Goal: Task Accomplishment & Management: Manage account settings

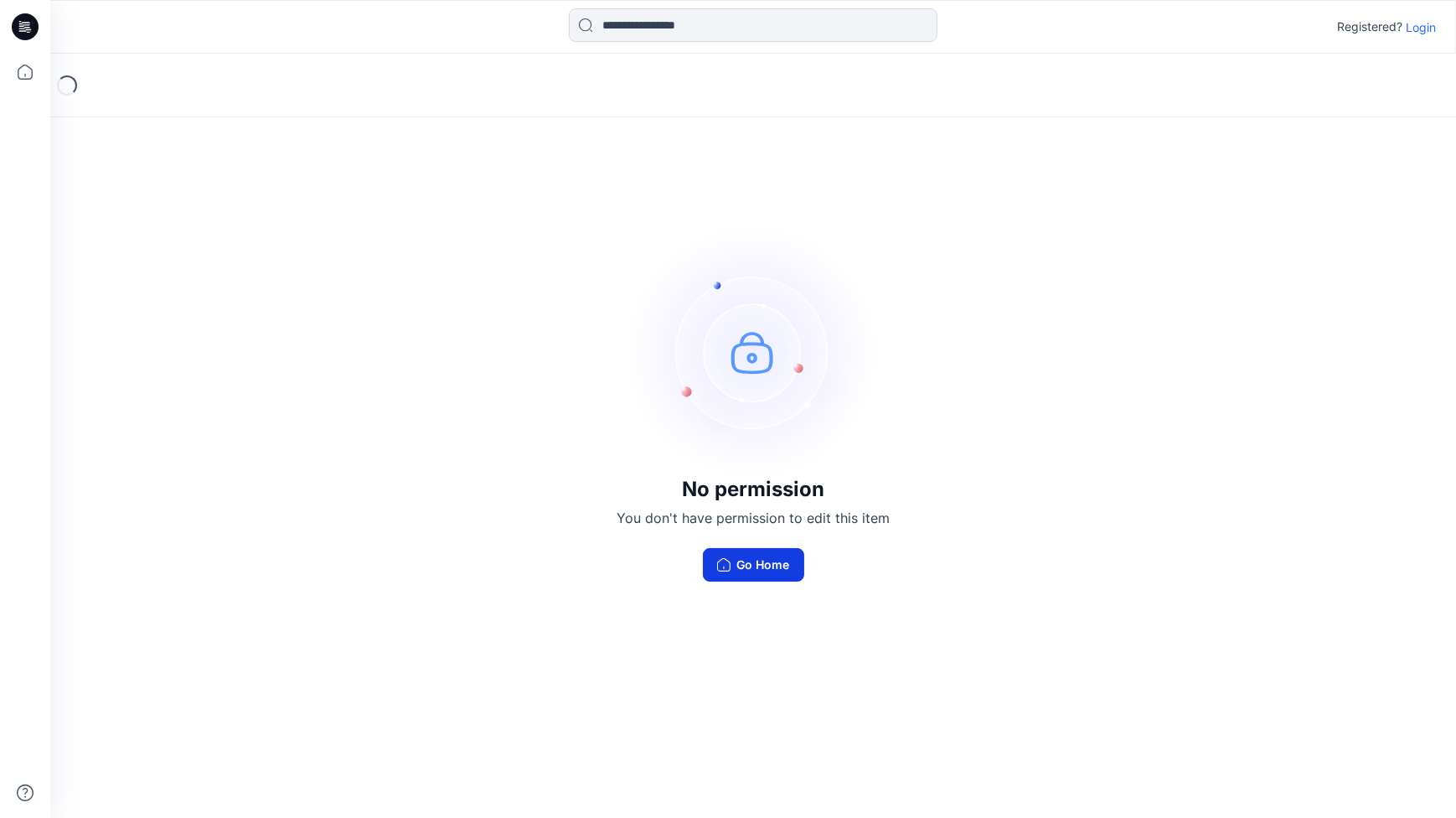
click at [742, 561] on button "Go Home" at bounding box center [753, 565] width 101 height 34
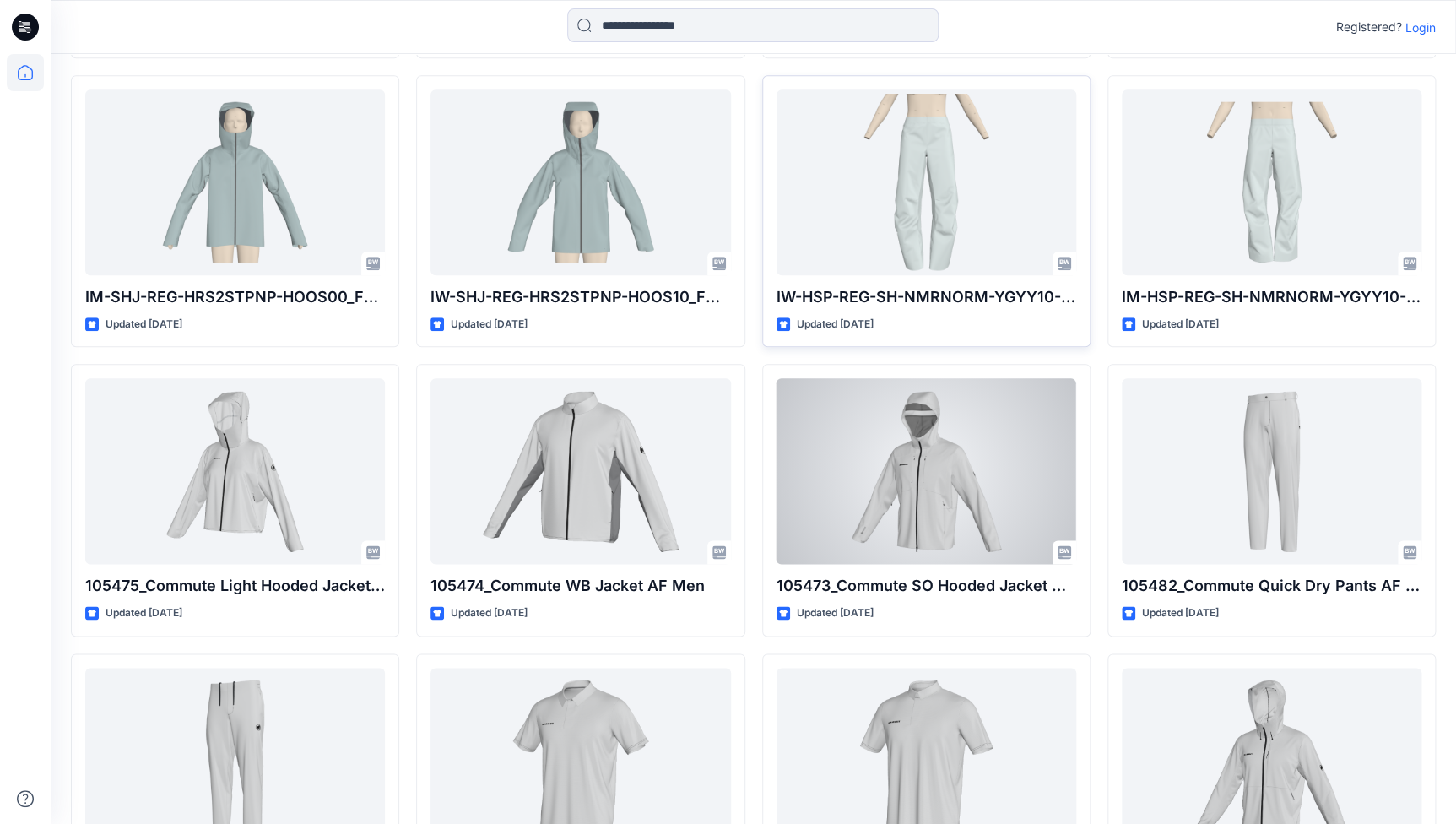
scroll to position [358, 0]
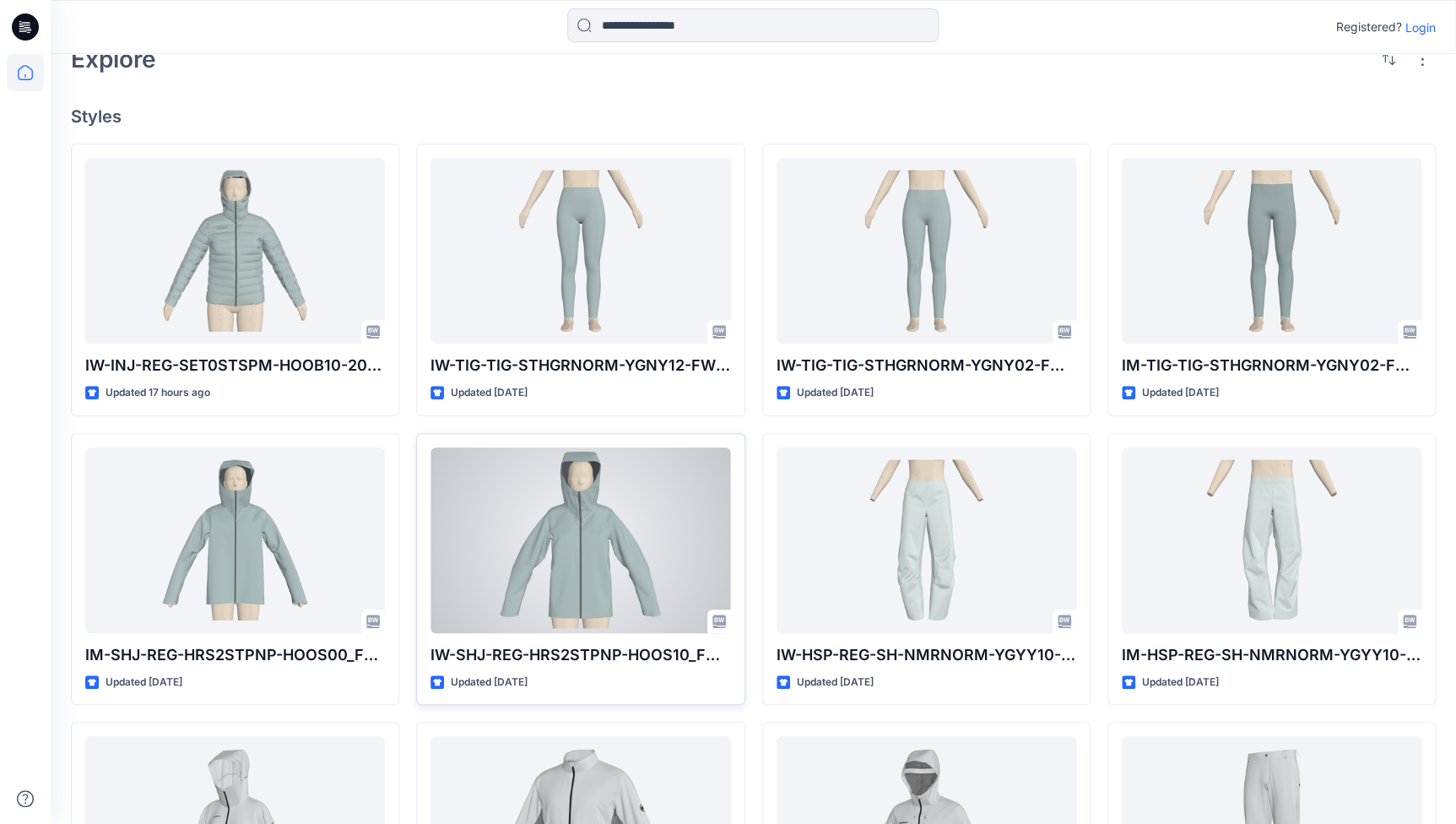
click at [570, 556] on div at bounding box center [580, 540] width 300 height 186
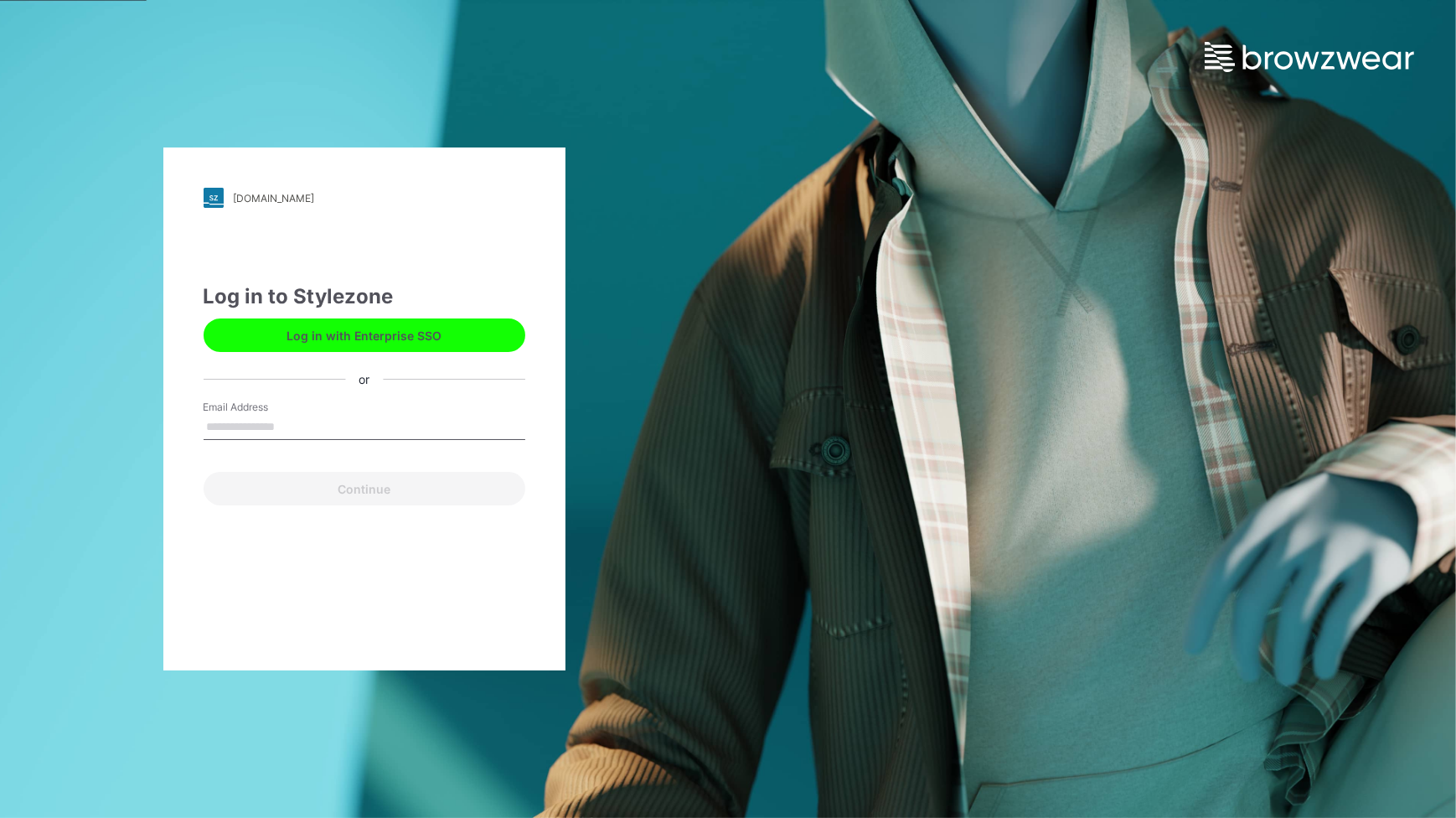
click at [367, 331] on button "Log in with Enterprise SSO" at bounding box center [364, 336] width 322 height 34
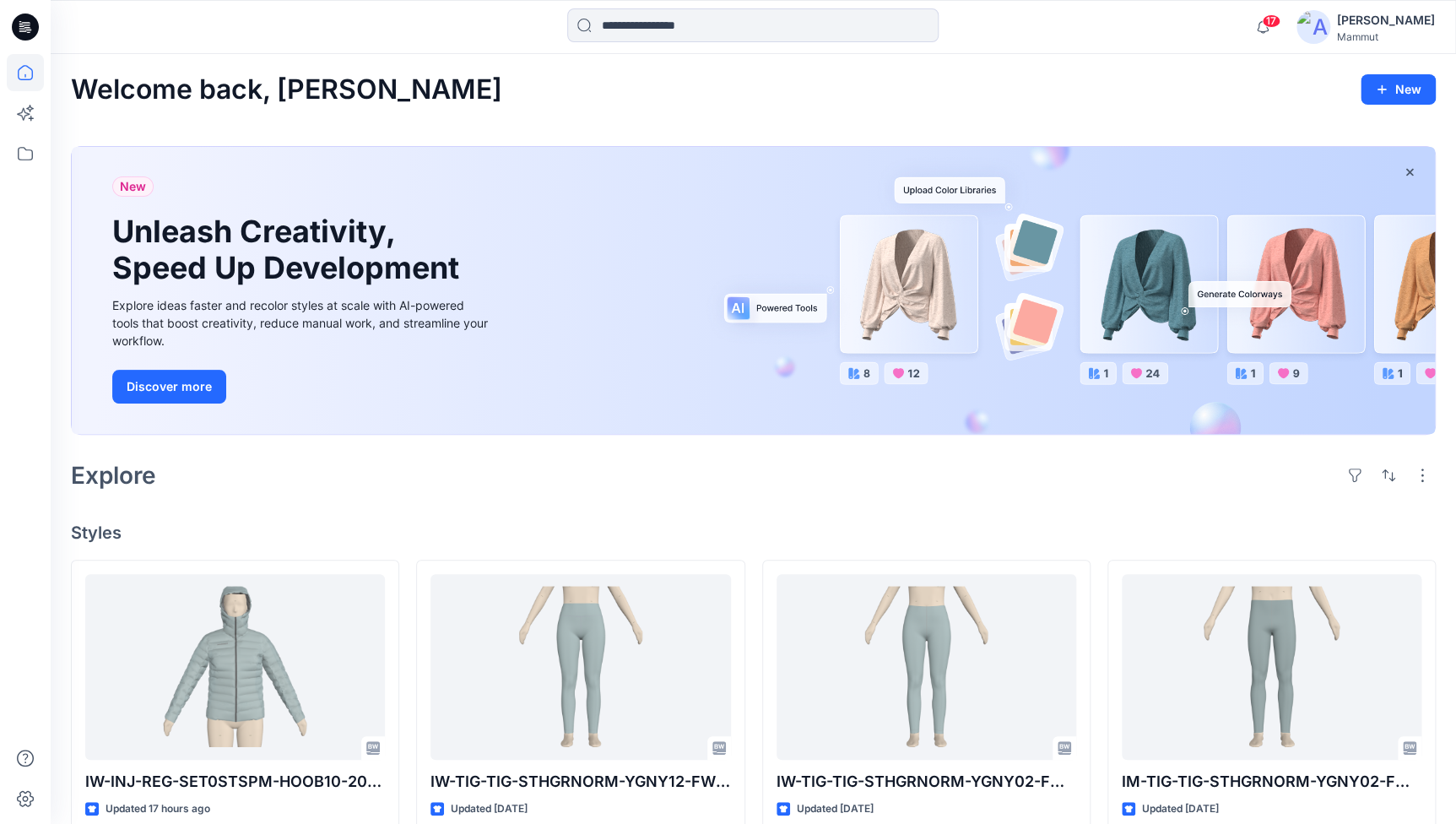
scroll to position [358, 0]
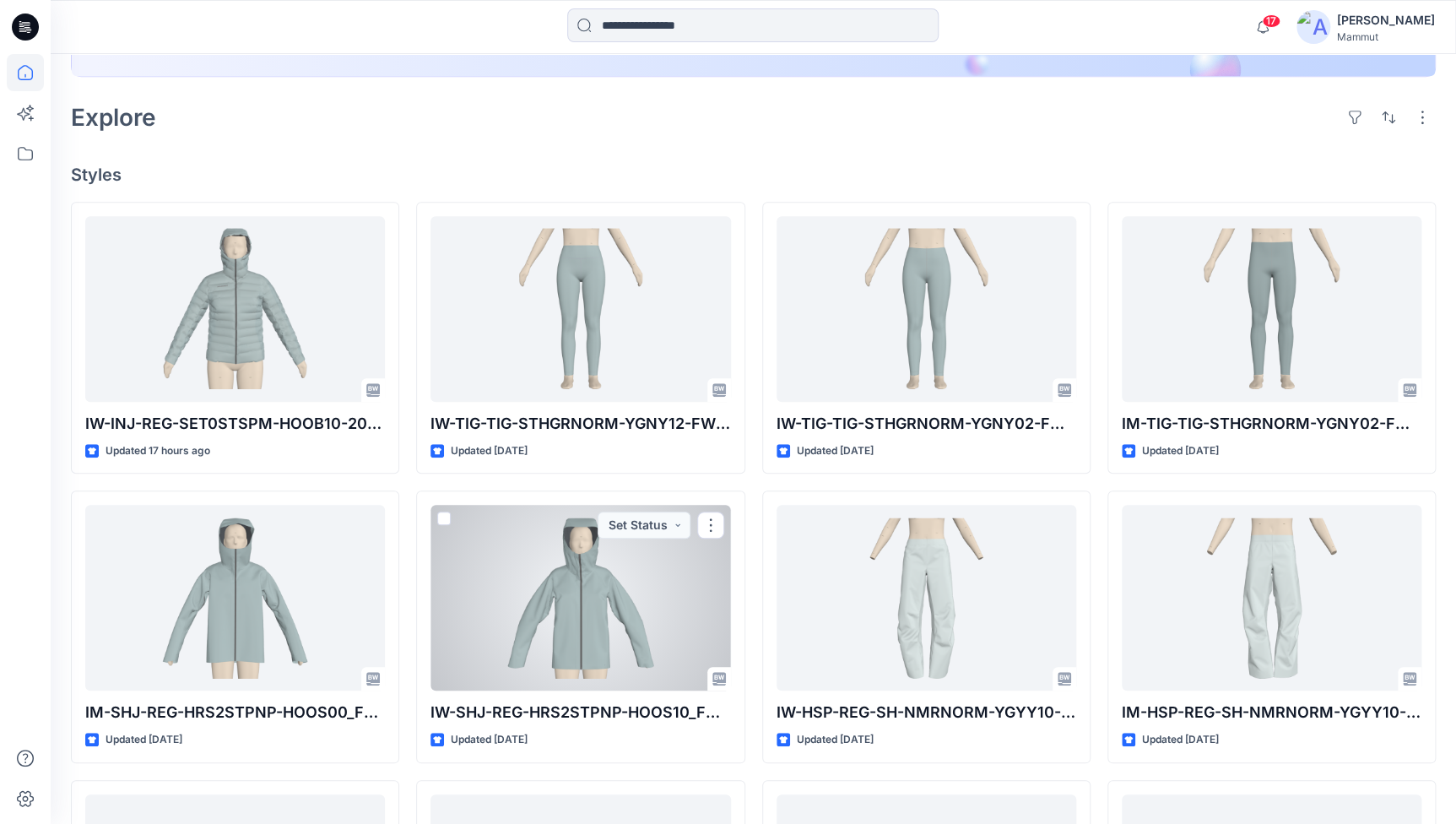
click at [599, 602] on div at bounding box center [580, 598] width 300 height 186
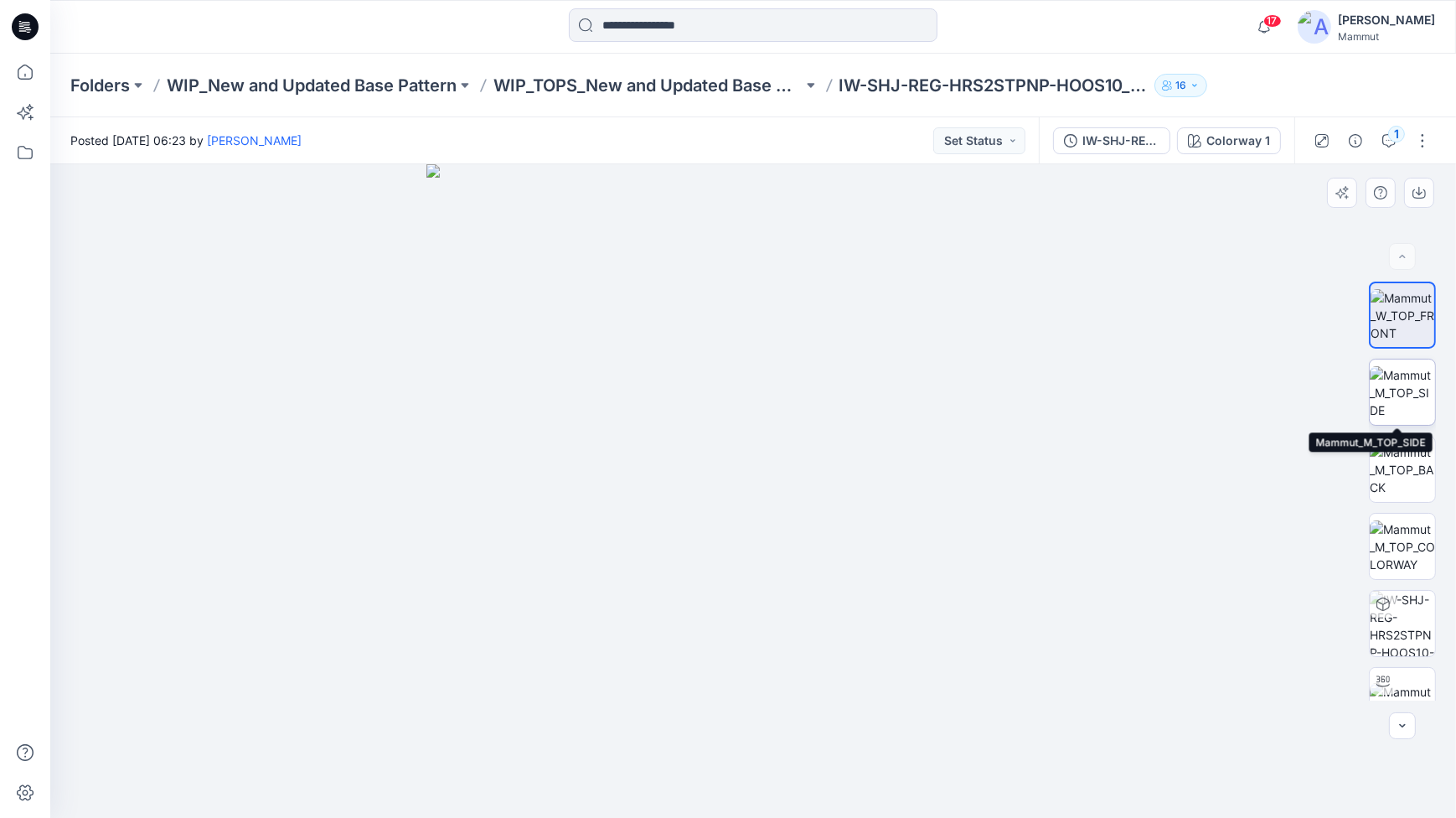
click at [1394, 400] on img at bounding box center [1402, 392] width 66 height 53
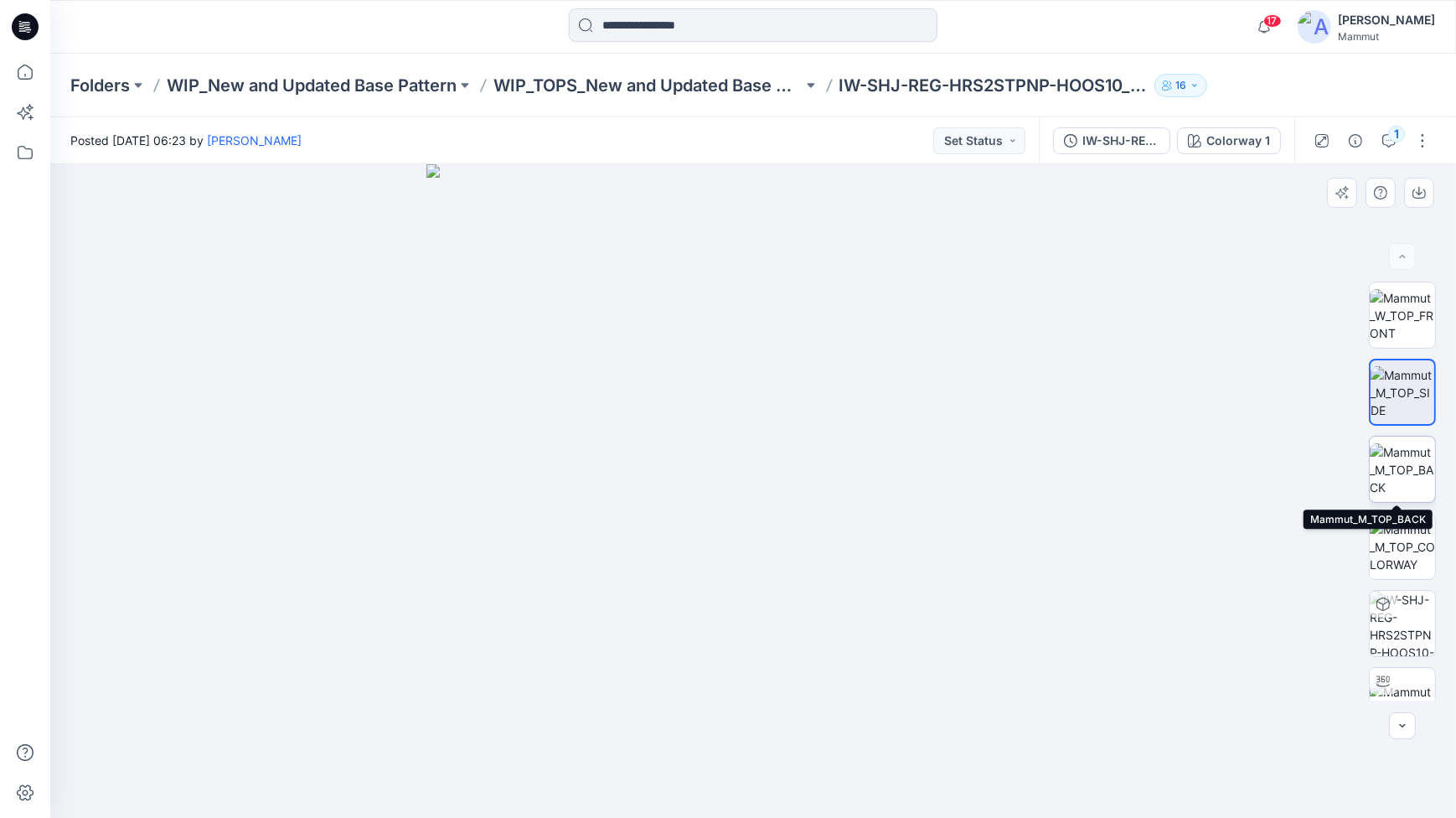
click at [1397, 487] on img at bounding box center [1402, 469] width 66 height 53
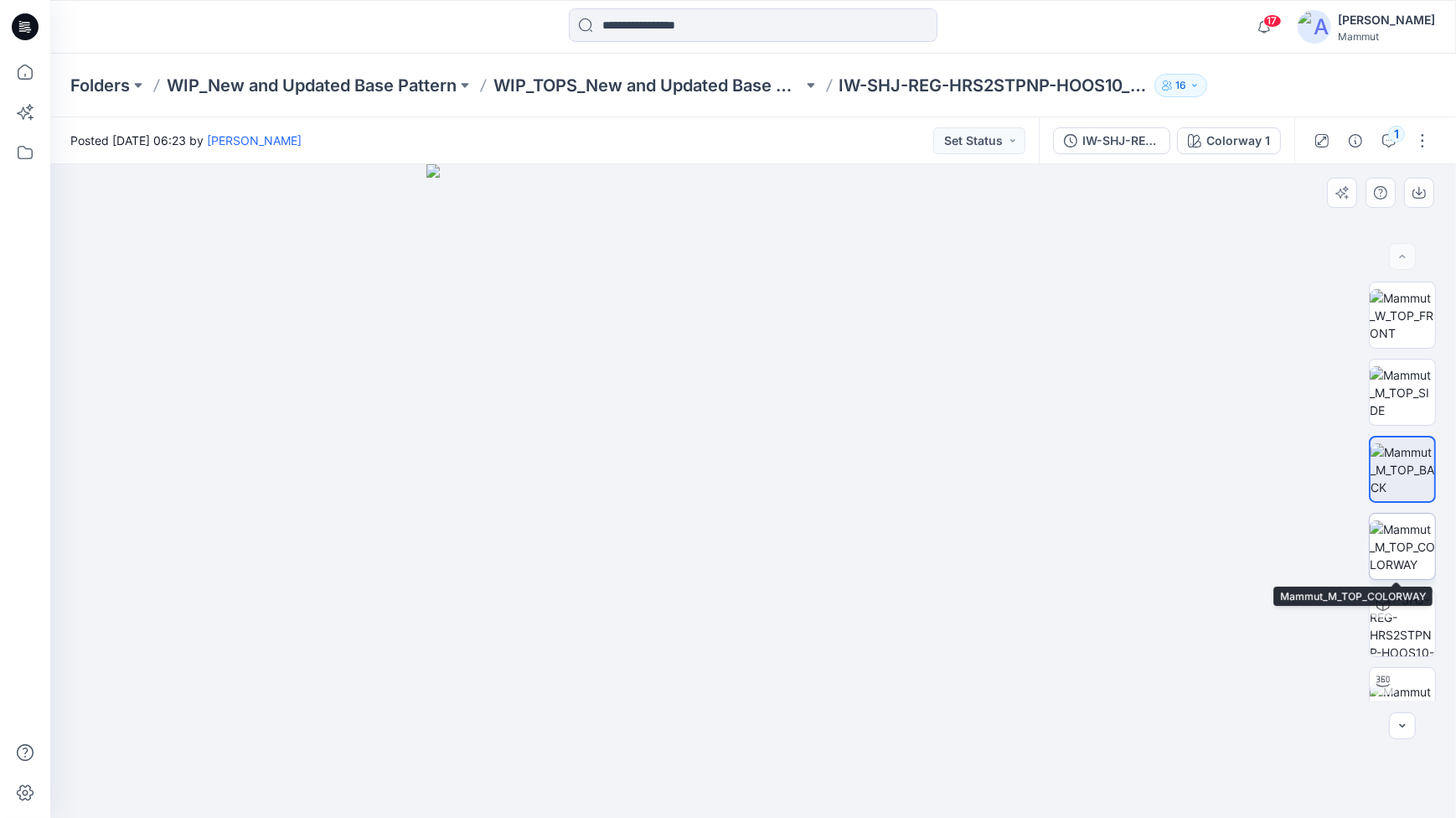
click at [1394, 541] on img at bounding box center [1402, 546] width 66 height 53
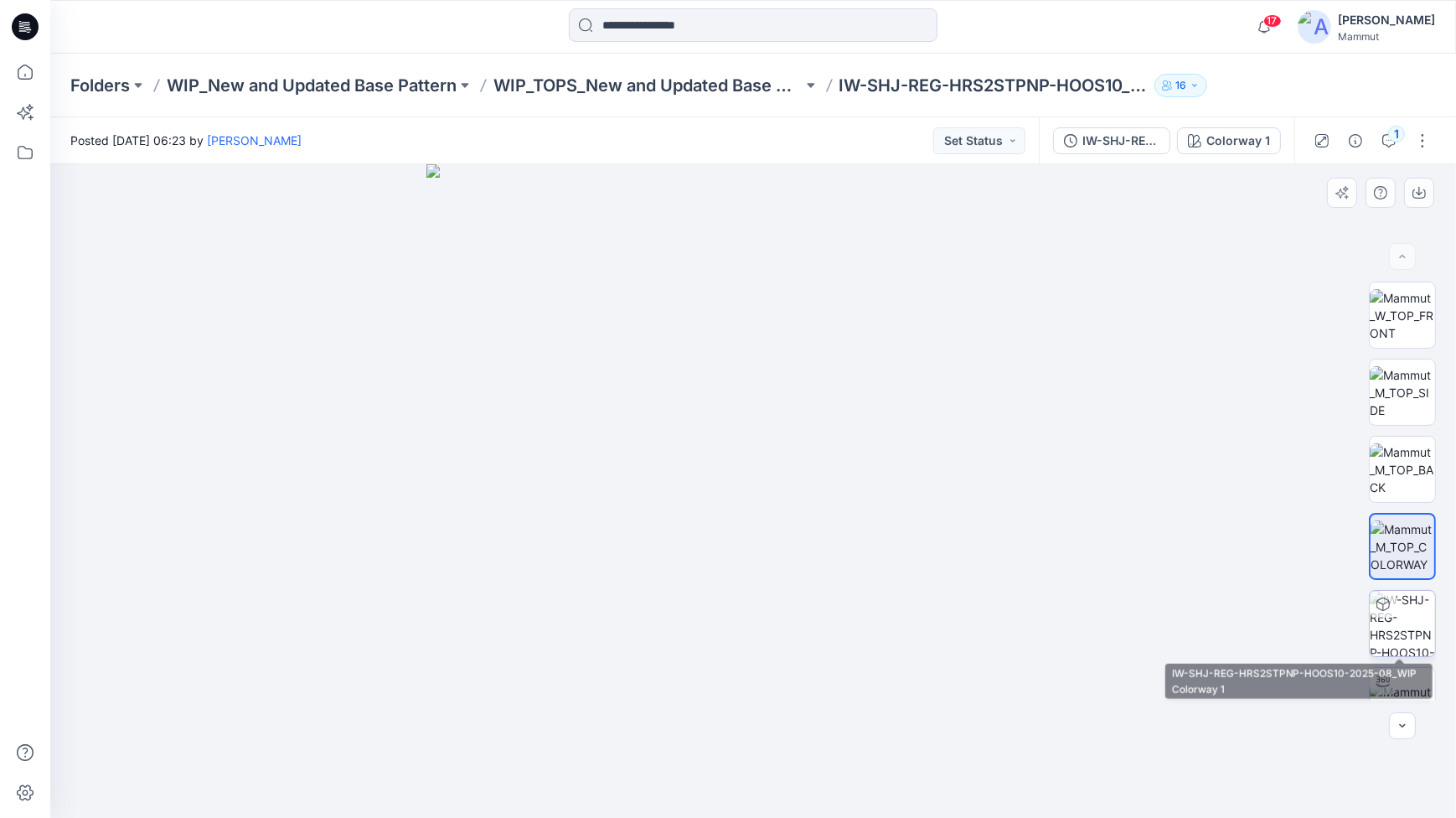
click at [1393, 593] on img at bounding box center [1402, 623] width 66 height 66
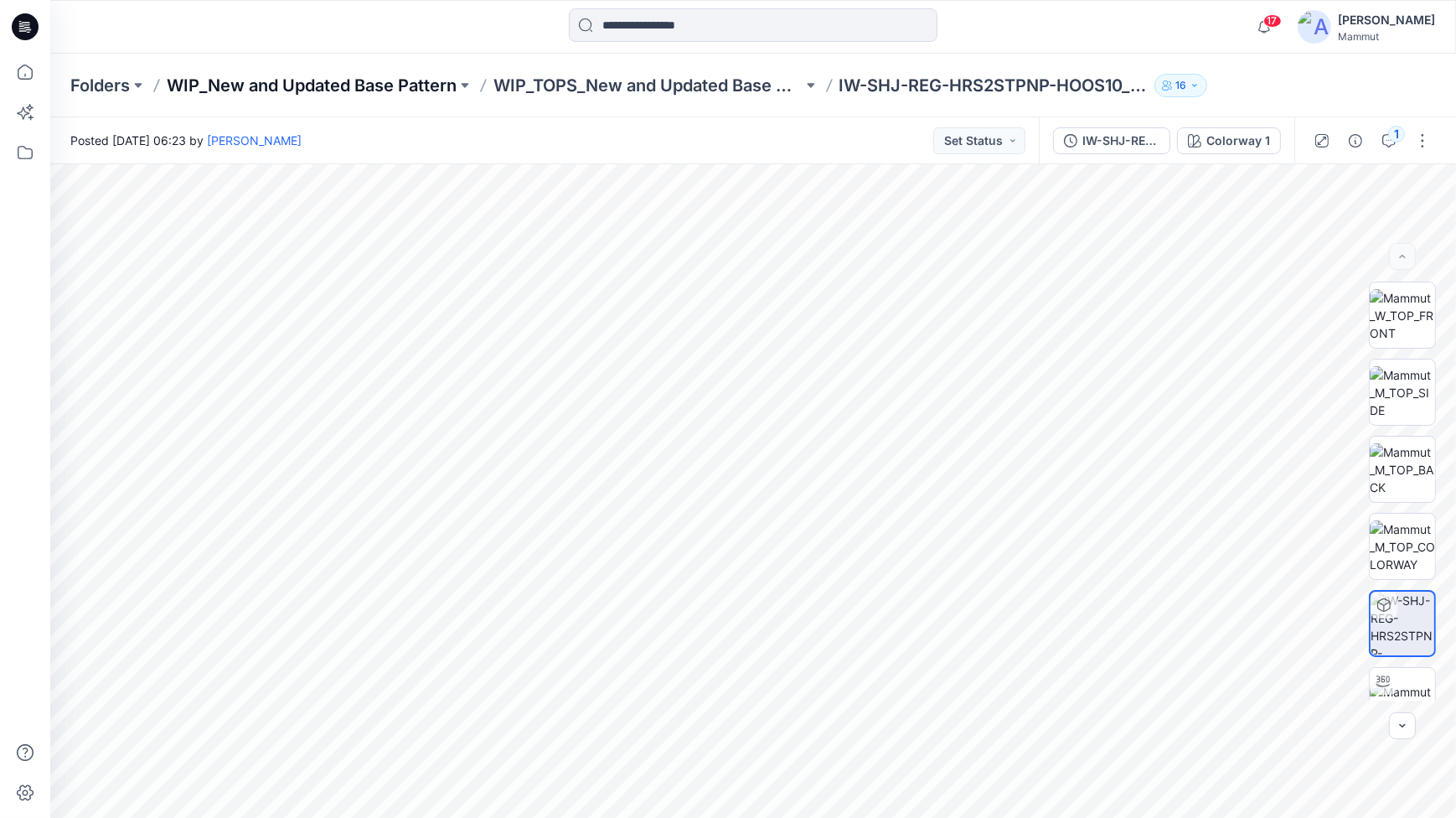
click at [362, 78] on p "WIP_New and Updated Base Pattern" at bounding box center [312, 85] width 290 height 24
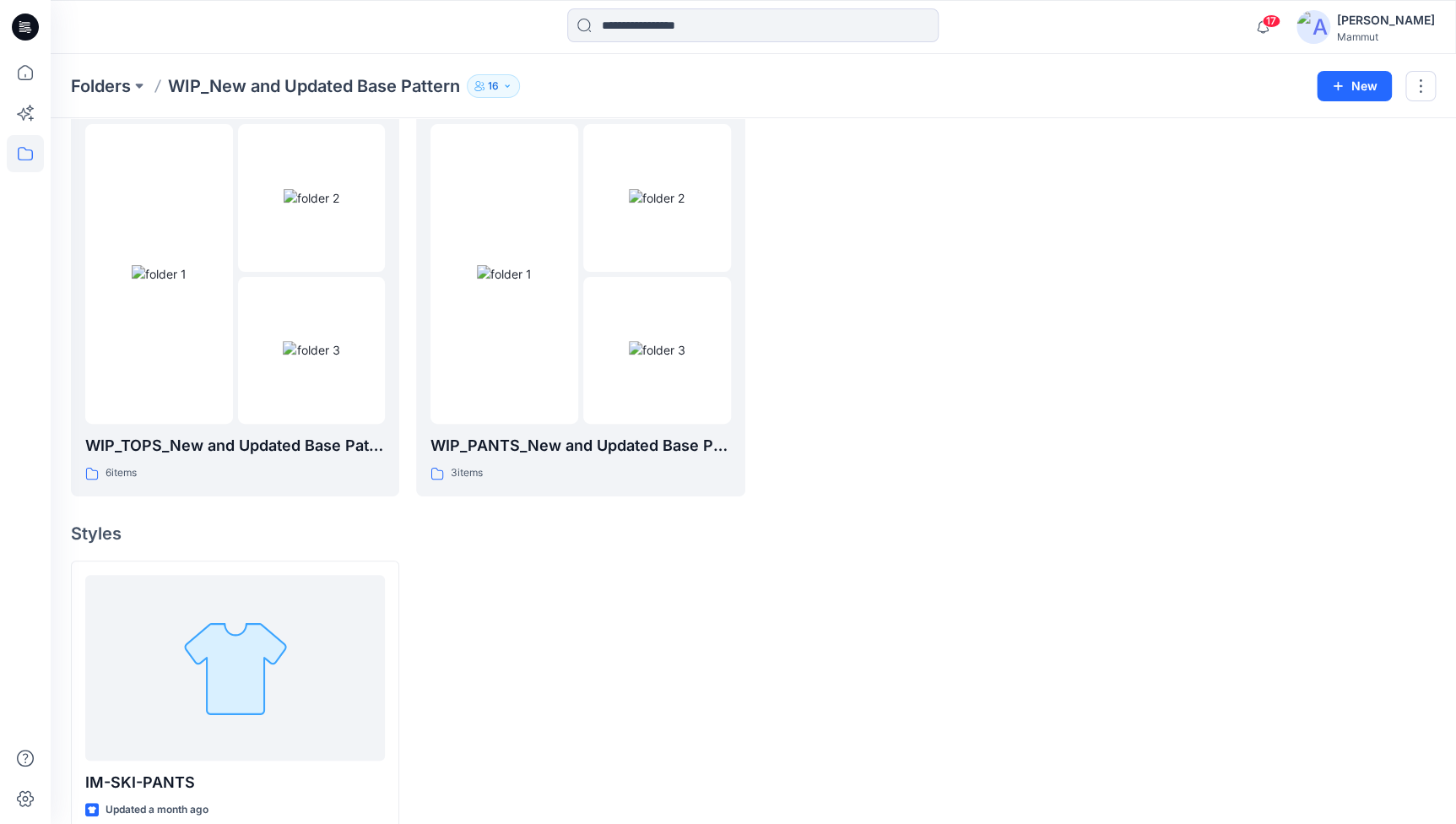
scroll to position [107, 0]
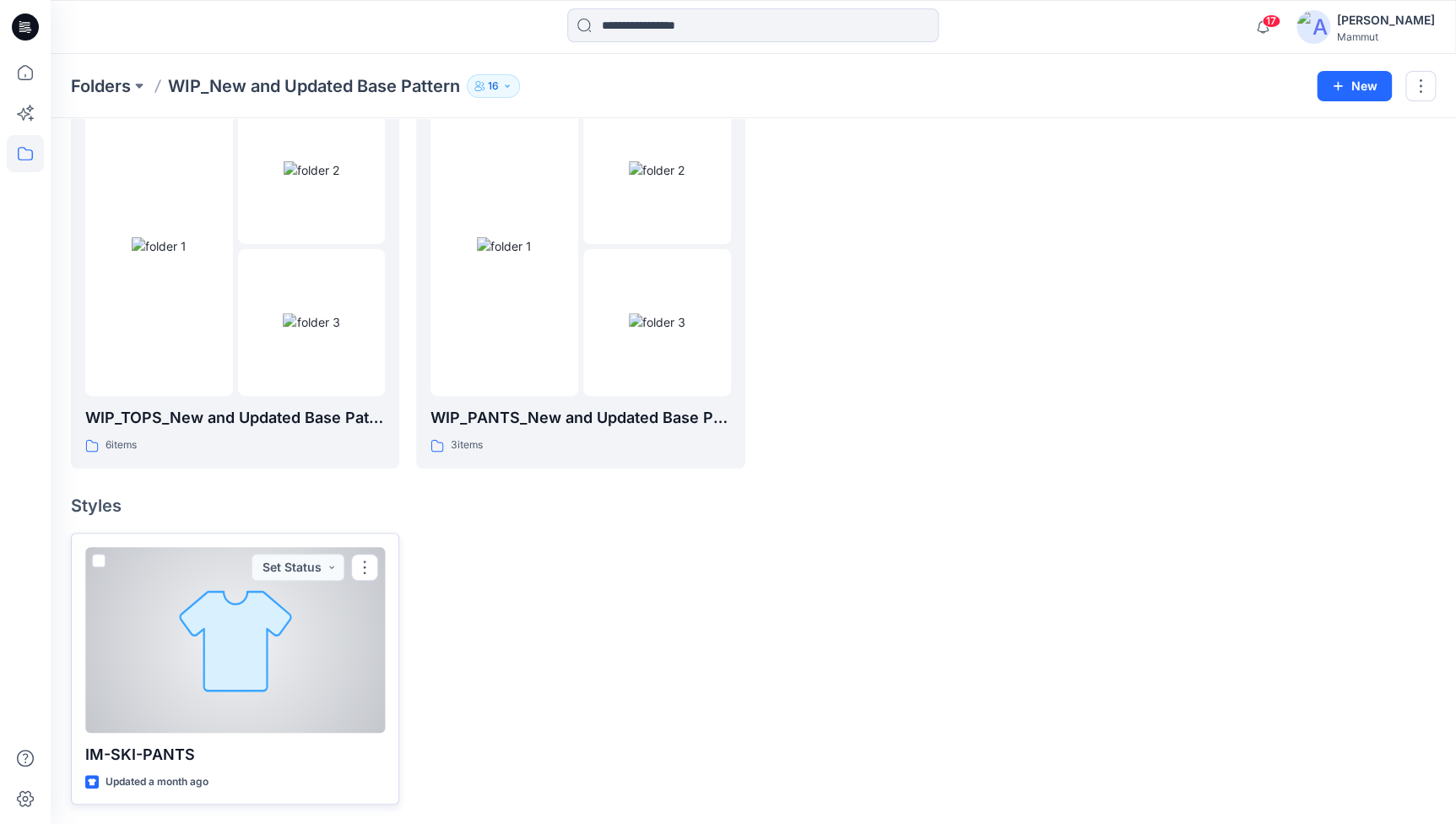
click at [299, 604] on div at bounding box center [235, 640] width 300 height 186
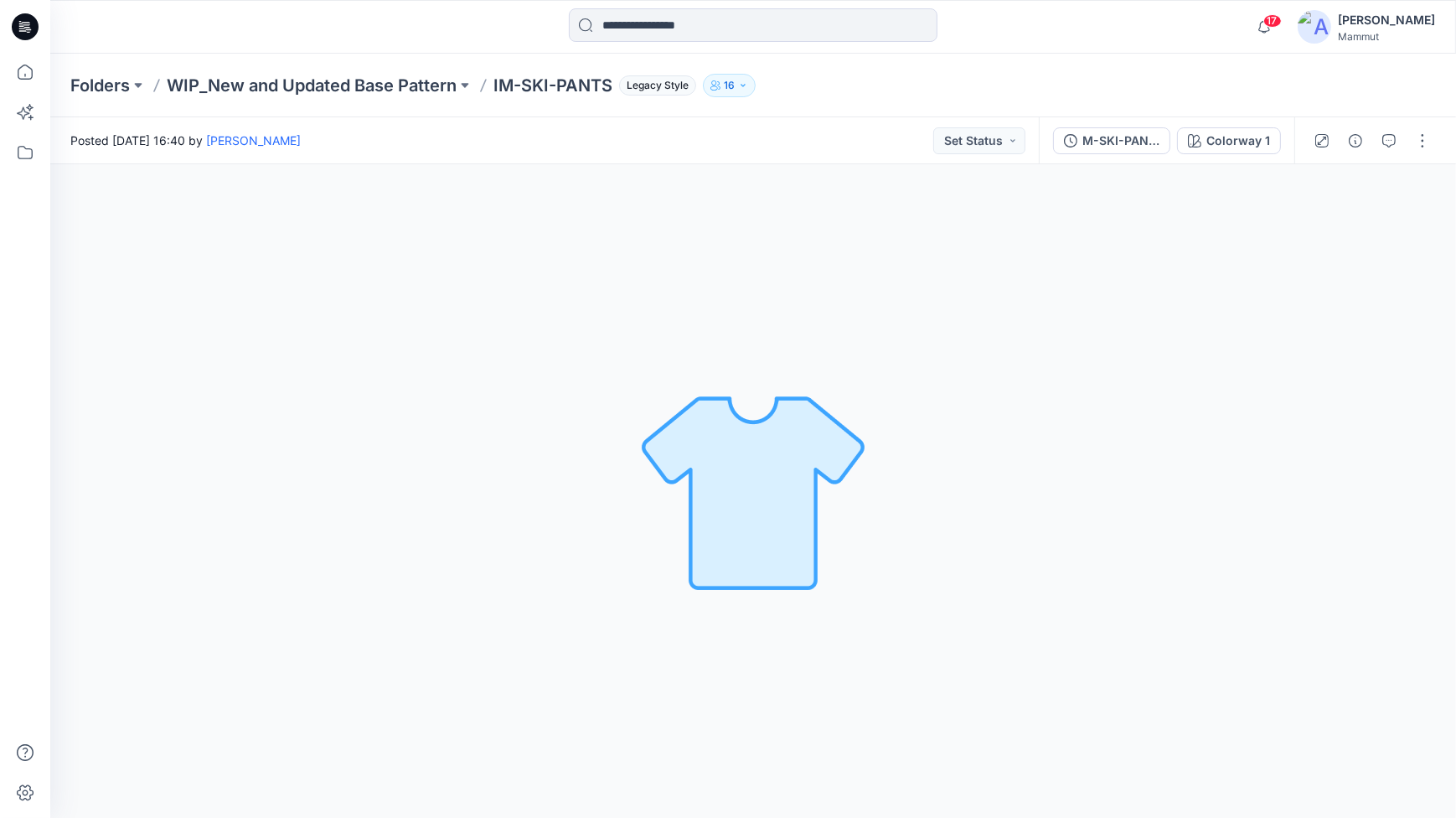
click at [364, 72] on div "Folders WIP_New and Updated Base Pattern IM-SKI-PANTS Legacy Style 16" at bounding box center [753, 85] width 1405 height 64
click at [366, 87] on p "WIP_New and Updated Base Pattern" at bounding box center [312, 85] width 290 height 24
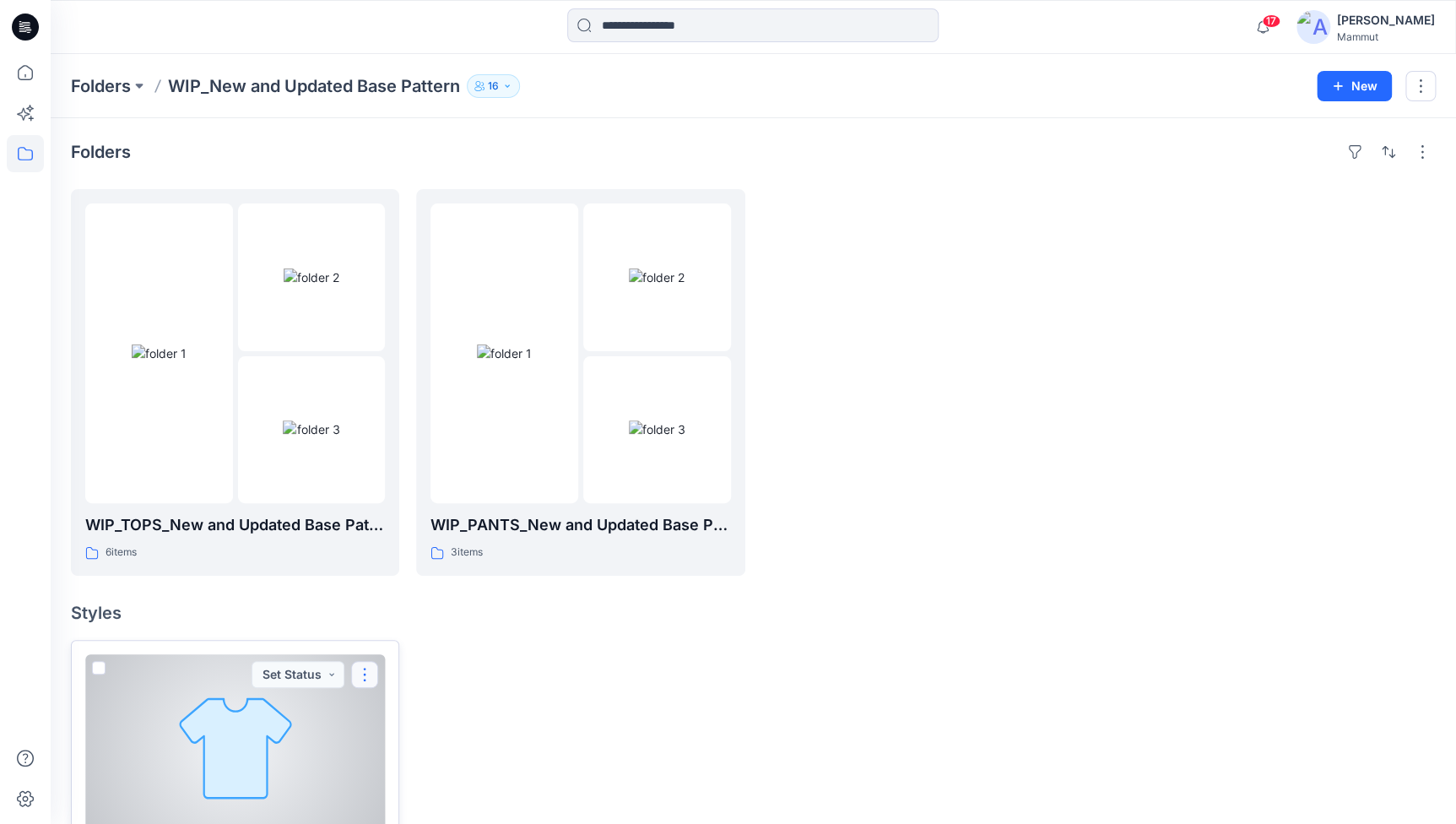
click at [371, 676] on button "button" at bounding box center [364, 674] width 27 height 27
click at [368, 680] on button "button" at bounding box center [364, 674] width 27 height 27
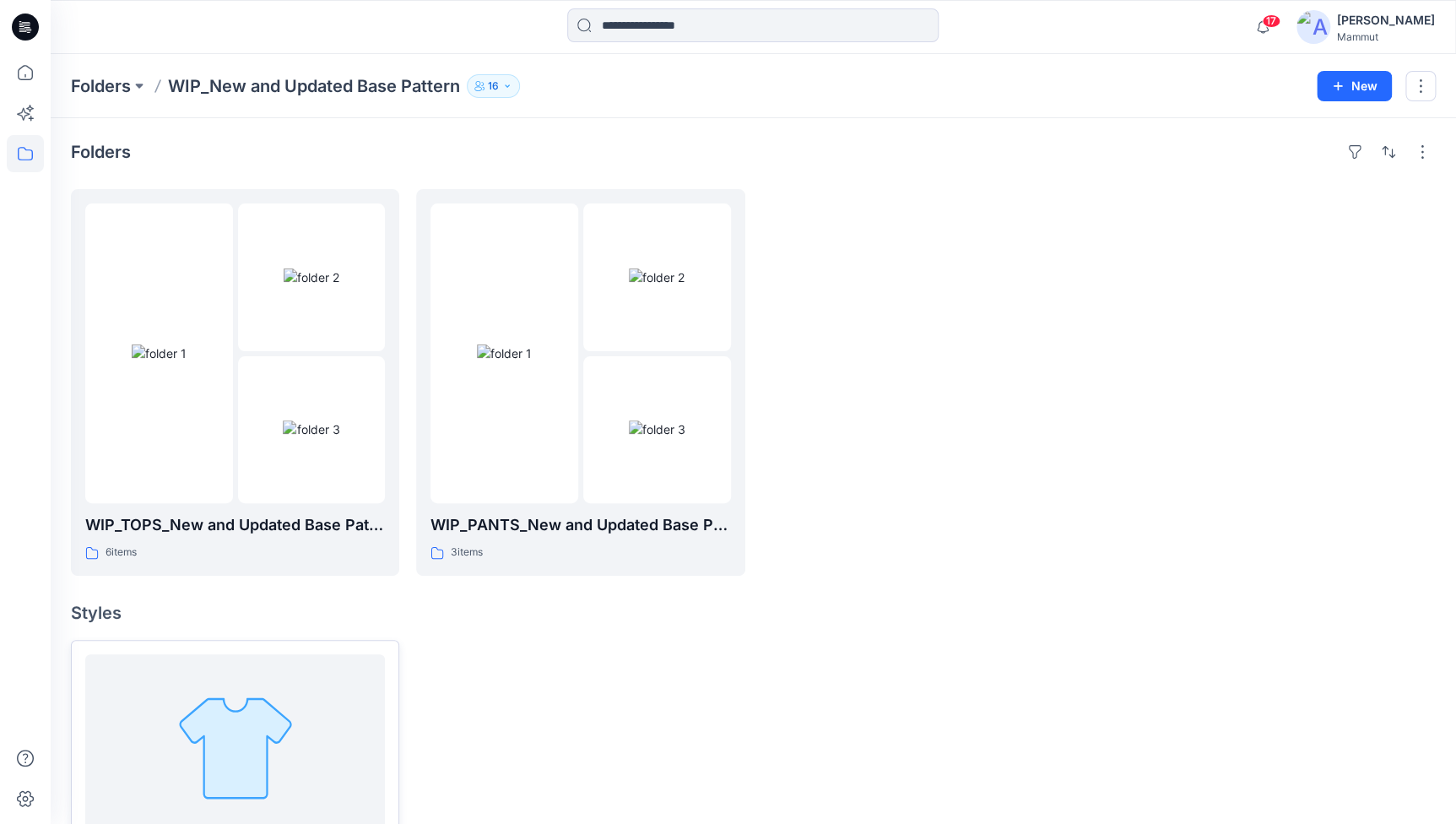
scroll to position [107, 0]
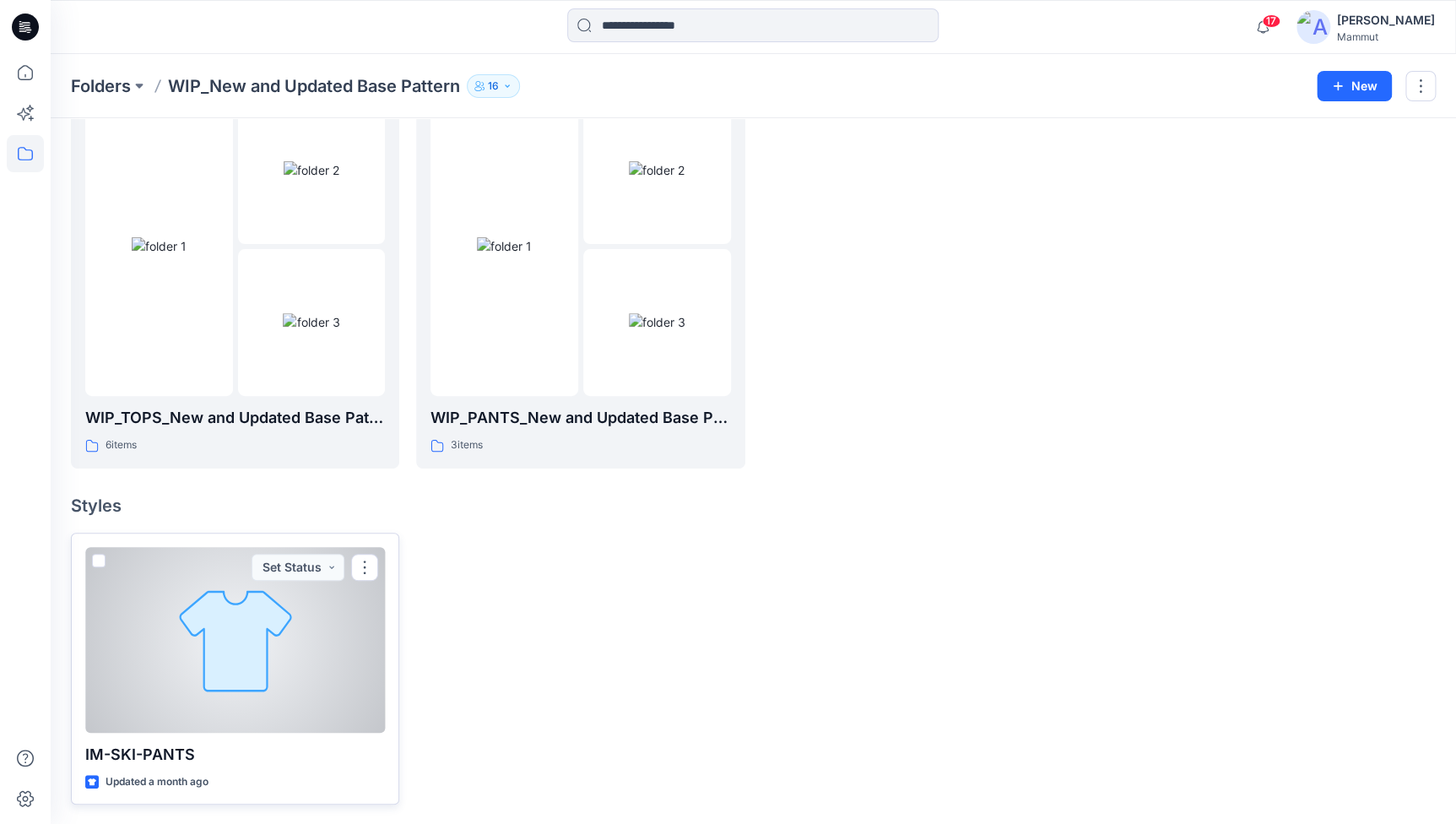
click at [93, 559] on span at bounding box center [99, 561] width 14 height 14
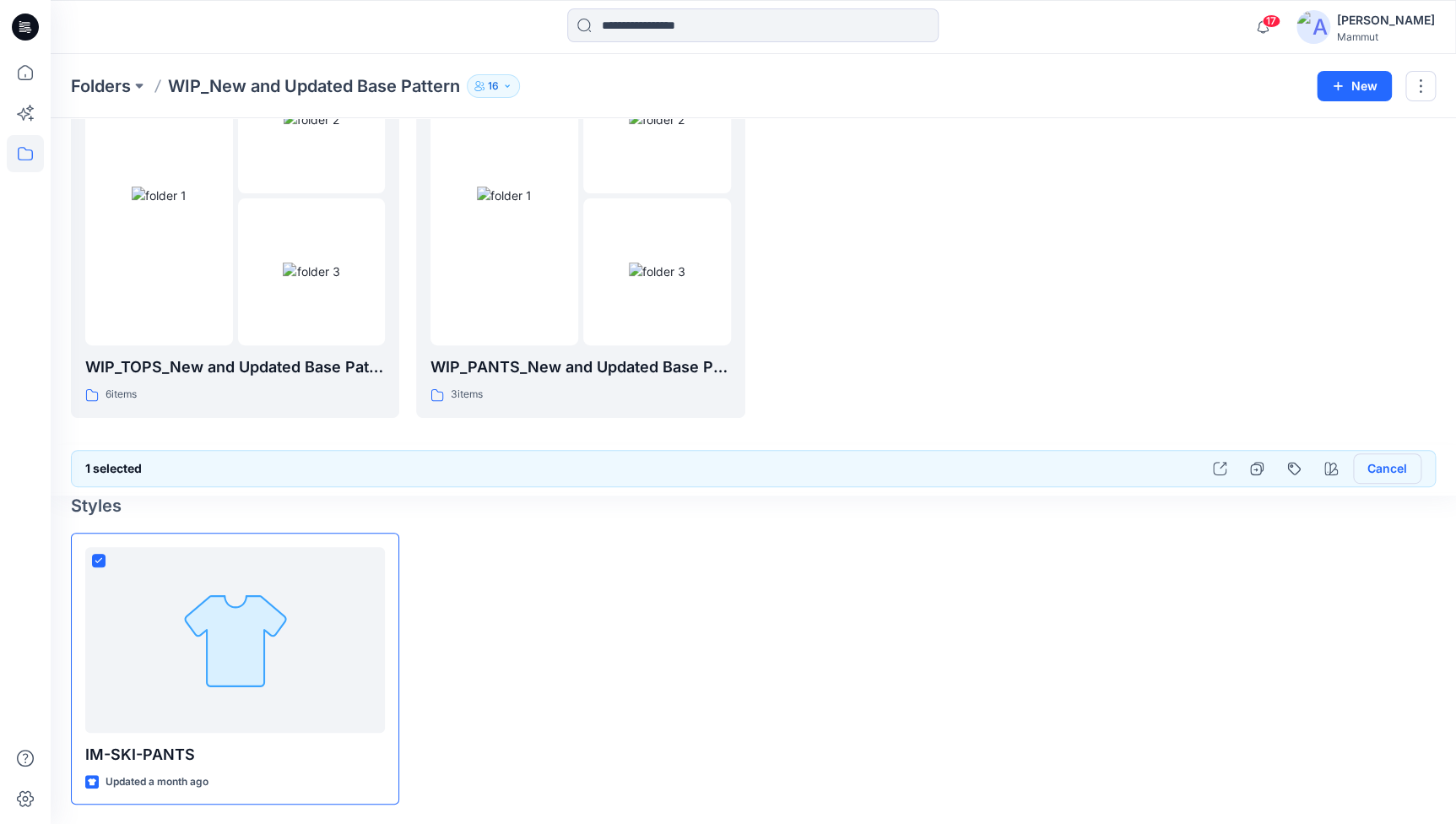
click at [1386, 468] on button "Cancel" at bounding box center [1387, 468] width 68 height 30
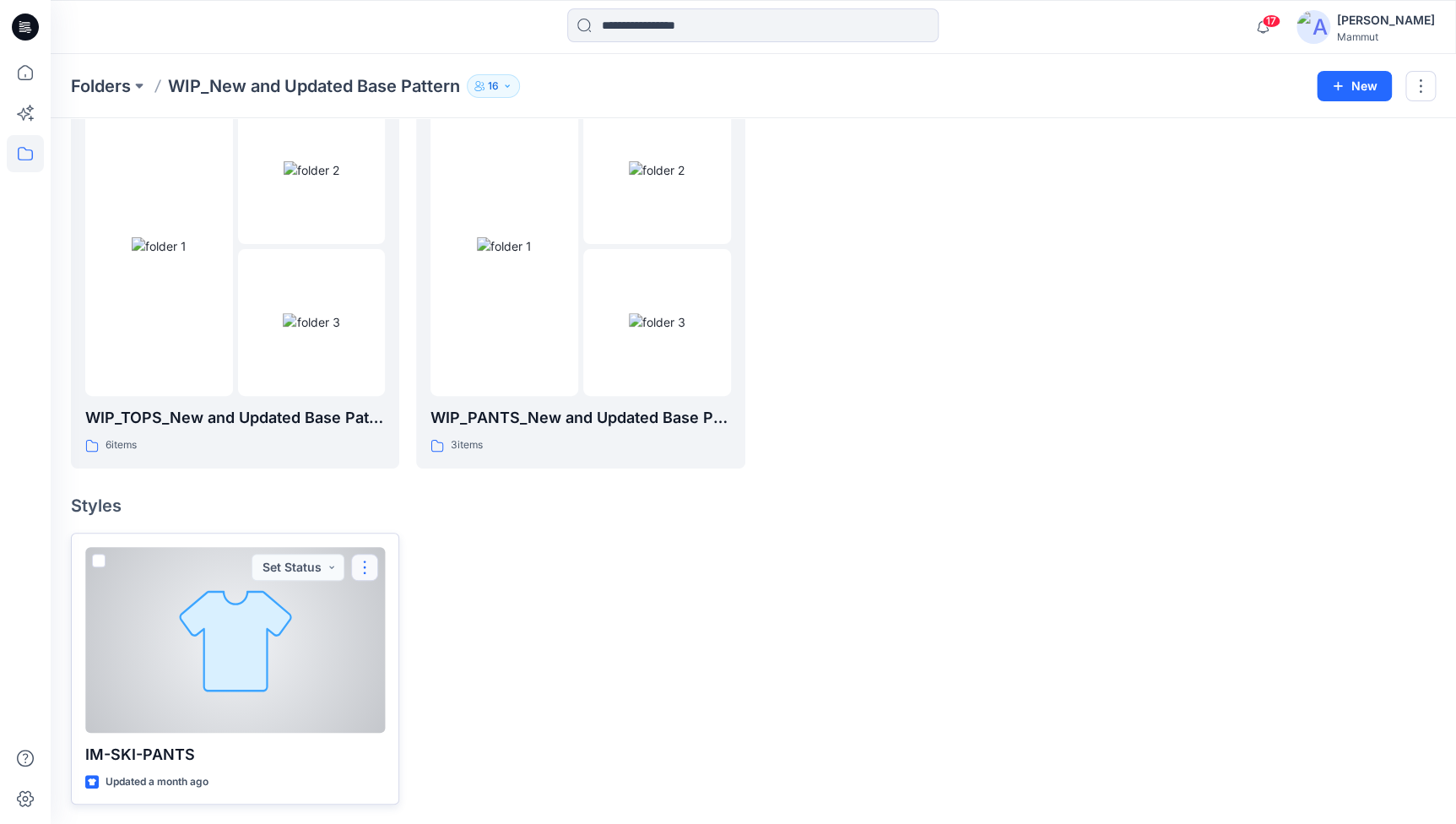
click at [369, 565] on button "button" at bounding box center [364, 567] width 27 height 27
click at [85, 557] on div at bounding box center [235, 640] width 300 height 186
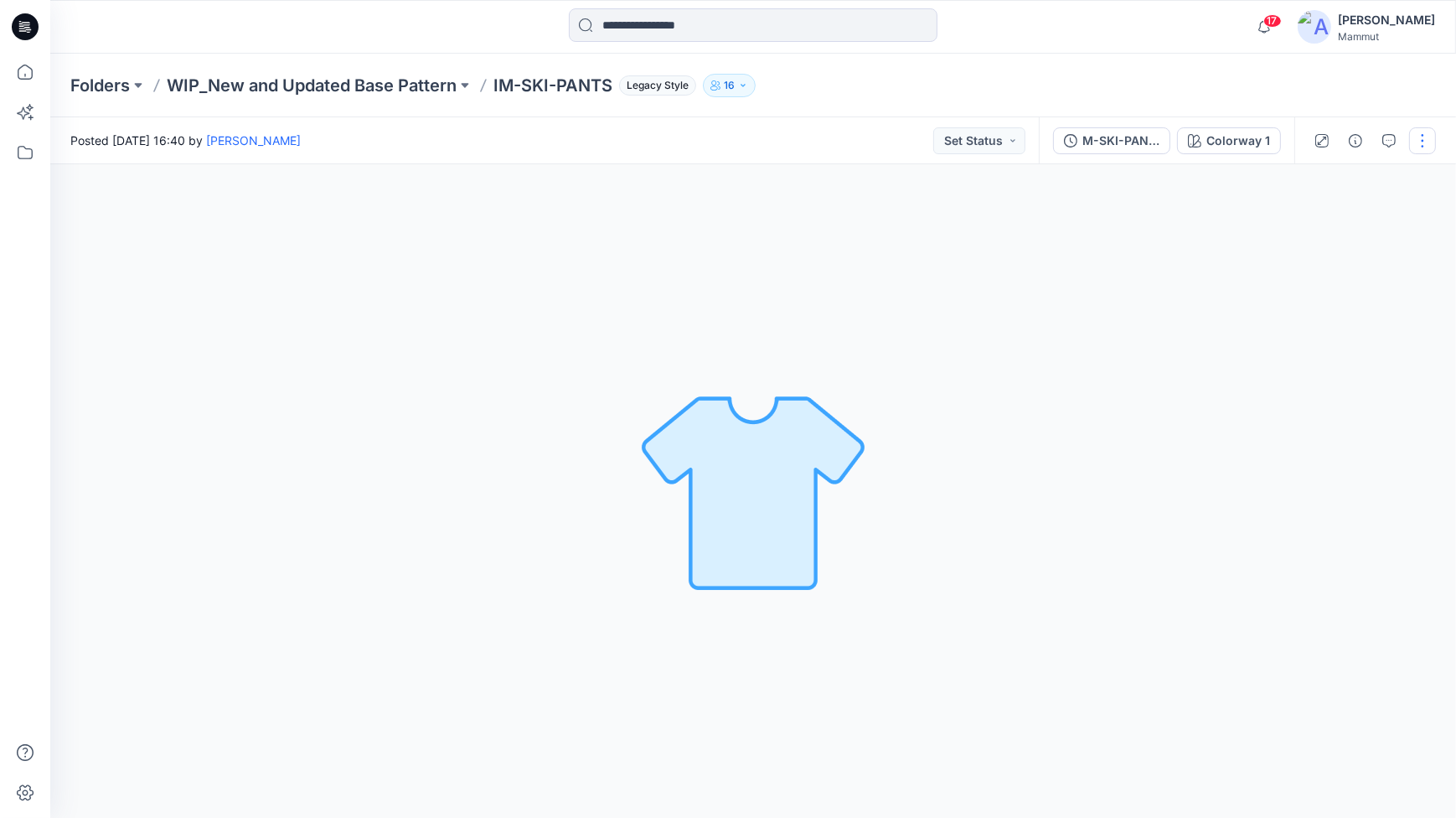
click at [1429, 142] on button "button" at bounding box center [1421, 140] width 27 height 27
click at [1391, 142] on icon "button" at bounding box center [1389, 141] width 14 height 14
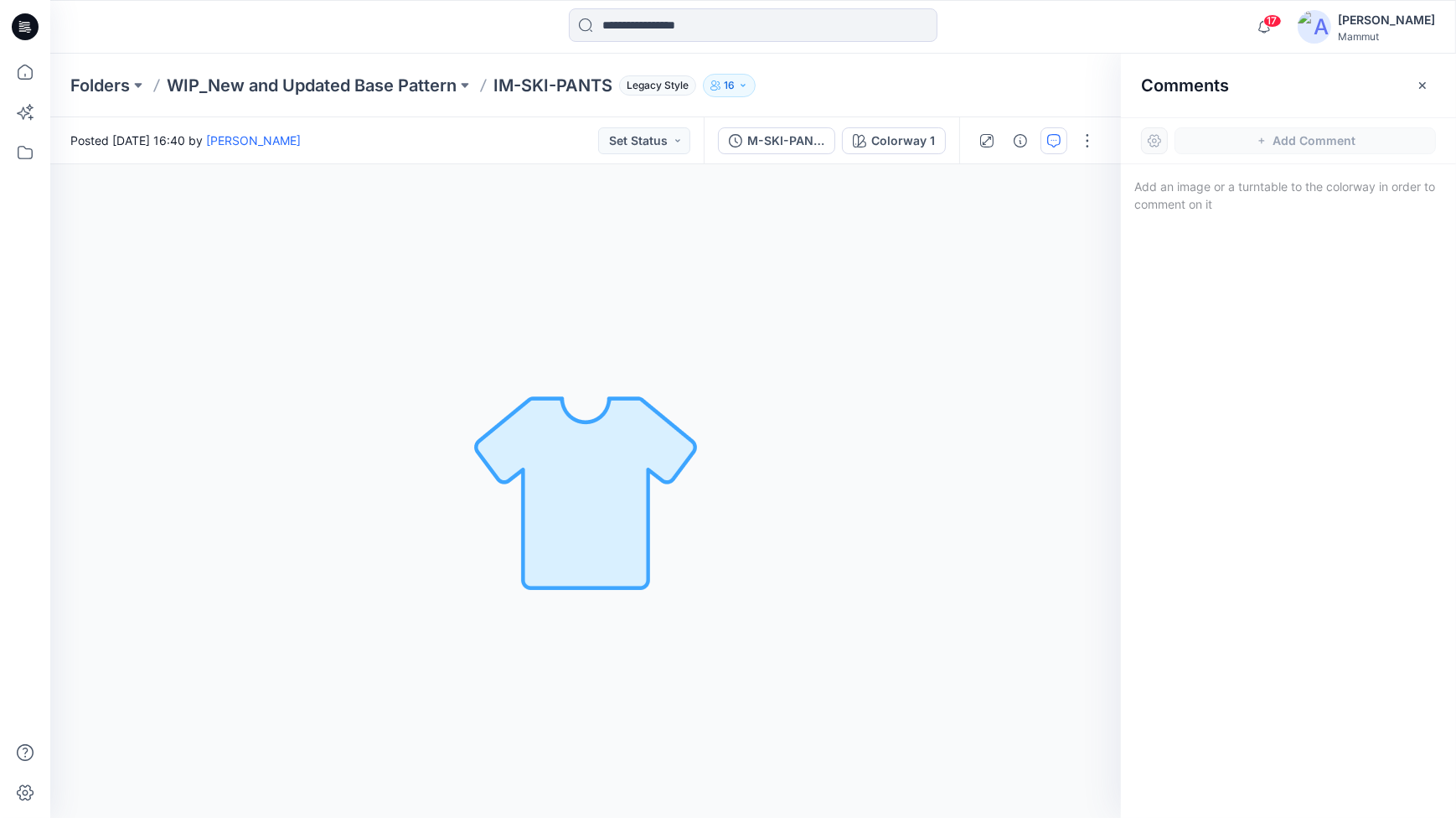
click at [511, 83] on p "IM-SKI-PANTS" at bounding box center [553, 85] width 119 height 24
click at [386, 84] on p "WIP_New and Updated Base Pattern" at bounding box center [312, 85] width 290 height 24
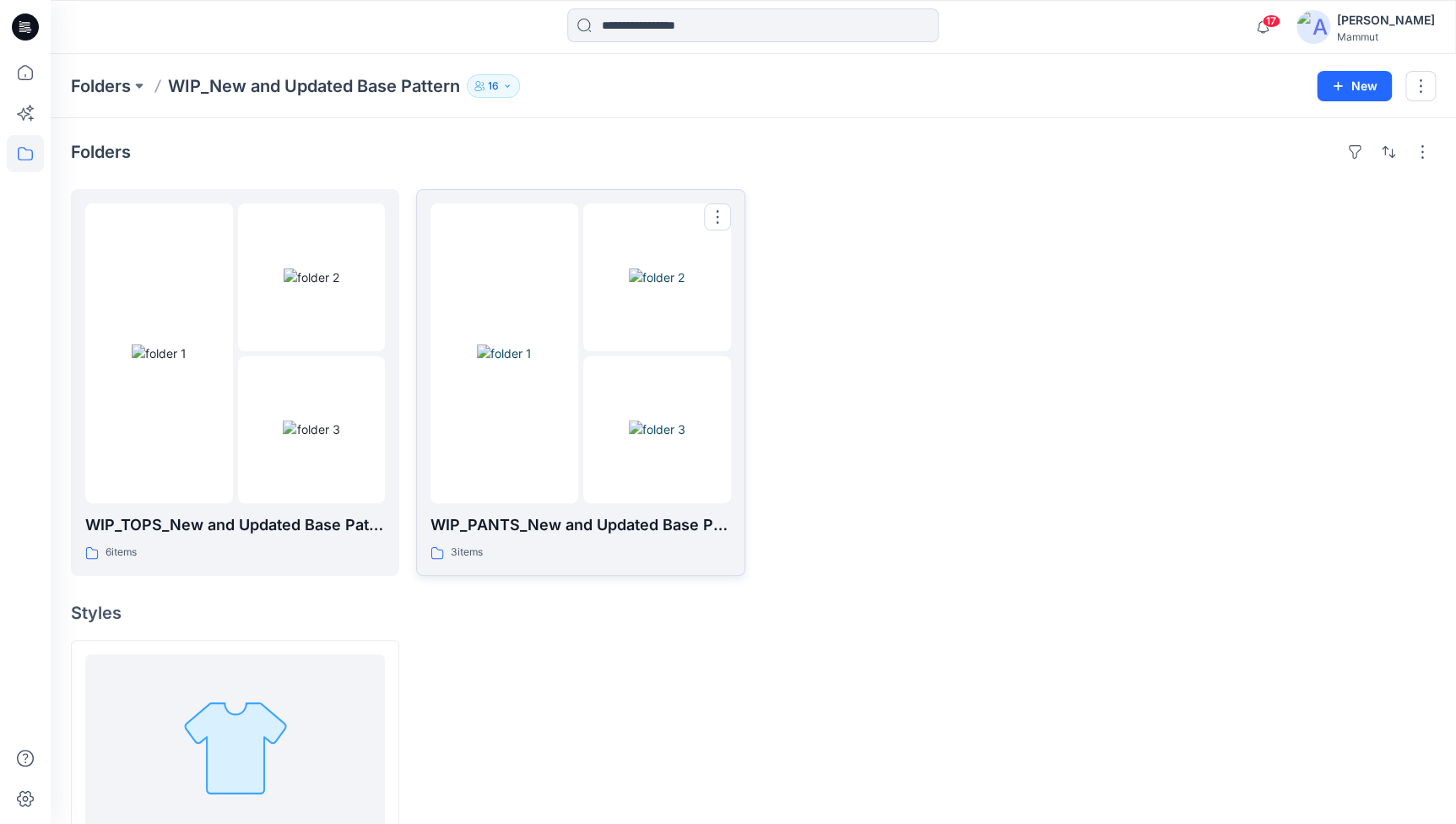
click at [526, 344] on img at bounding box center [504, 353] width 55 height 18
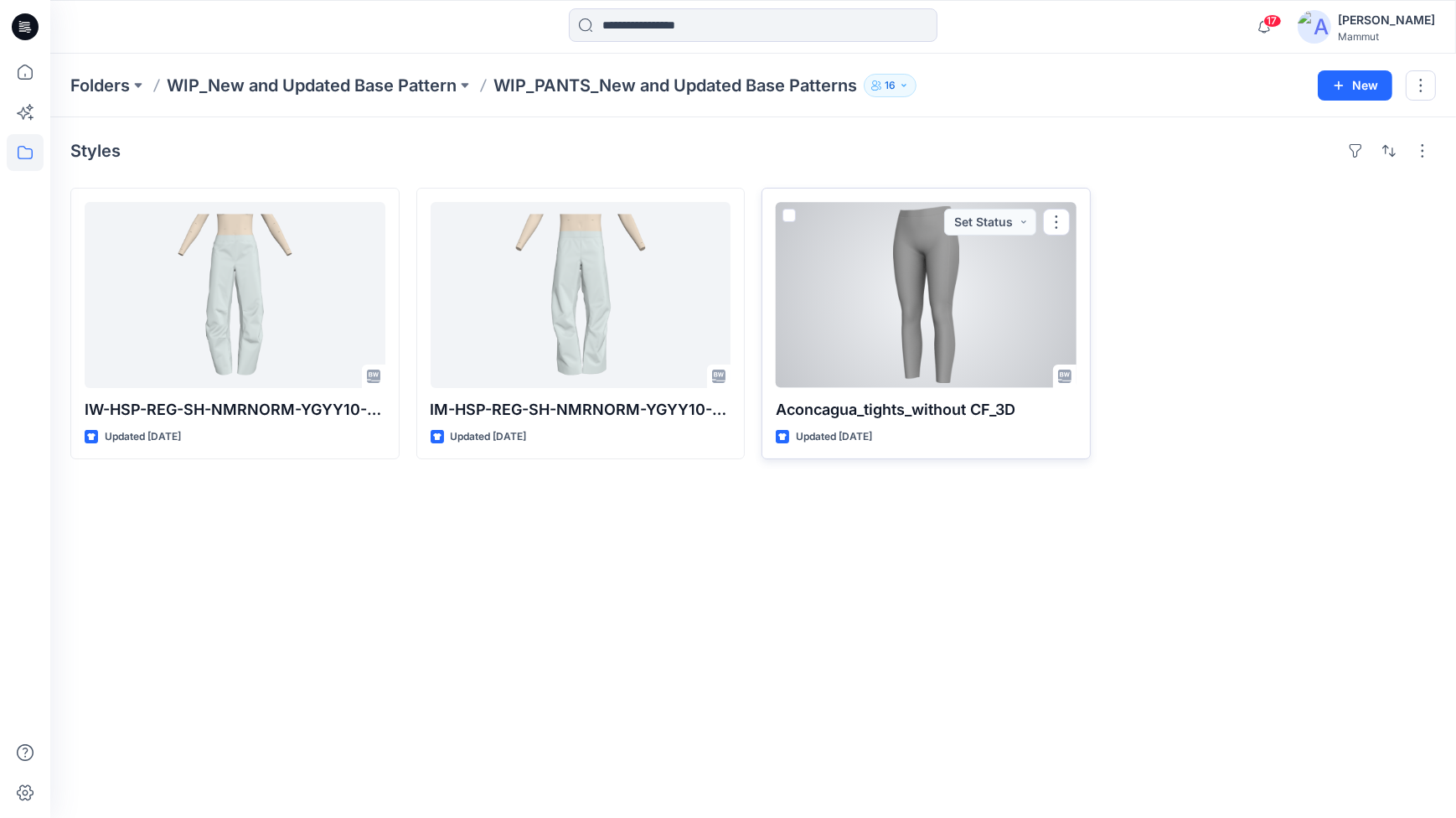
click at [905, 306] on div at bounding box center [925, 294] width 301 height 186
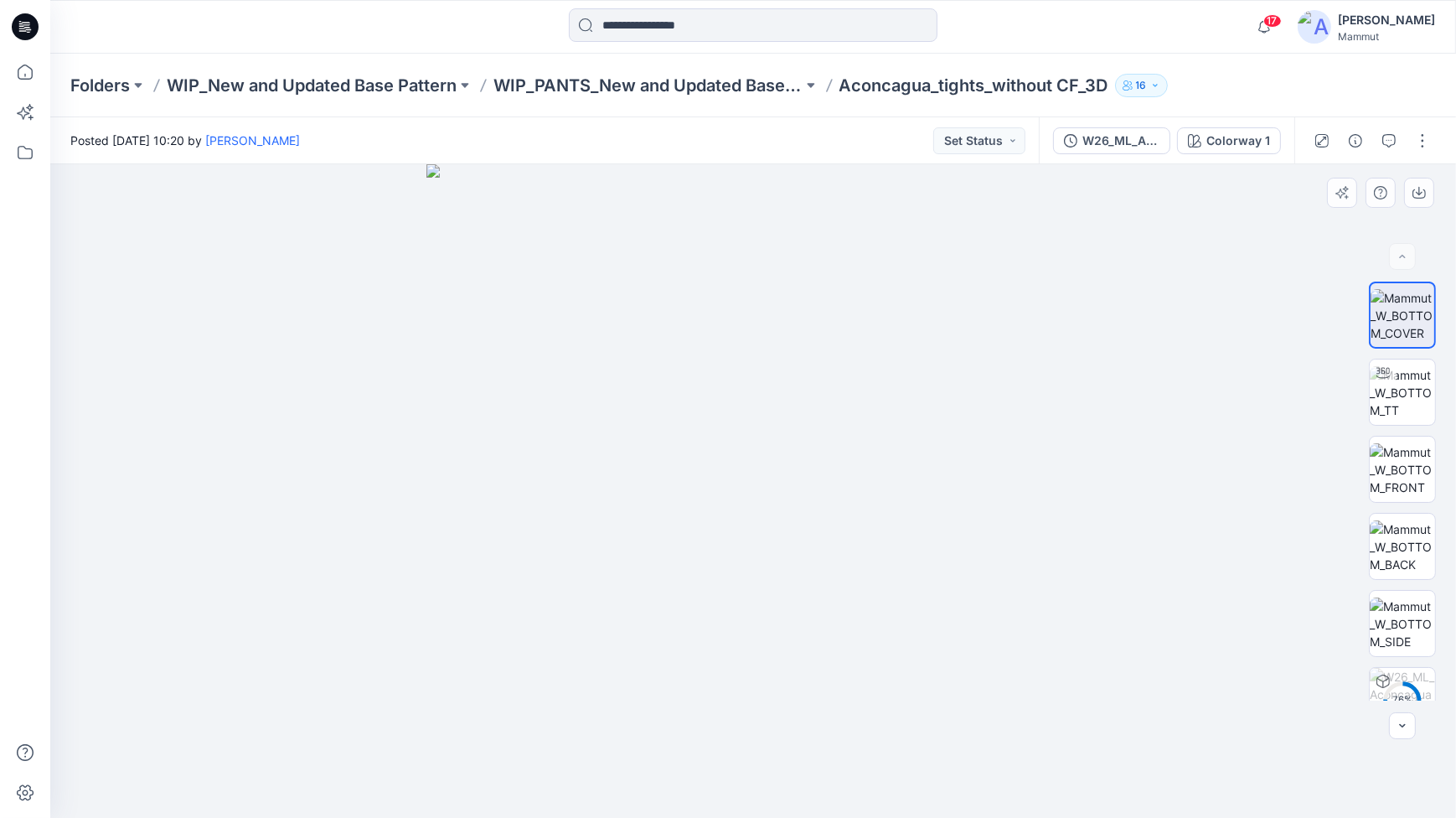
drag, startPoint x: 802, startPoint y: 383, endPoint x: 616, endPoint y: 414, distance: 188.6
click at [616, 414] on img at bounding box center [753, 490] width 653 height 653
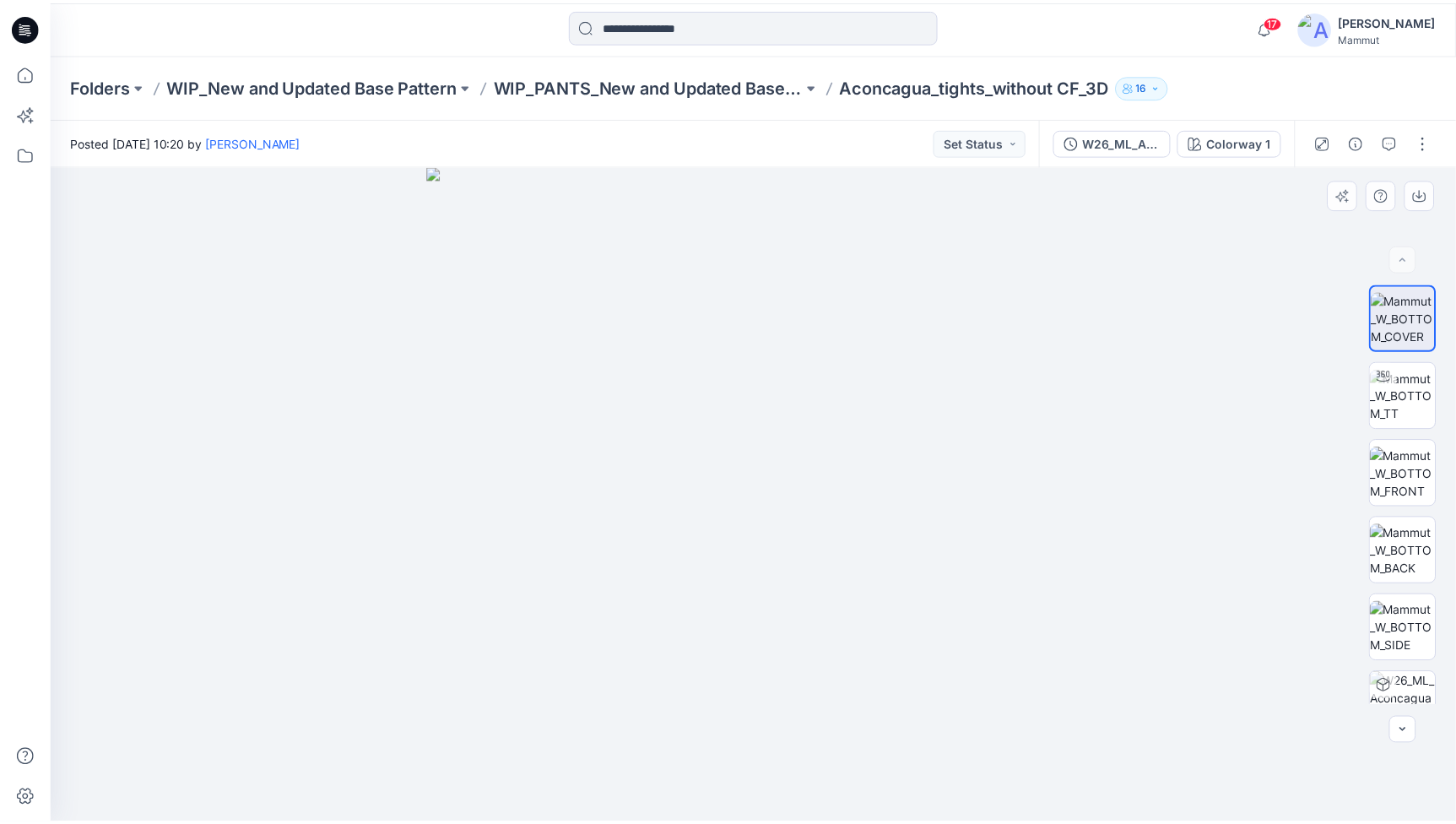
scroll to position [34, 0]
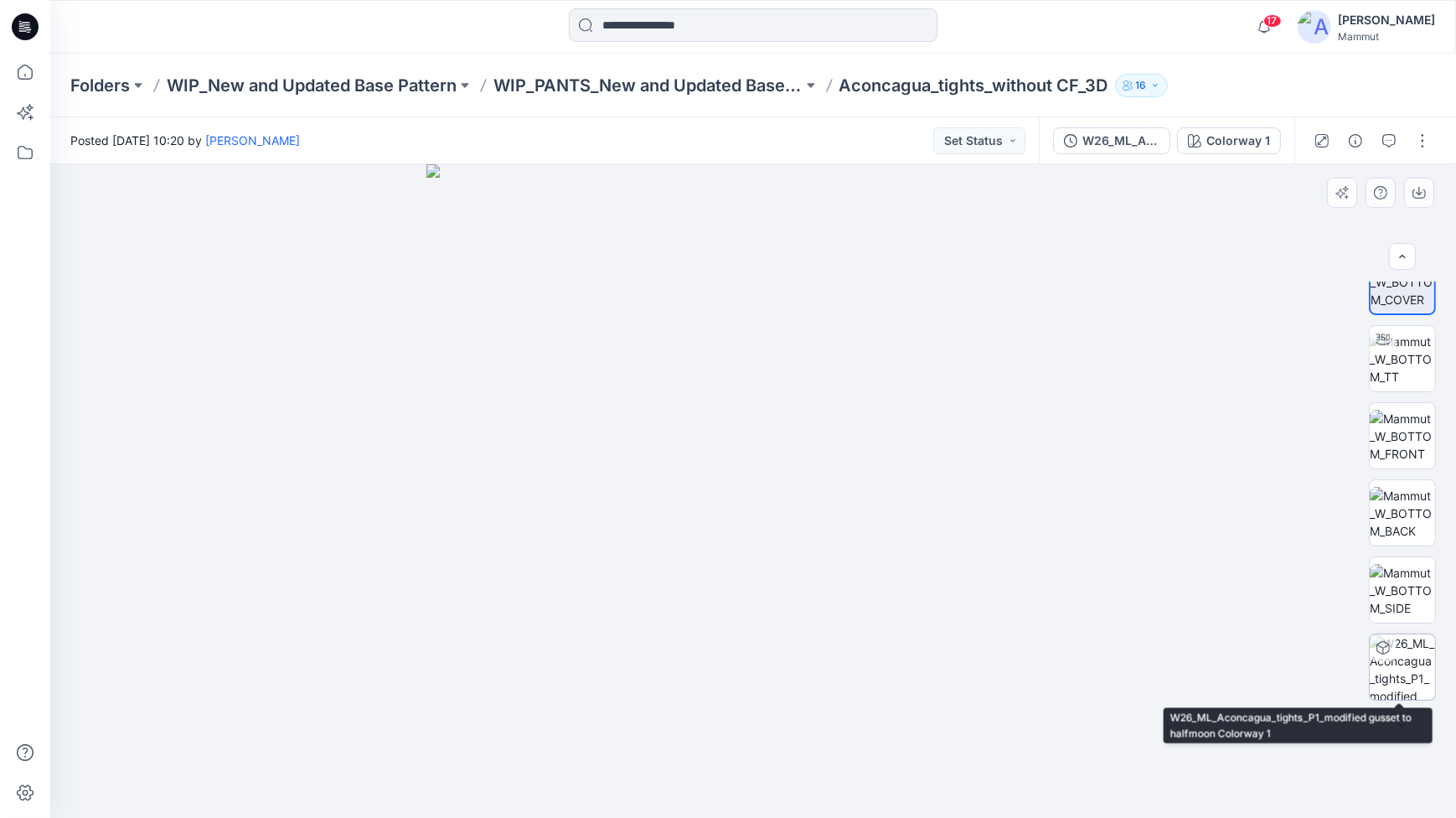
click at [1391, 653] on img at bounding box center [1402, 667] width 66 height 66
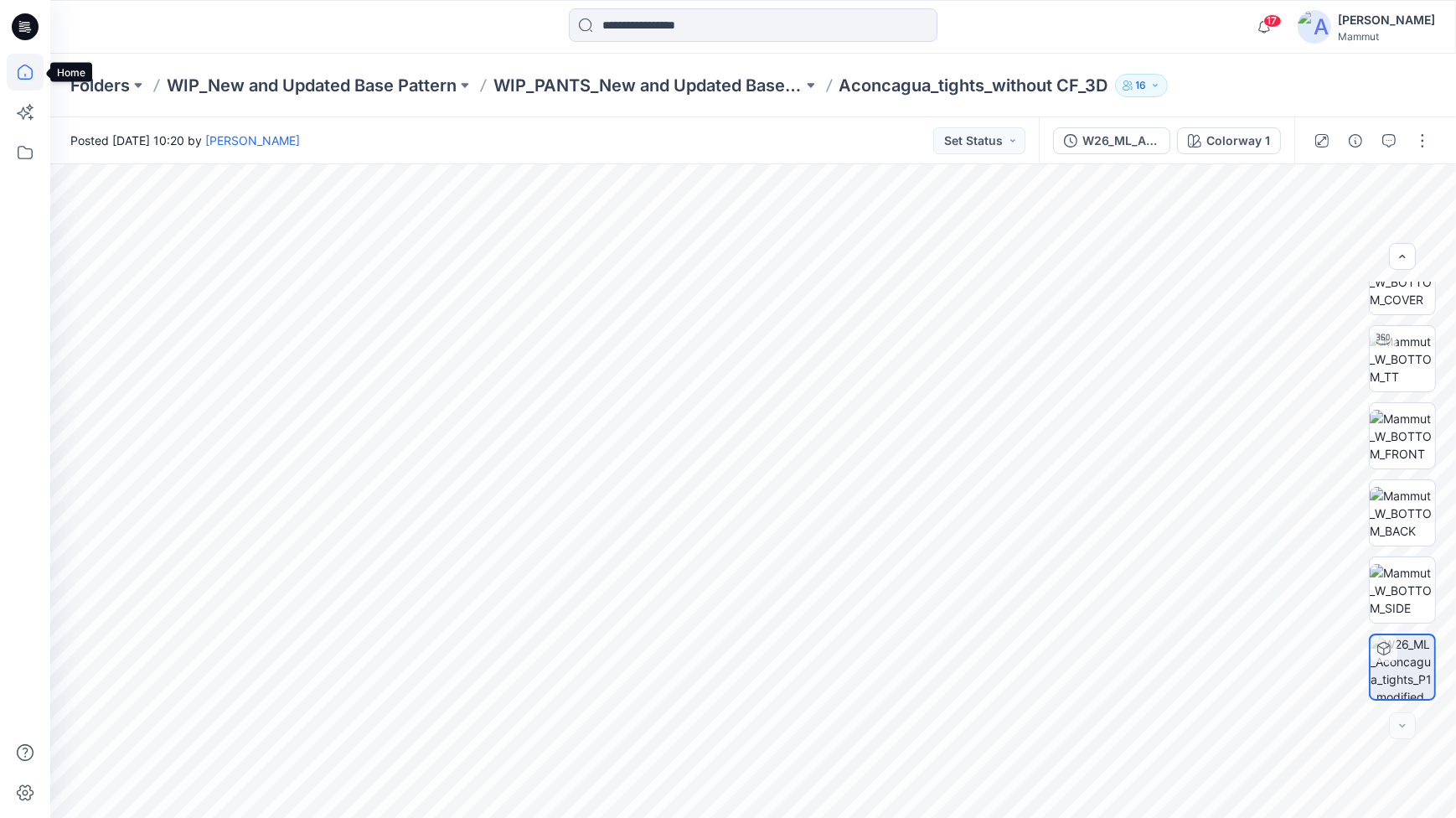
click at [17, 68] on icon at bounding box center [25, 71] width 37 height 37
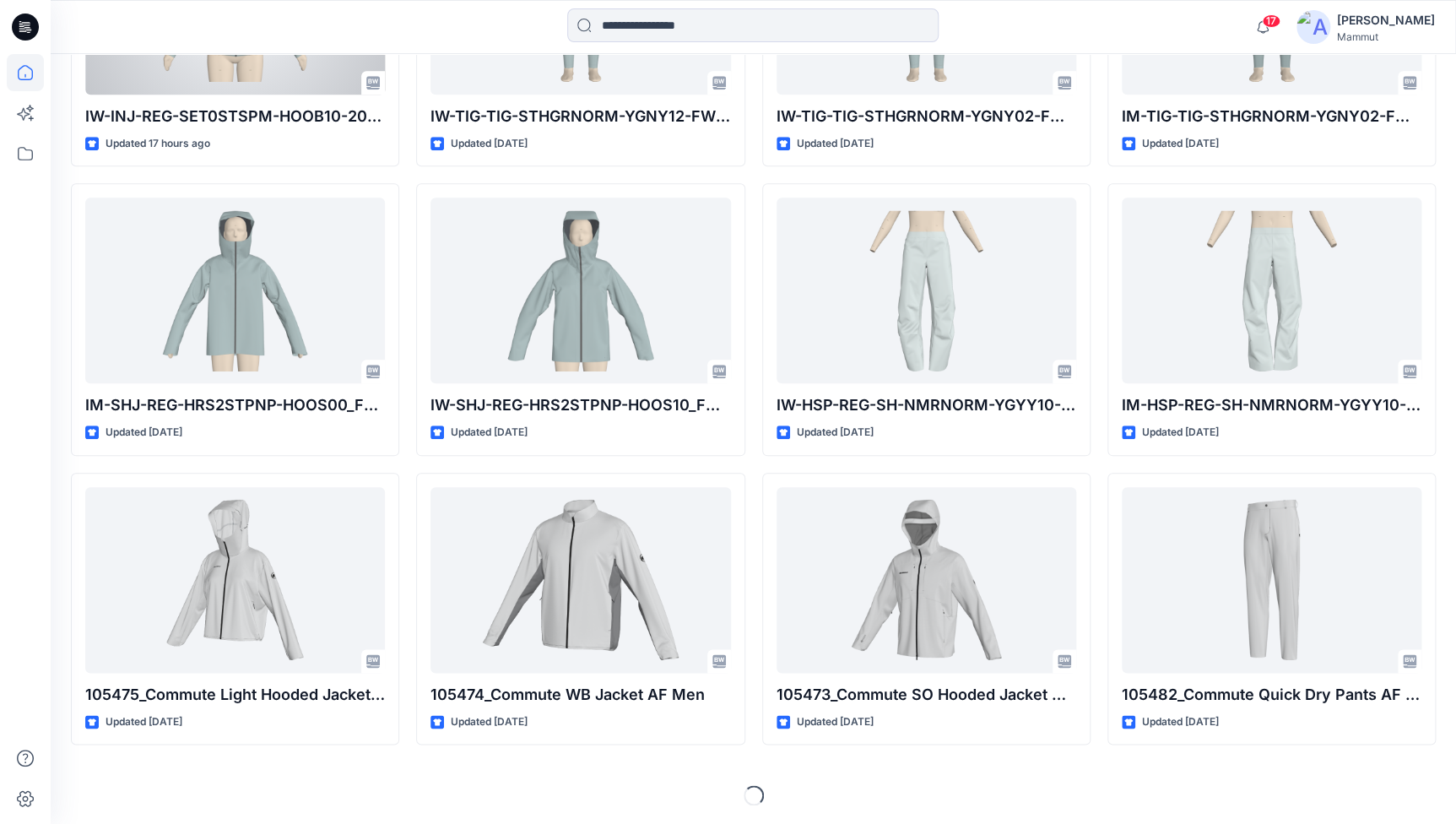
scroll to position [666, 0]
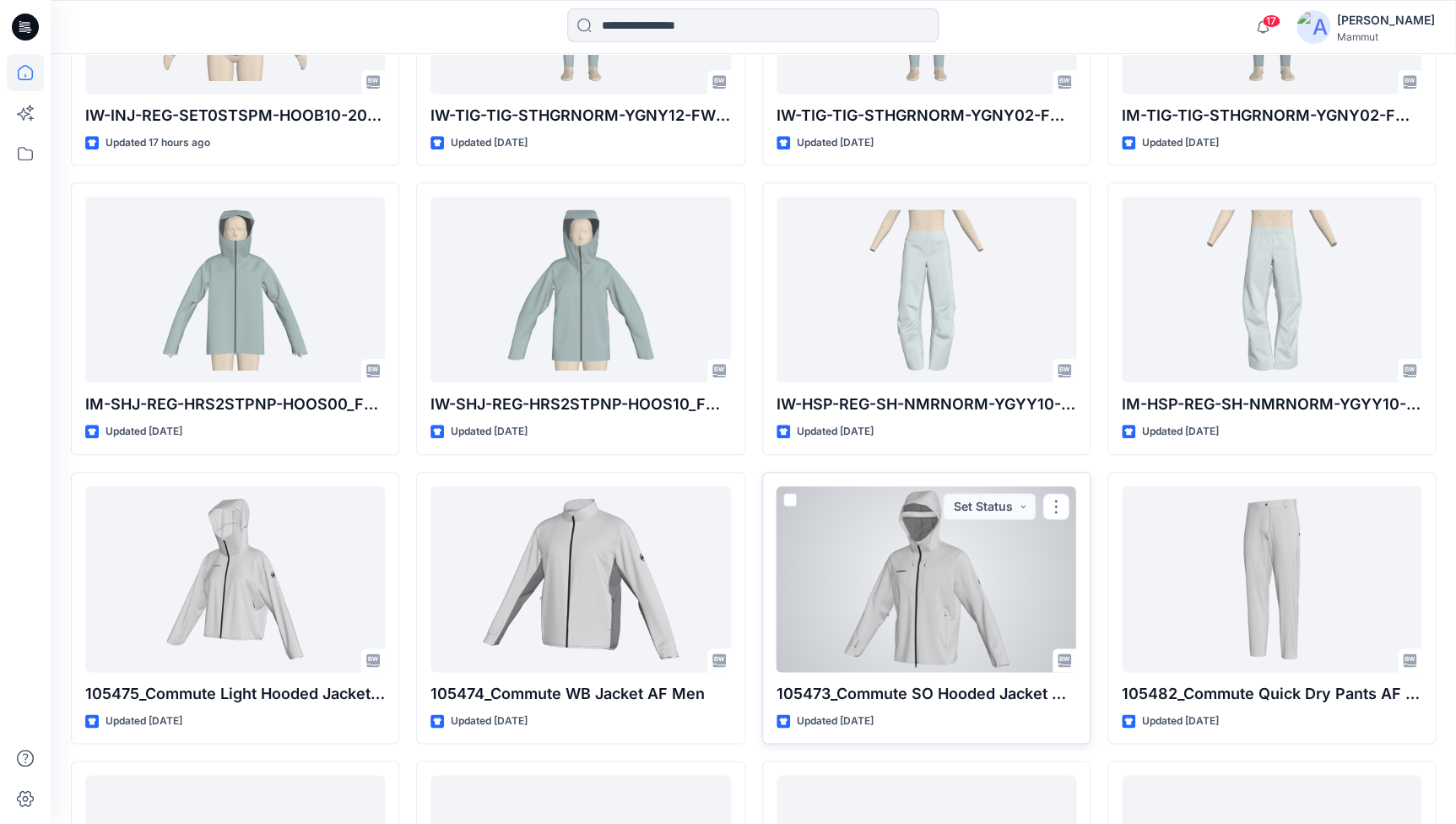
click at [897, 554] on div at bounding box center [926, 579] width 300 height 186
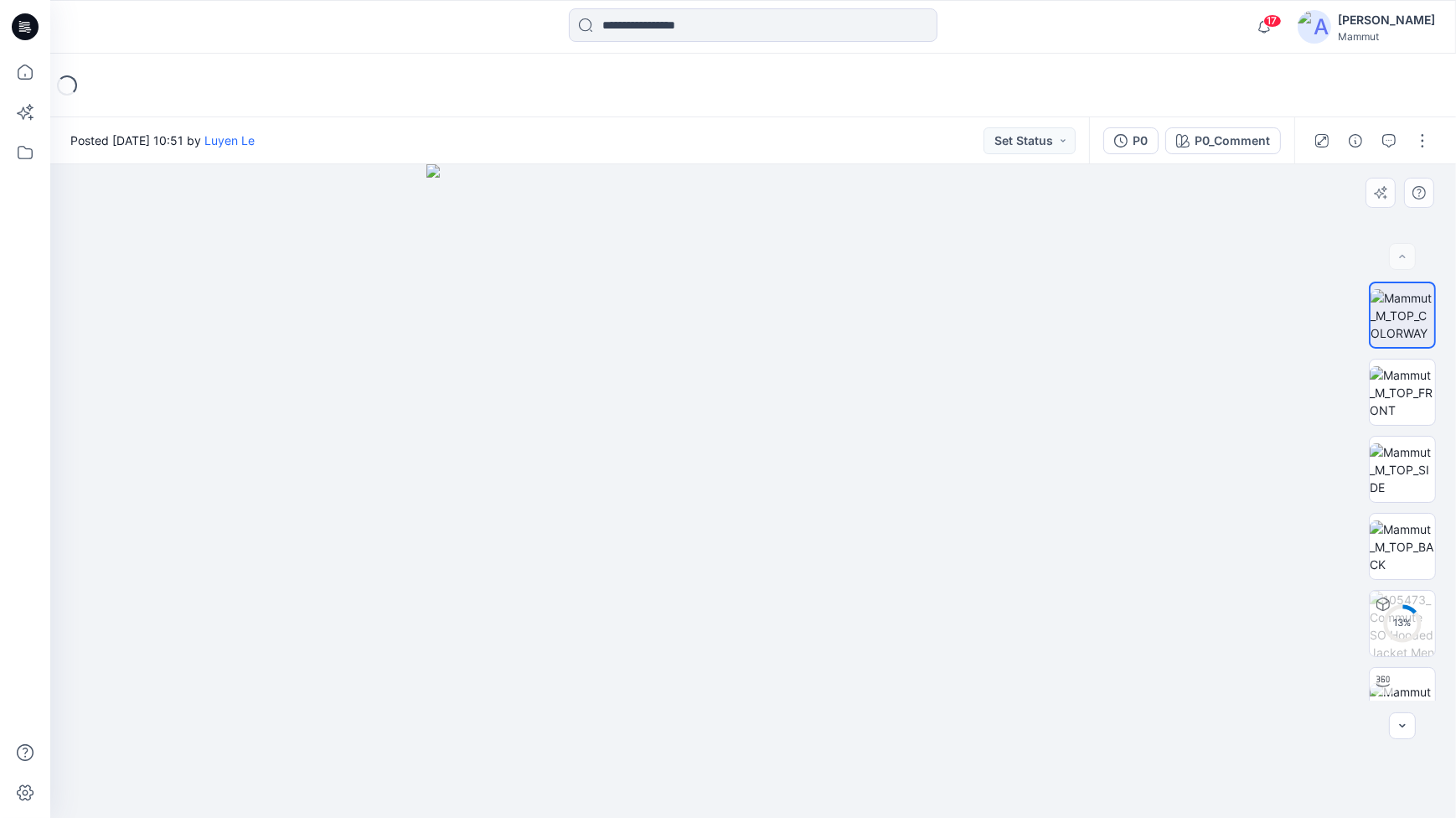
drag, startPoint x: 878, startPoint y: 486, endPoint x: 665, endPoint y: 505, distance: 213.8
click at [665, 505] on img at bounding box center [753, 490] width 653 height 653
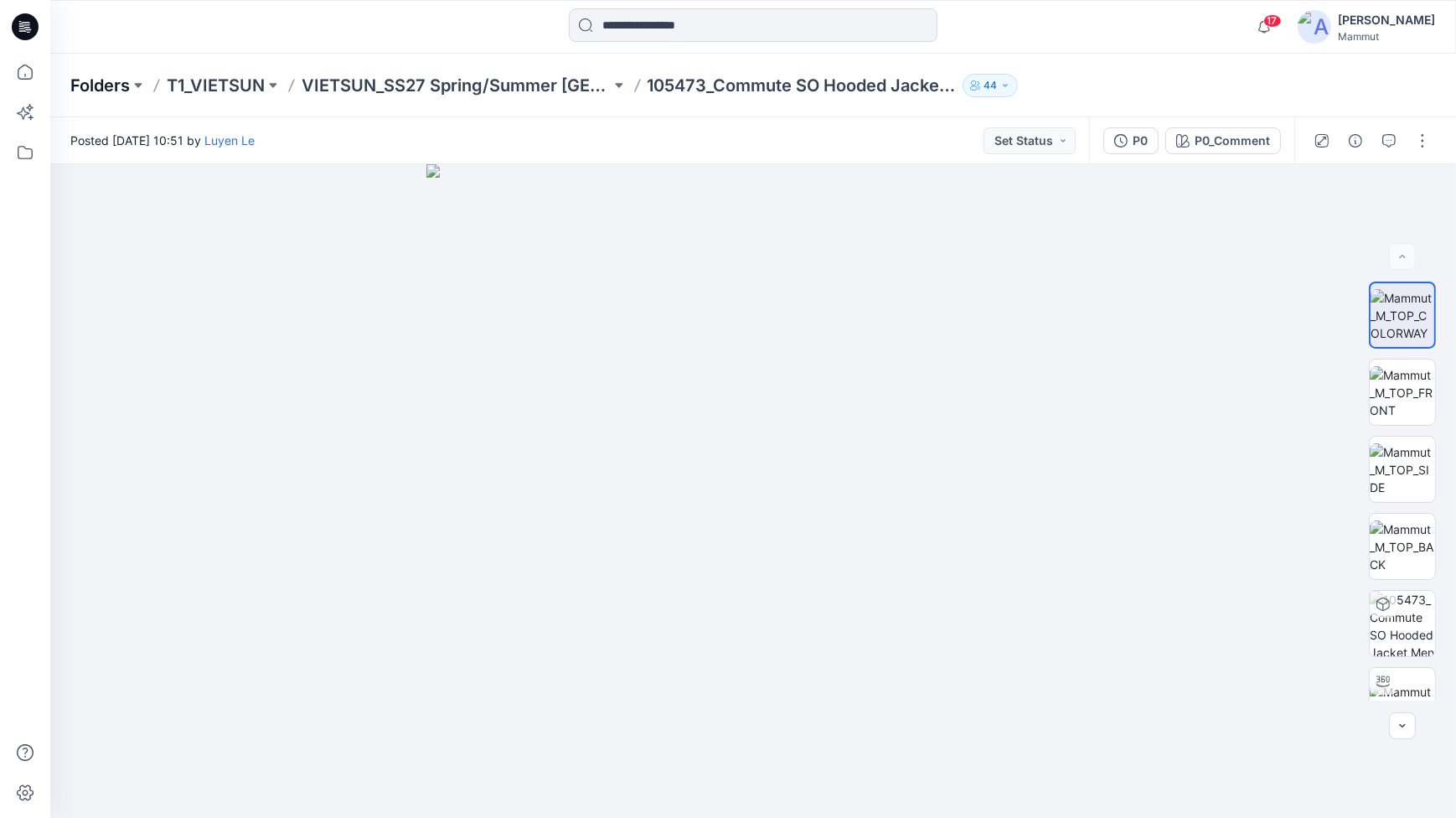
click at [107, 86] on p "Folders" at bounding box center [100, 85] width 60 height 24
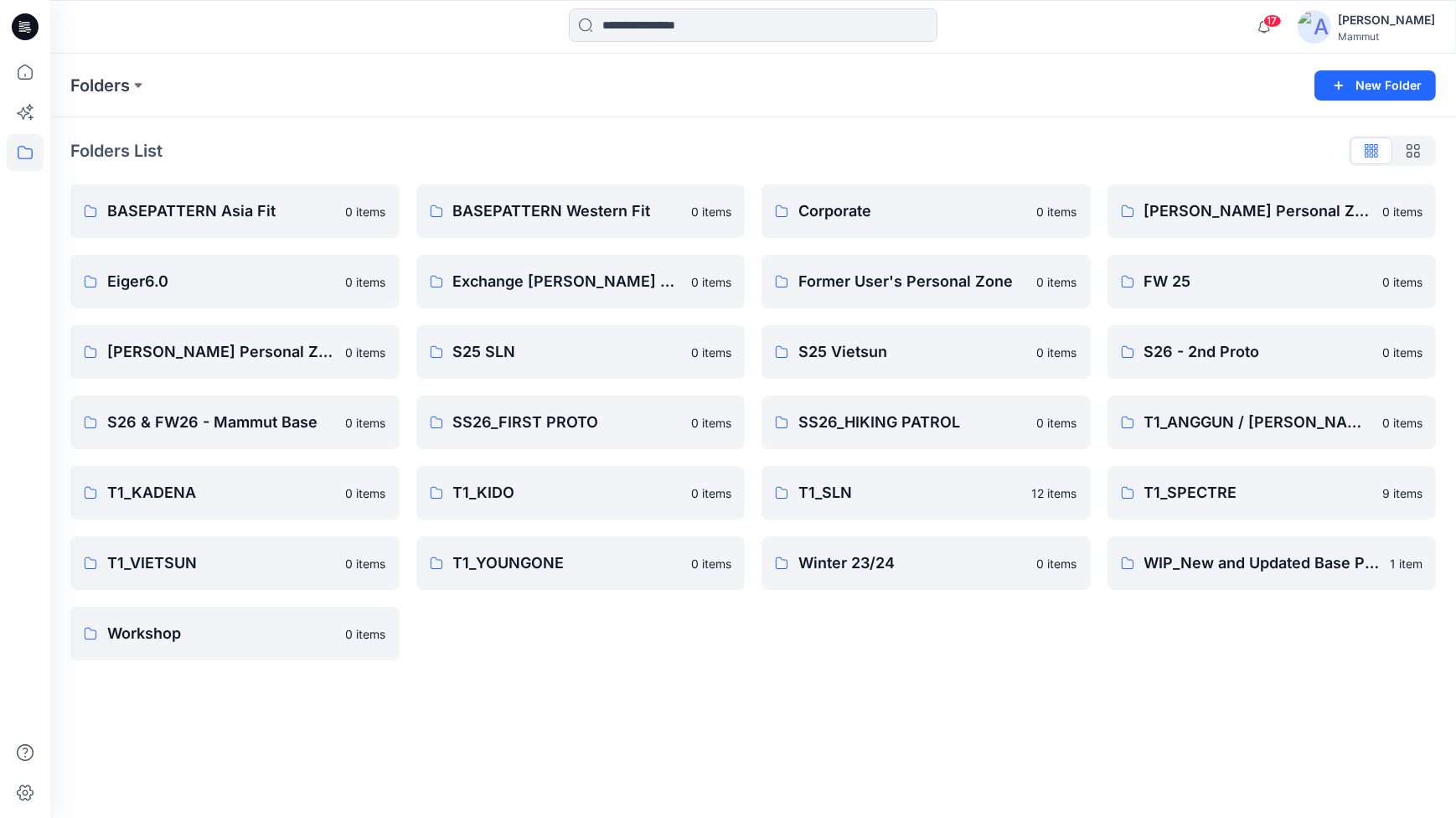
click at [577, 681] on div "Folders New Folder Folders List BASEPATTERN Asia Fit 0 items Eiger6.0 0 items […" at bounding box center [753, 436] width 1405 height 764
click at [295, 205] on p "BASEPATTERN Asia Fit" at bounding box center [233, 211] width 252 height 24
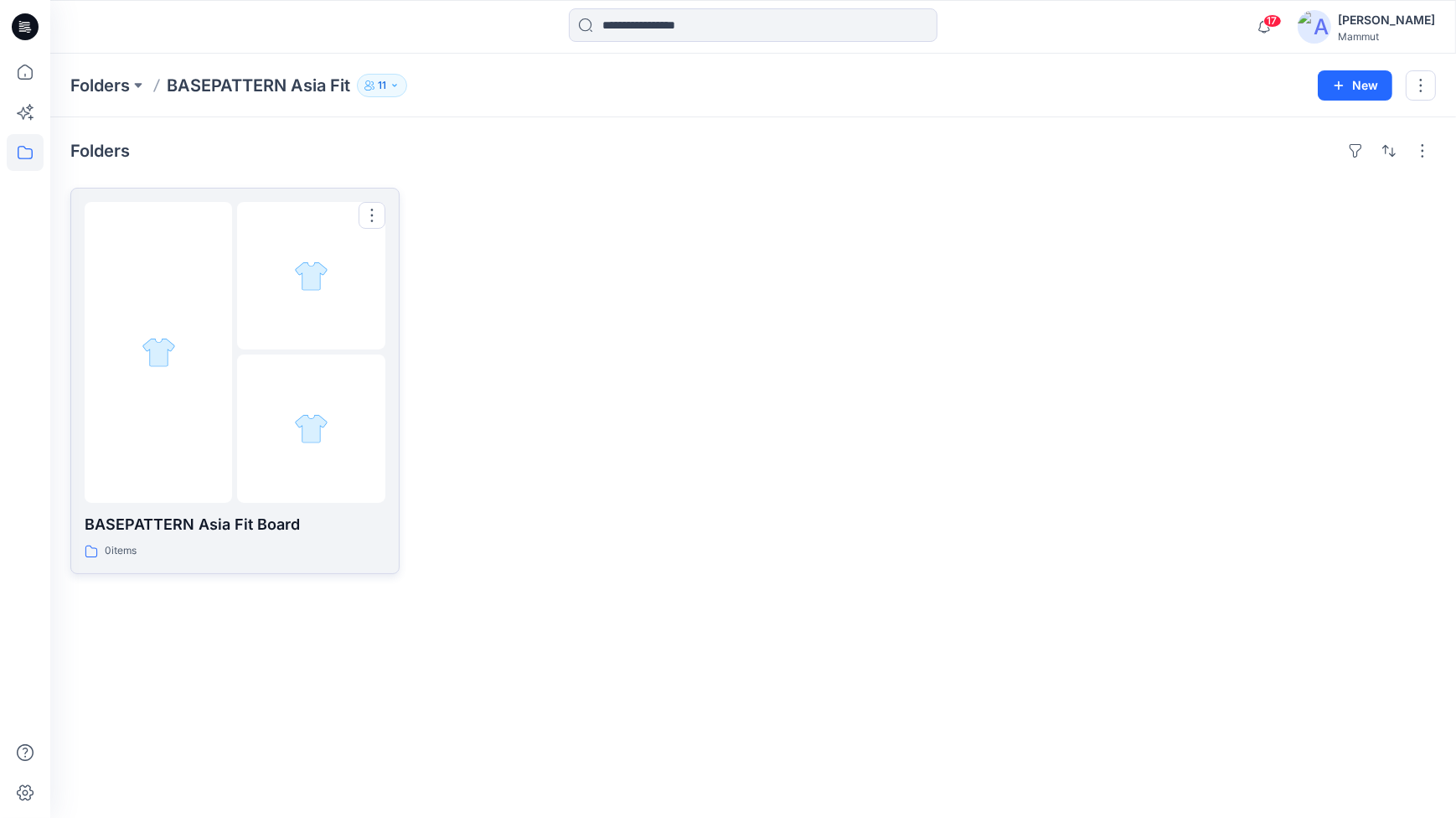
click at [269, 360] on div at bounding box center [311, 428] width 148 height 148
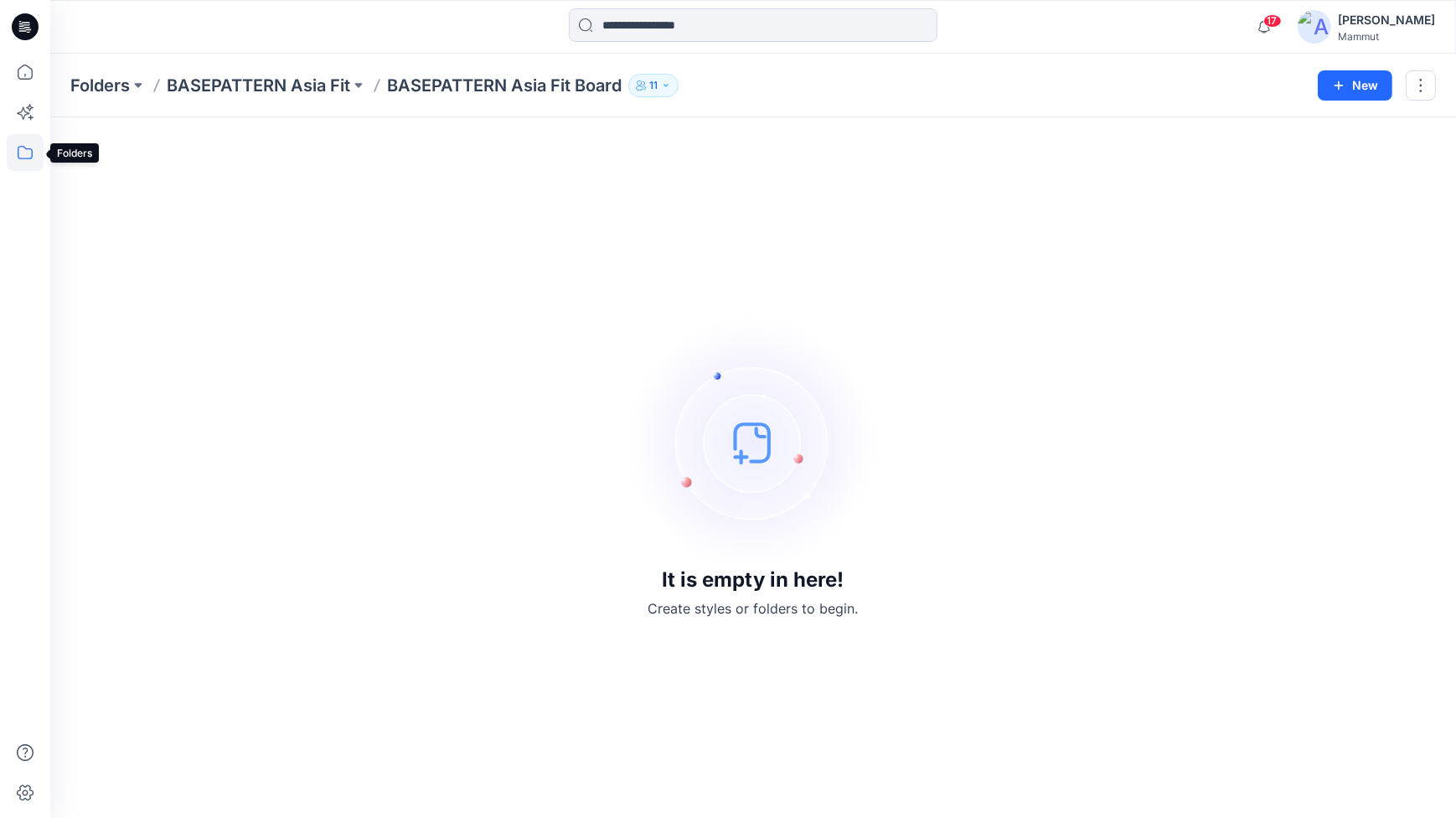
click at [30, 151] on icon at bounding box center [25, 152] width 37 height 37
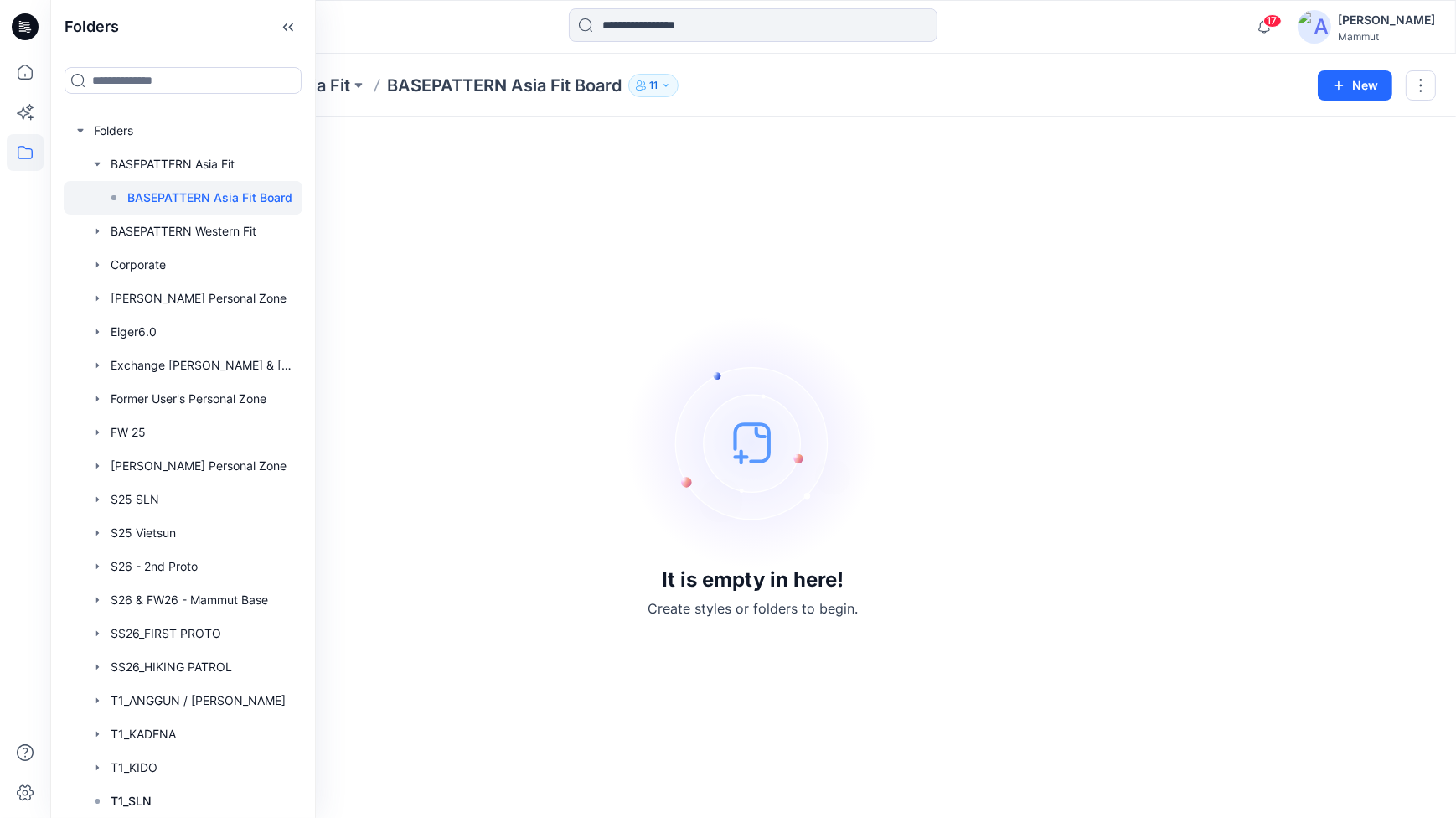
click at [416, 238] on div "It is empty in here! Create styles or folders to begin." at bounding box center [752, 467] width 1365 height 660
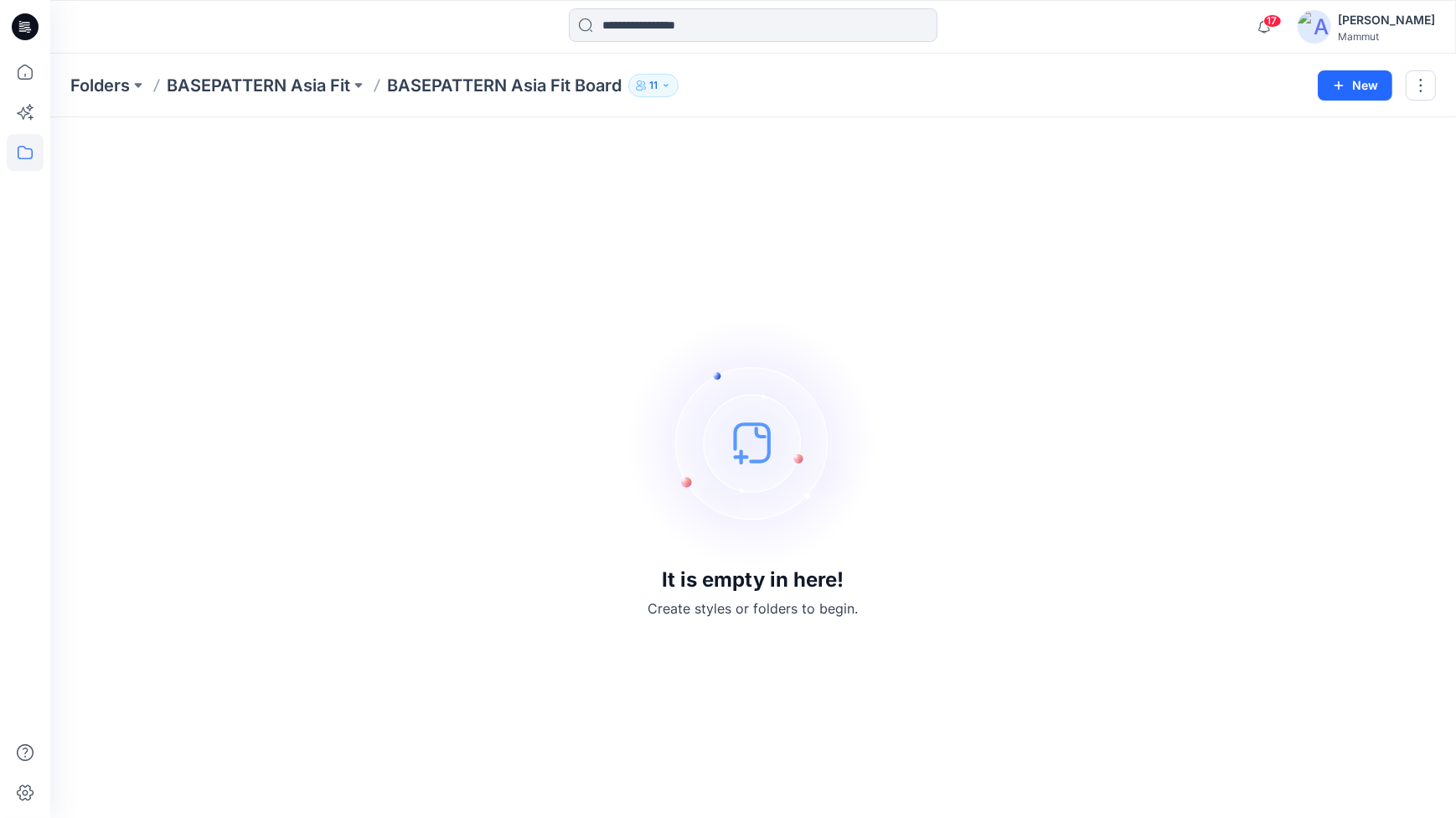
click at [1331, 20] on img at bounding box center [1314, 27] width 34 height 34
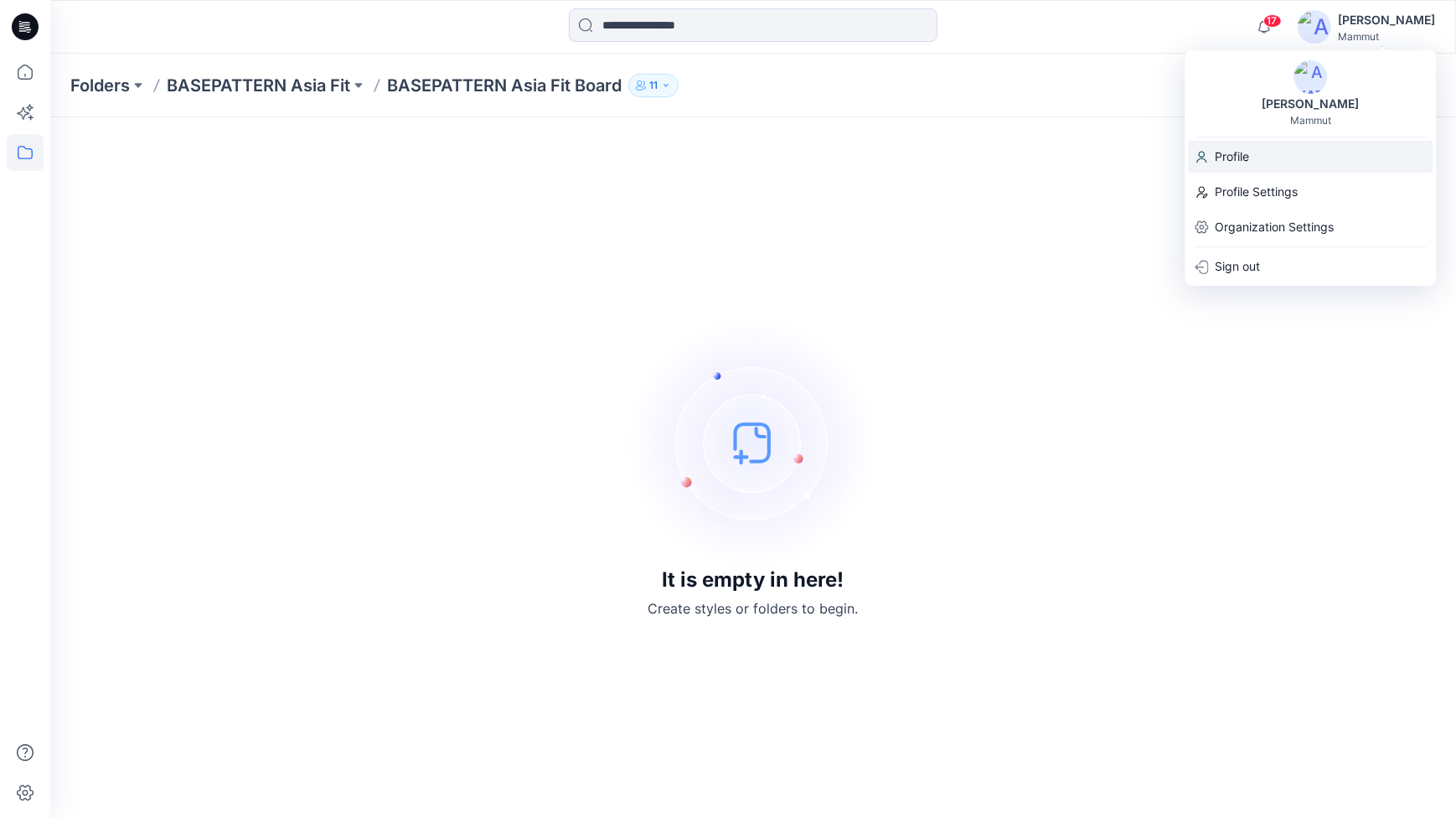
click at [1243, 160] on p "Profile" at bounding box center [1232, 157] width 35 height 32
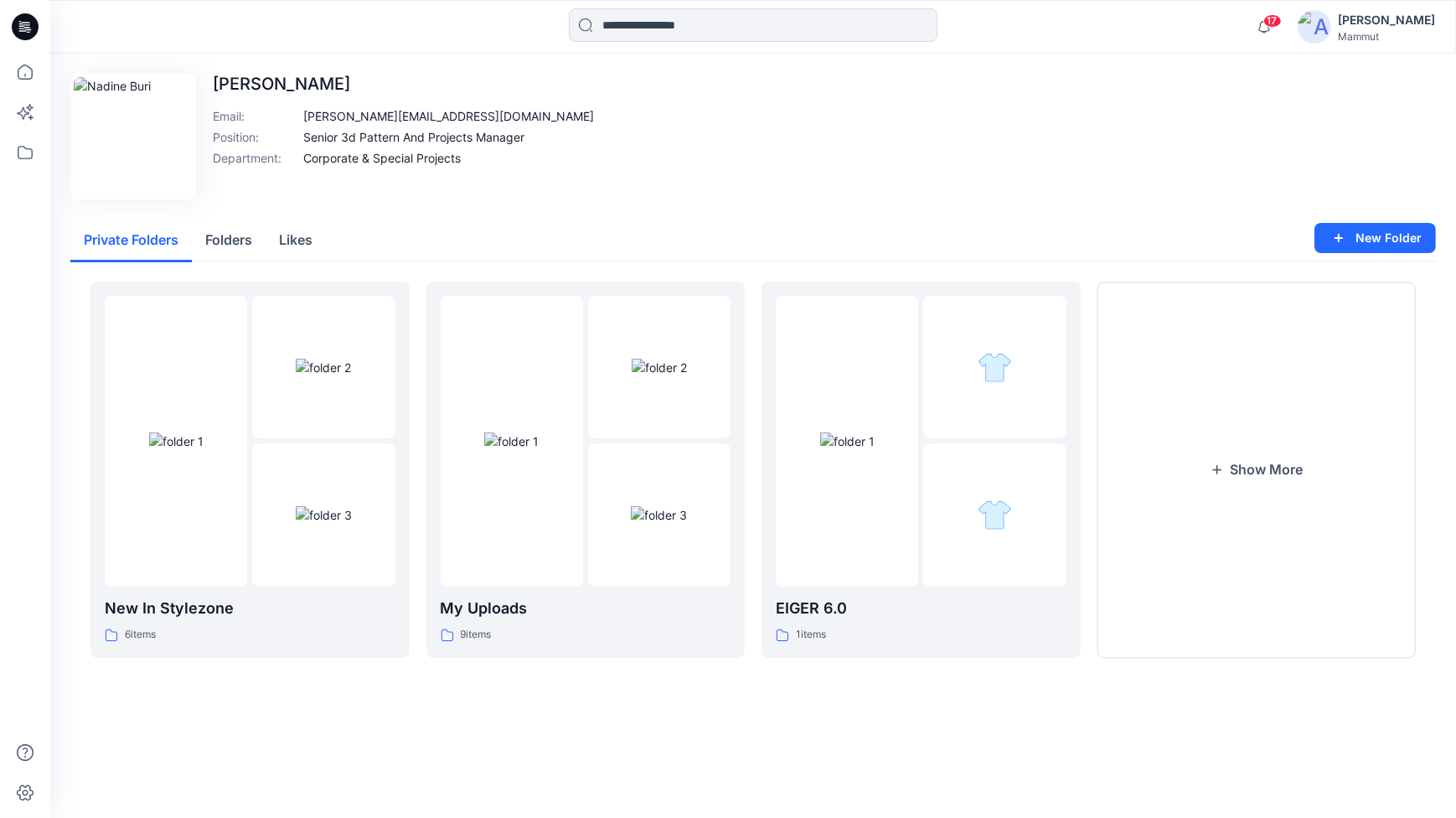
click at [1406, 17] on div "[PERSON_NAME]" at bounding box center [1387, 20] width 97 height 20
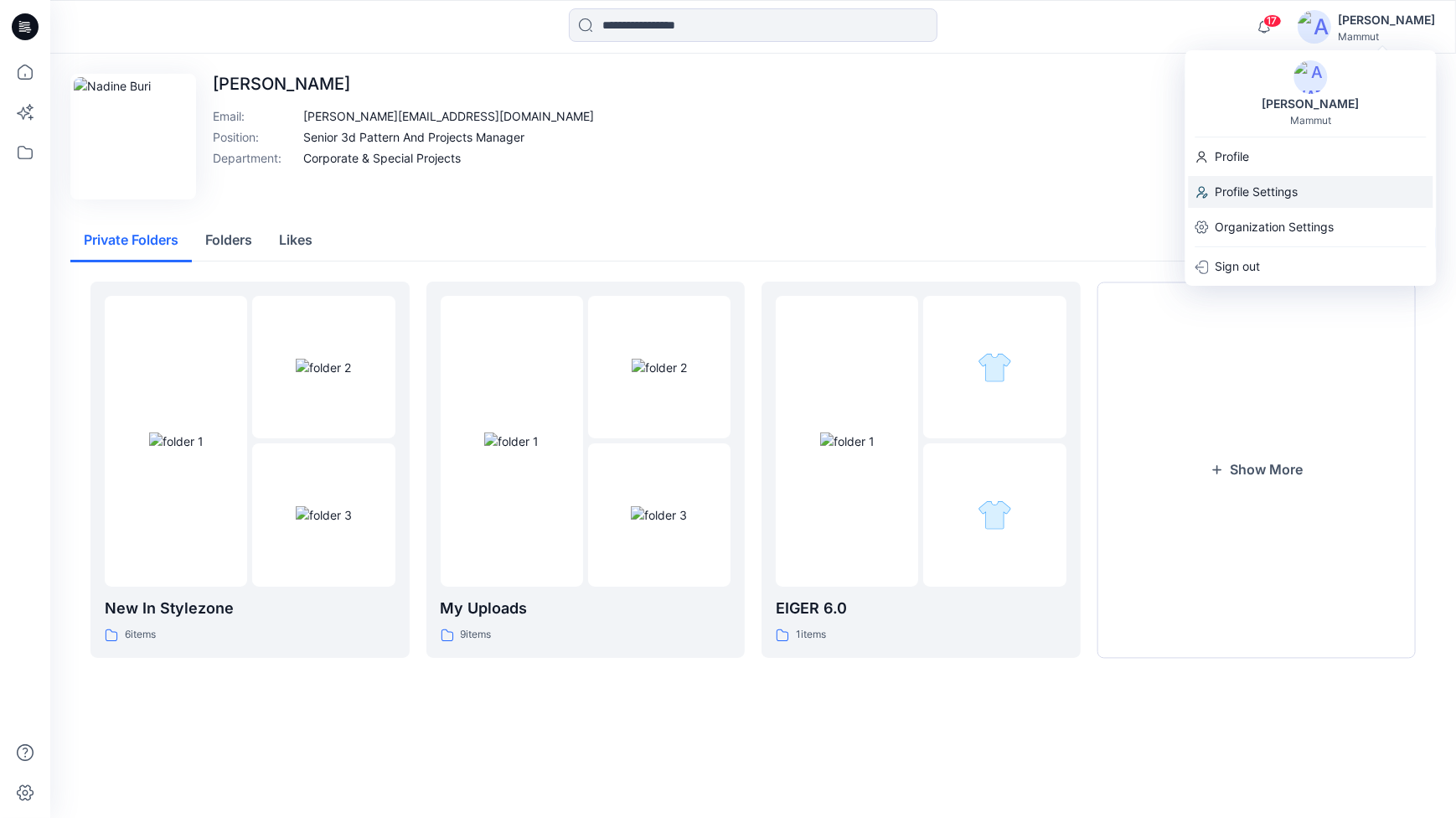
click at [1256, 195] on p "Profile Settings" at bounding box center [1257, 192] width 83 height 32
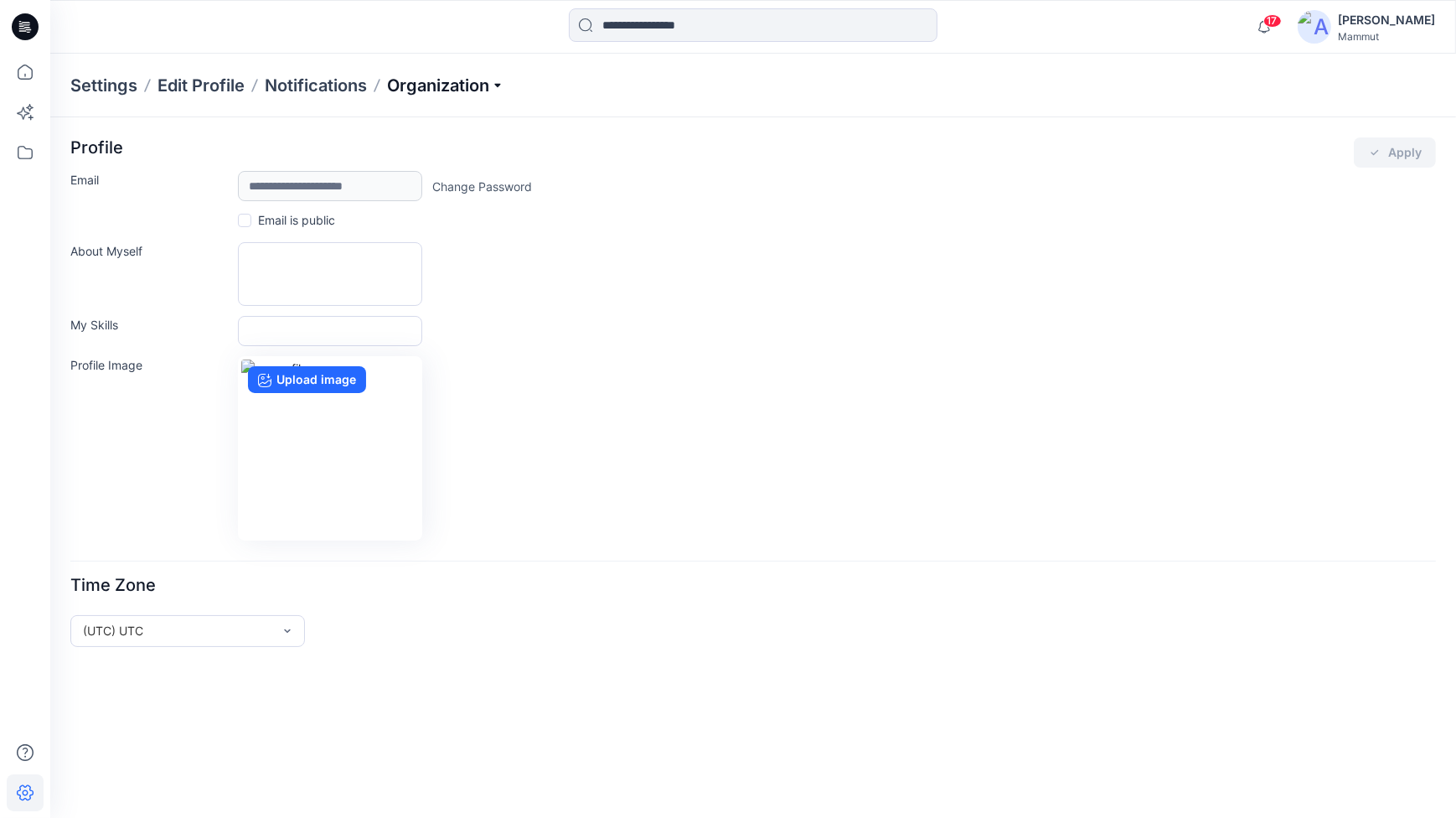
click at [493, 83] on p "Organization" at bounding box center [446, 85] width 117 height 24
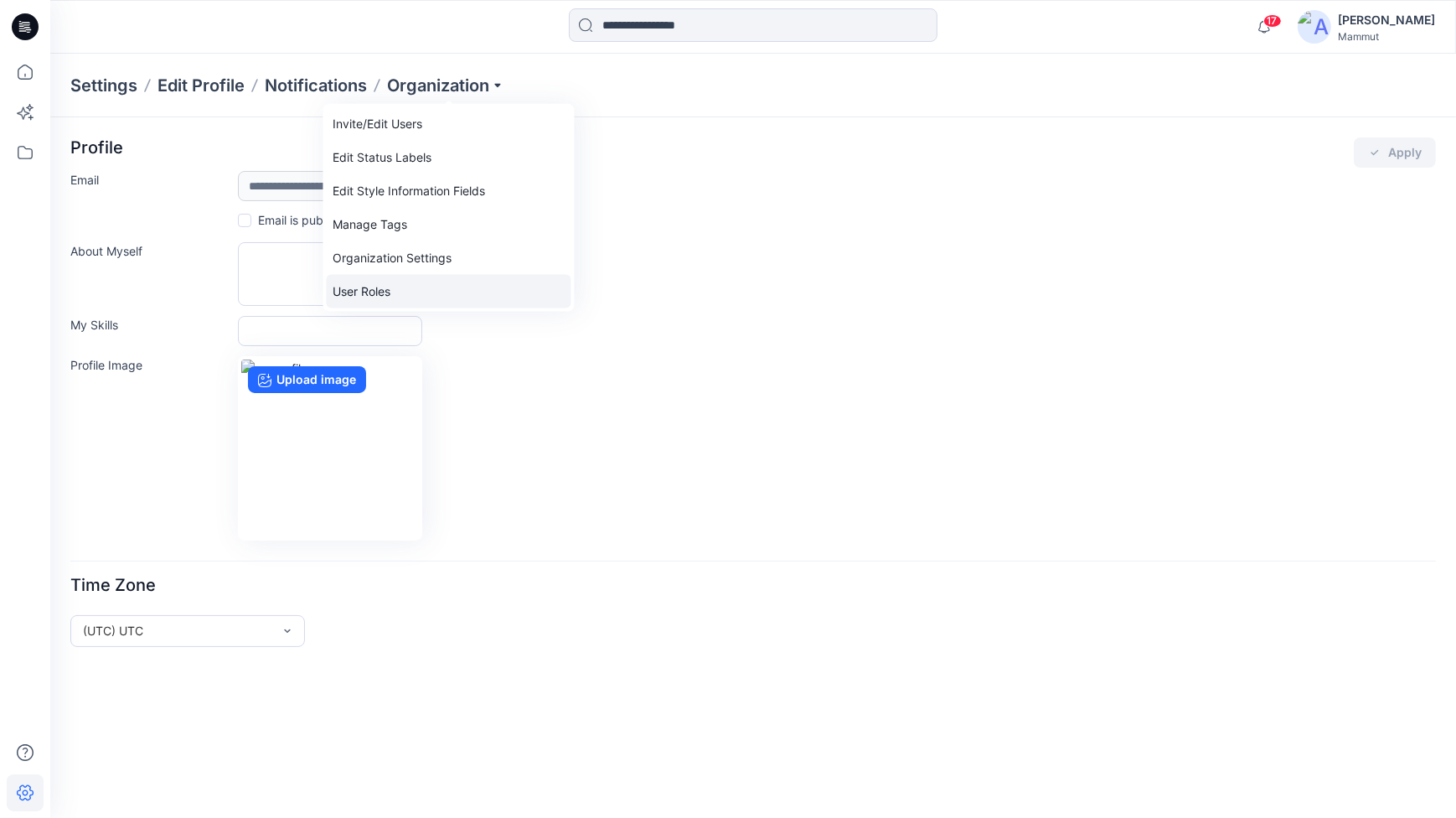
click at [374, 287] on link "User Roles" at bounding box center [448, 292] width 244 height 34
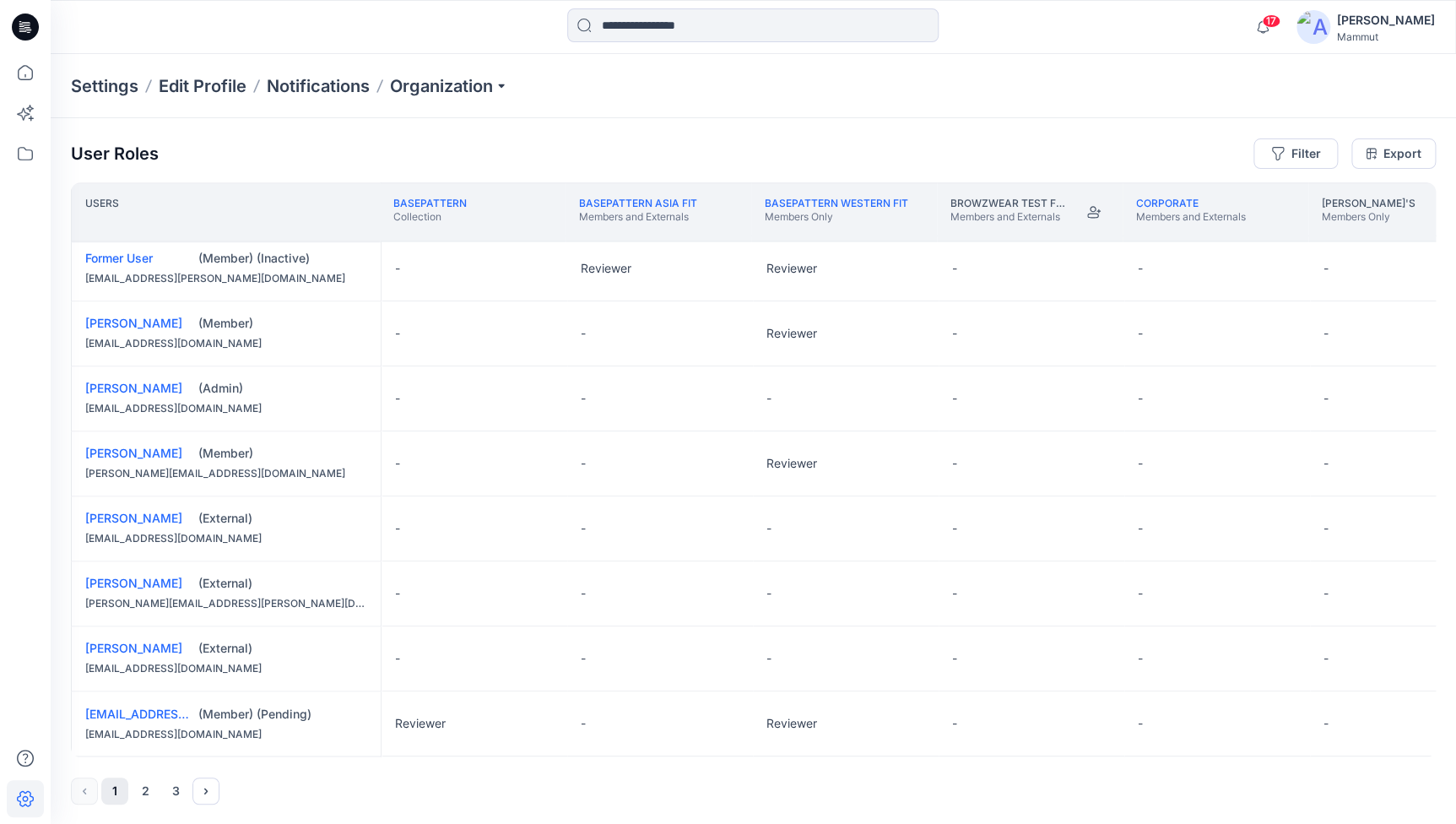
scroll to position [1129, 0]
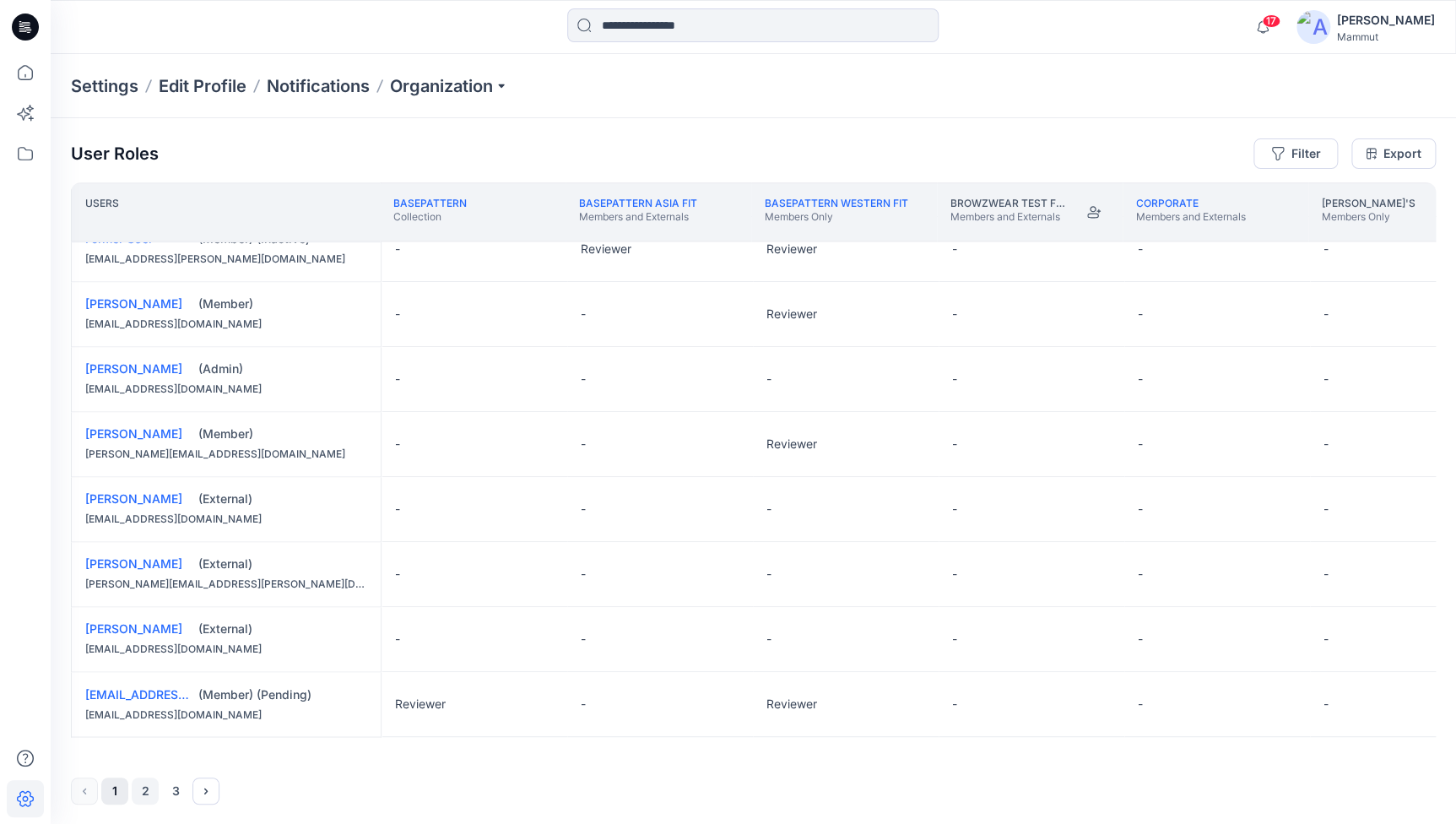
click at [145, 790] on button "2" at bounding box center [145, 790] width 27 height 27
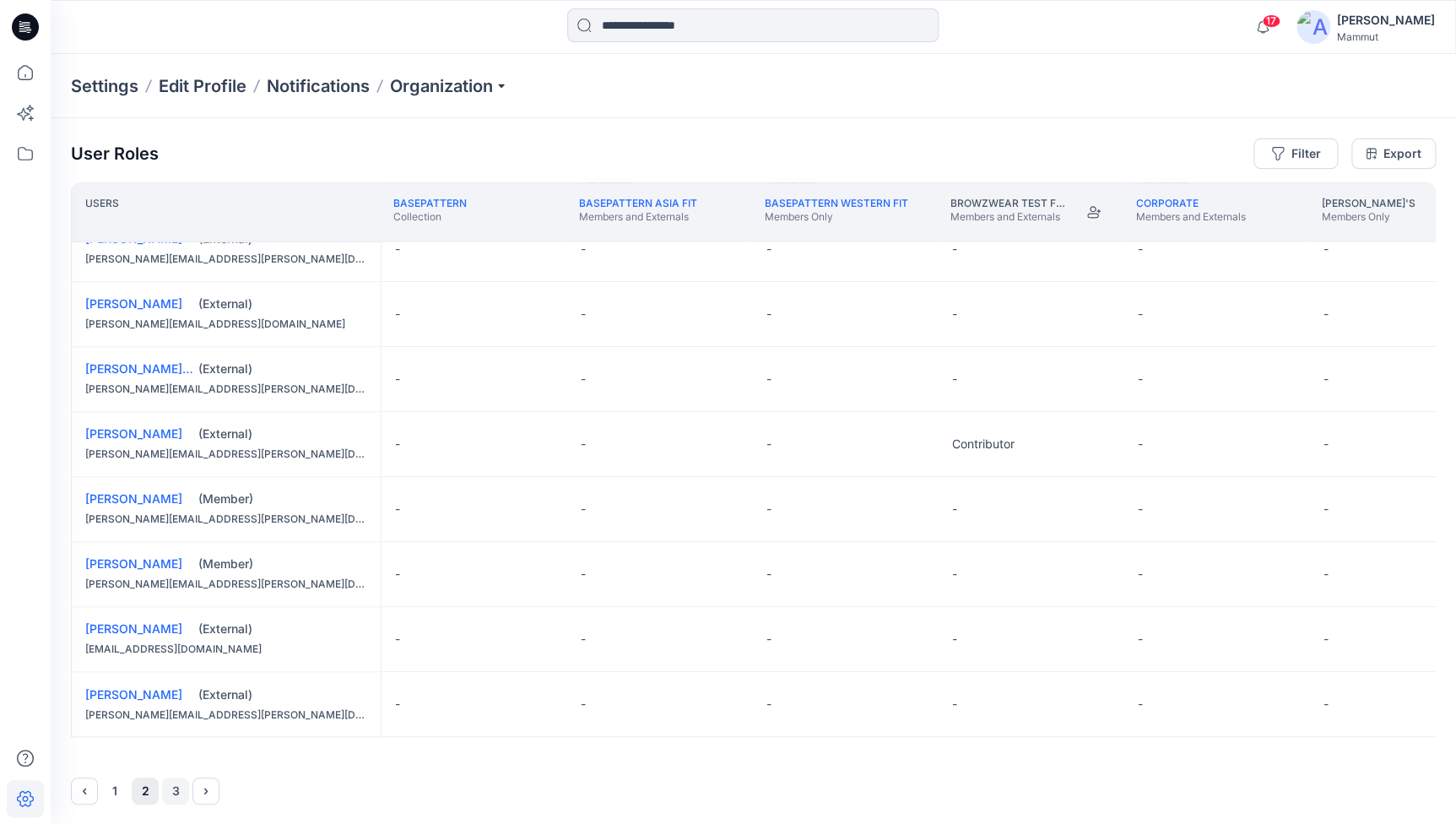
click at [174, 787] on button "3" at bounding box center [175, 790] width 27 height 27
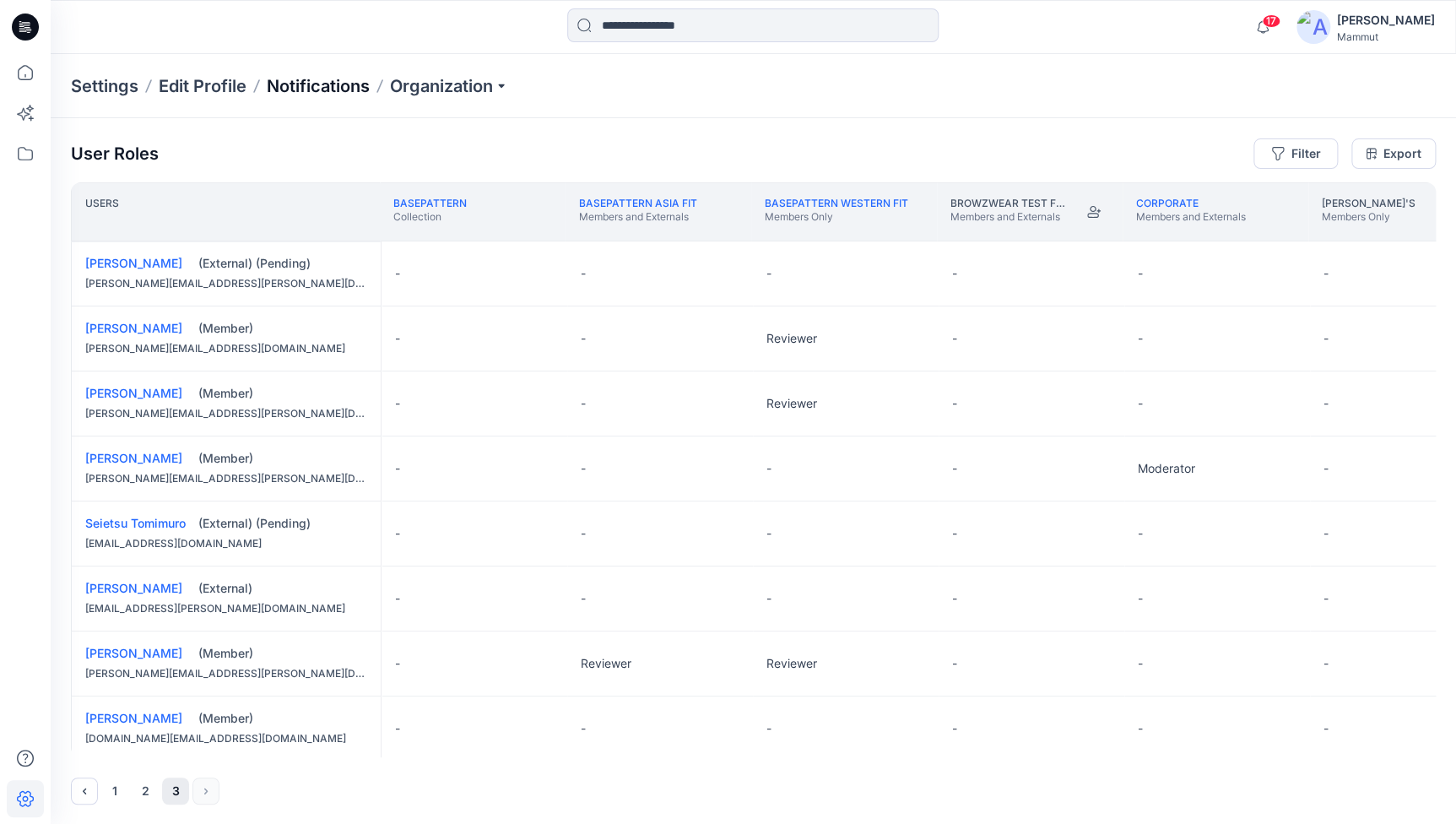
click at [324, 77] on p "Notifications" at bounding box center [318, 86] width 103 height 24
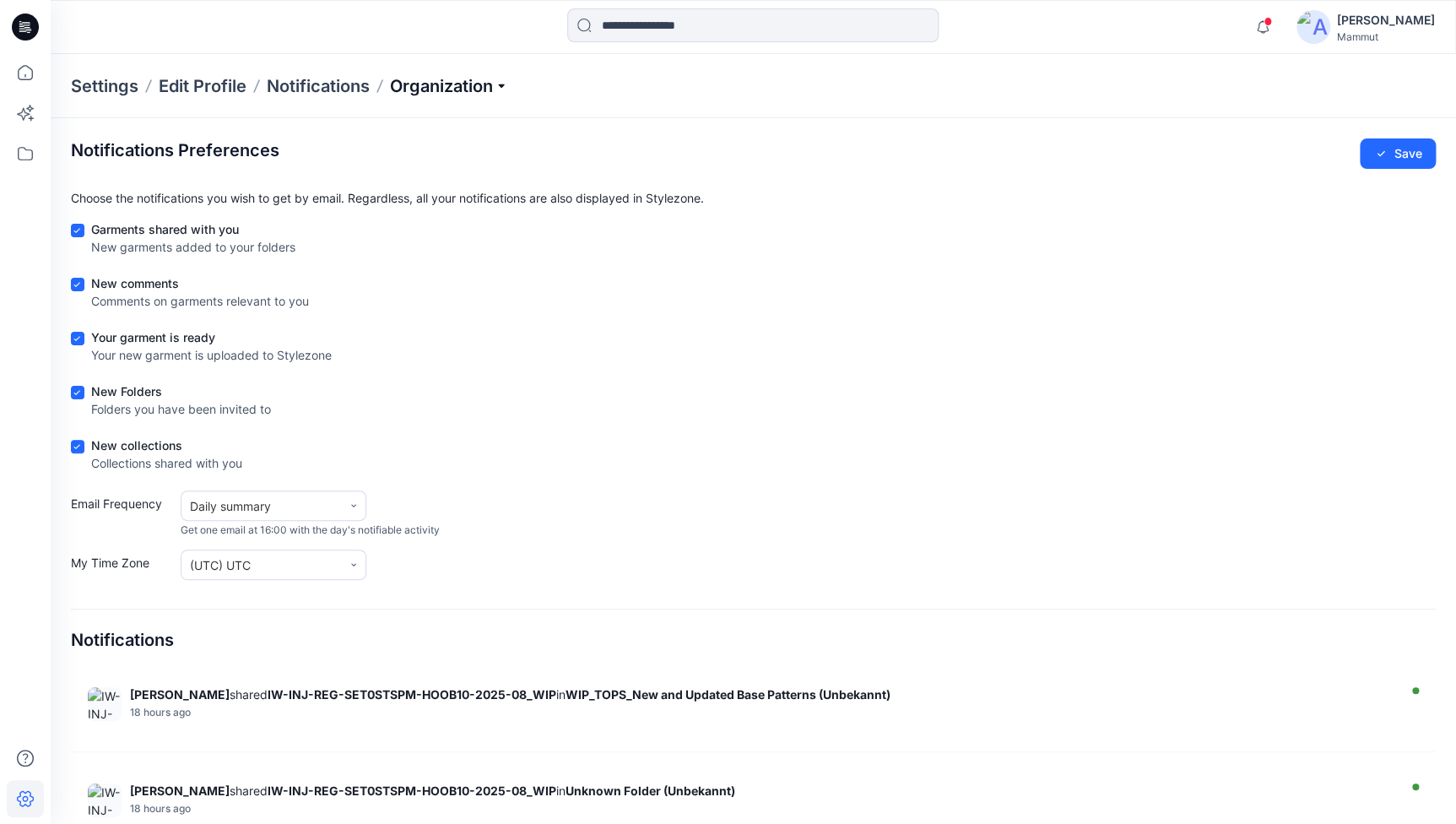
click at [497, 89] on p "Organization" at bounding box center [449, 86] width 118 height 24
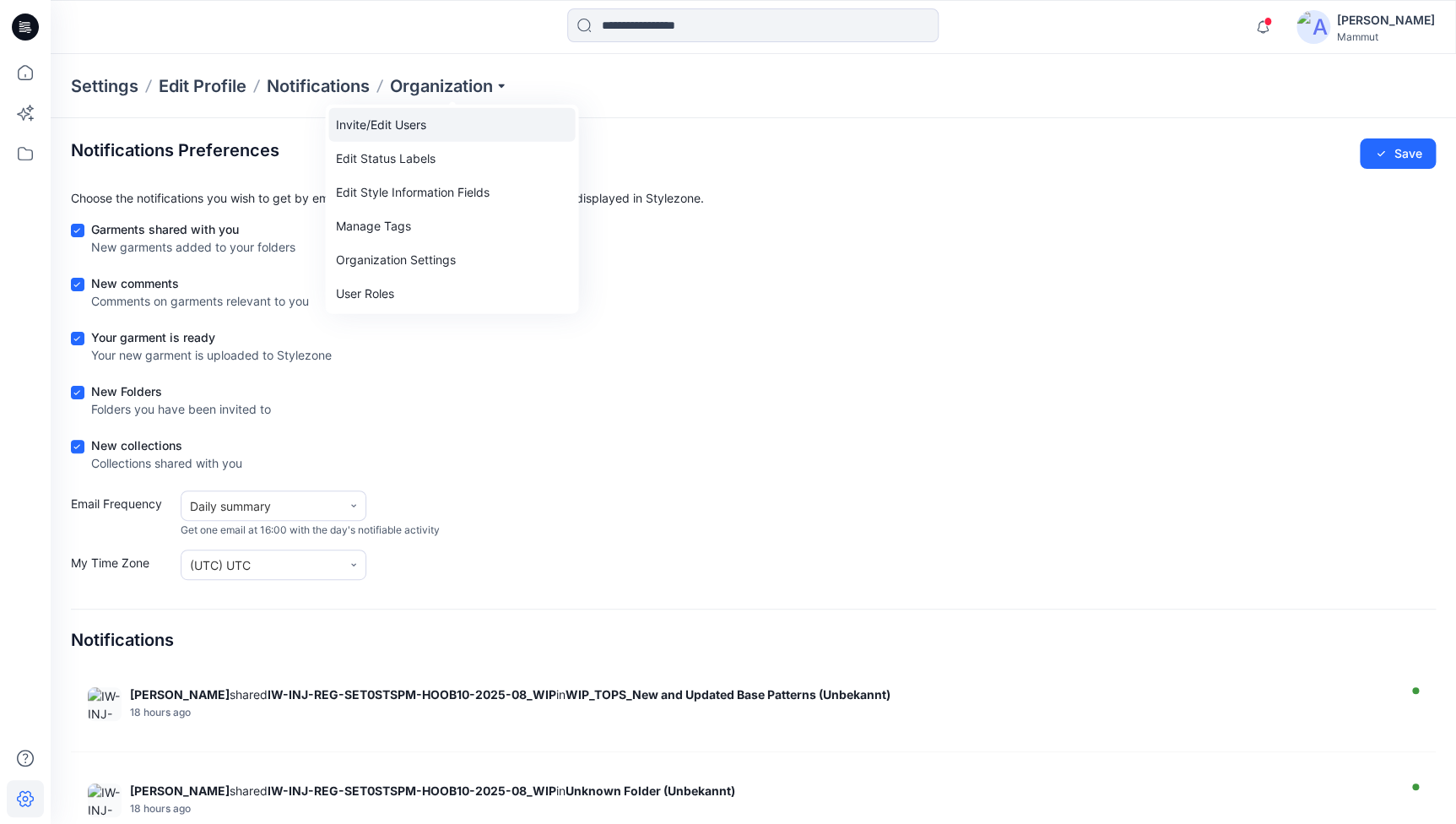
click at [393, 121] on link "Invite/Edit Users" at bounding box center [451, 125] width 246 height 34
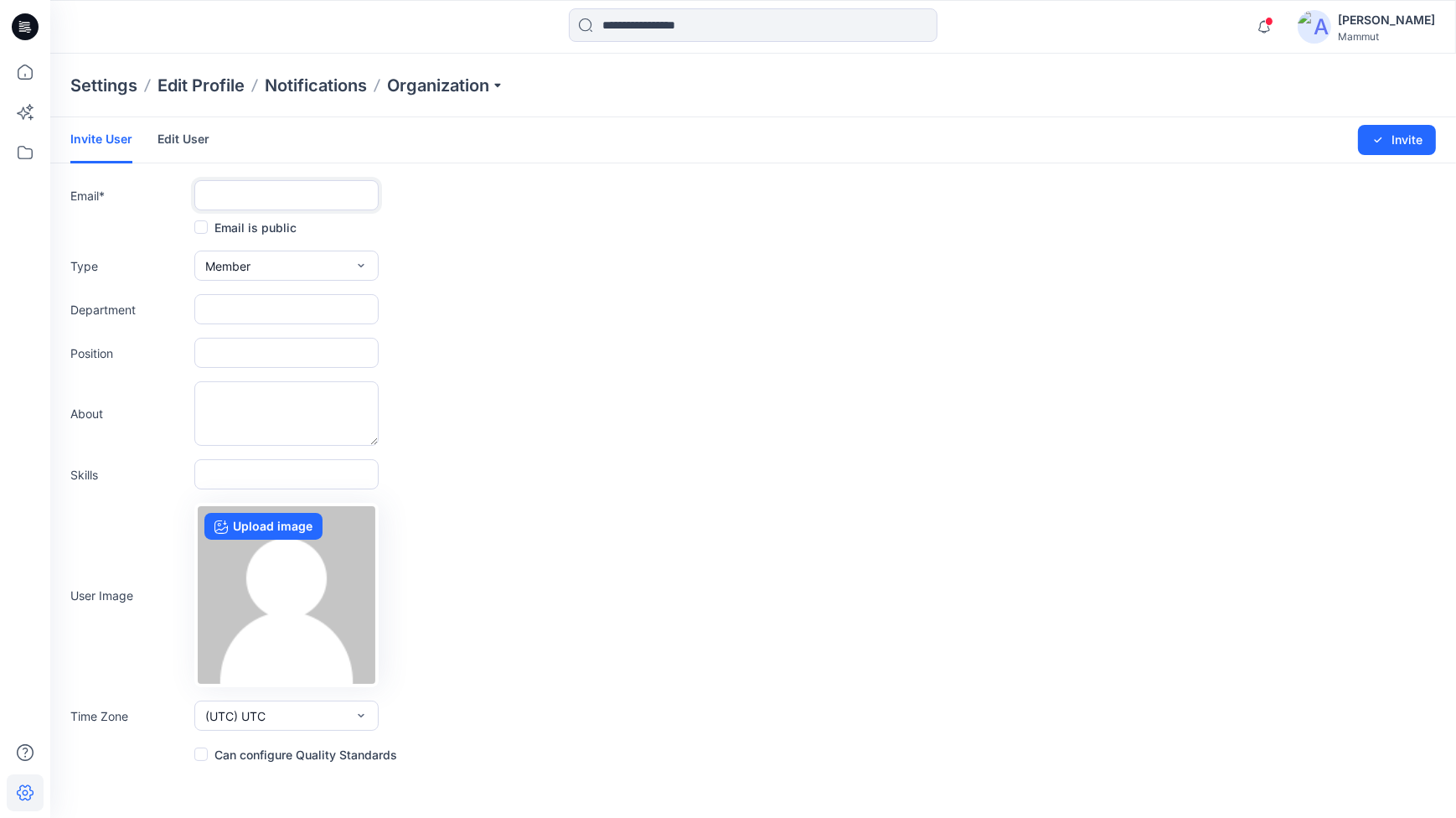
click at [262, 200] on input "text" at bounding box center [287, 195] width 185 height 30
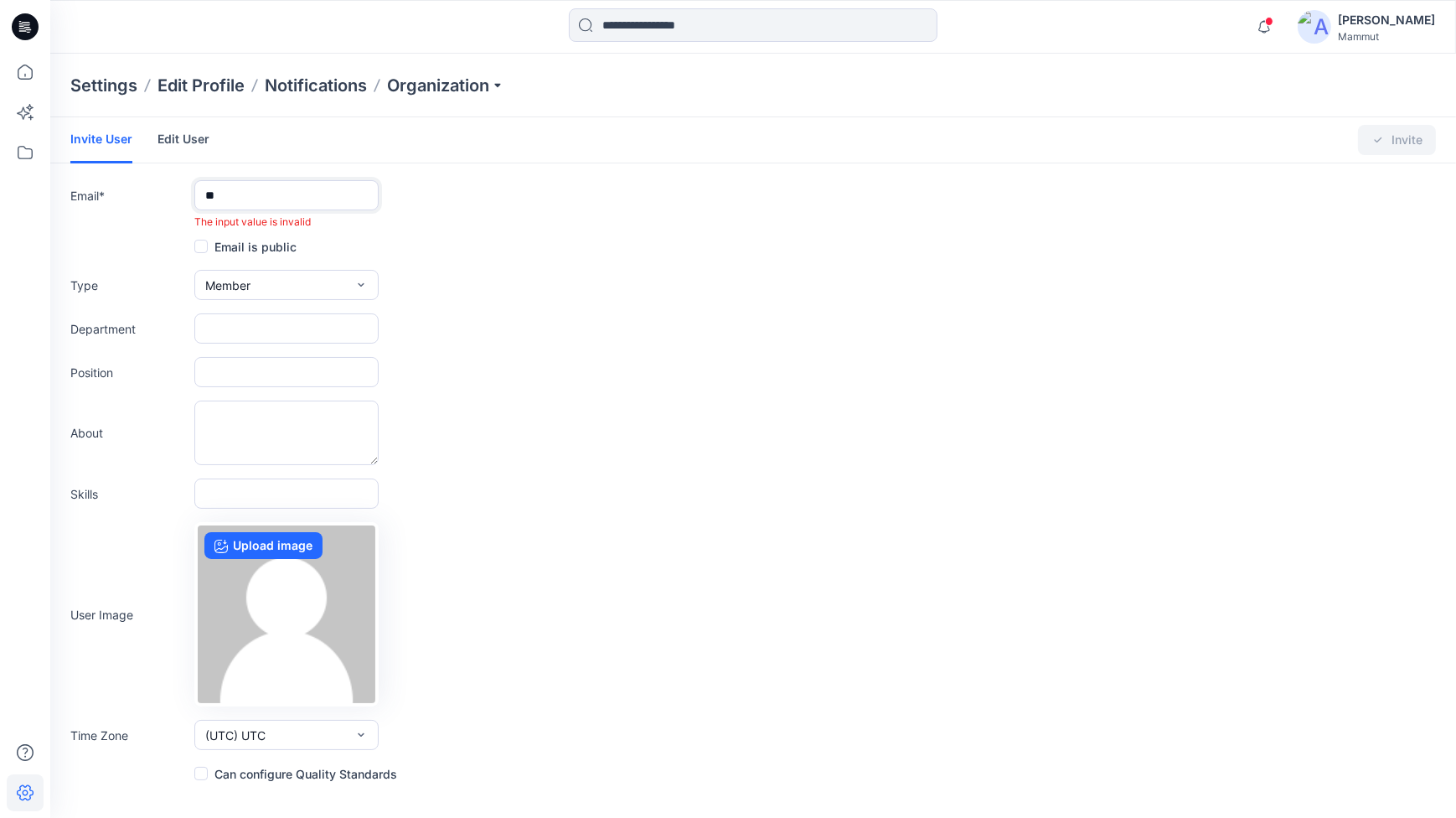
type input "**********"
click at [177, 135] on link "Edit User" at bounding box center [184, 139] width 52 height 44
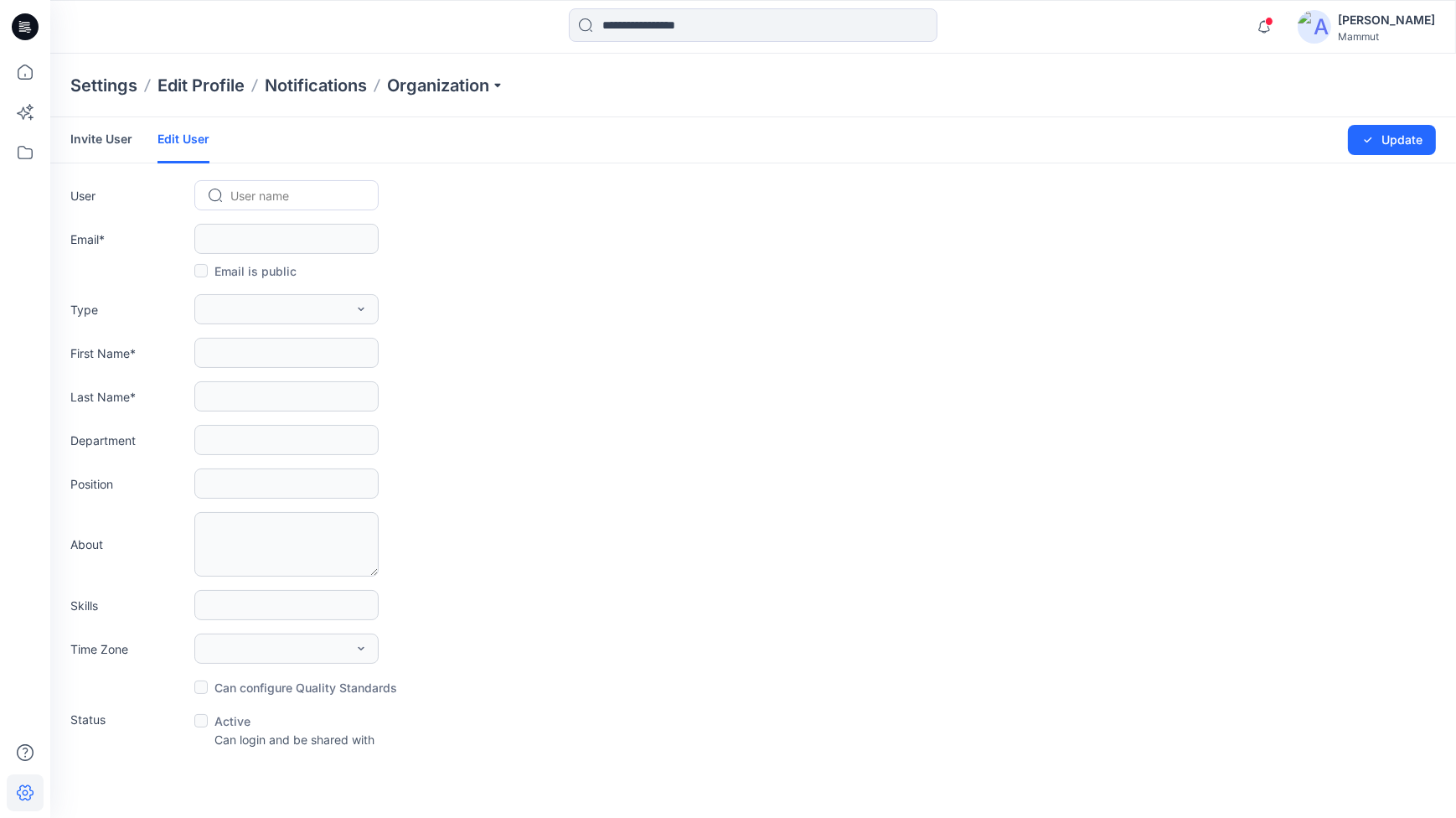
click at [245, 202] on div at bounding box center [296, 195] width 132 height 21
type input "***"
type input "**********"
type input "******"
type input "****"
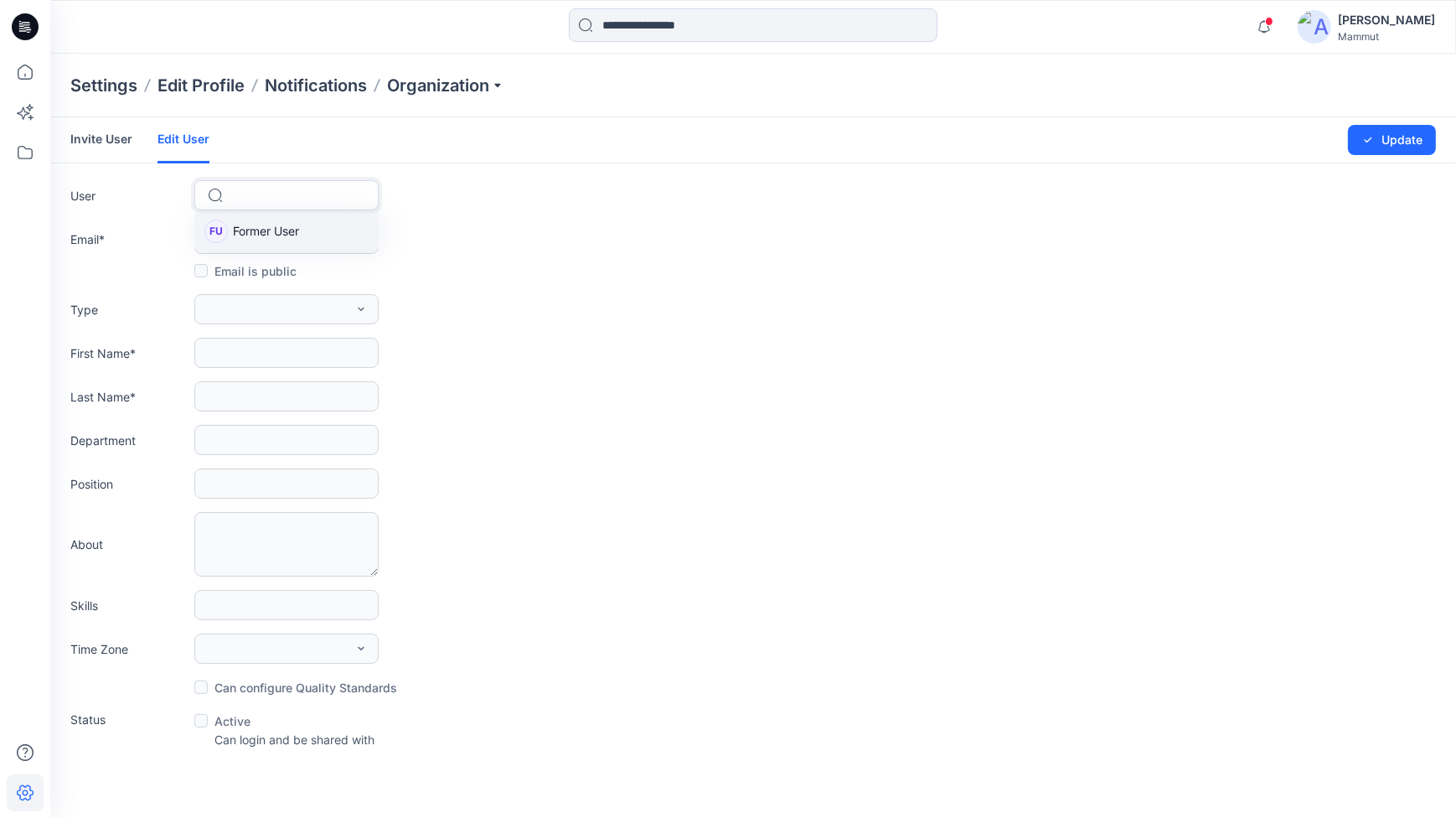
type input "**********"
type input "********"
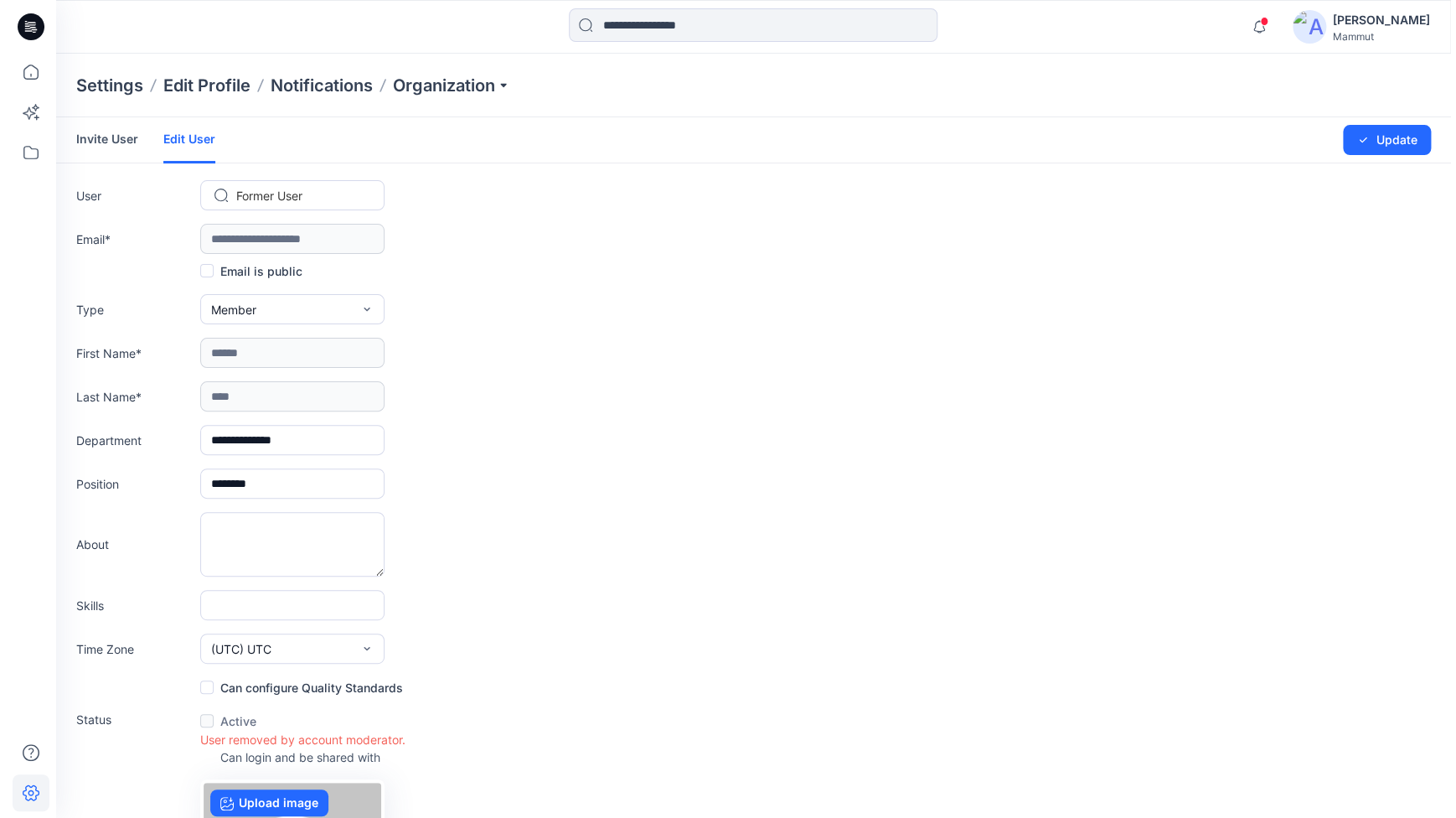
scroll to position [202, 0]
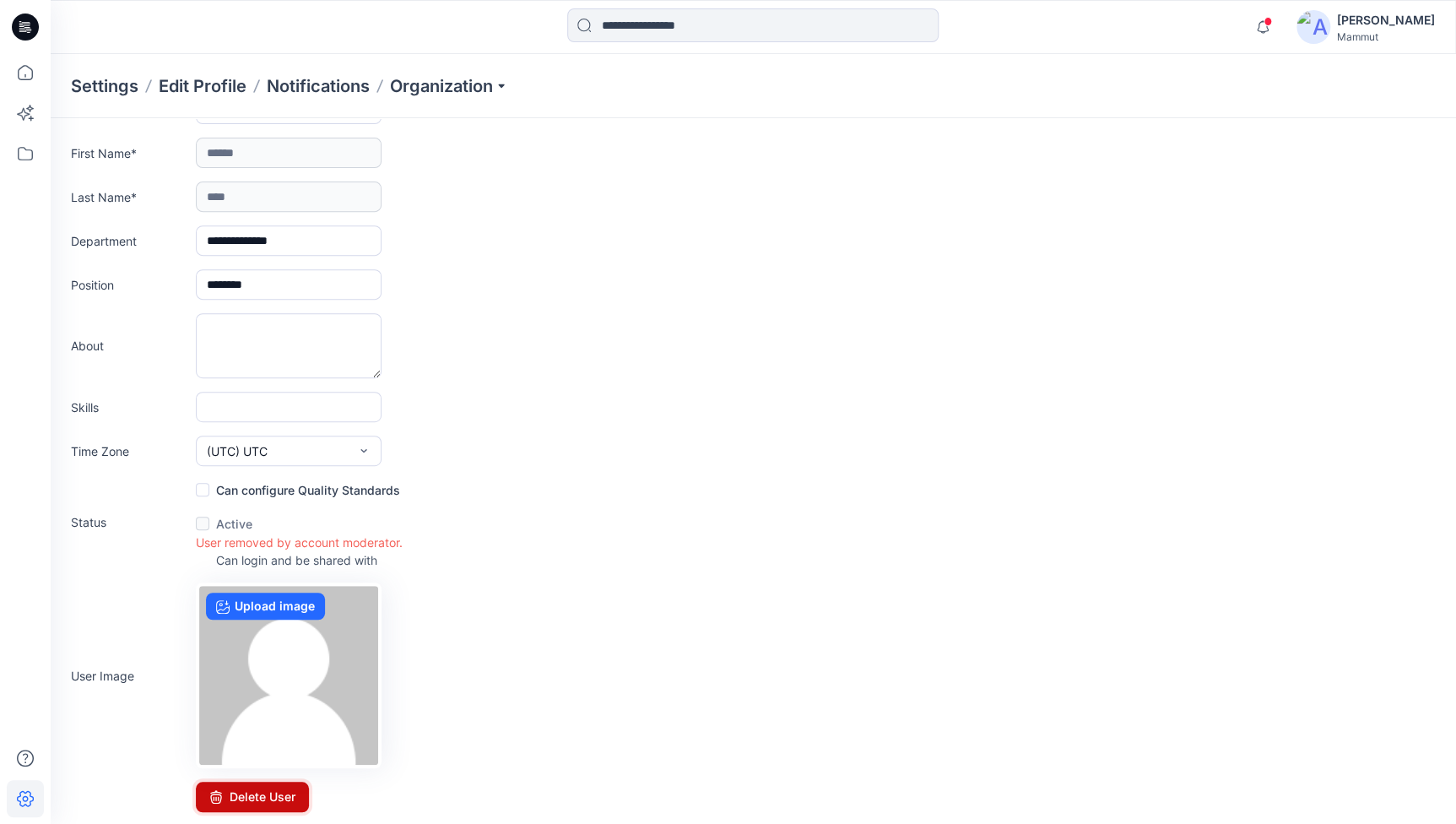
click at [234, 793] on button "Delete User" at bounding box center [252, 796] width 113 height 30
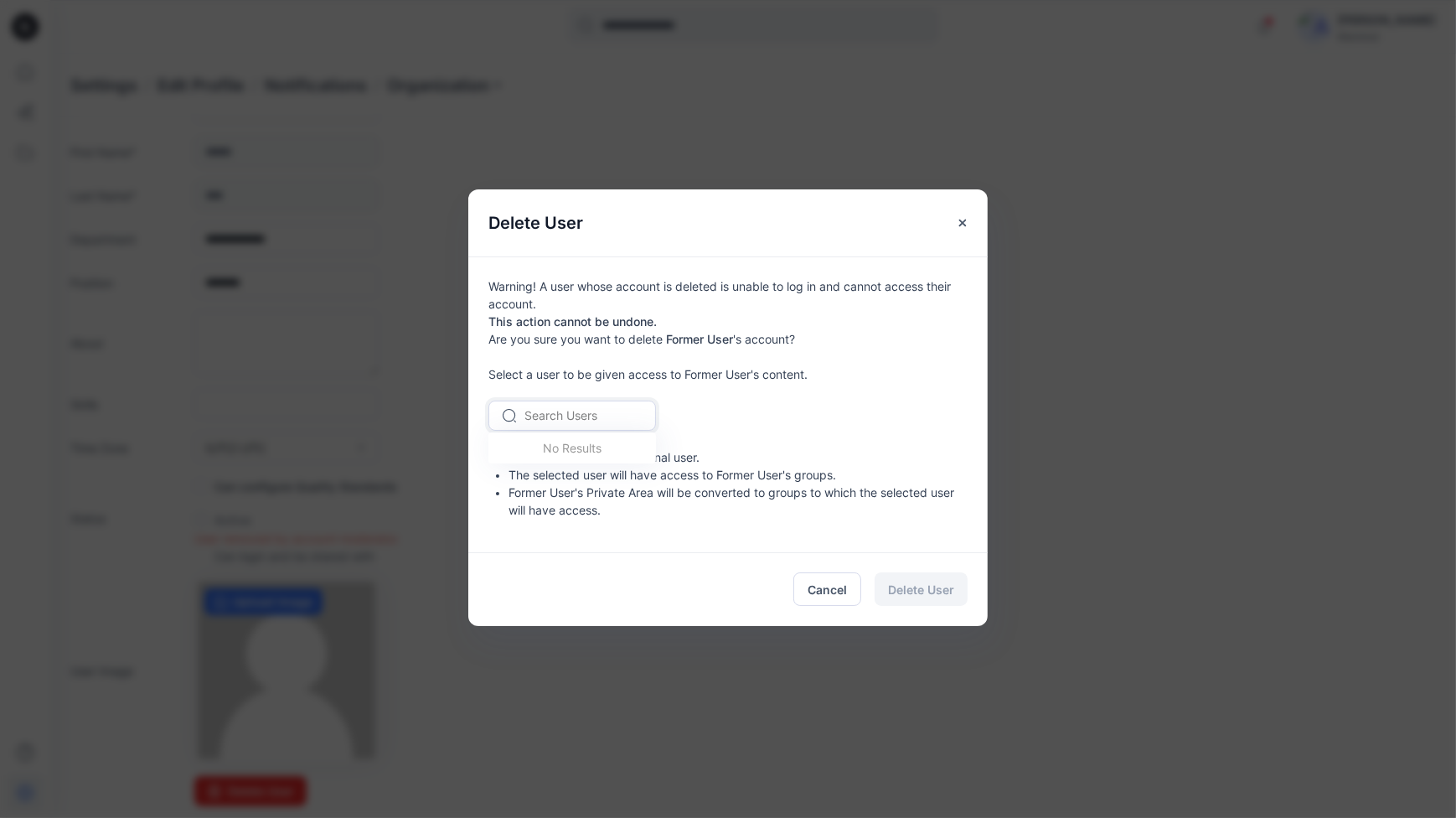
click at [581, 418] on div at bounding box center [582, 415] width 115 height 21
type input "******"
click at [550, 455] on span "[PERSON_NAME]" at bounding box center [574, 452] width 94 height 18
click at [943, 589] on span "Delete User" at bounding box center [920, 590] width 66 height 18
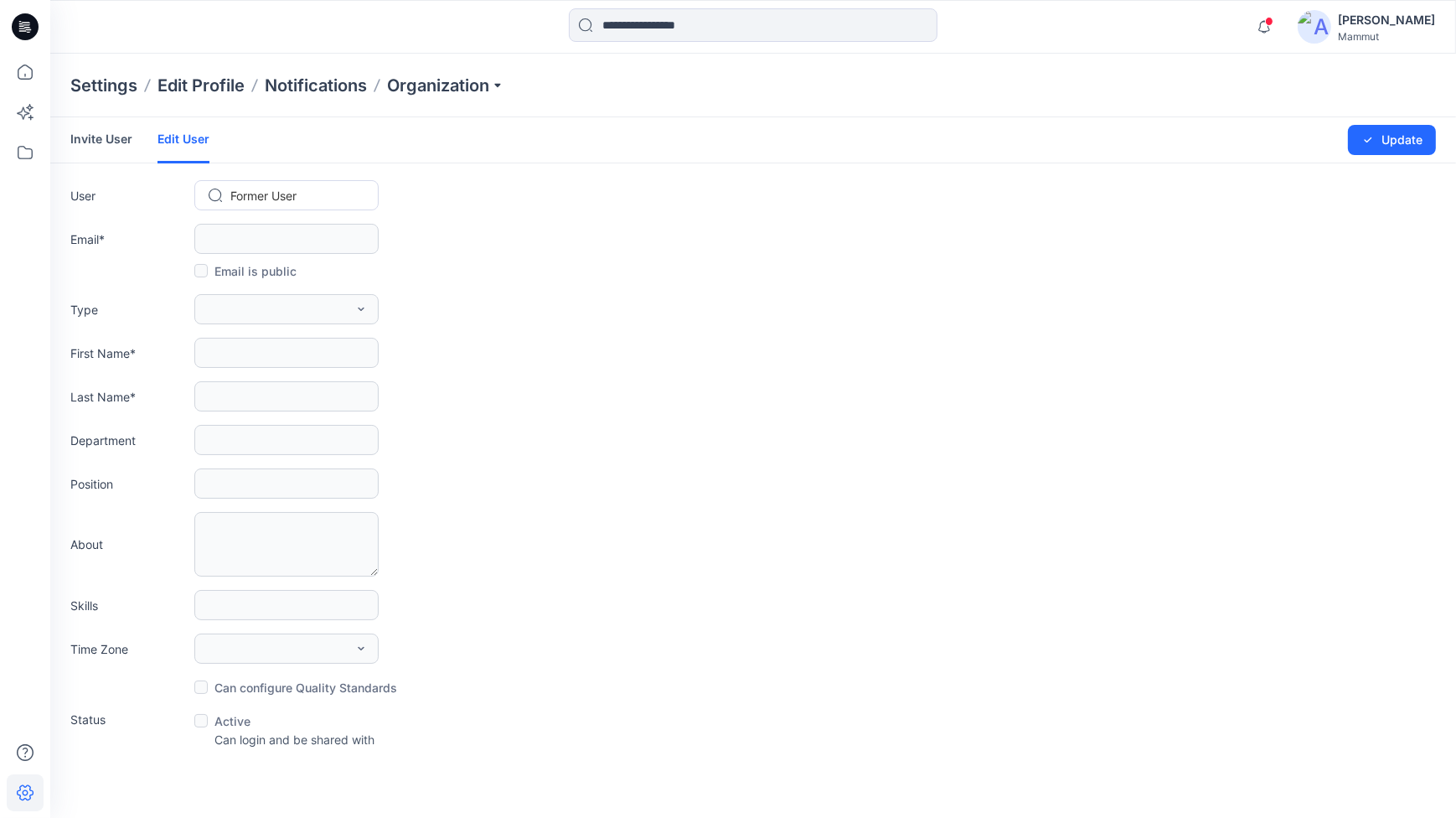
click at [106, 141] on link "Invite User" at bounding box center [101, 139] width 62 height 44
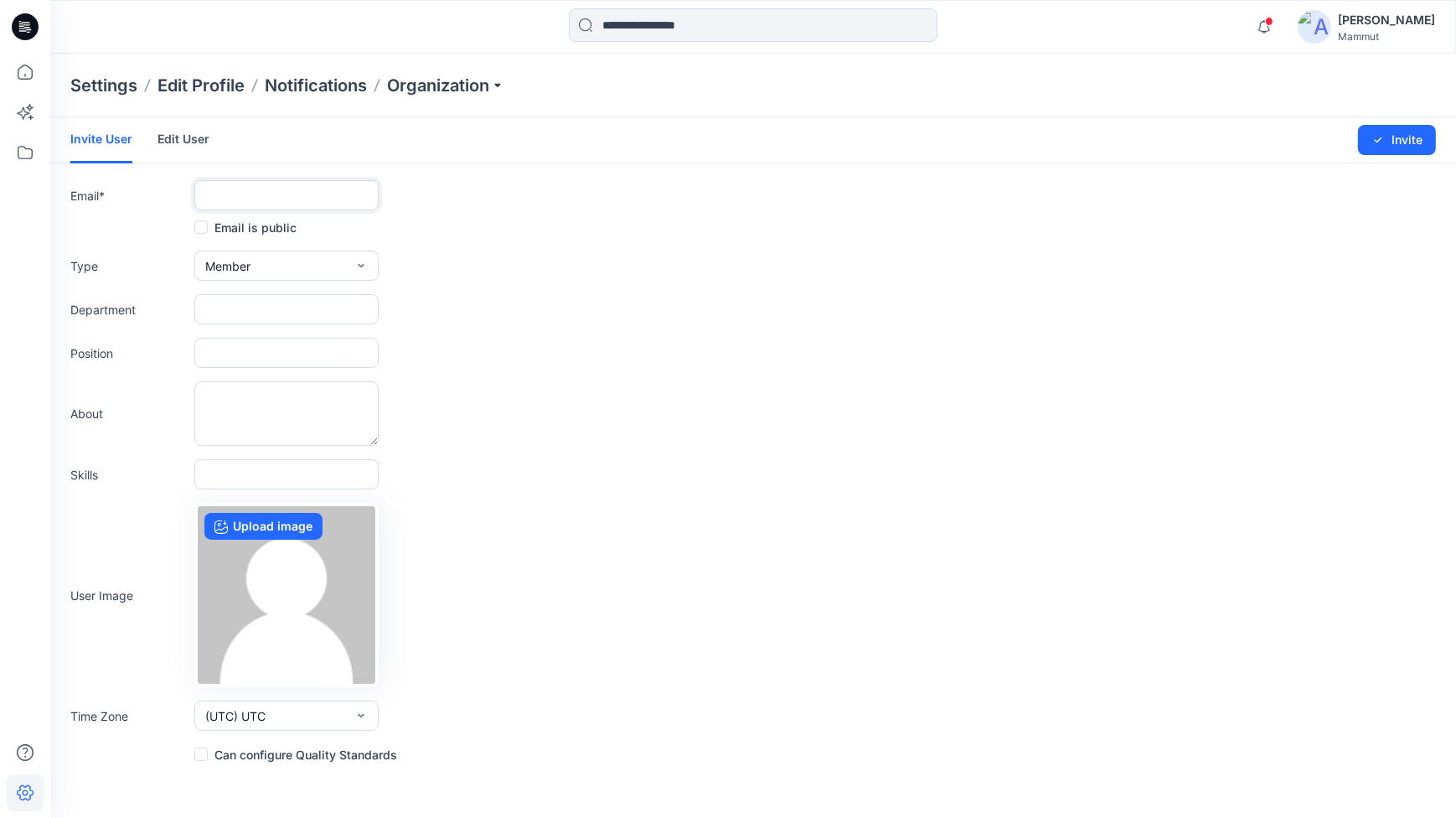
click at [276, 202] on input "text" at bounding box center [287, 195] width 185 height 30
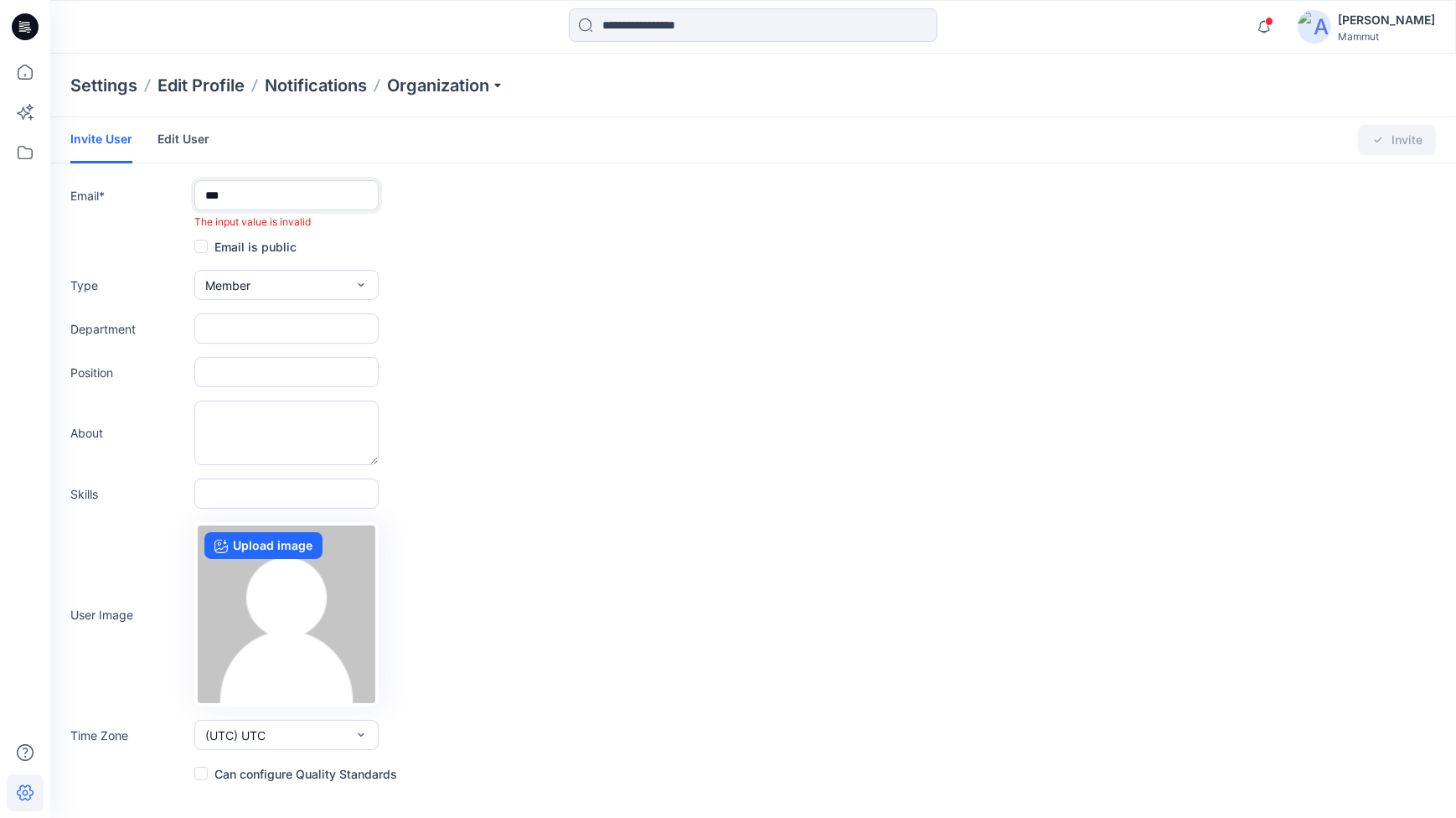
type input "**********"
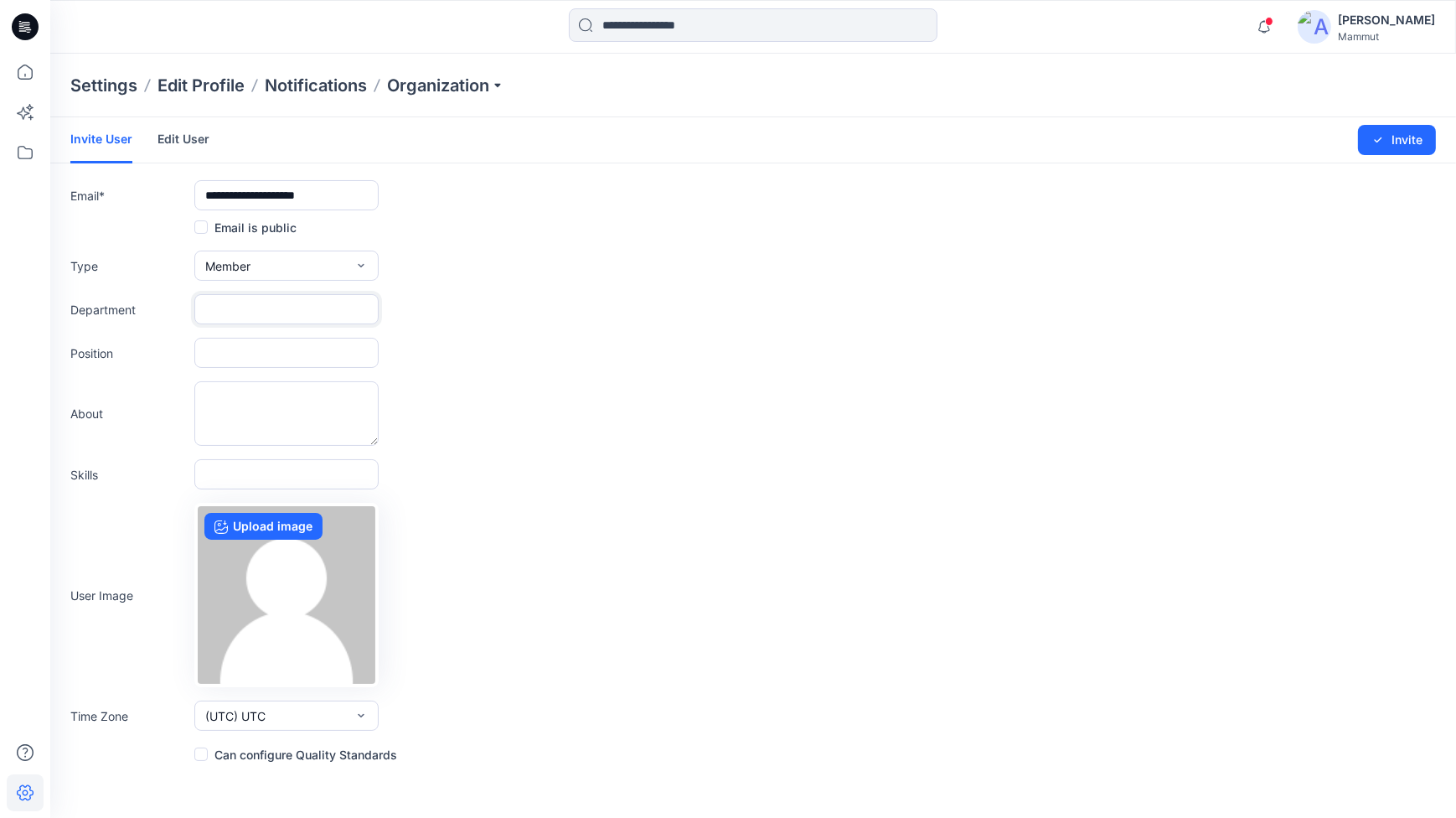
click at [273, 302] on input "text" at bounding box center [287, 309] width 185 height 30
type input "**********"
click at [228, 343] on input "text" at bounding box center [287, 352] width 185 height 30
drag, startPoint x: 245, startPoint y: 351, endPoint x: 191, endPoint y: 351, distance: 54.0
click at [191, 351] on div "**********" at bounding box center [752, 352] width 1365 height 30
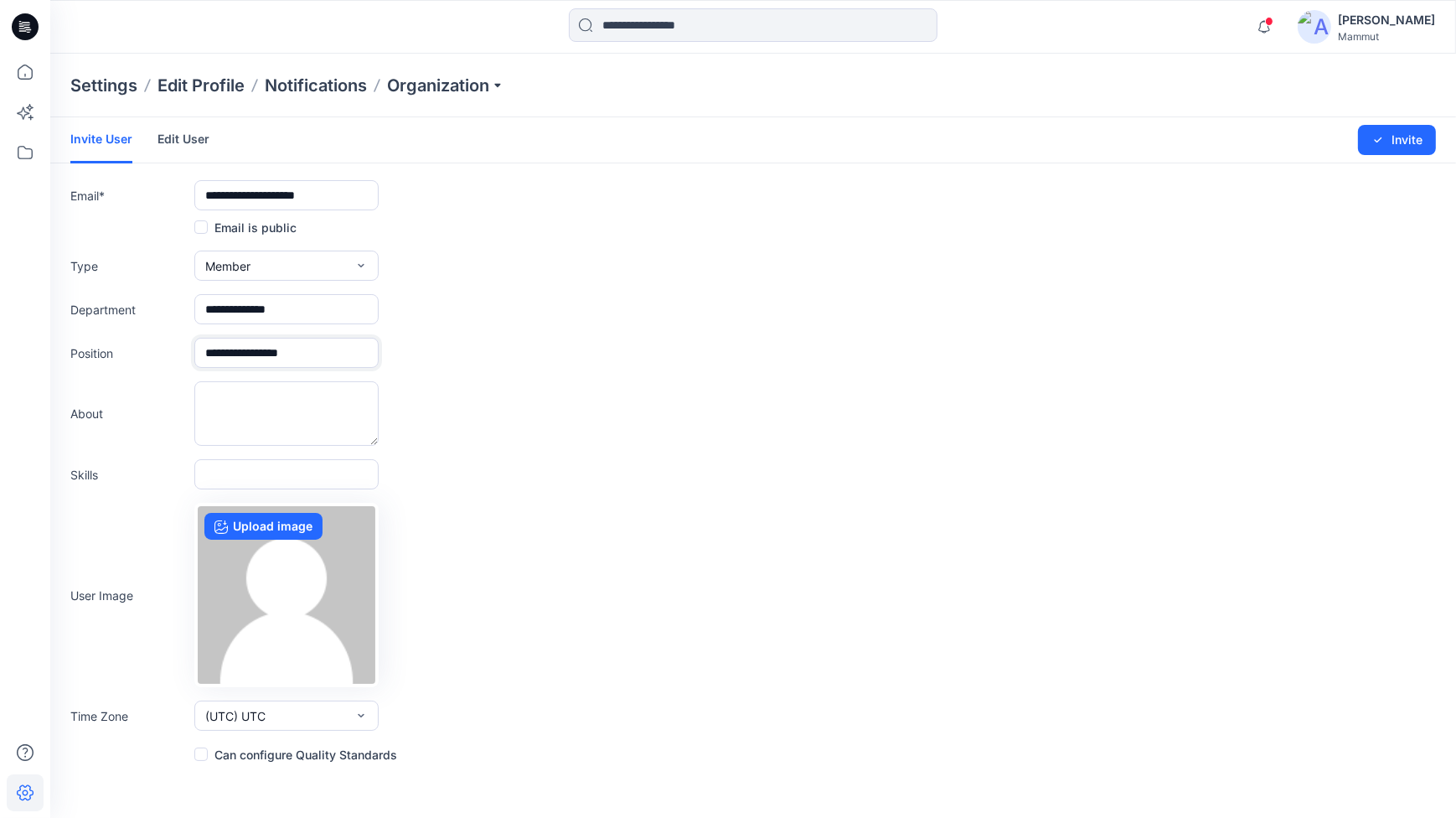
type input "**********"
click at [358, 720] on icon "button" at bounding box center [361, 716] width 14 height 14
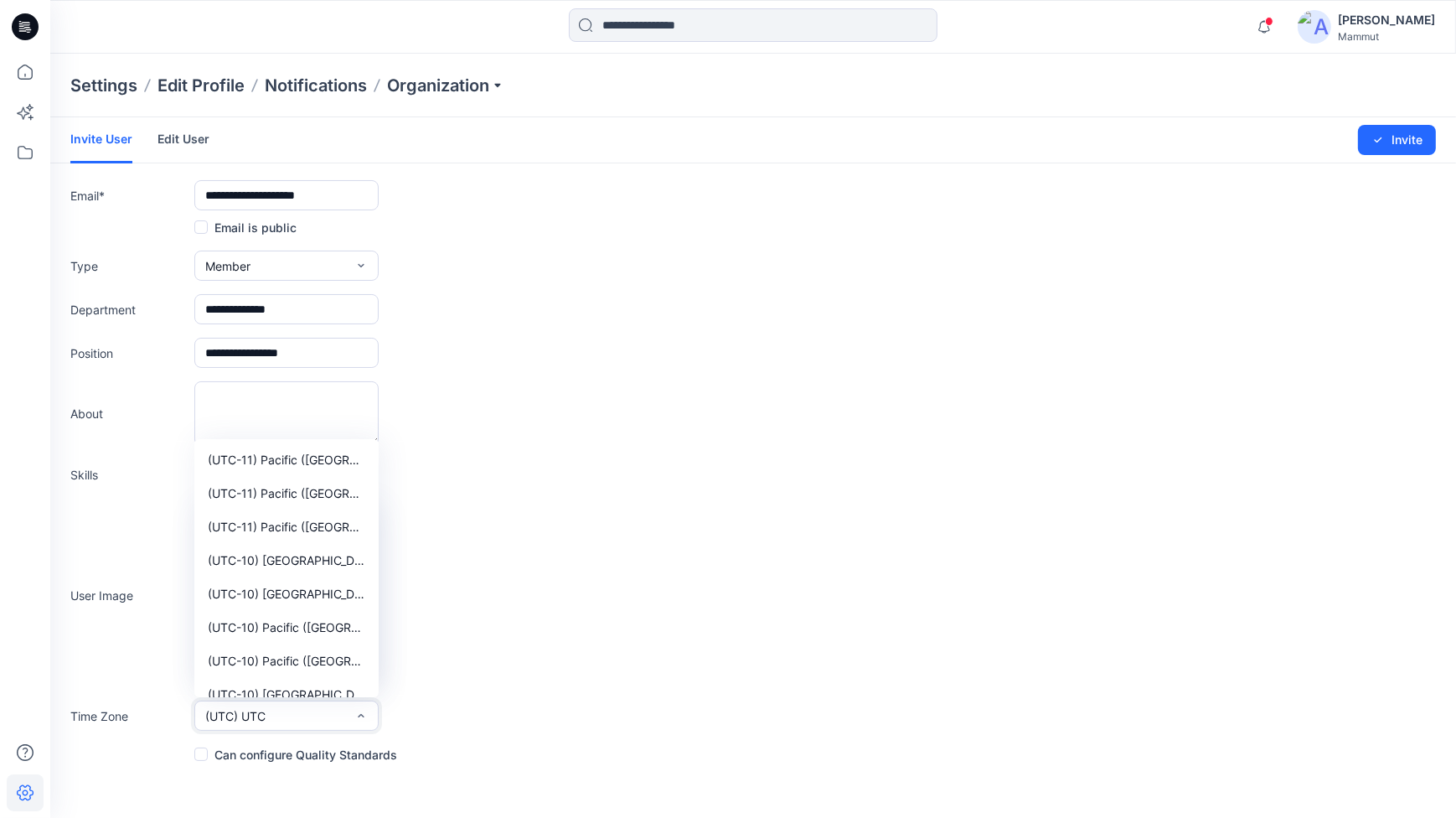
click at [360, 717] on icon "button" at bounding box center [361, 716] width 14 height 14
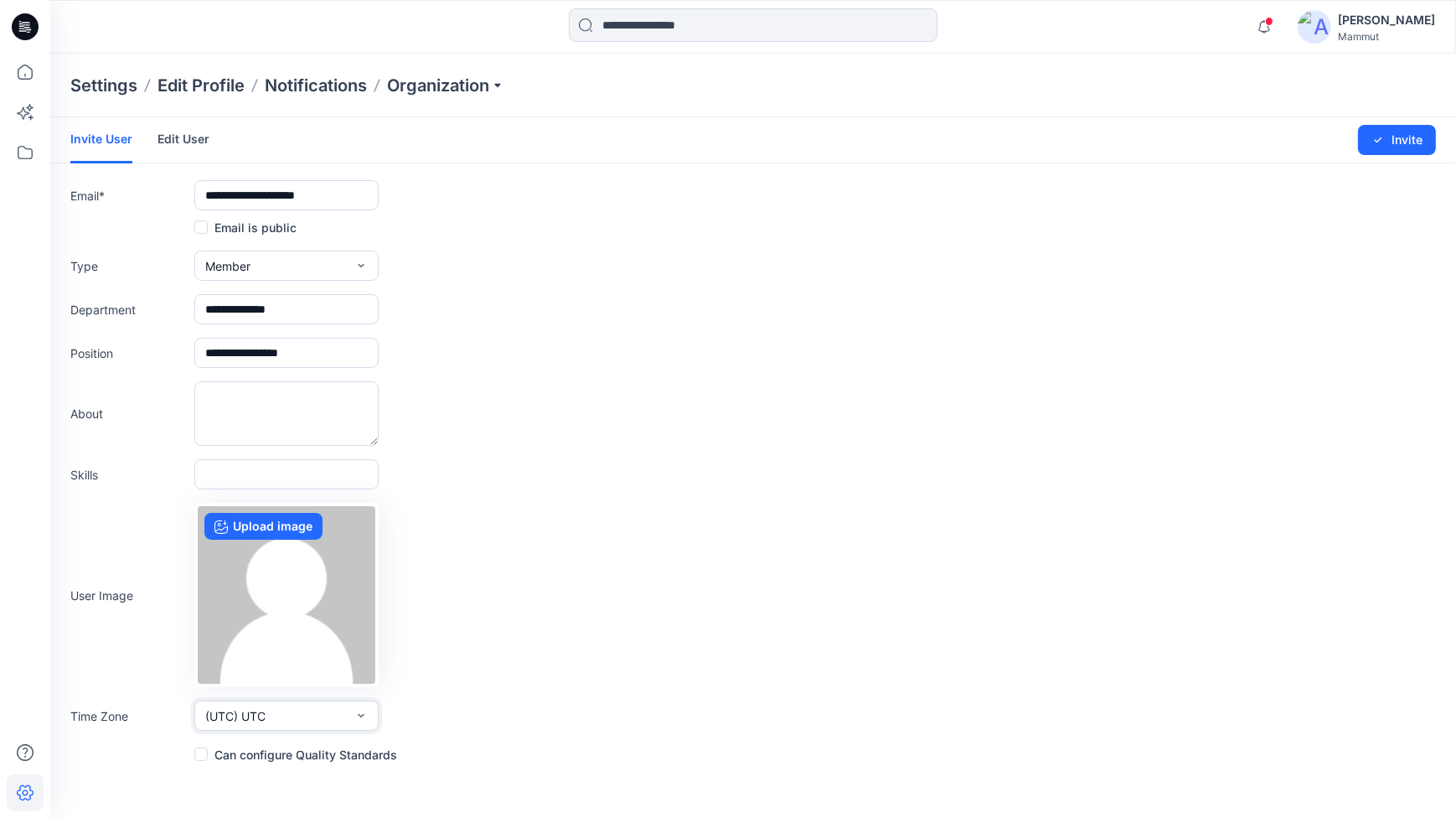
click at [360, 717] on icon "button" at bounding box center [361, 716] width 14 height 14
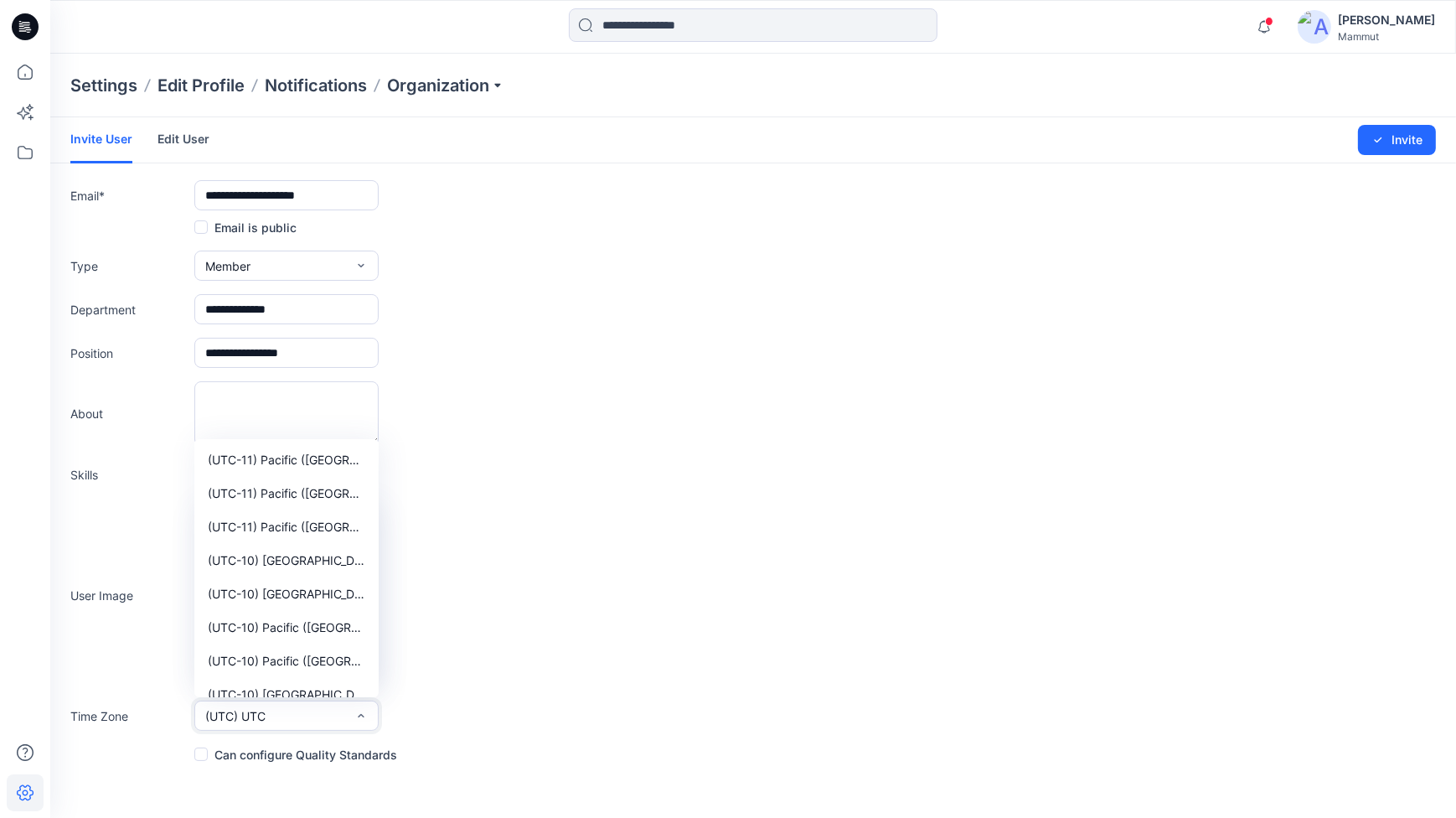
click at [360, 717] on icon "button" at bounding box center [361, 716] width 14 height 14
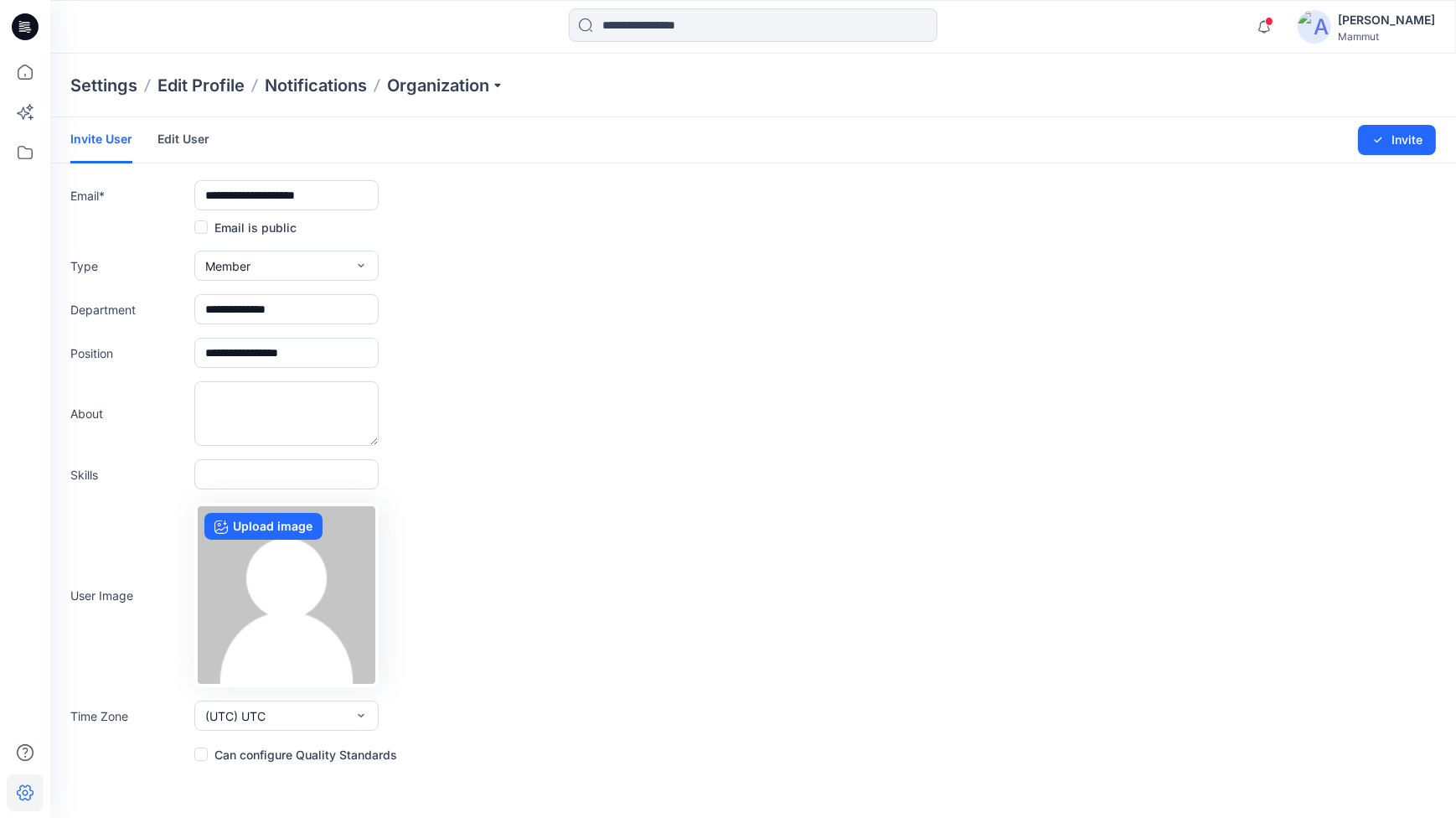
click at [200, 753] on span at bounding box center [201, 754] width 14 height 14
click at [1405, 140] on button "Invite" at bounding box center [1396, 140] width 77 height 30
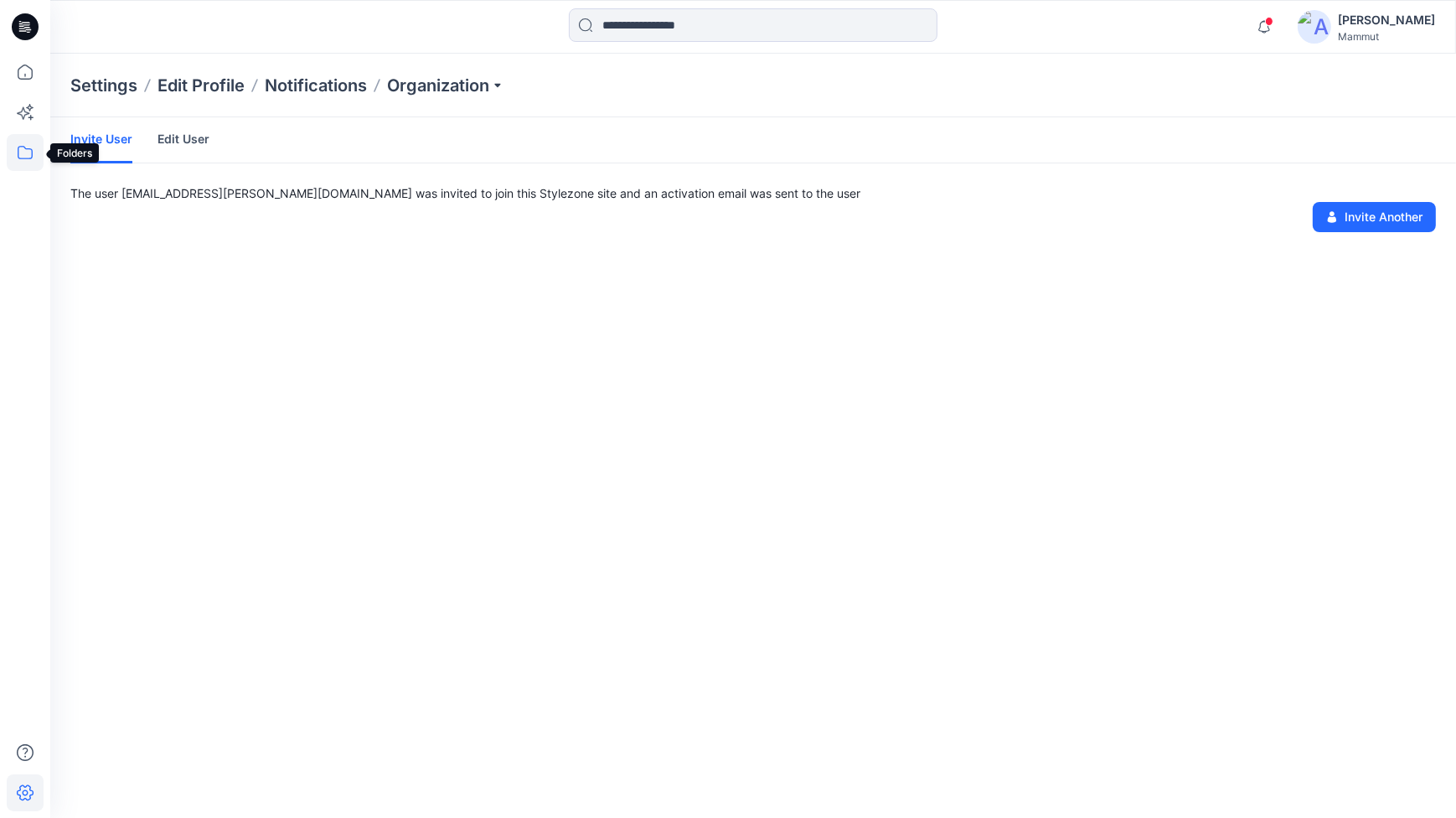
click at [21, 149] on icon at bounding box center [25, 152] width 37 height 37
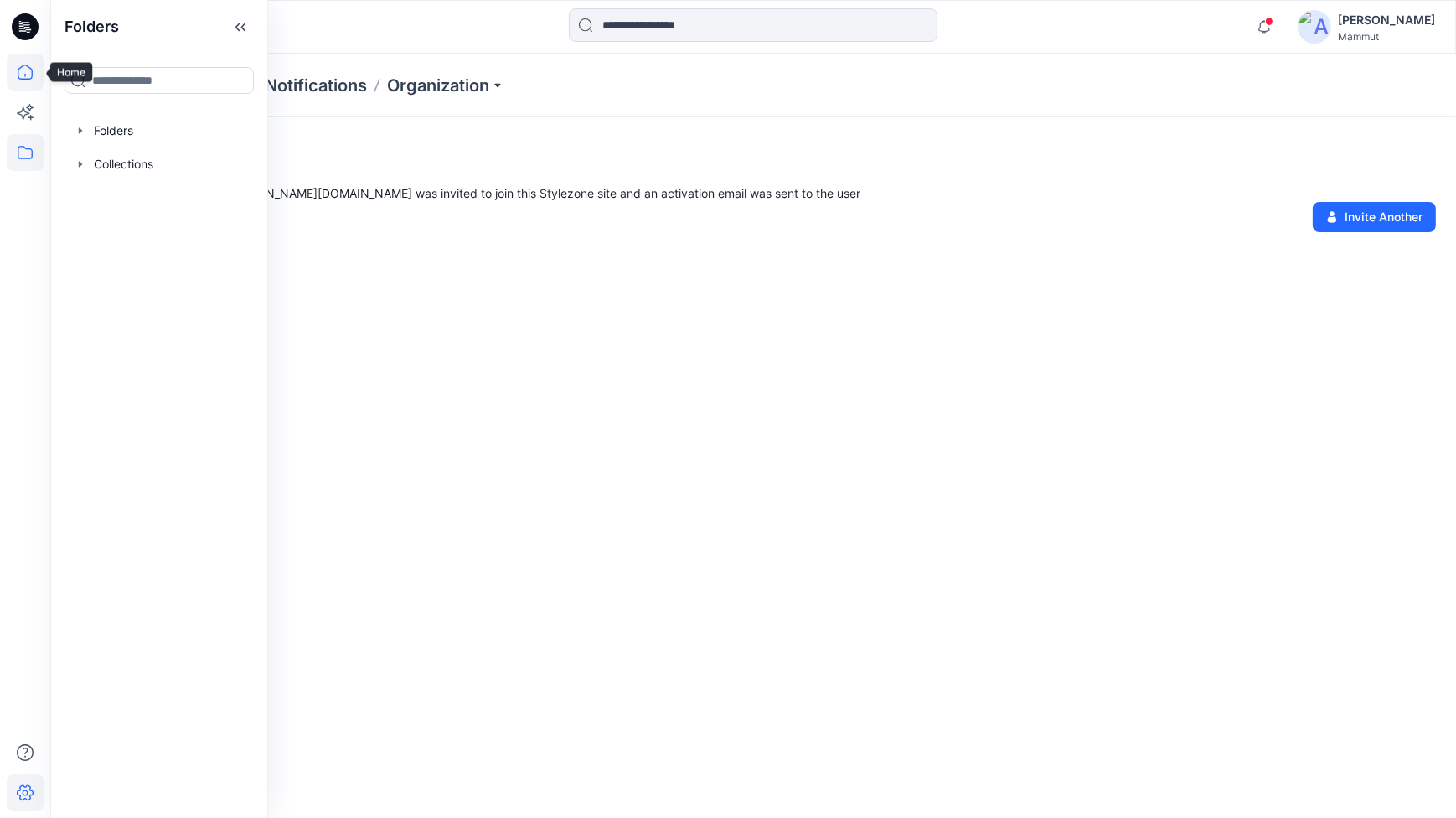
click at [19, 72] on icon at bounding box center [25, 71] width 37 height 37
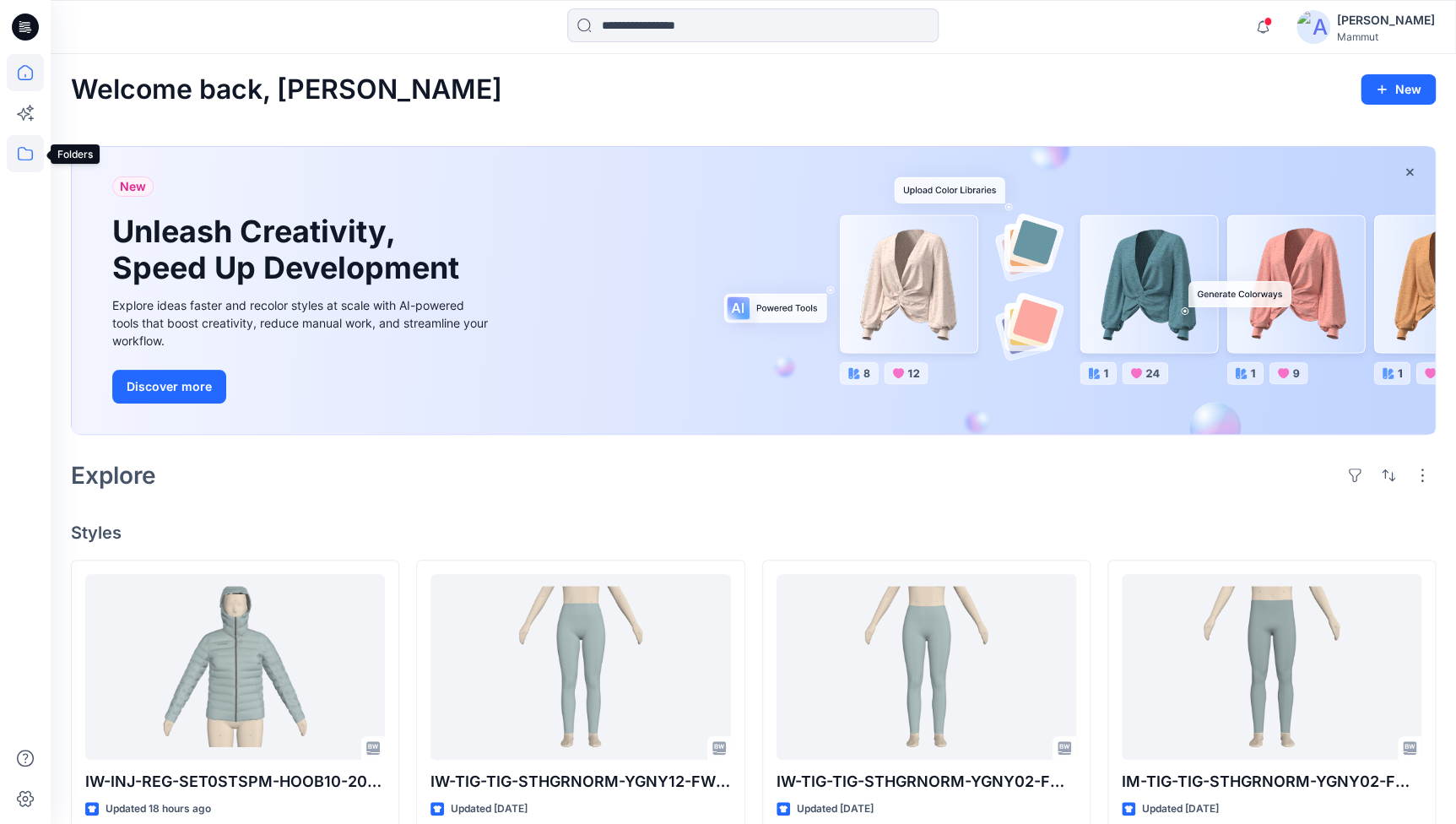
click at [16, 151] on icon at bounding box center [25, 153] width 37 height 37
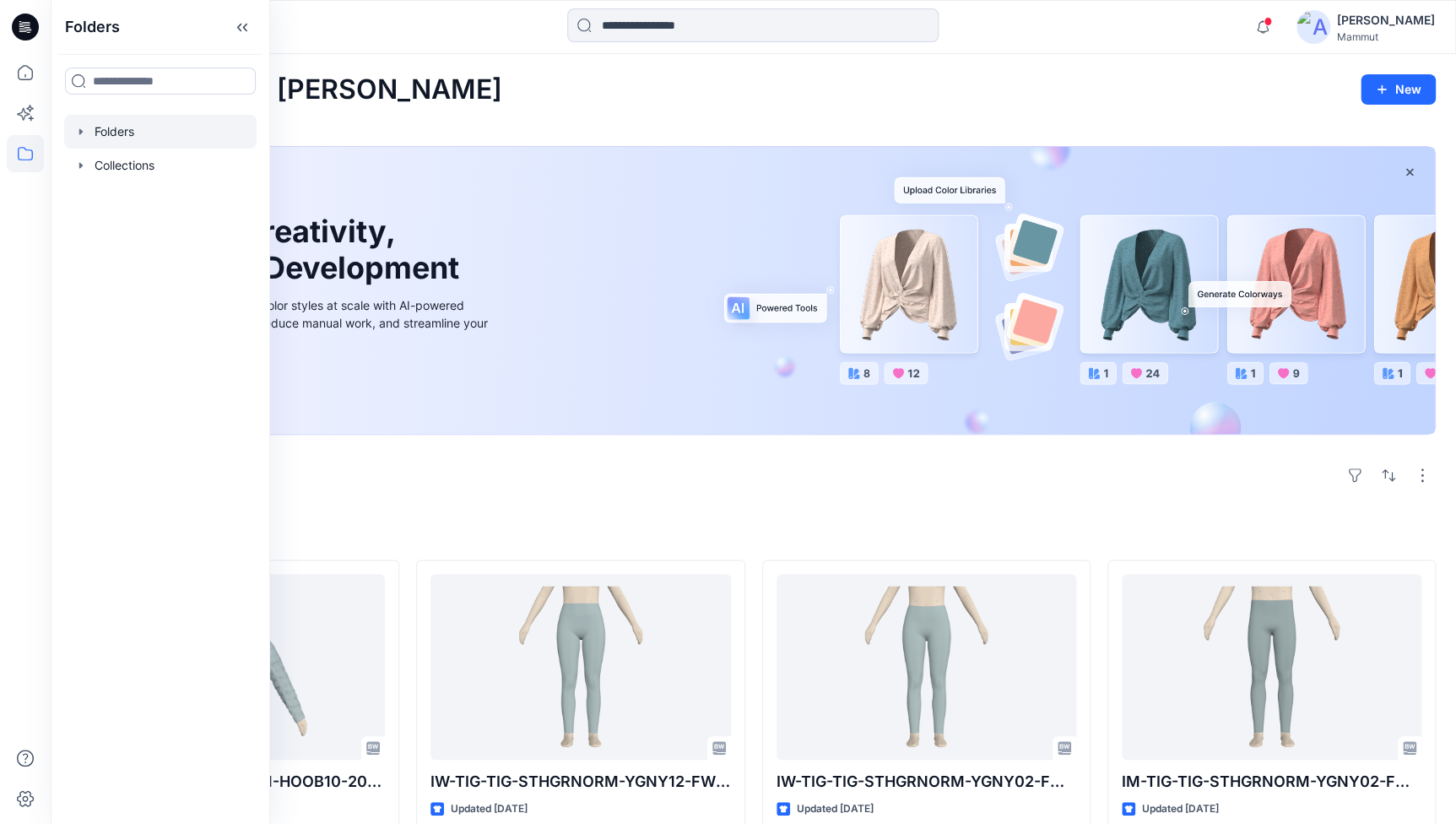
click at [118, 143] on div at bounding box center [160, 132] width 192 height 34
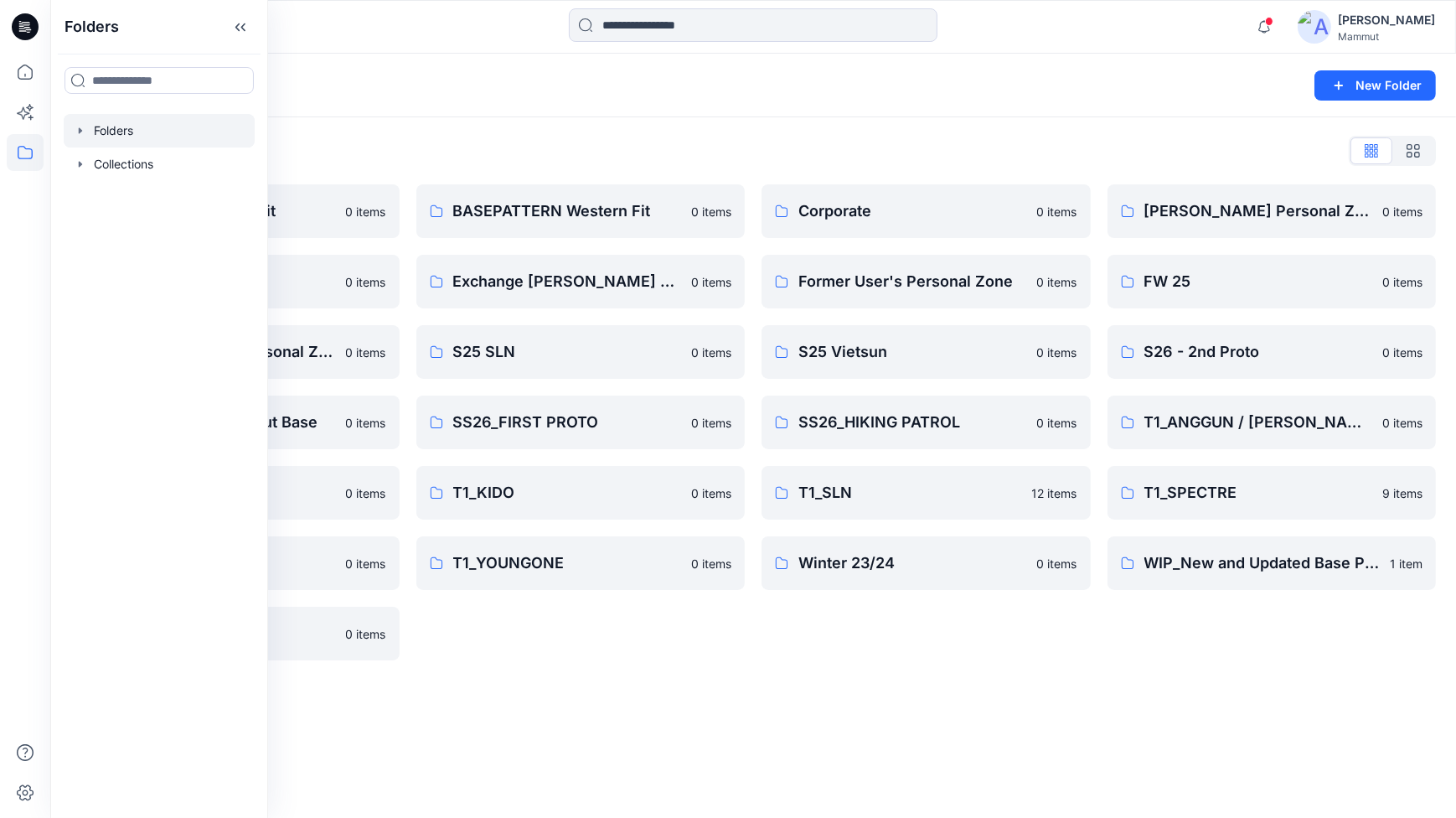
click at [672, 703] on div "Folders New Folder Folders List BASEPATTERN Asia Fit 0 items Eiger6.0 0 items […" at bounding box center [753, 436] width 1405 height 764
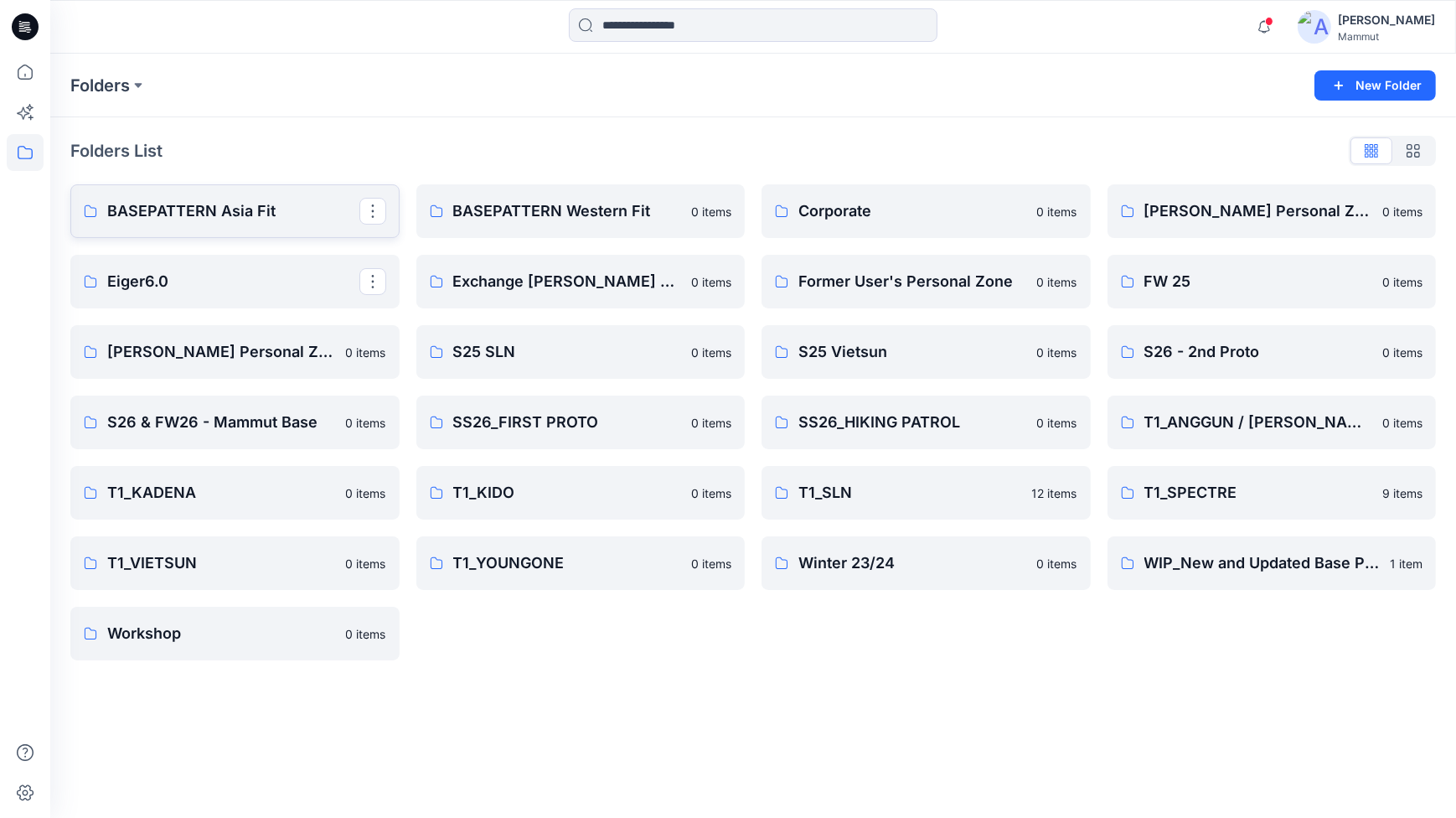
click at [368, 211] on button "button" at bounding box center [372, 210] width 27 height 27
click at [429, 310] on p "Manage Users" at bounding box center [432, 312] width 78 height 18
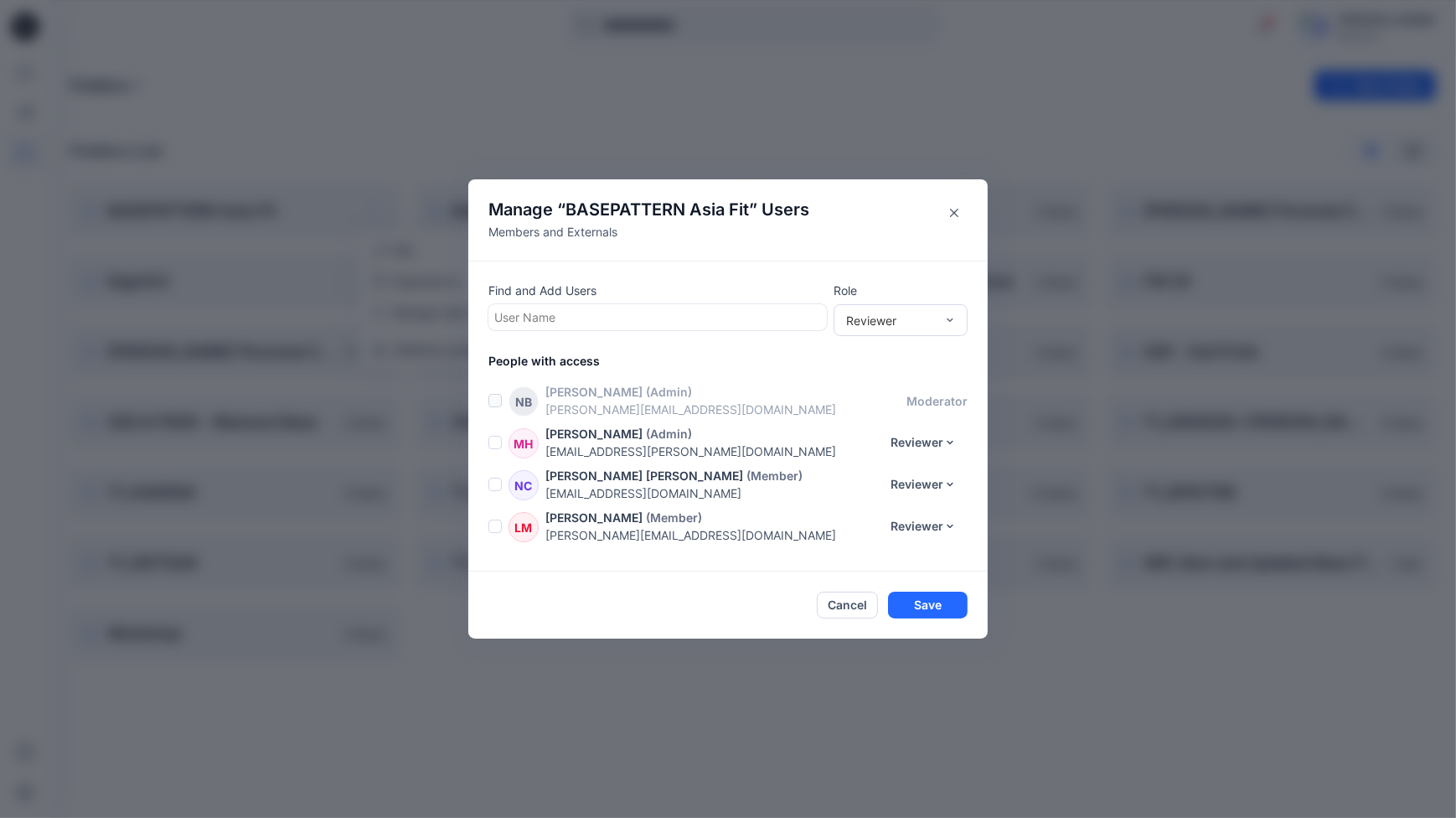
click at [549, 316] on div at bounding box center [657, 317] width 327 height 21
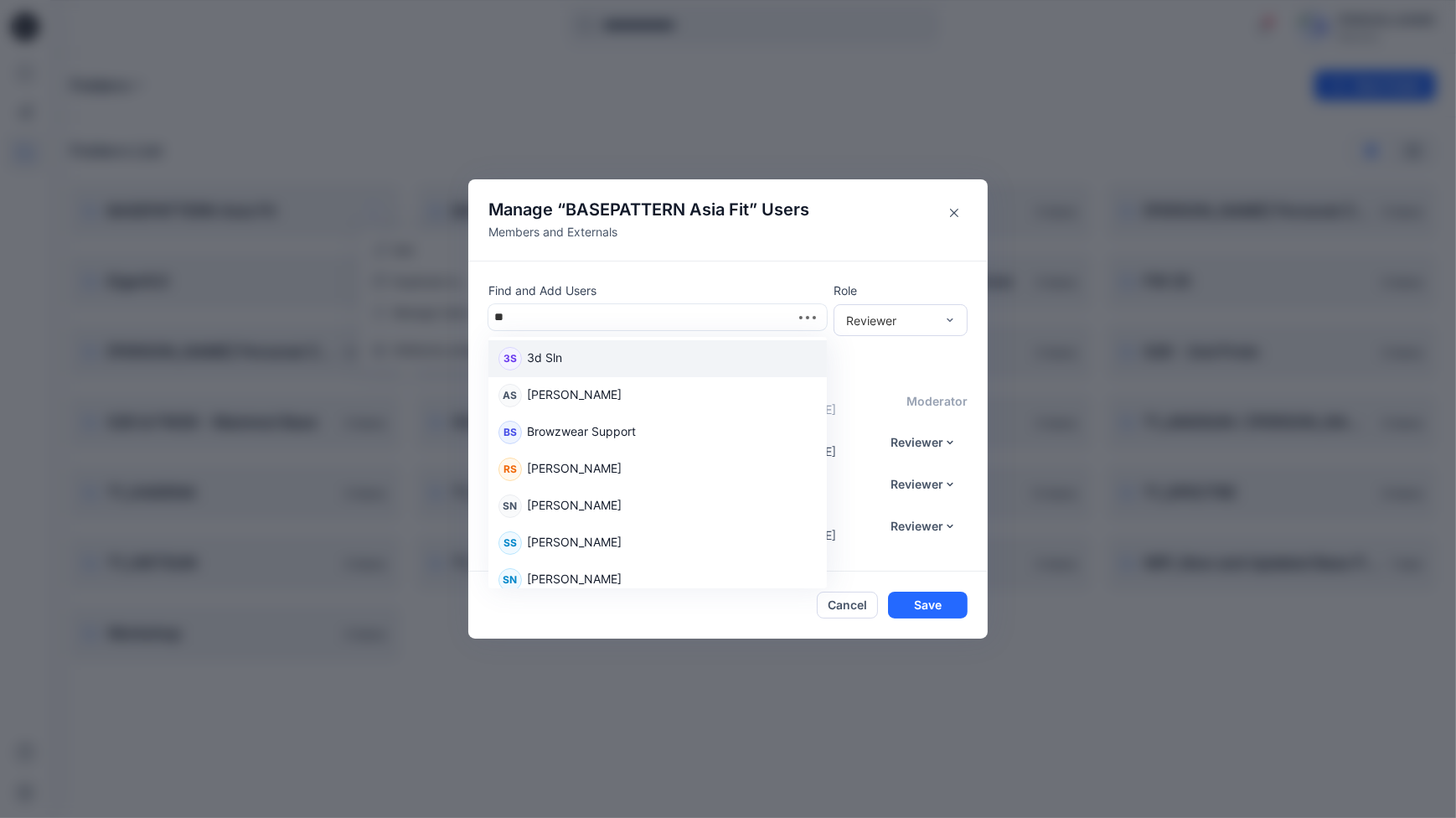
type input "***"
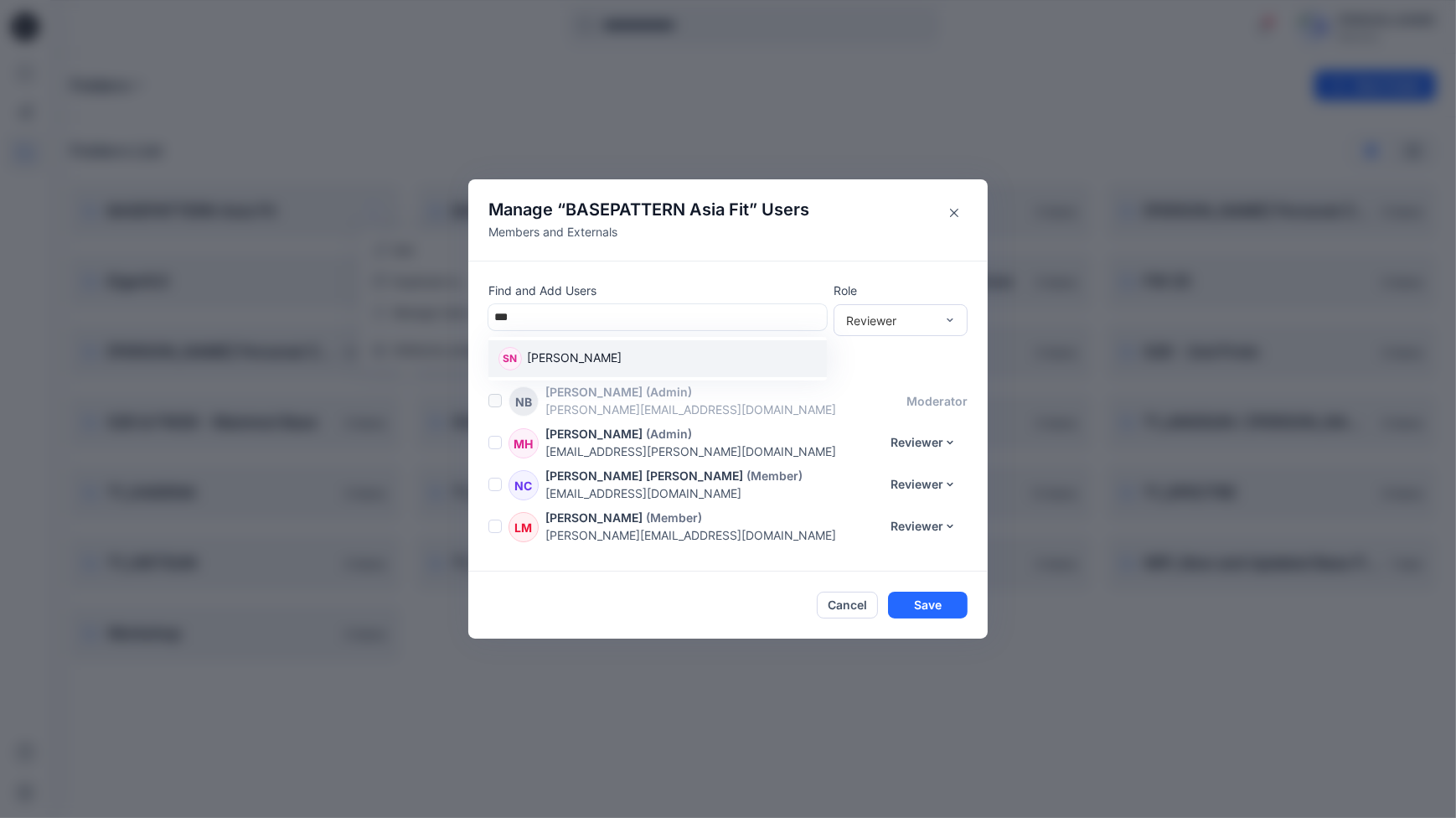
click at [565, 363] on p "[PERSON_NAME]" at bounding box center [574, 359] width 94 height 22
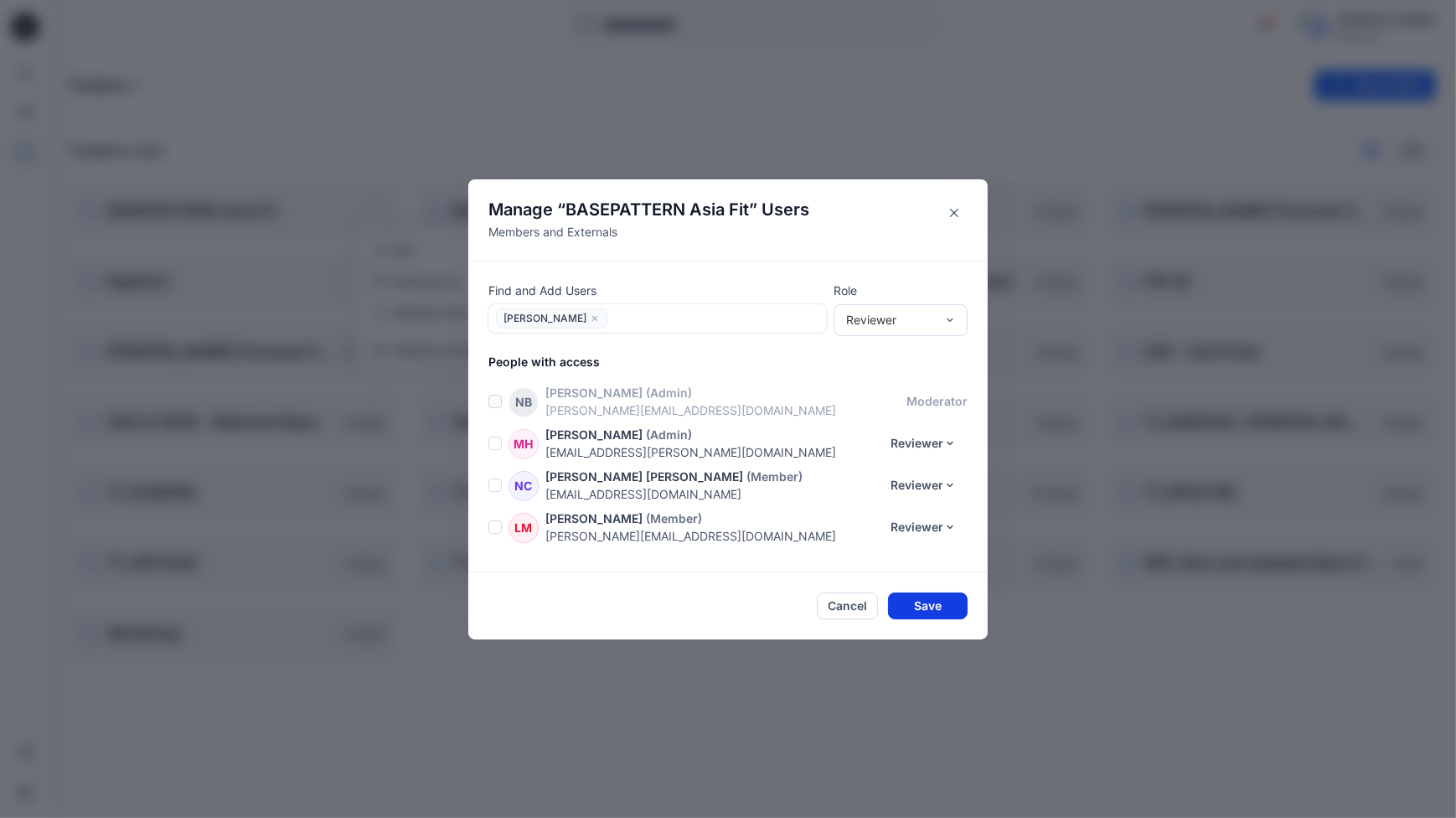
click at [943, 605] on button "Save" at bounding box center [927, 606] width 79 height 27
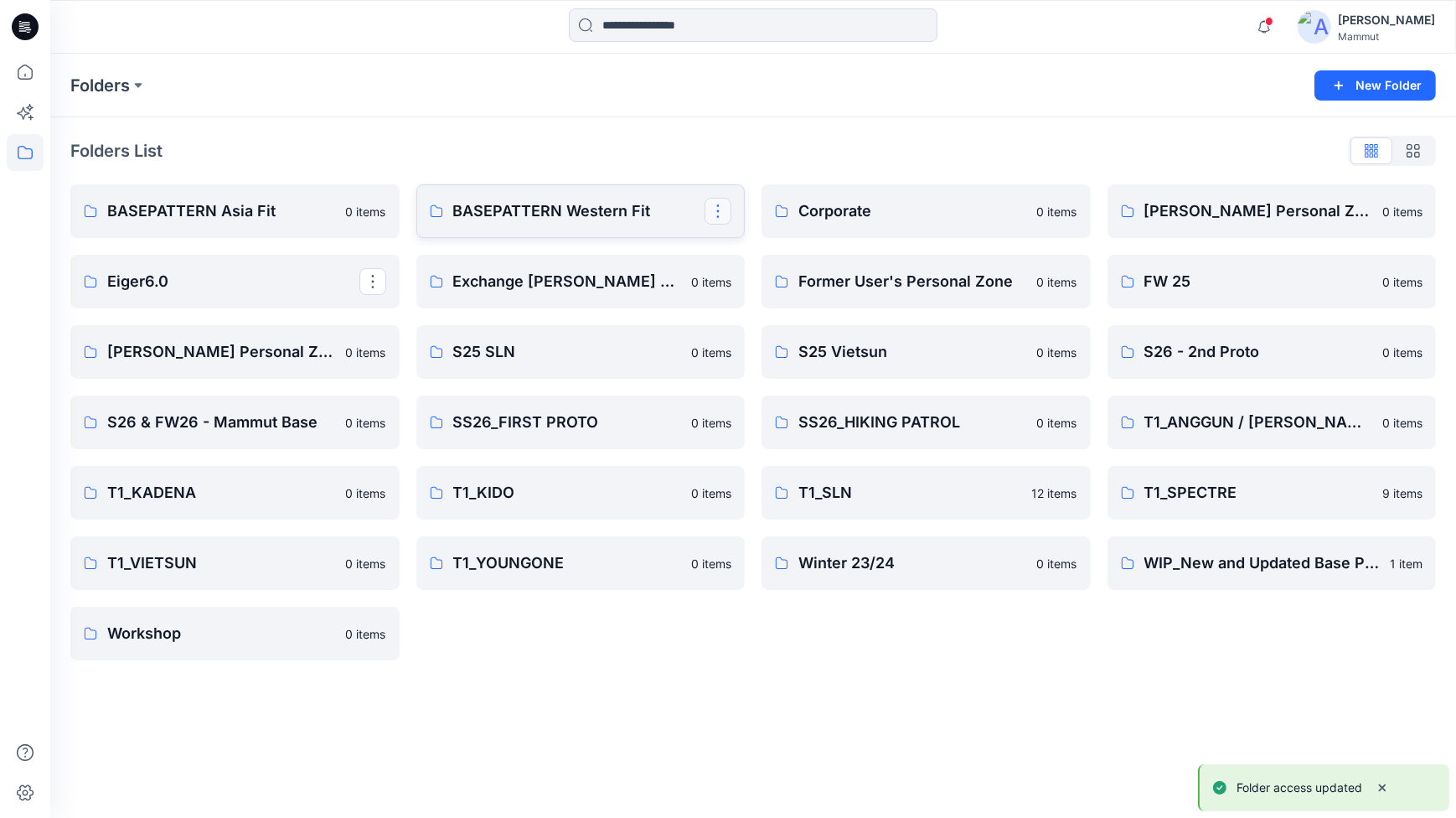
click at [719, 207] on button "button" at bounding box center [718, 210] width 27 height 27
click at [772, 312] on p "Manage Users" at bounding box center [776, 312] width 78 height 18
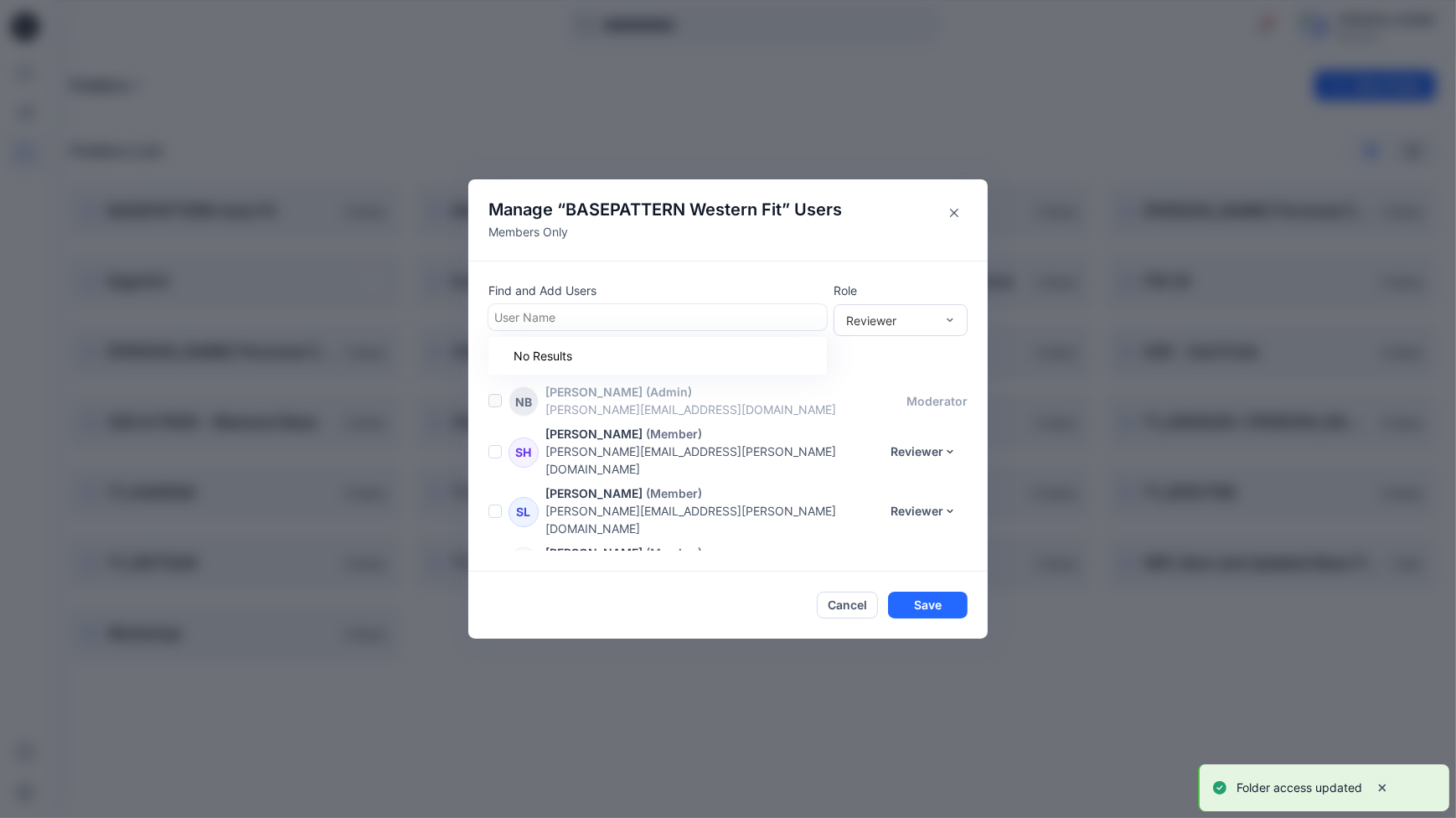
click at [602, 309] on div at bounding box center [657, 317] width 327 height 21
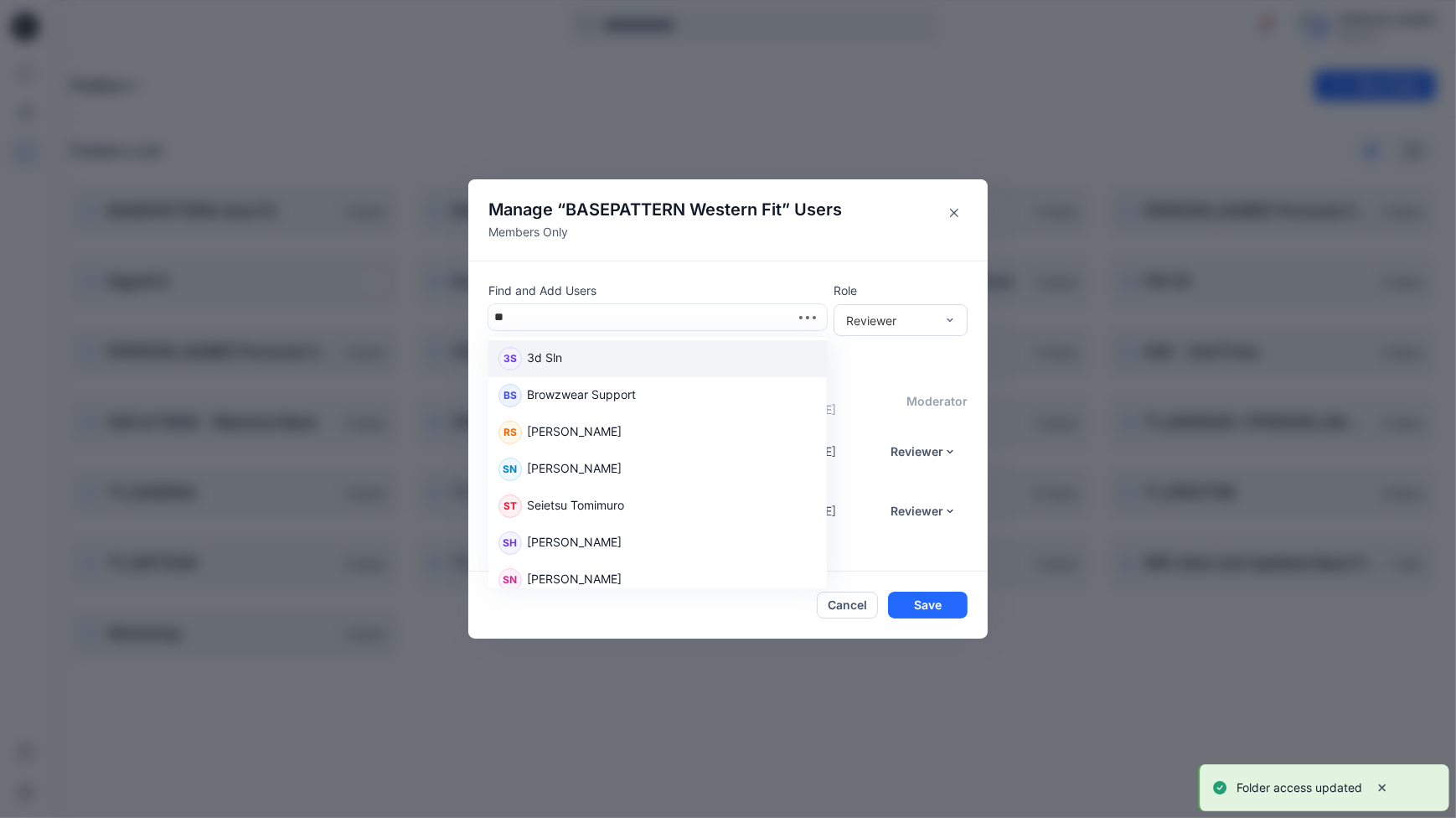
type input "***"
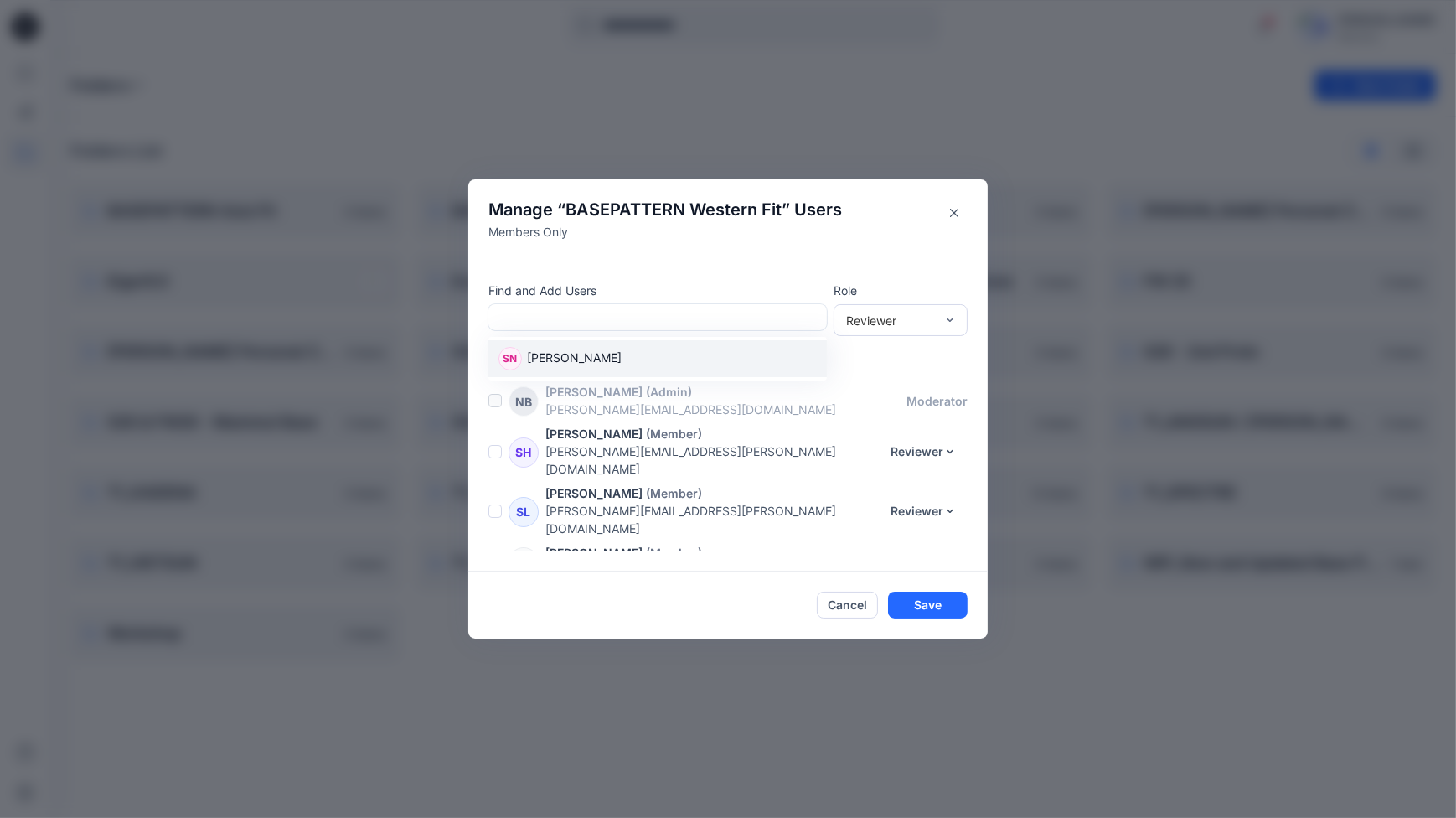
click at [687, 318] on div at bounding box center [657, 317] width 327 height 21
click at [597, 314] on div at bounding box center [657, 317] width 327 height 21
type input "***"
click at [565, 351] on p "[PERSON_NAME]" at bounding box center [574, 359] width 94 height 22
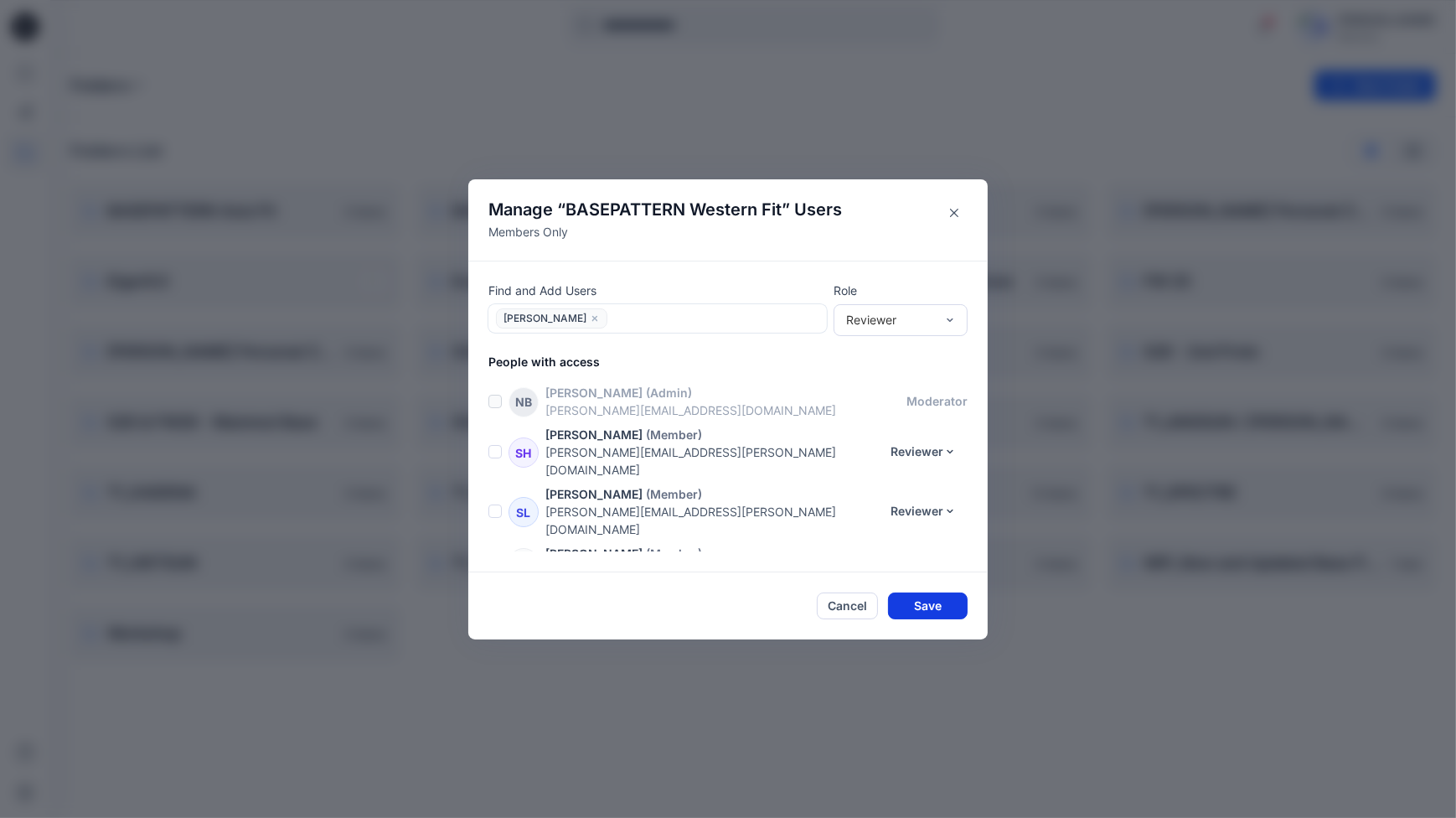
click at [930, 604] on button "Save" at bounding box center [927, 606] width 79 height 27
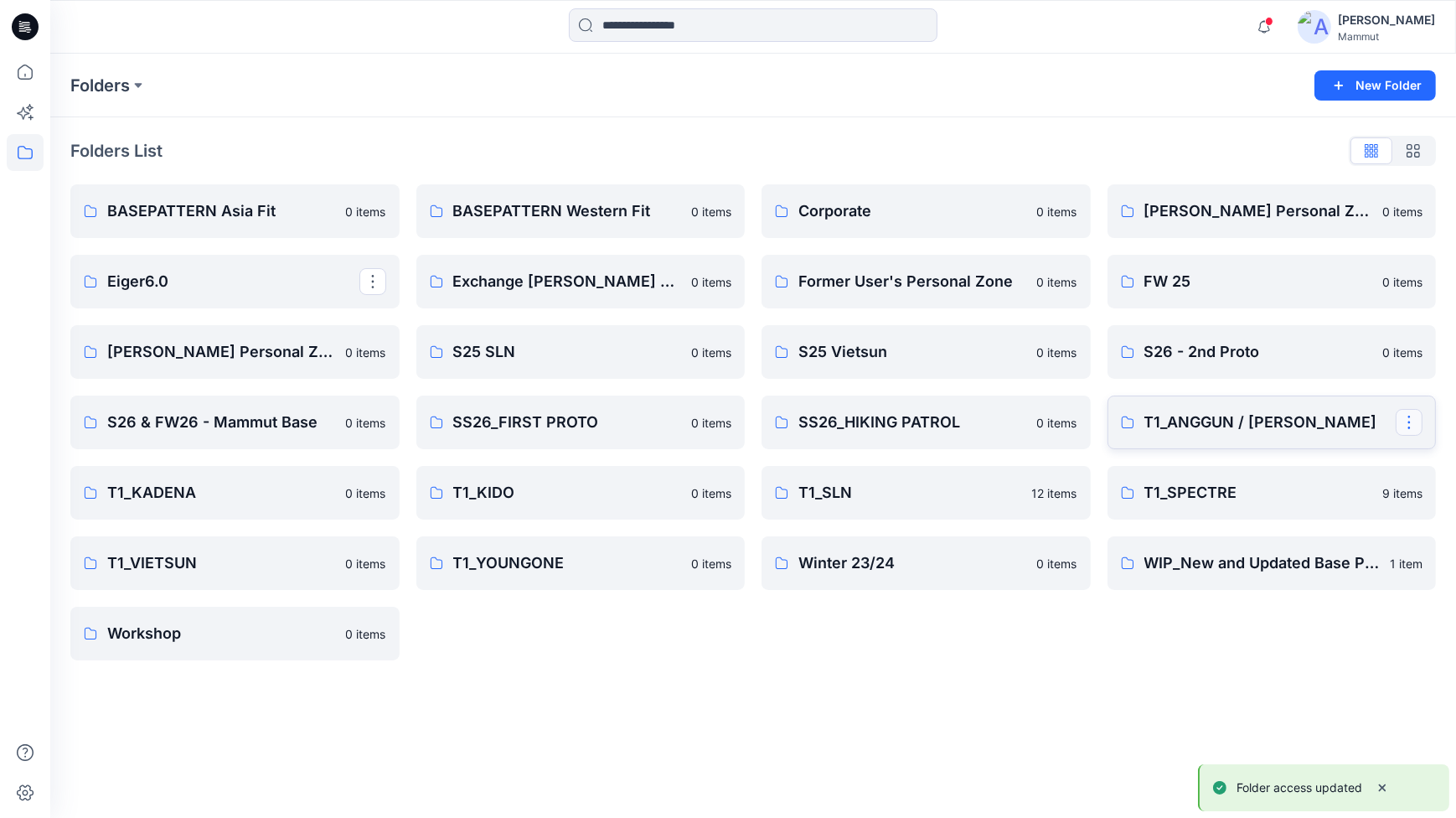
click at [1416, 421] on button "button" at bounding box center [1408, 422] width 27 height 27
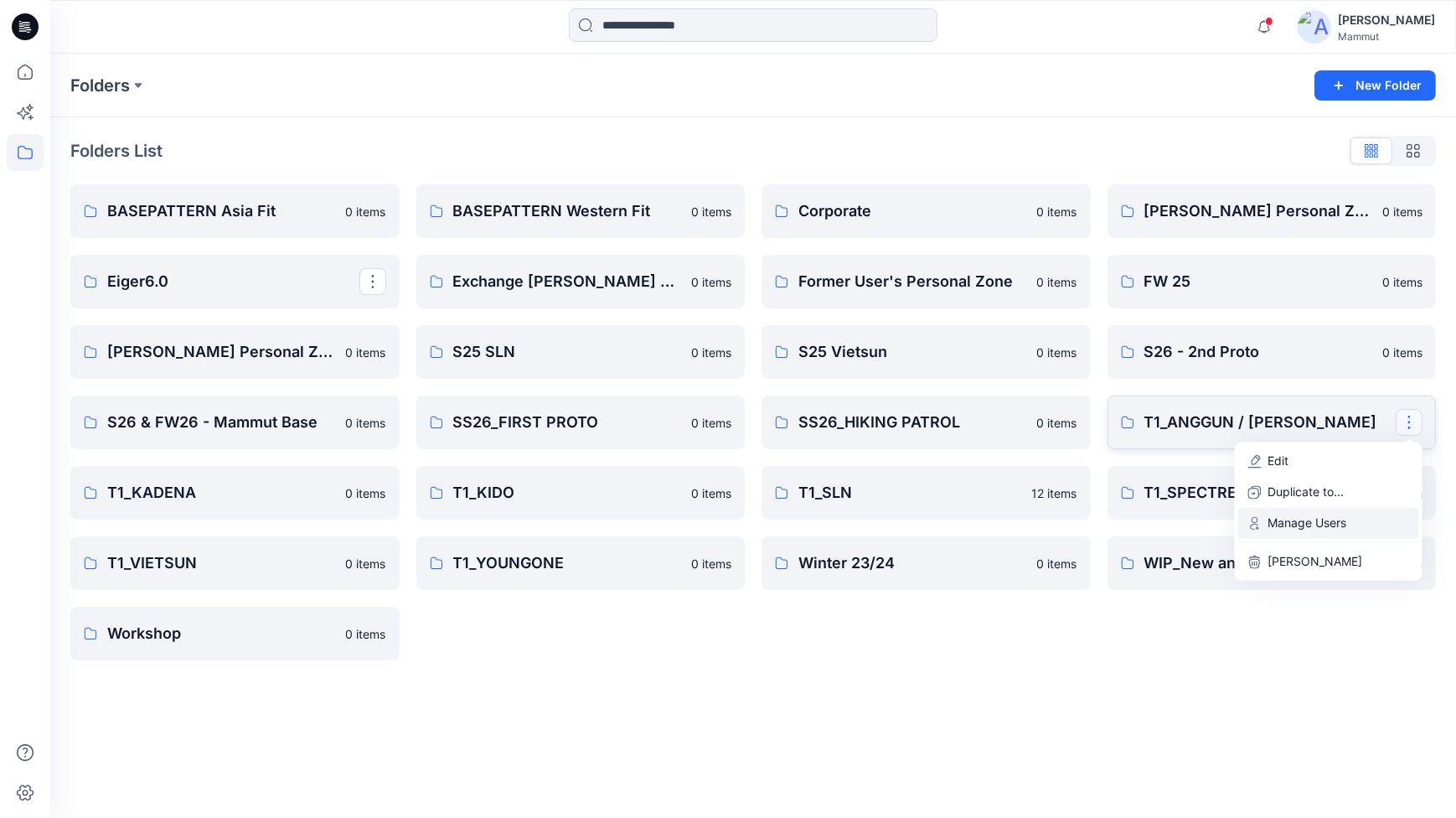
click at [1311, 523] on p "Manage Users" at bounding box center [1307, 523] width 78 height 18
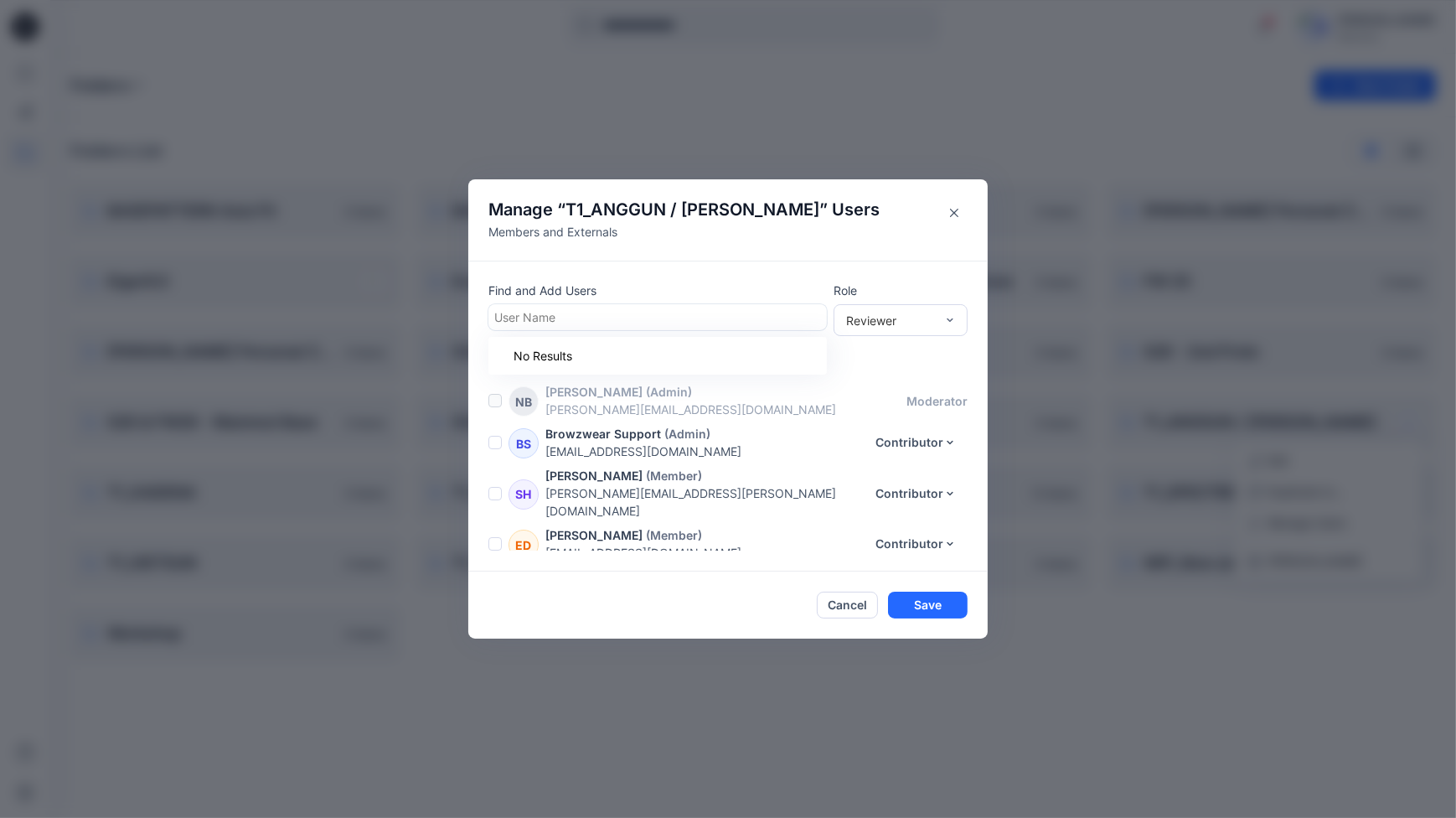
click at [544, 321] on div at bounding box center [657, 317] width 327 height 21
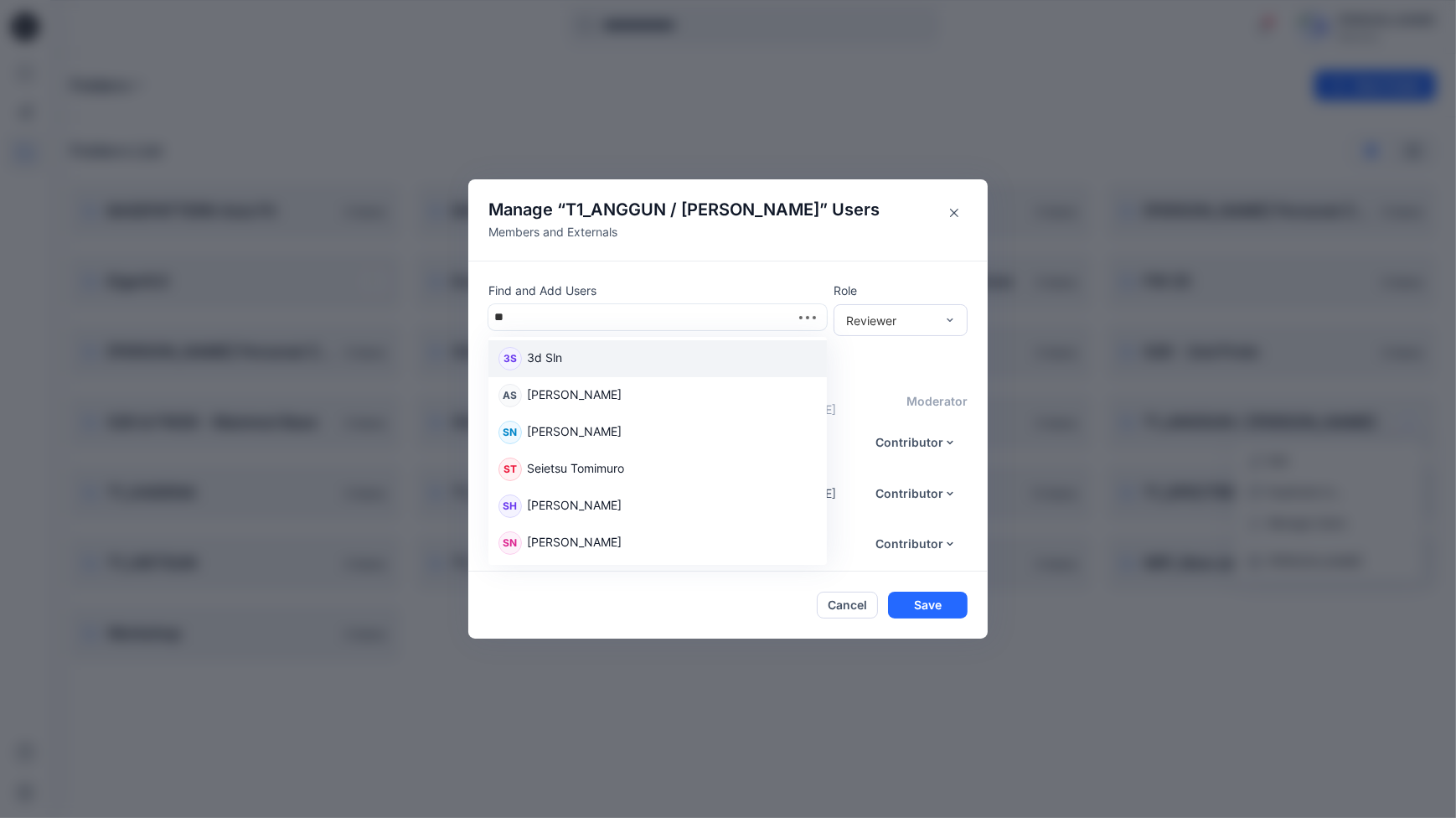
type input "***"
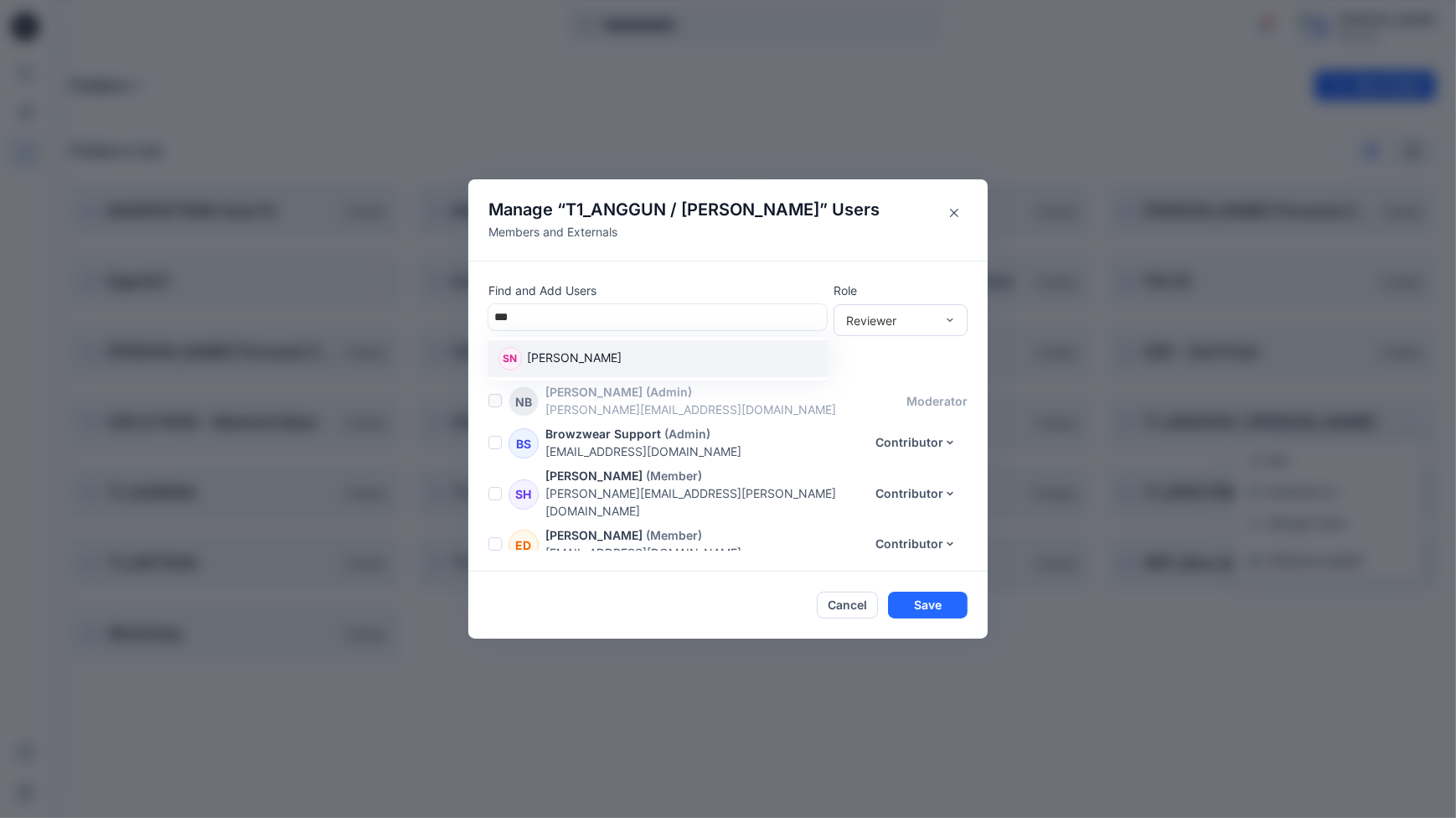
click at [577, 366] on p "[PERSON_NAME]" at bounding box center [574, 359] width 94 height 22
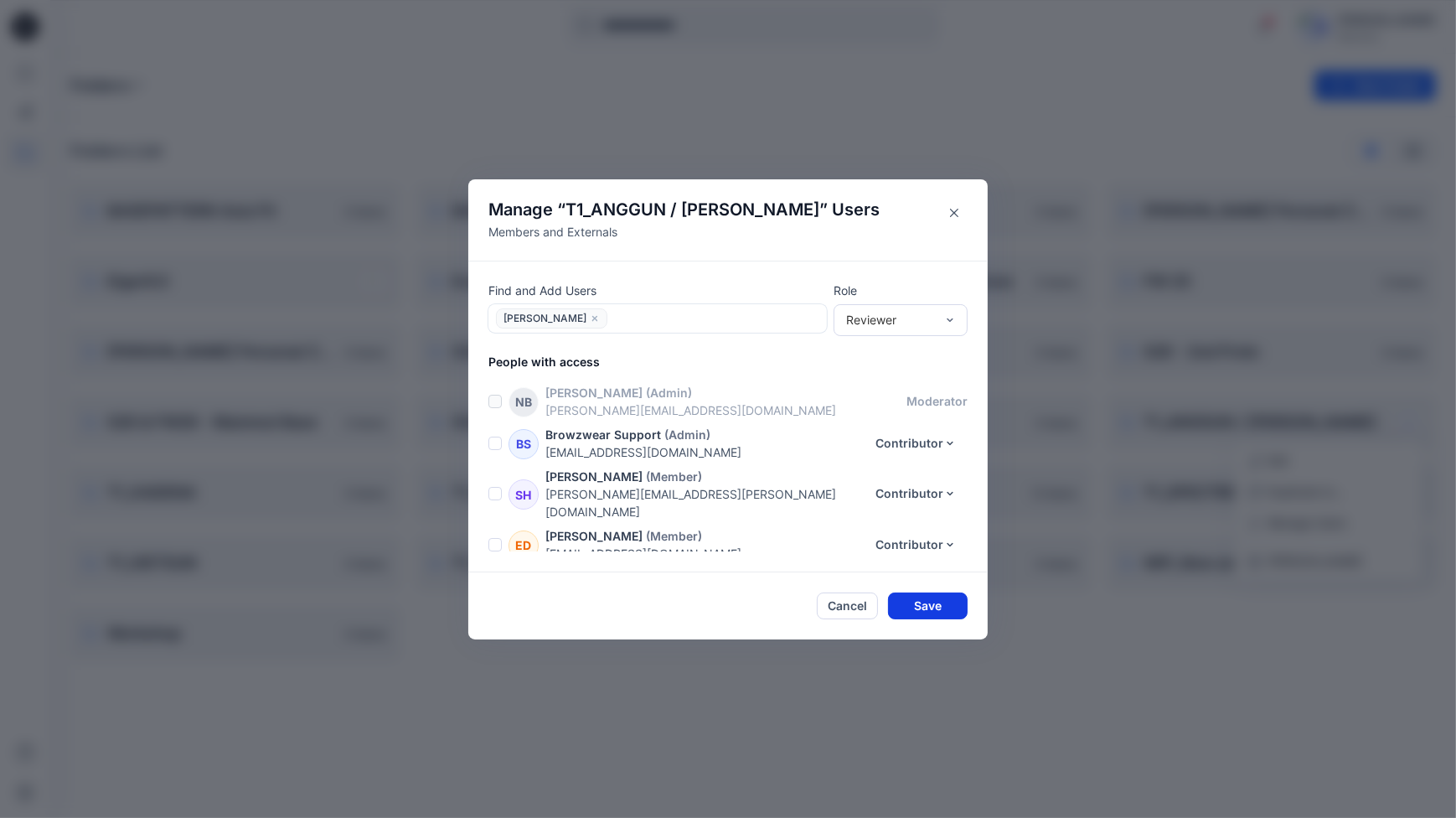
click at [925, 609] on button "Save" at bounding box center [927, 606] width 79 height 27
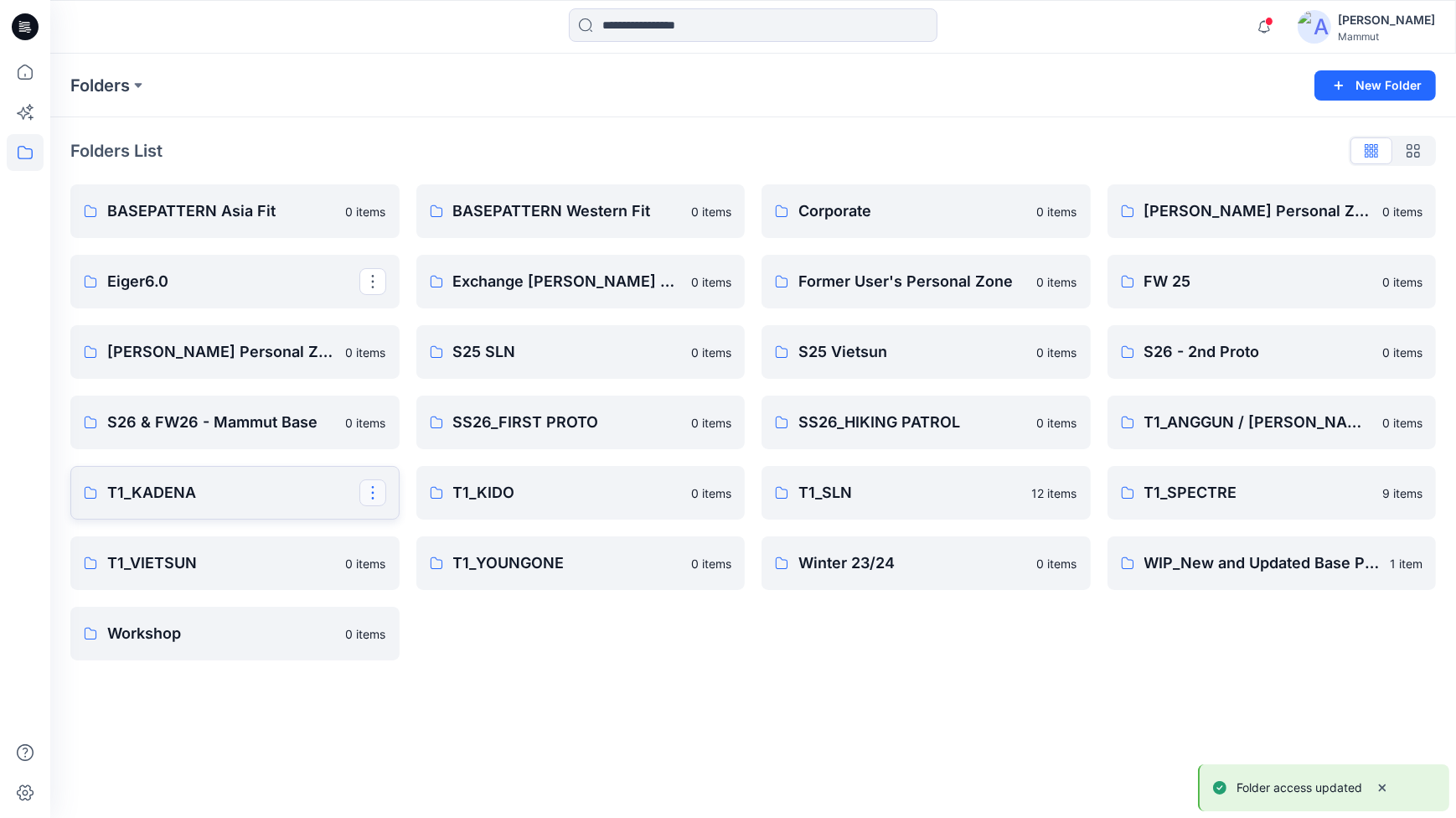
click at [370, 492] on button "button" at bounding box center [372, 492] width 27 height 27
click at [437, 594] on p "Manage Users" at bounding box center [432, 594] width 78 height 18
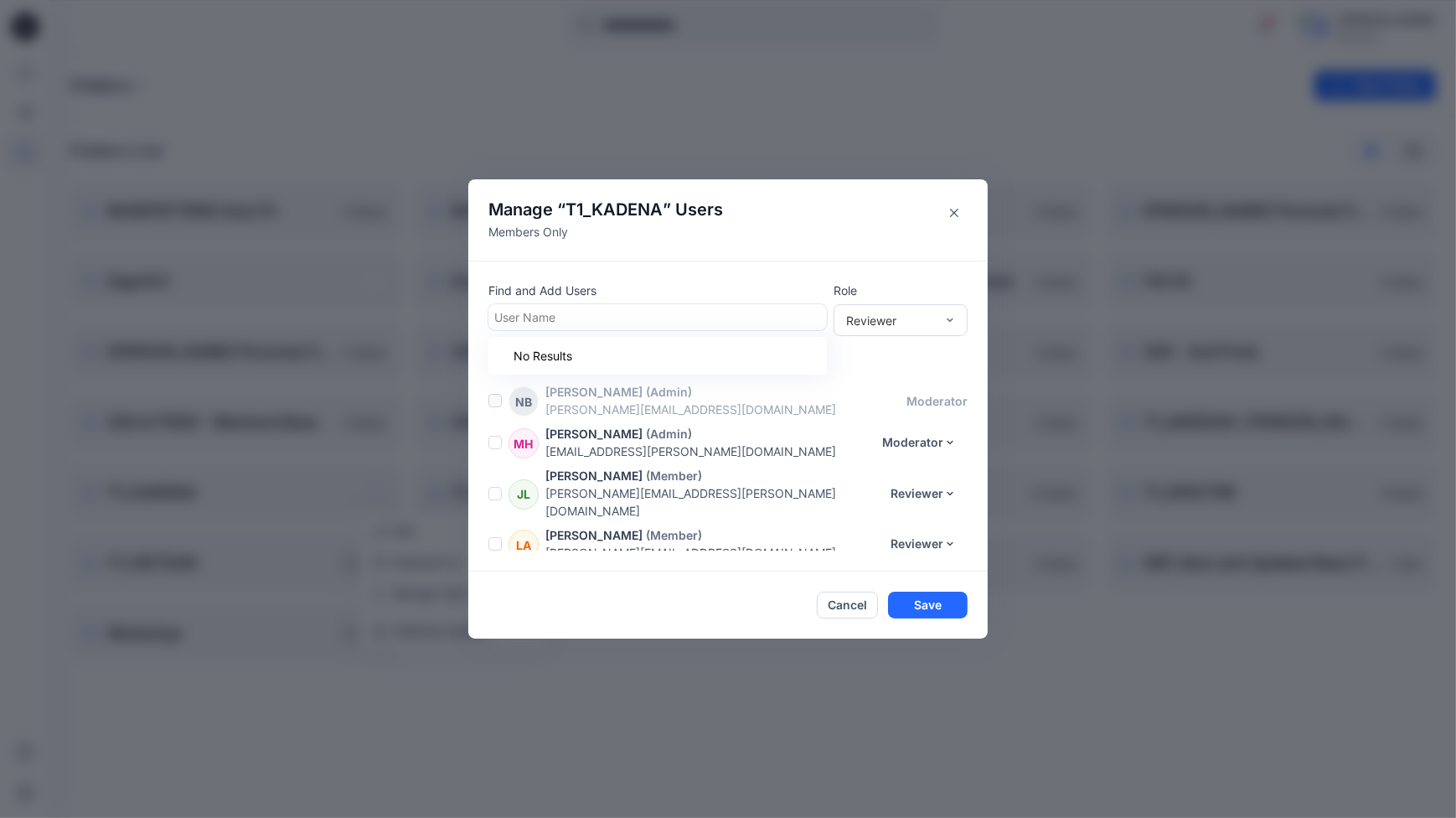
click at [534, 323] on div at bounding box center [657, 317] width 327 height 21
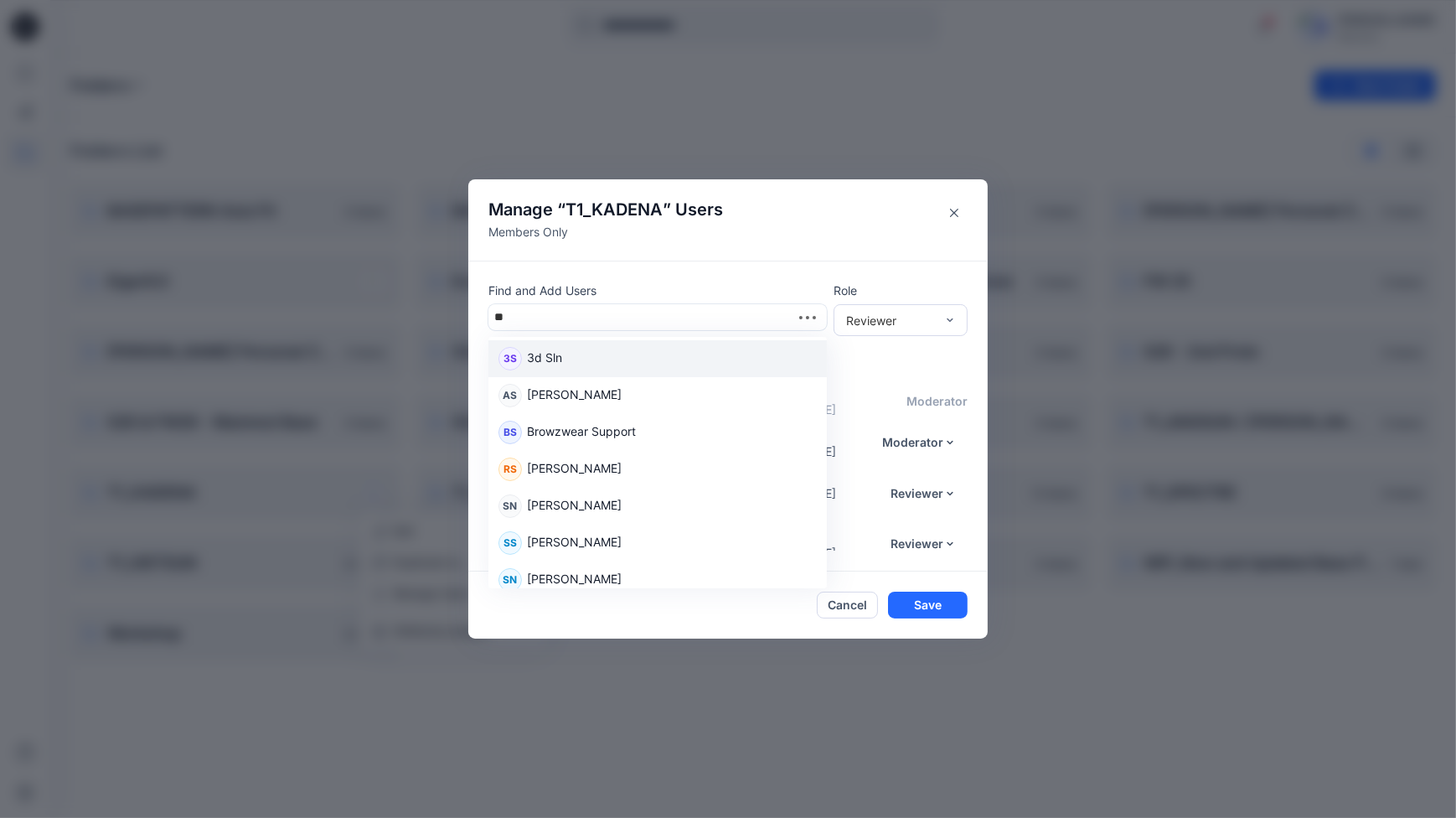
type input "***"
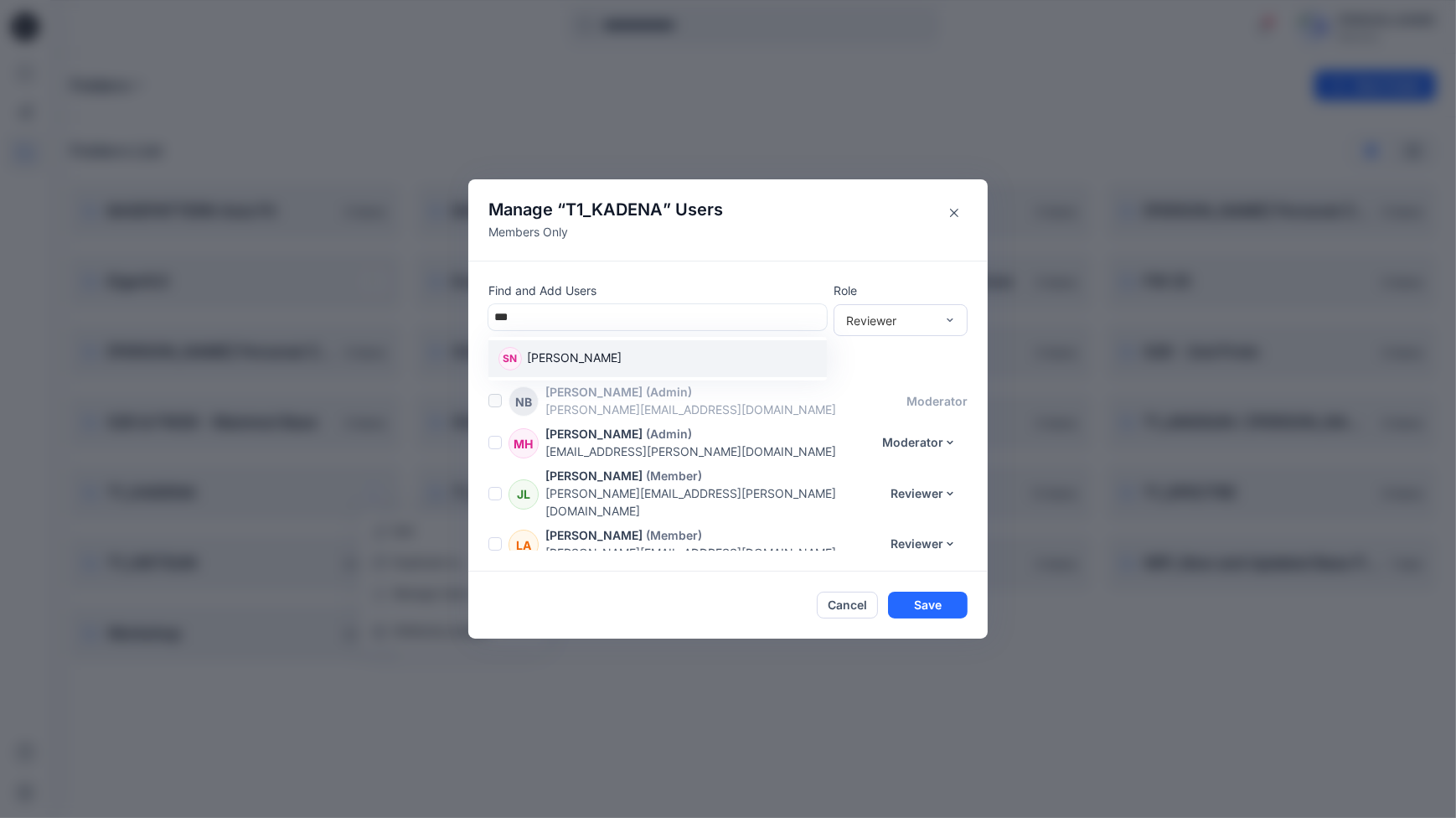
click at [619, 358] on div "SN [PERSON_NAME]" at bounding box center [657, 358] width 319 height 24
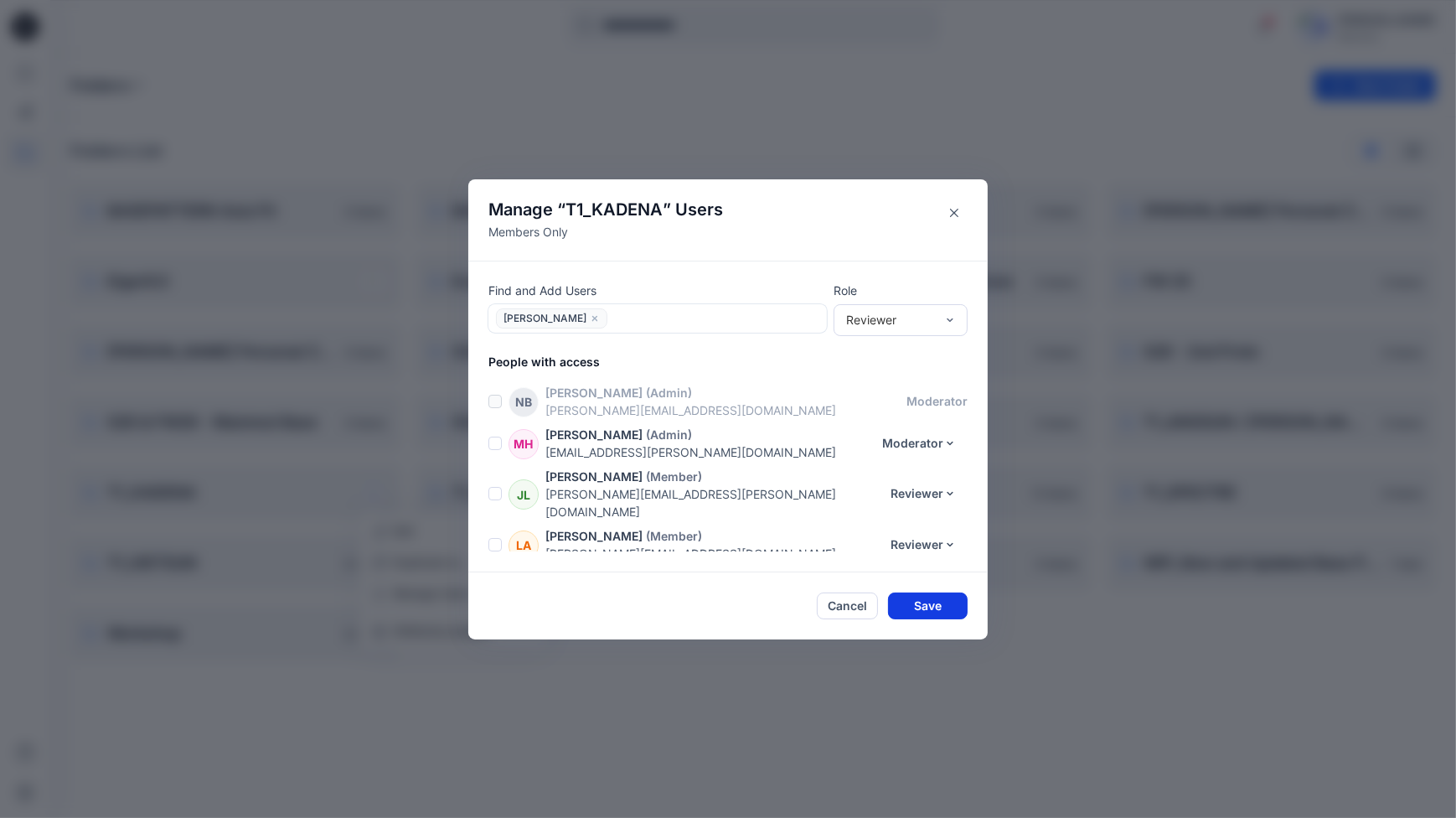
click at [925, 604] on button "Save" at bounding box center [927, 606] width 79 height 27
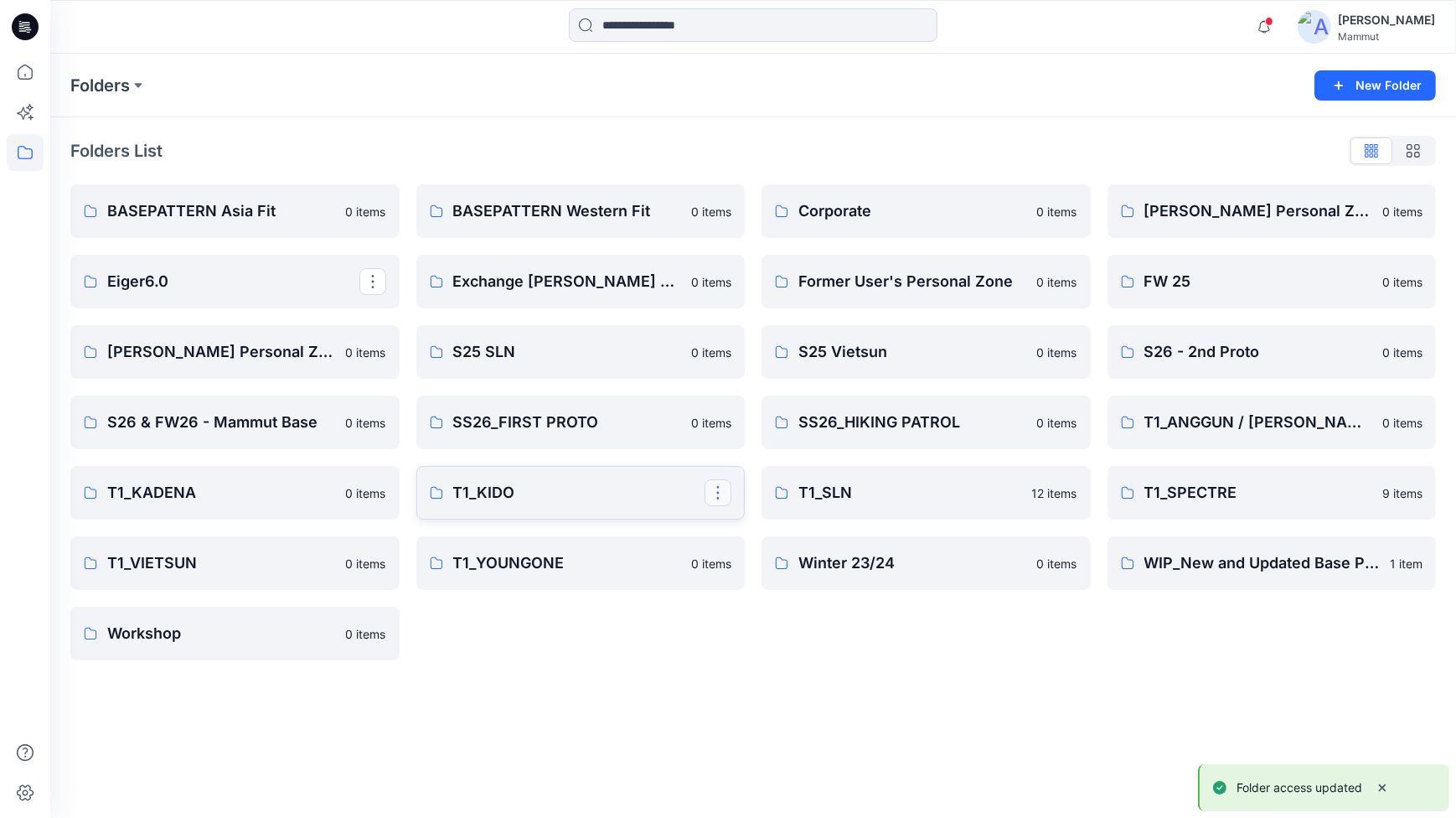
click at [713, 490] on button "button" at bounding box center [718, 492] width 27 height 27
click at [766, 526] on button "Edit" at bounding box center [798, 531] width 181 height 31
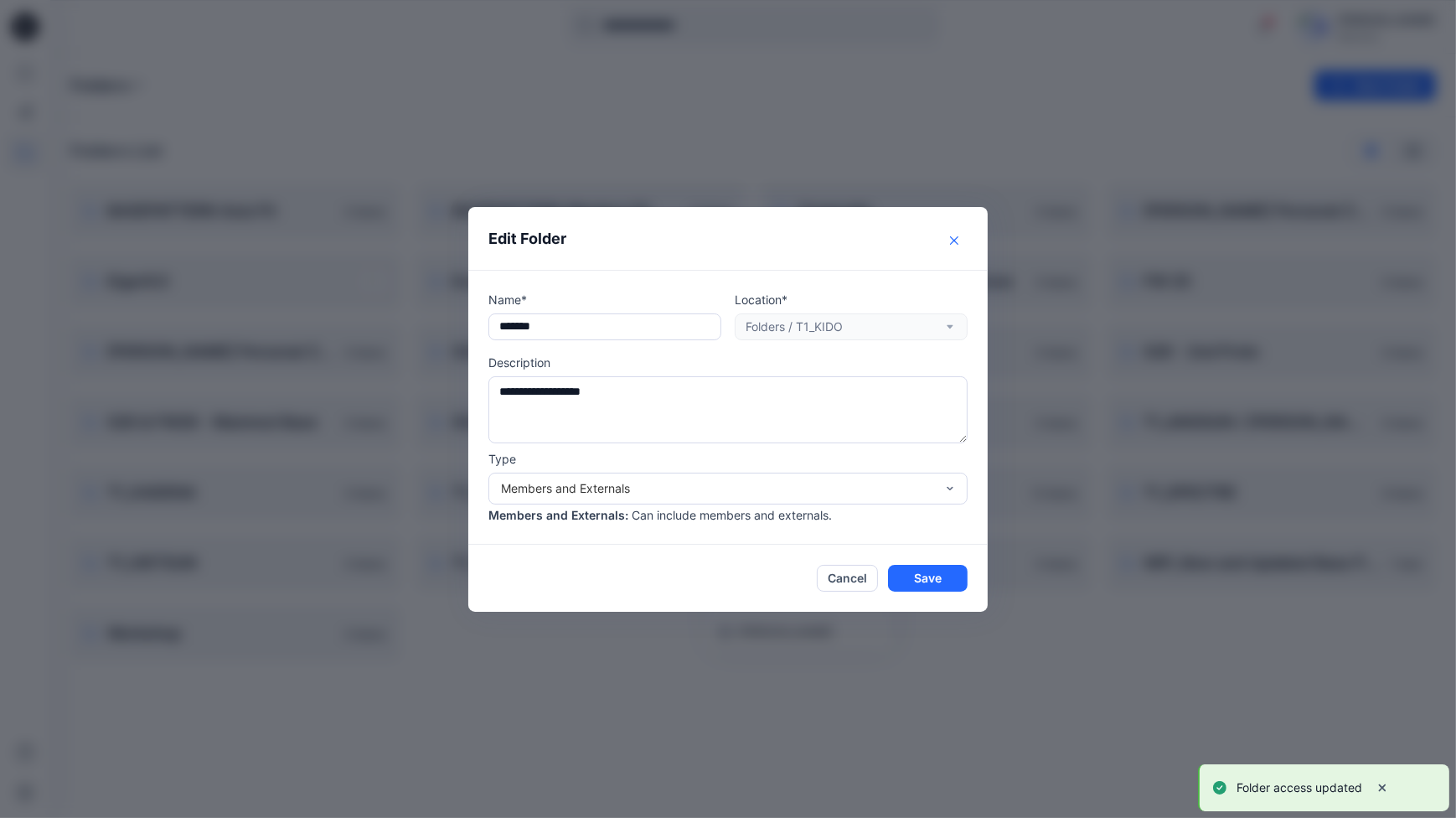
click at [957, 230] on button "Close" at bounding box center [954, 240] width 27 height 27
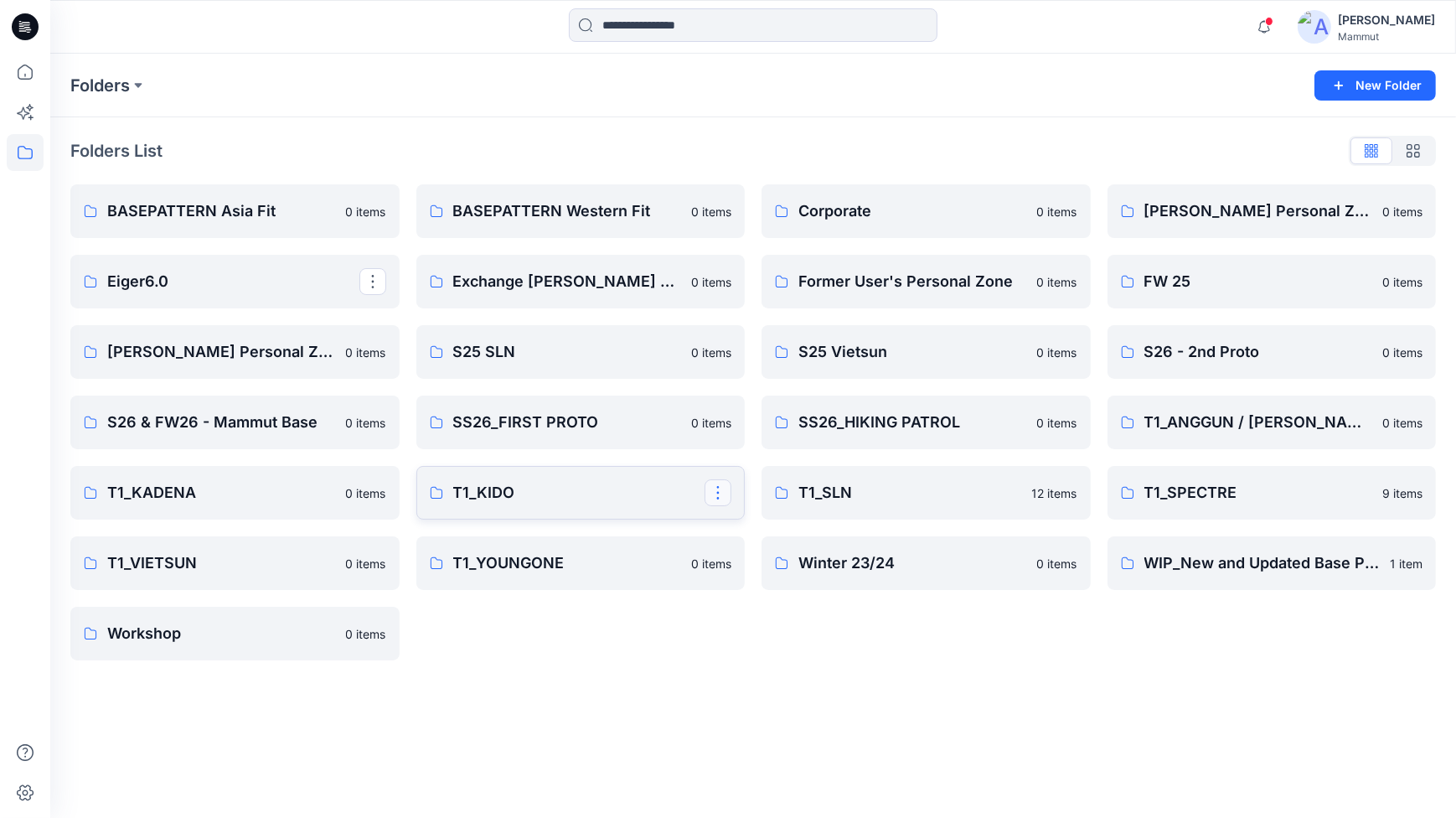
click at [713, 487] on button "button" at bounding box center [718, 492] width 27 height 27
click at [777, 593] on p "Manage Users" at bounding box center [776, 594] width 78 height 18
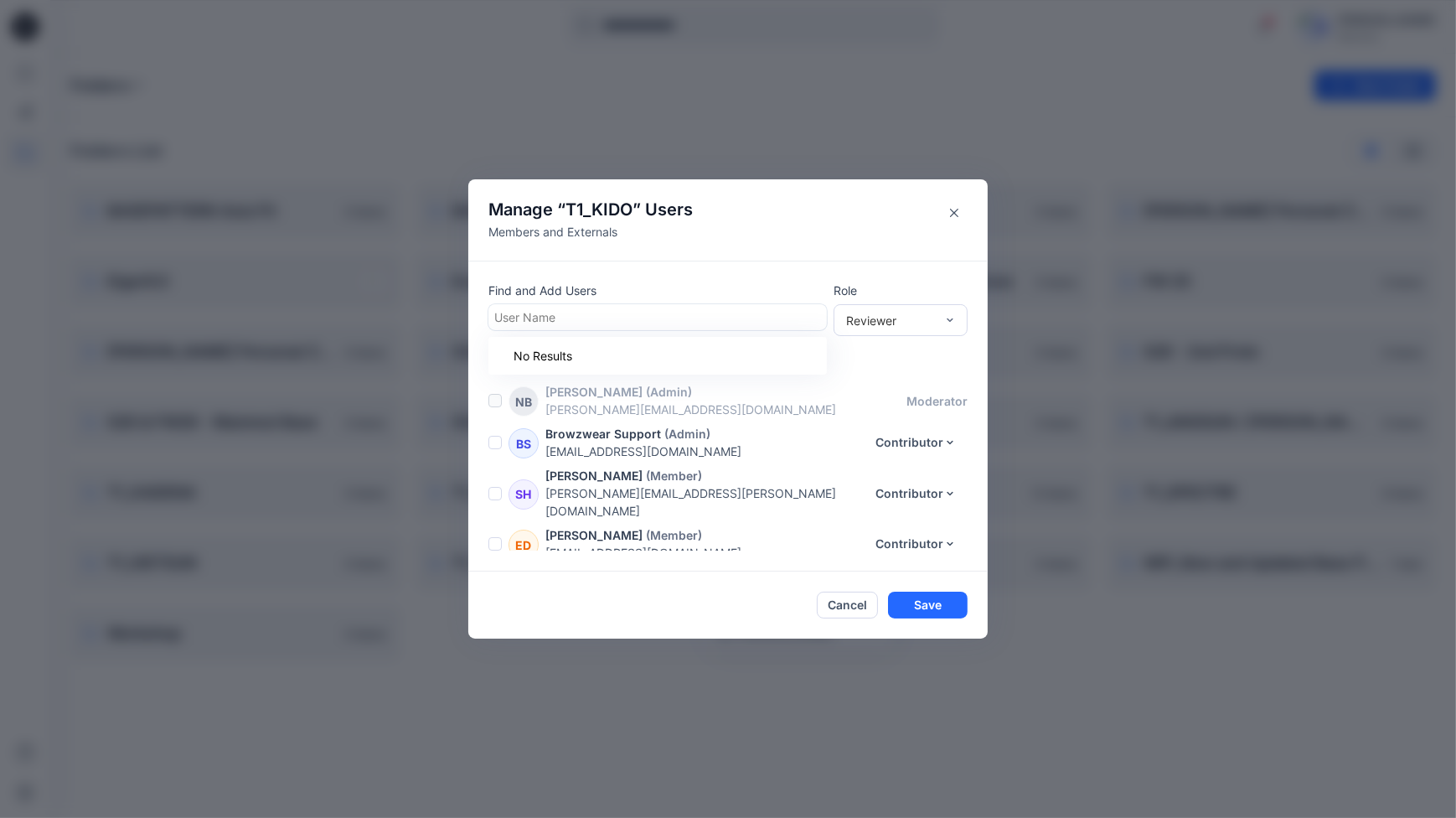
click at [549, 319] on div at bounding box center [657, 317] width 327 height 21
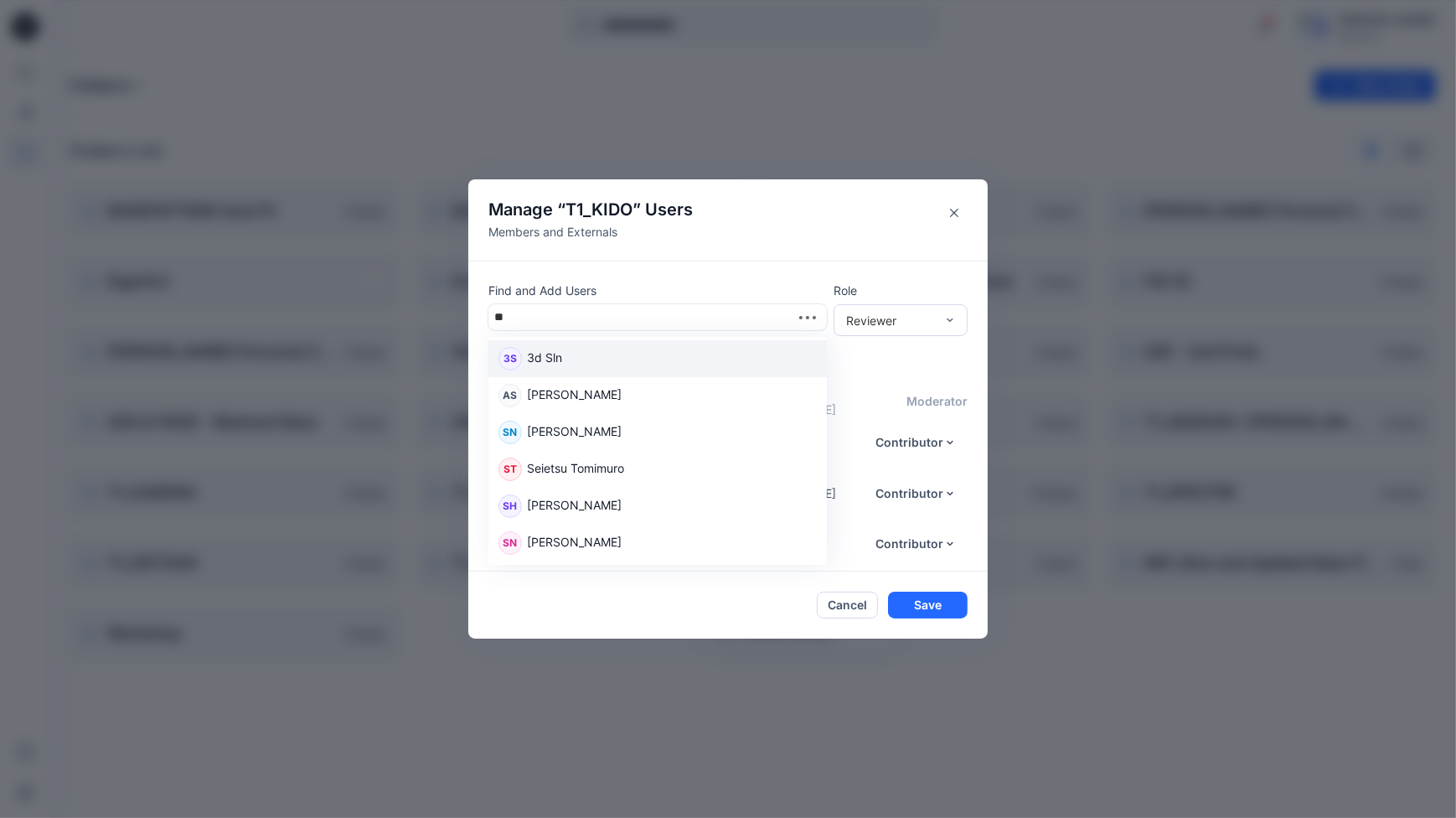
type input "***"
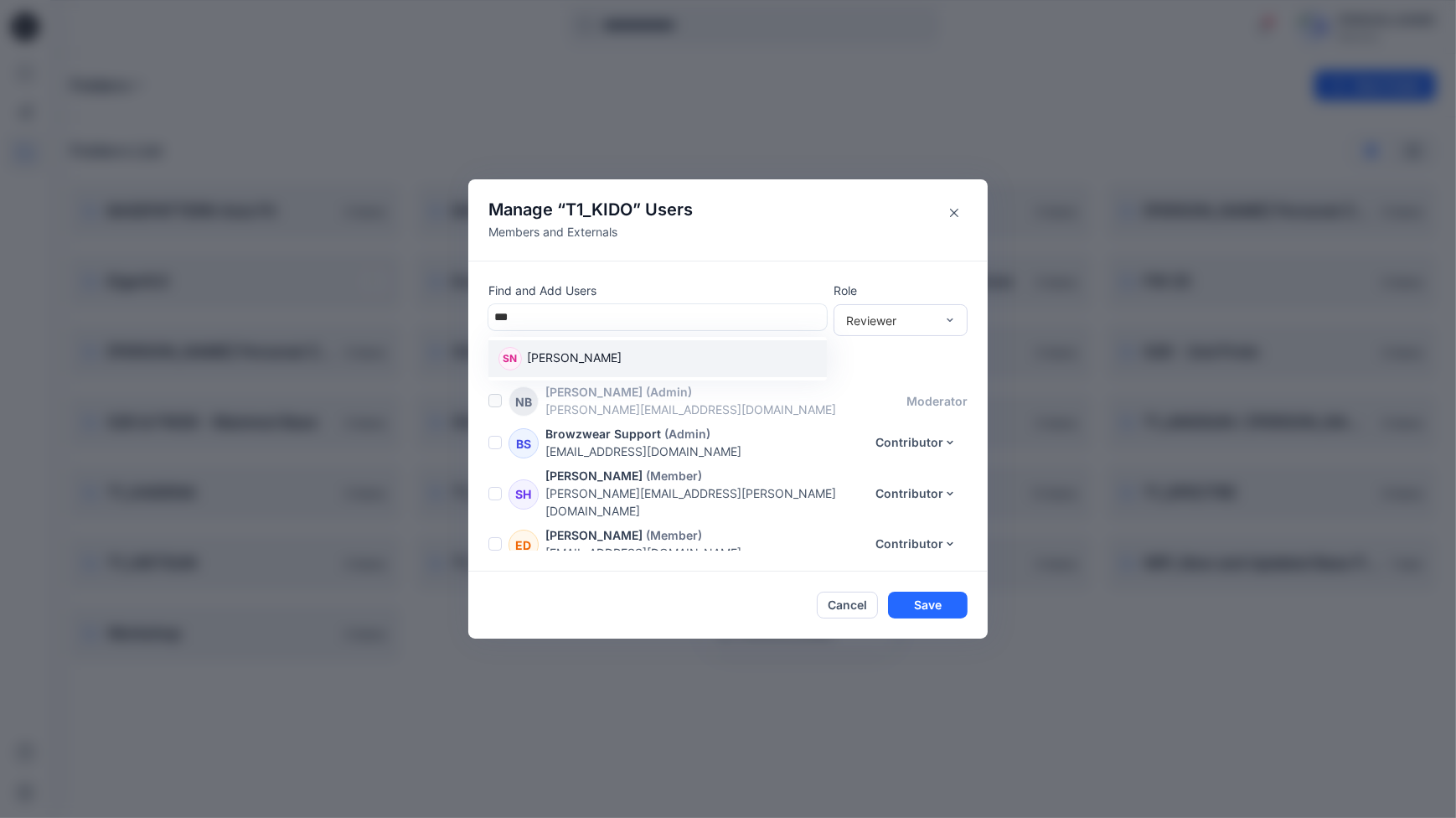
click at [595, 356] on div "SN [PERSON_NAME]" at bounding box center [657, 358] width 319 height 24
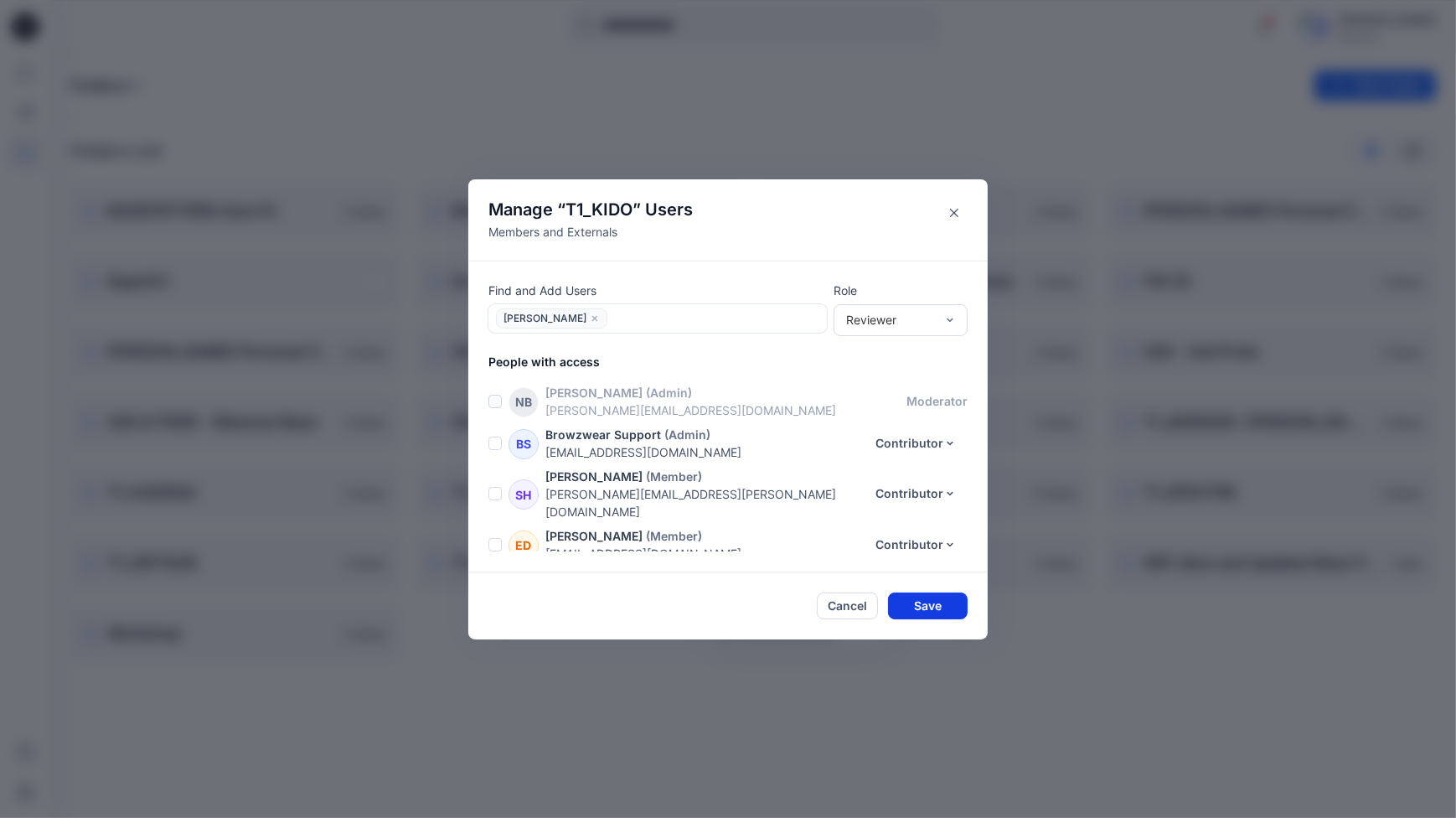
click at [922, 602] on button "Save" at bounding box center [927, 606] width 79 height 27
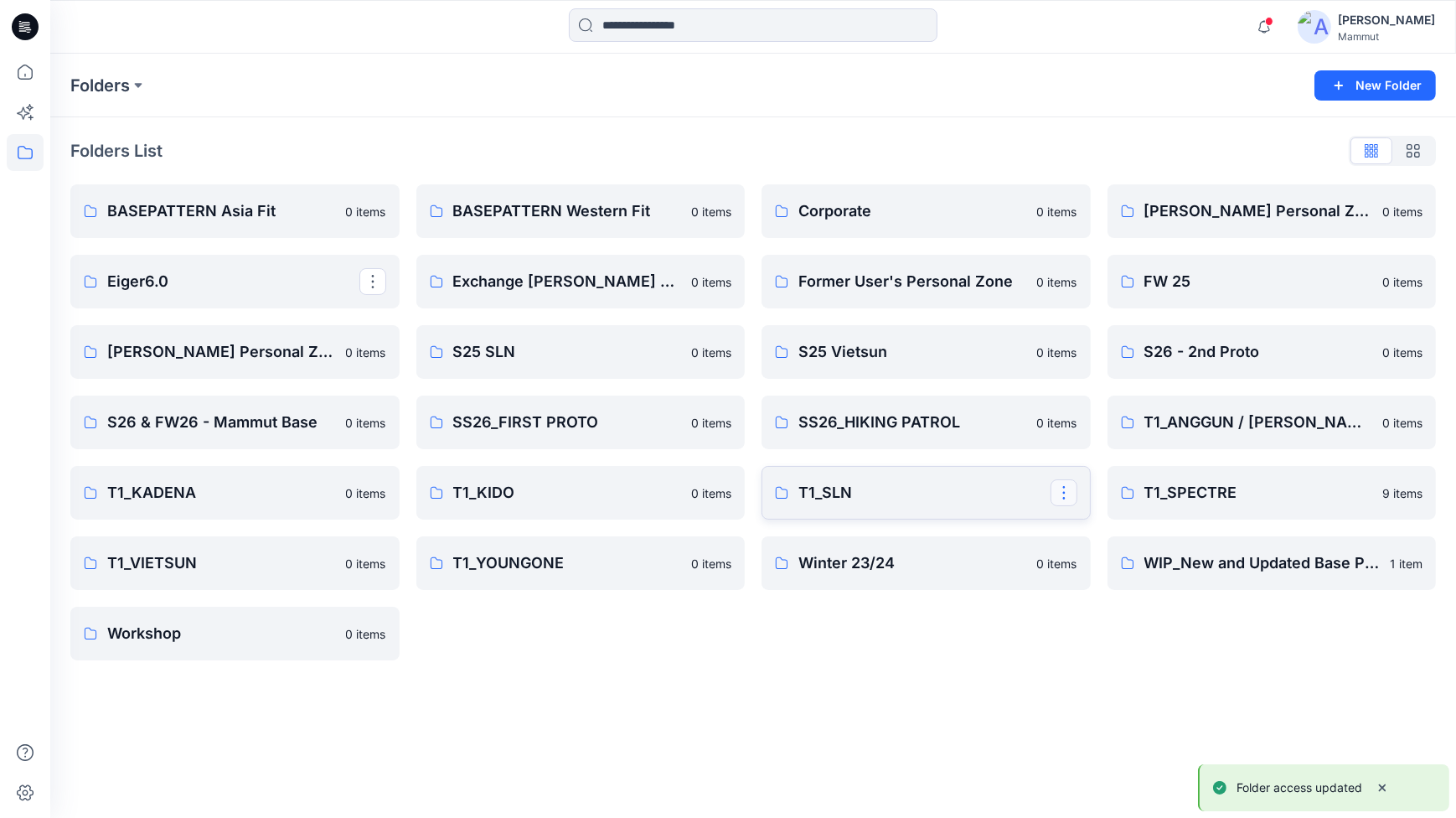
click at [1065, 489] on button "button" at bounding box center [1063, 492] width 27 height 27
click at [1104, 595] on p "Manage Users" at bounding box center [1123, 594] width 78 height 18
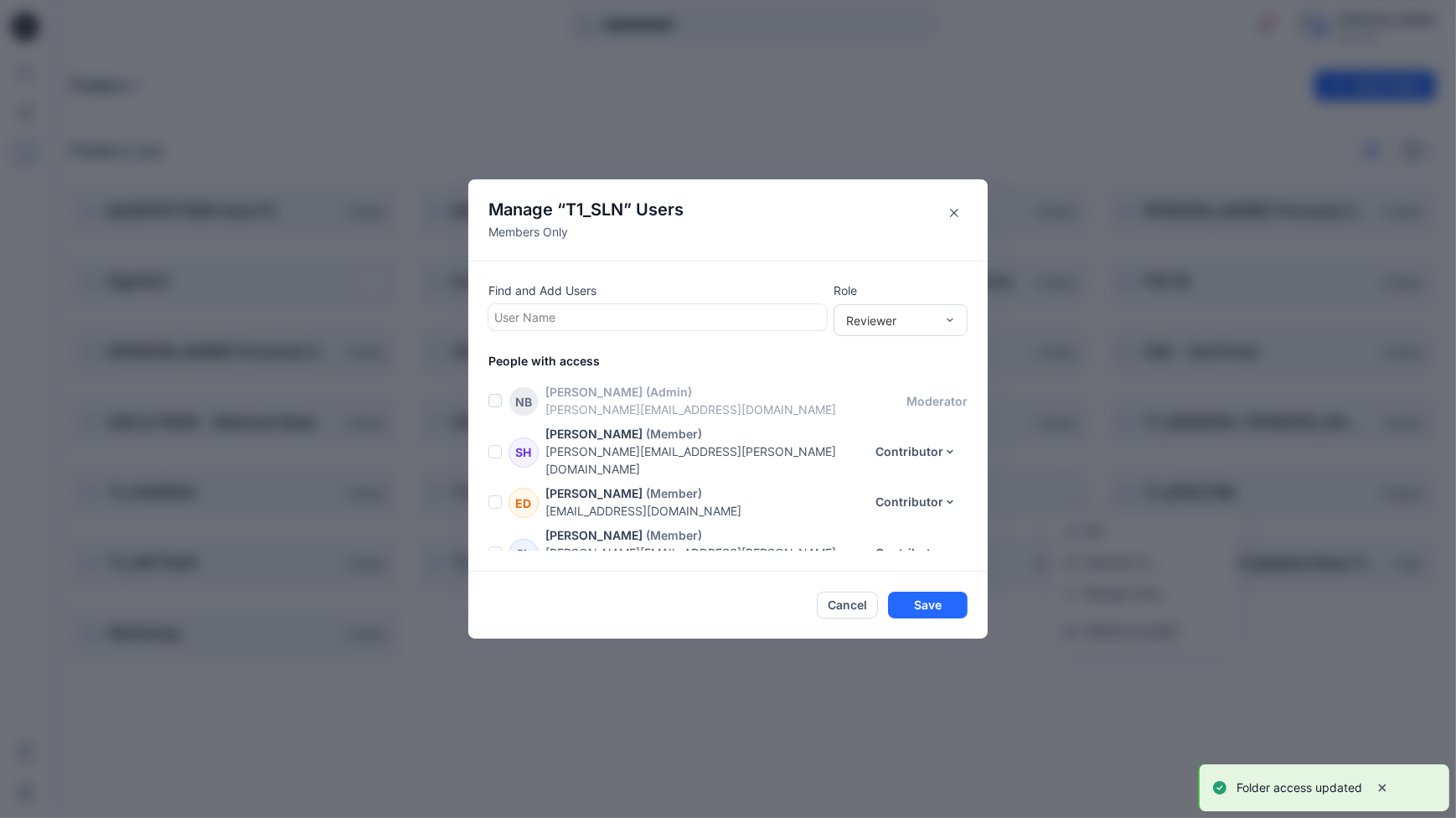
click at [536, 314] on div at bounding box center [657, 317] width 327 height 21
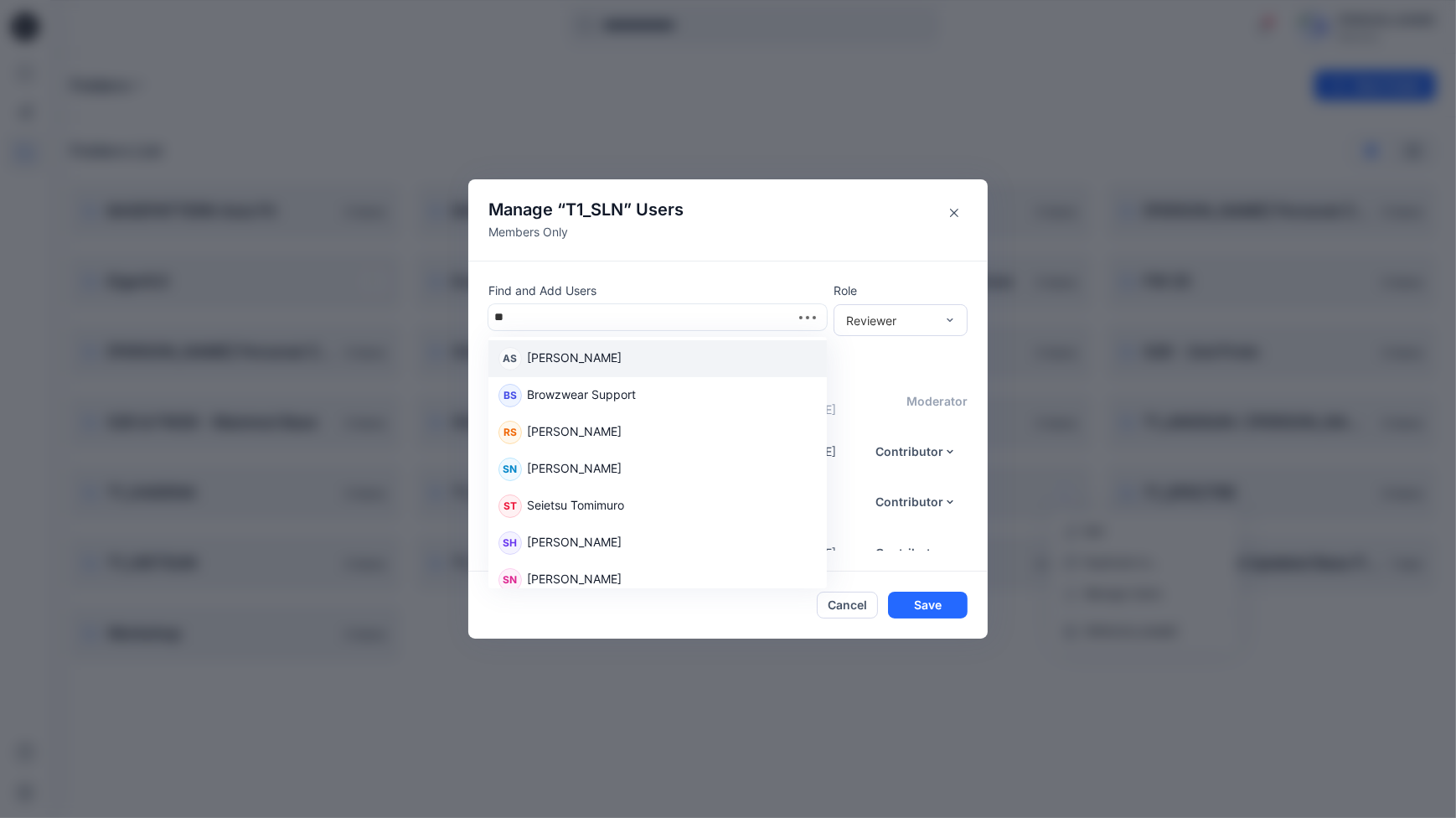
type input "***"
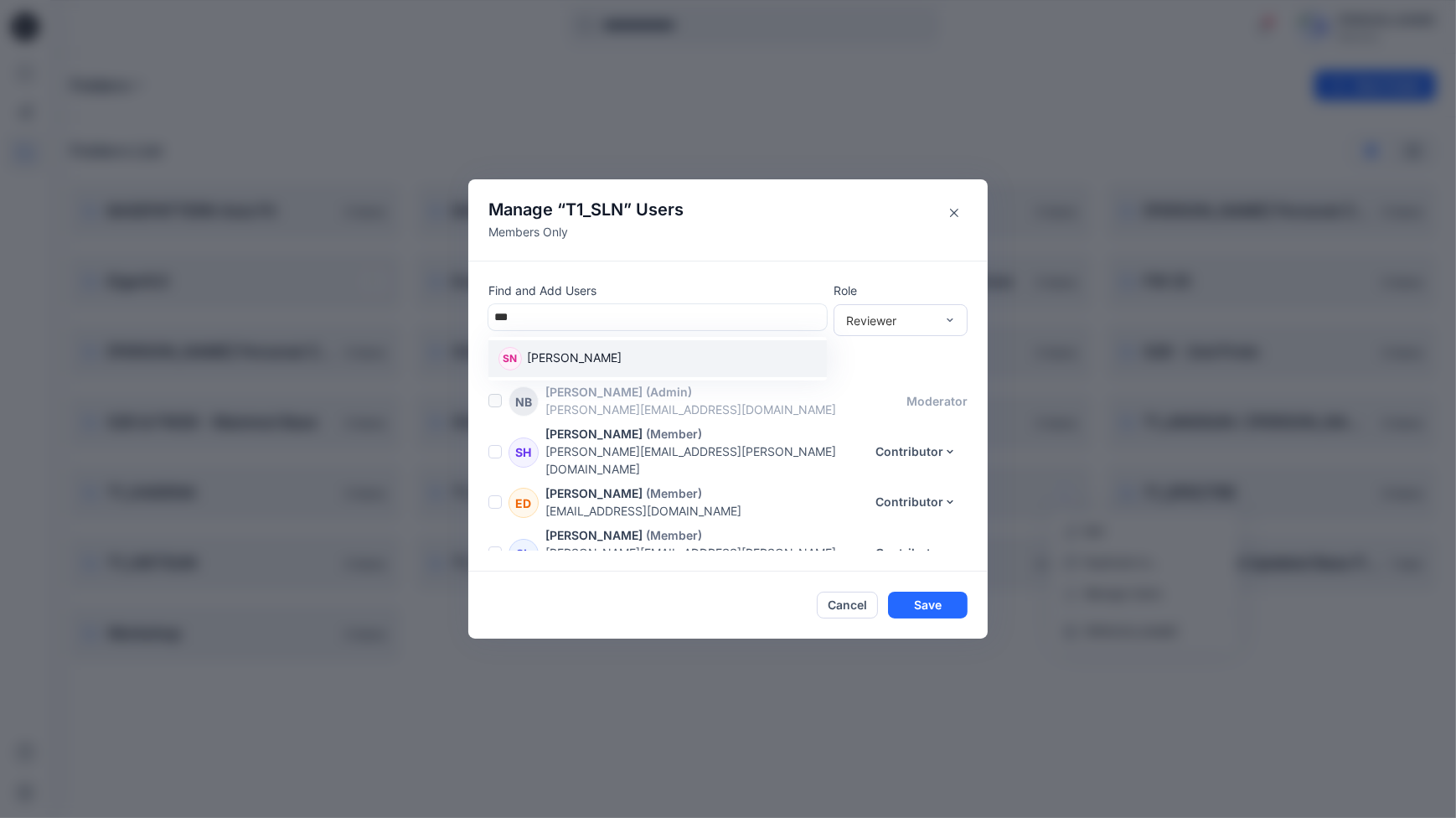
click at [551, 352] on p "[PERSON_NAME]" at bounding box center [574, 359] width 94 height 22
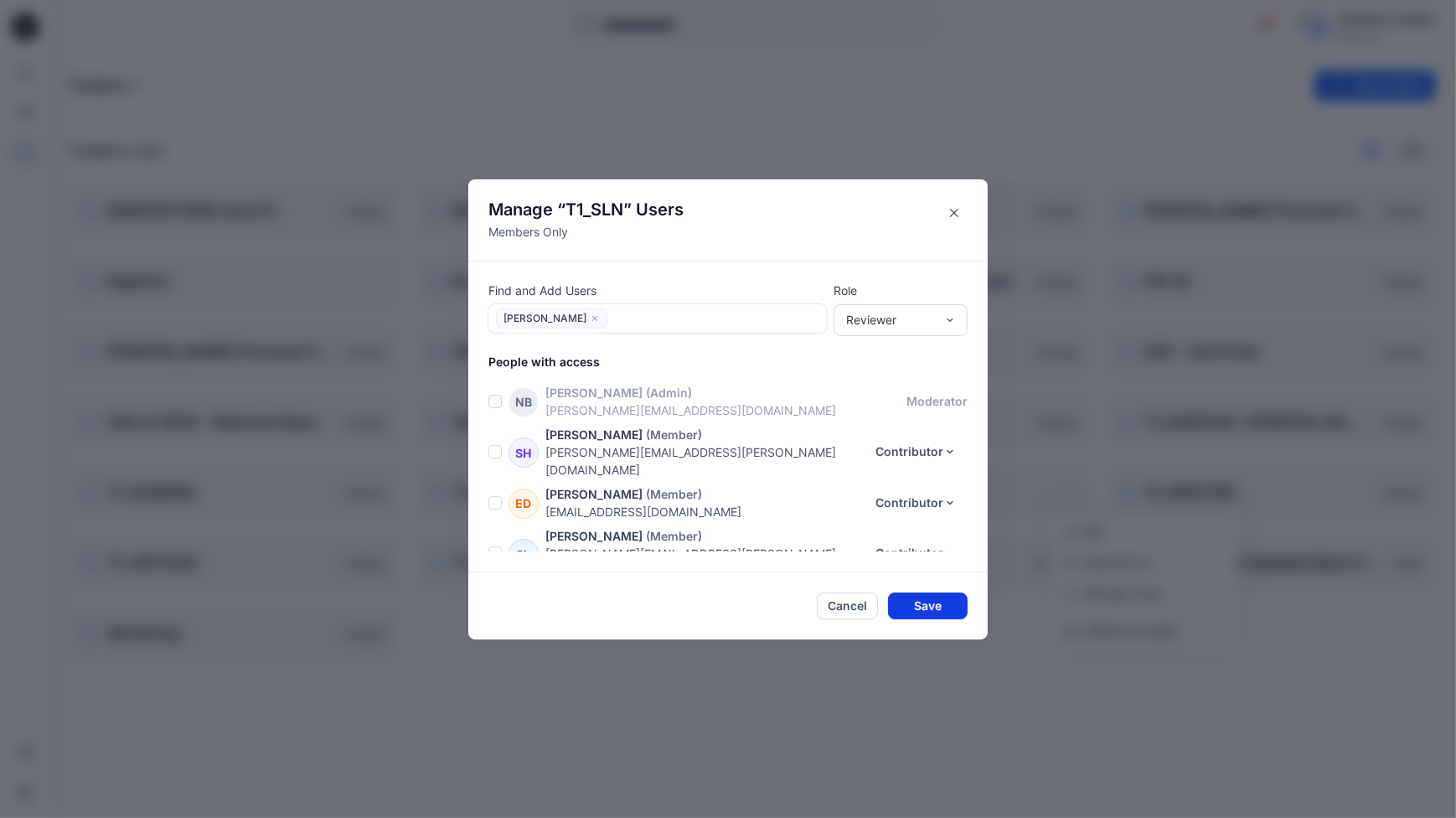
click at [930, 600] on button "Save" at bounding box center [927, 606] width 79 height 27
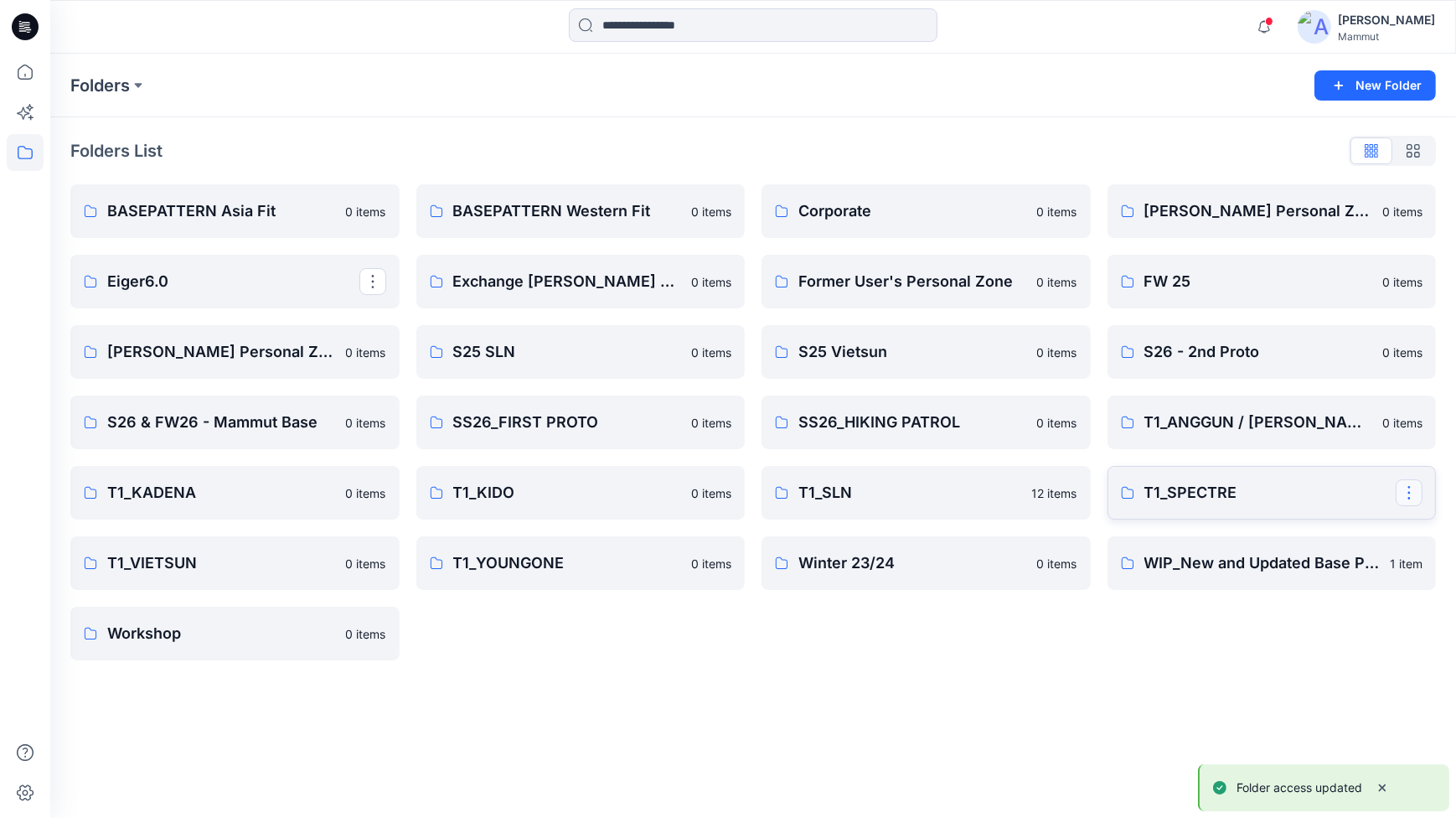
click at [1412, 490] on button "button" at bounding box center [1408, 492] width 27 height 27
click at [1306, 598] on p "Manage Users" at bounding box center [1307, 594] width 78 height 18
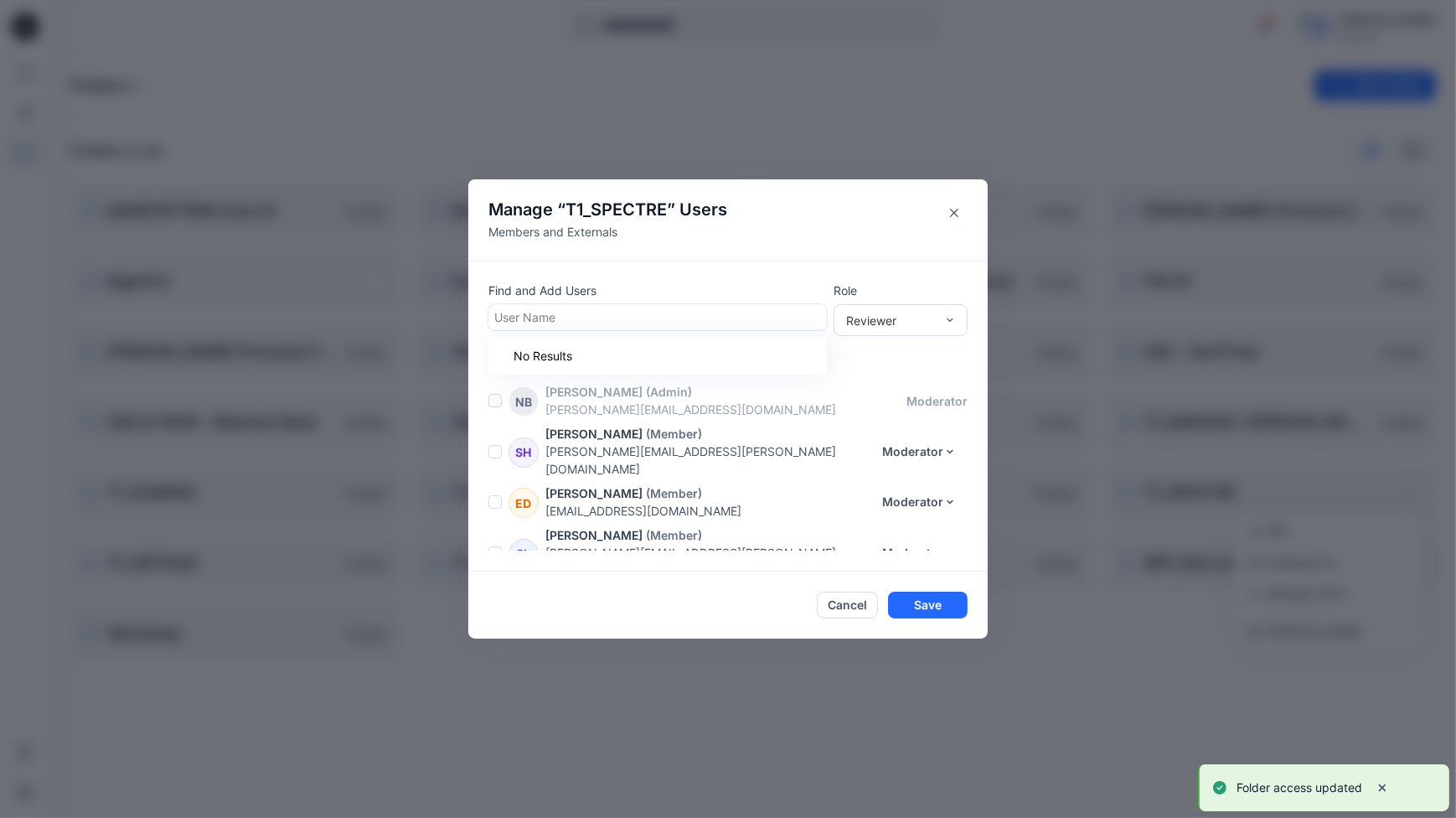
click at [512, 317] on div at bounding box center [657, 317] width 327 height 21
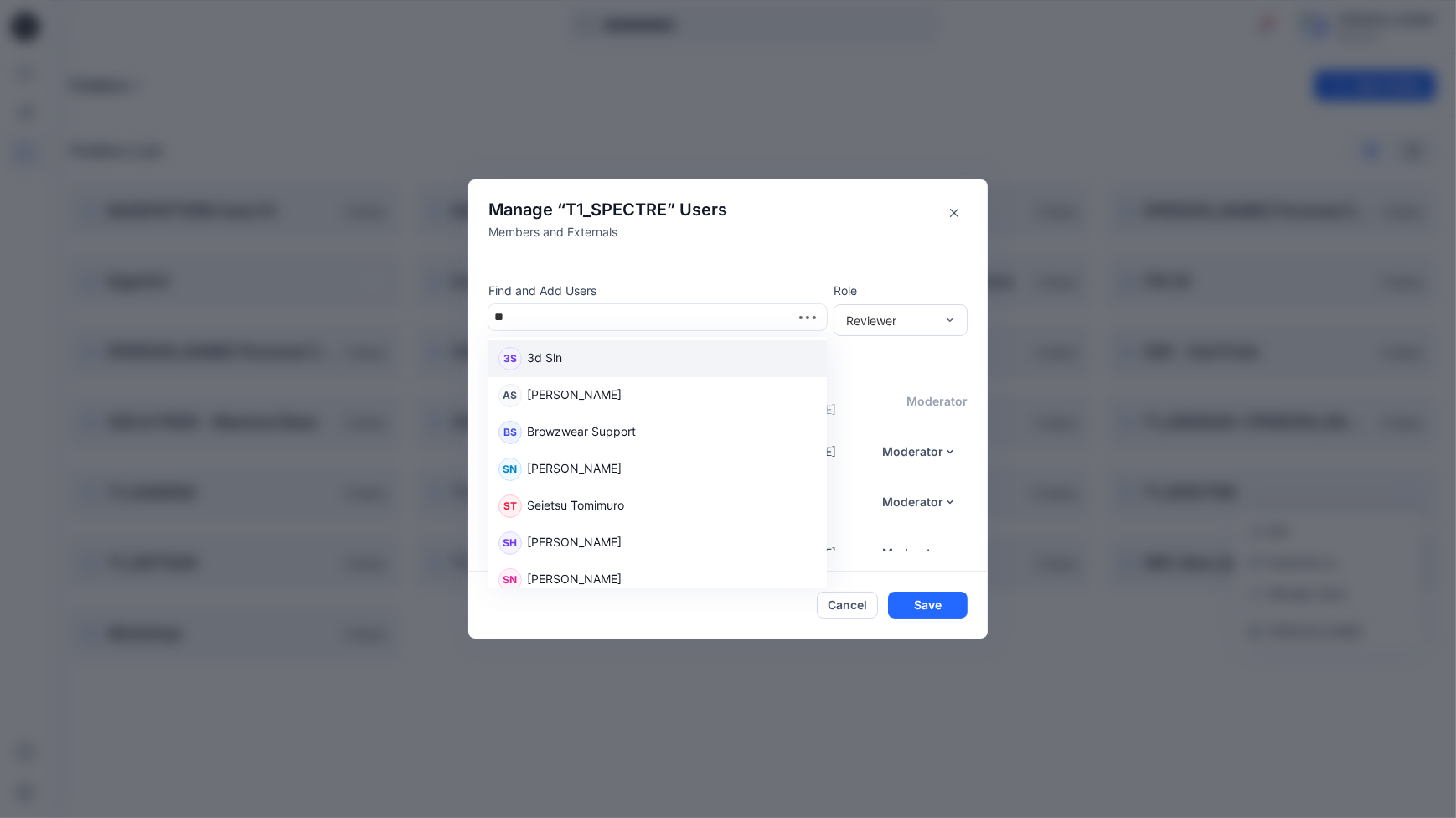
type input "***"
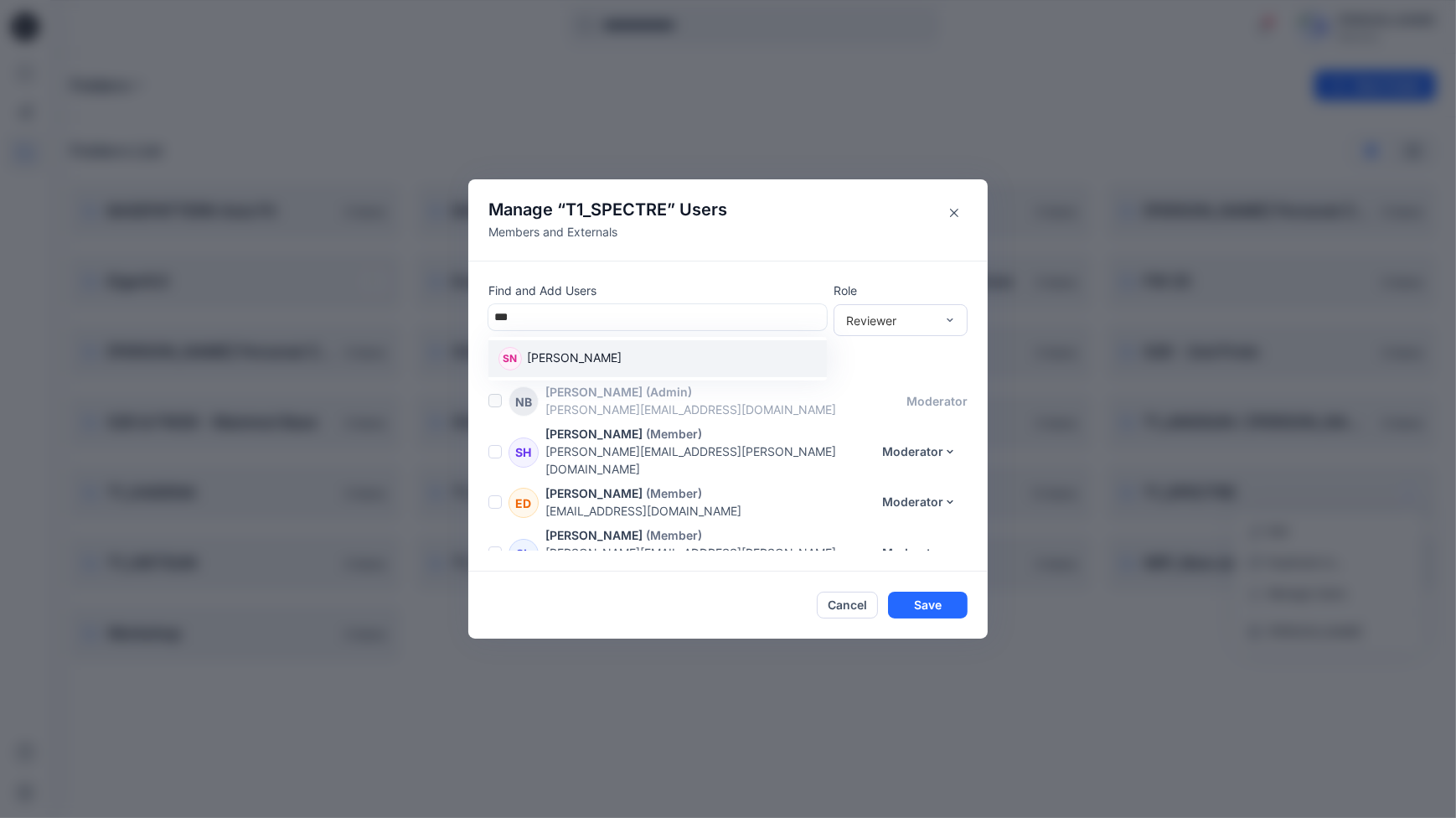
click at [582, 354] on p "[PERSON_NAME]" at bounding box center [574, 359] width 94 height 22
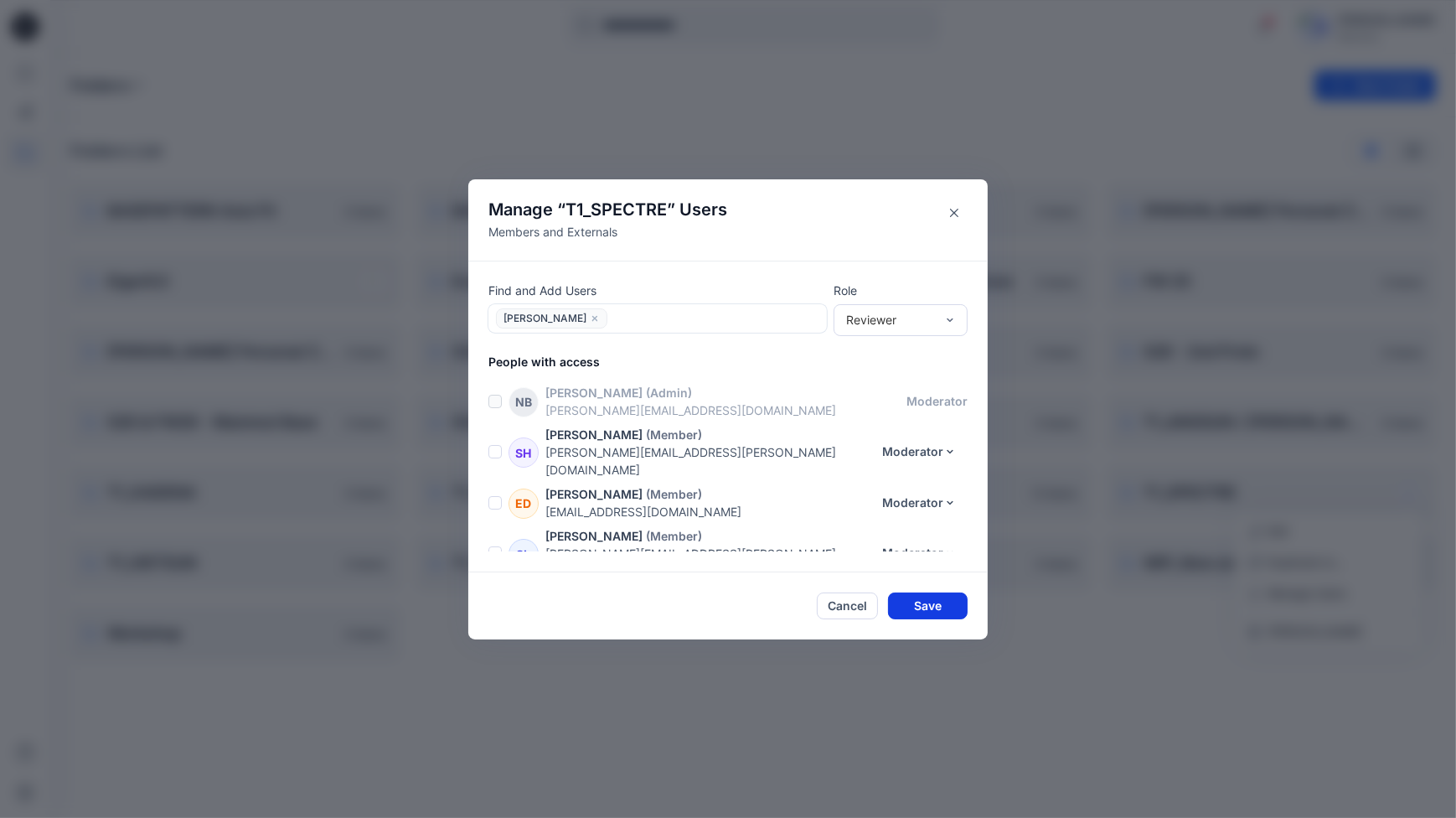
click at [910, 606] on button "Save" at bounding box center [927, 606] width 79 height 27
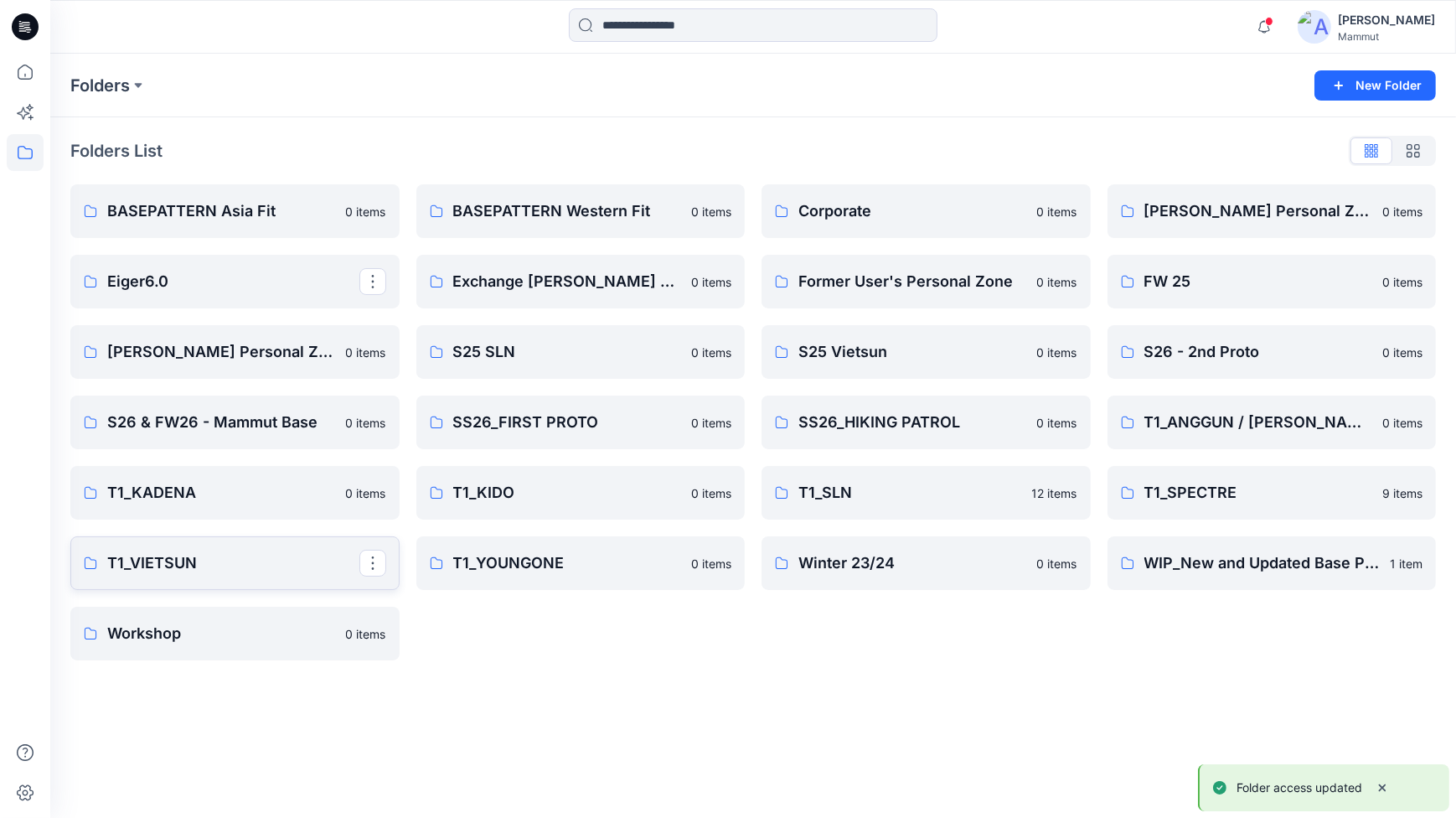
click at [353, 563] on p "T1_VIETSUN" at bounding box center [233, 563] width 252 height 24
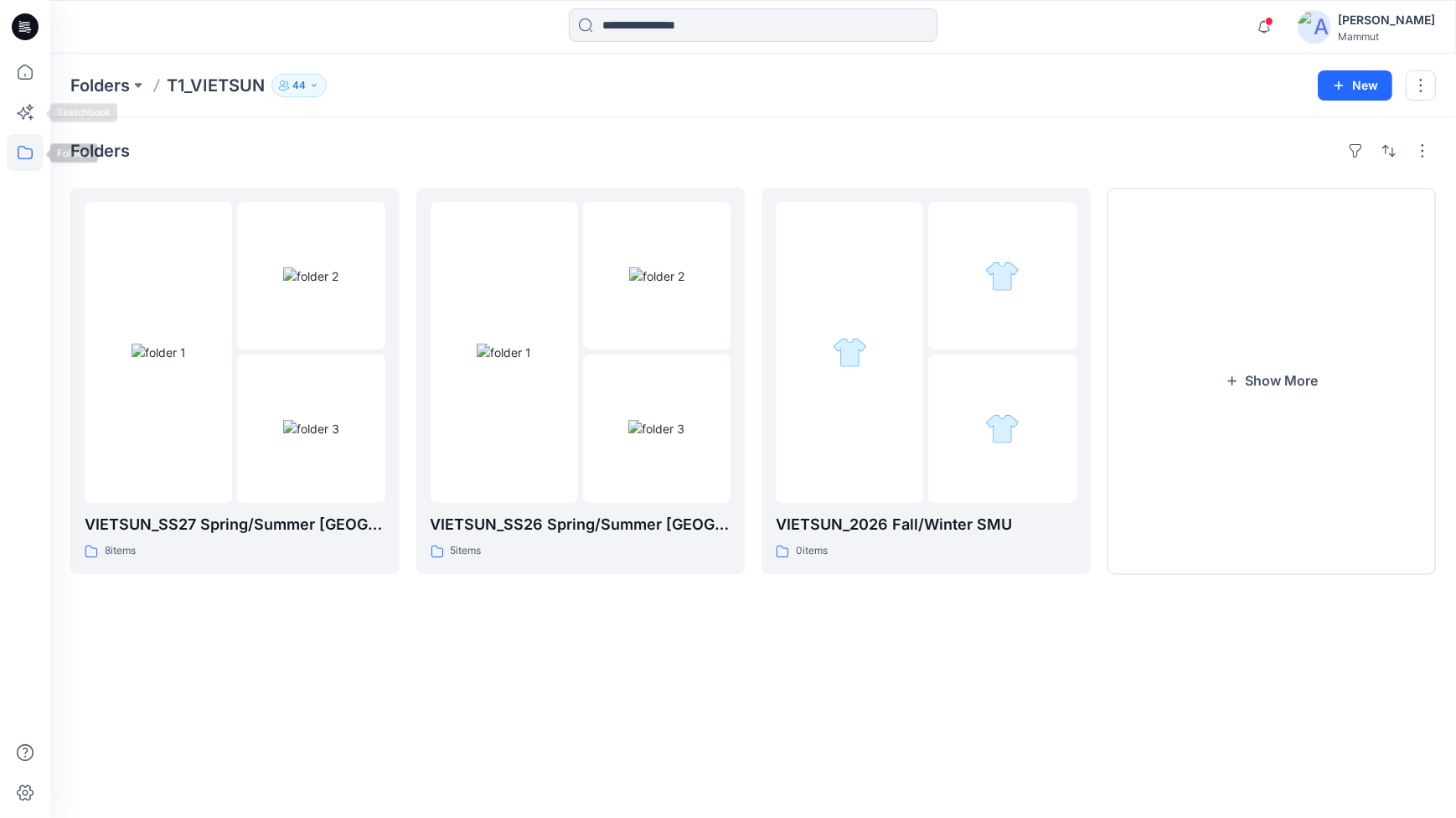
click at [31, 154] on icon at bounding box center [25, 152] width 37 height 37
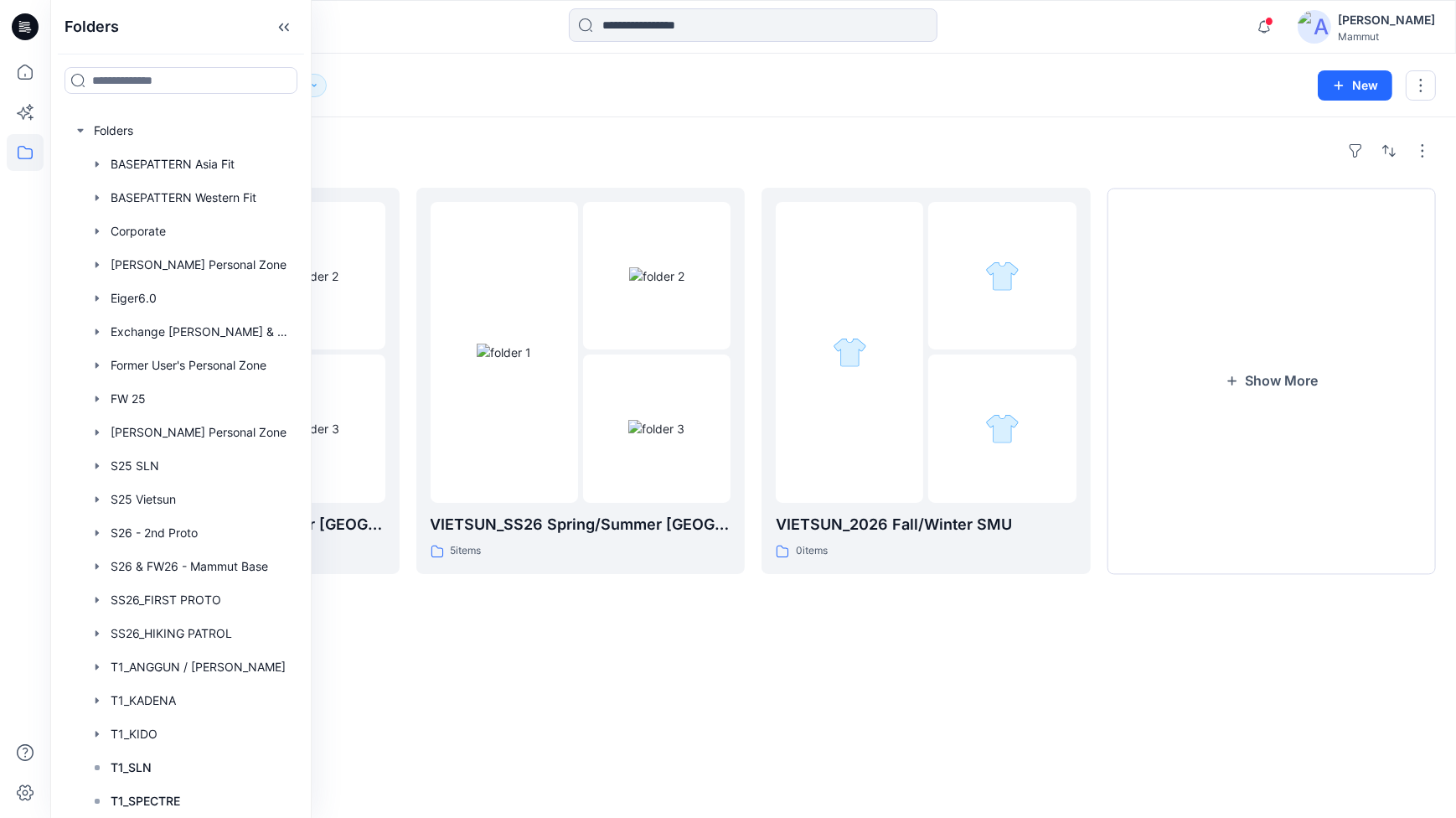
click at [460, 75] on div "Folders T1_VIETSUN 44" at bounding box center [688, 85] width 1235 height 24
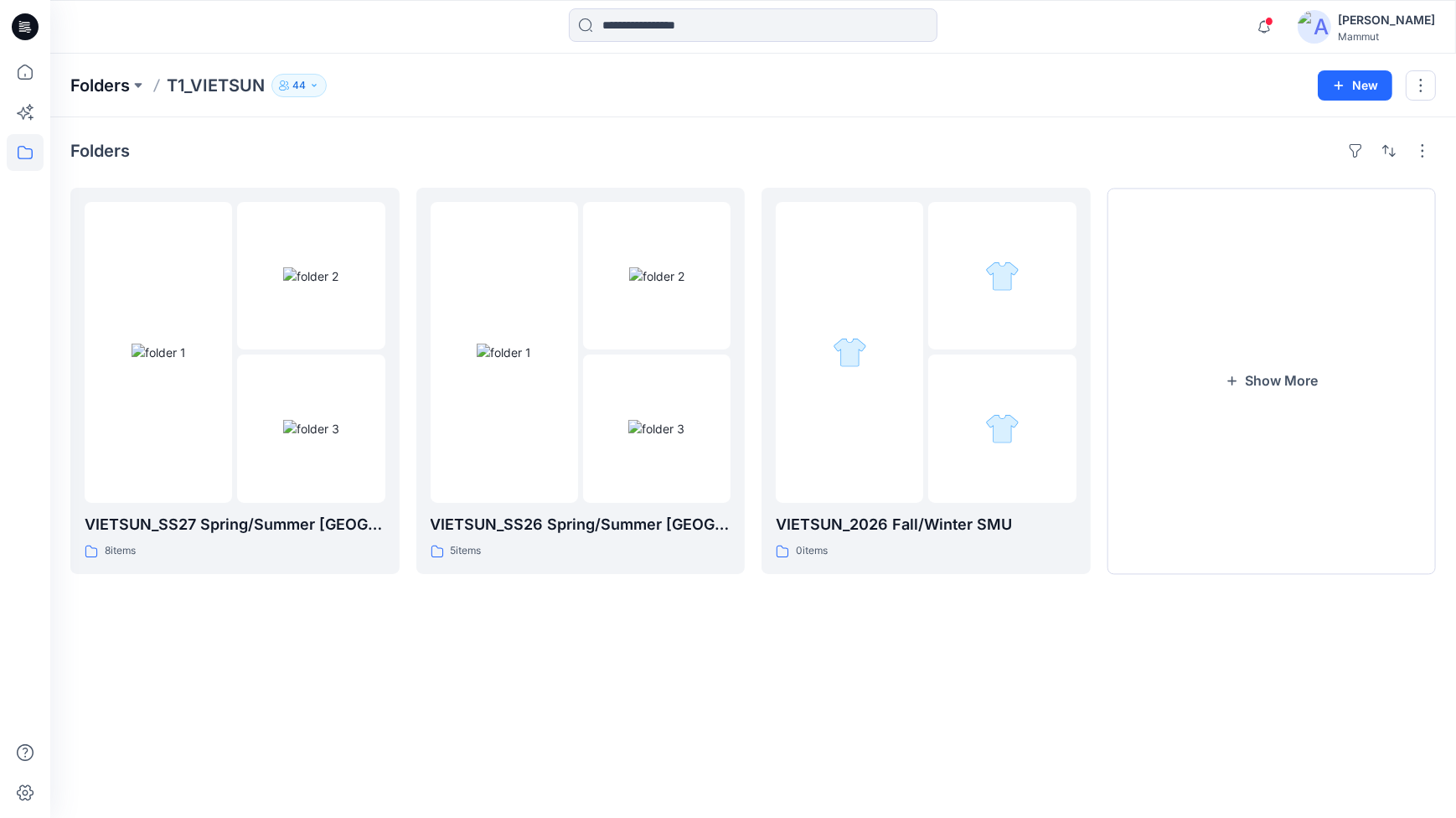
click at [85, 83] on p "Folders" at bounding box center [100, 85] width 60 height 24
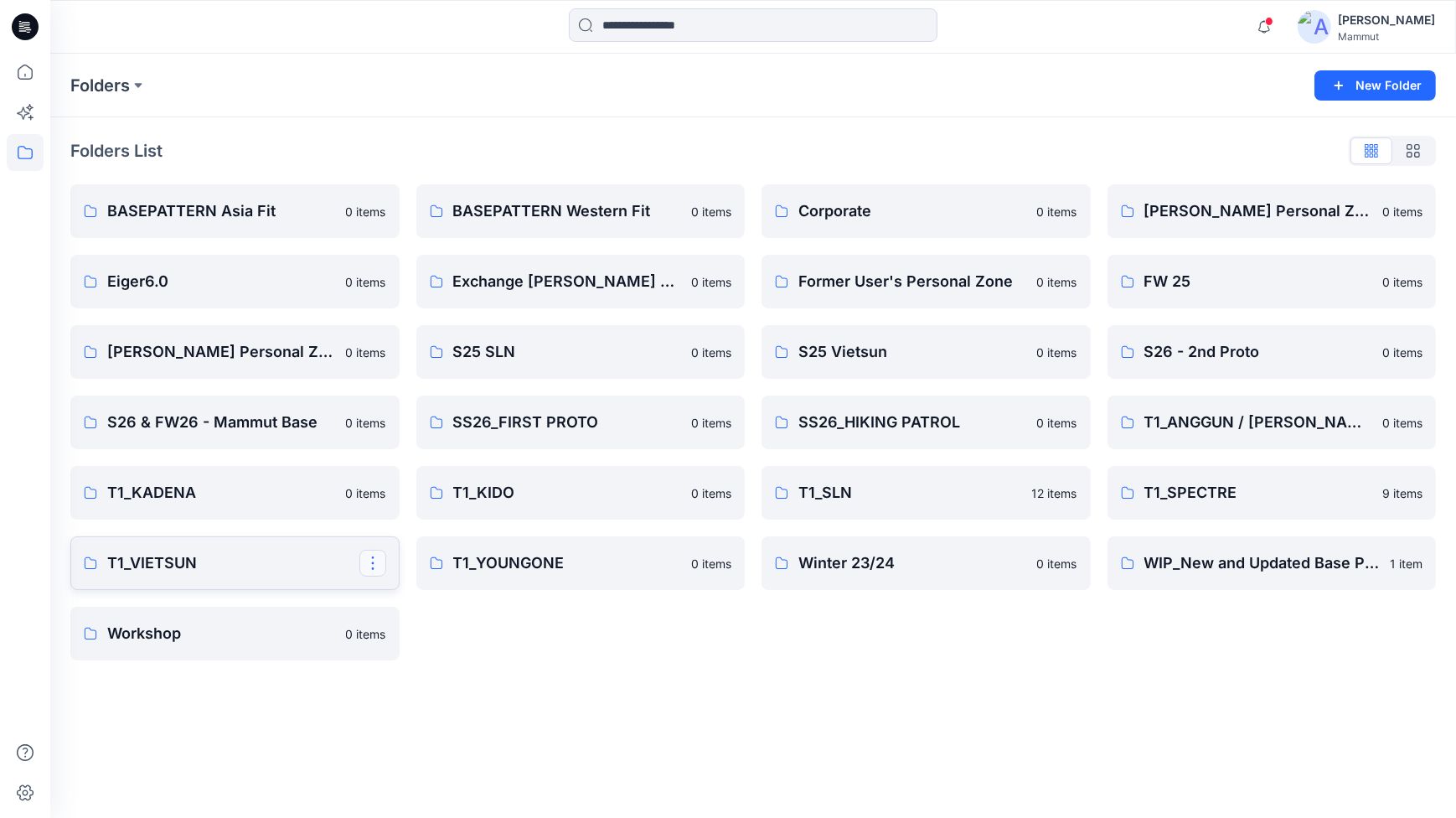
click at [373, 565] on button "button" at bounding box center [372, 563] width 27 height 27
click at [450, 662] on p "Manage Users" at bounding box center [432, 664] width 78 height 18
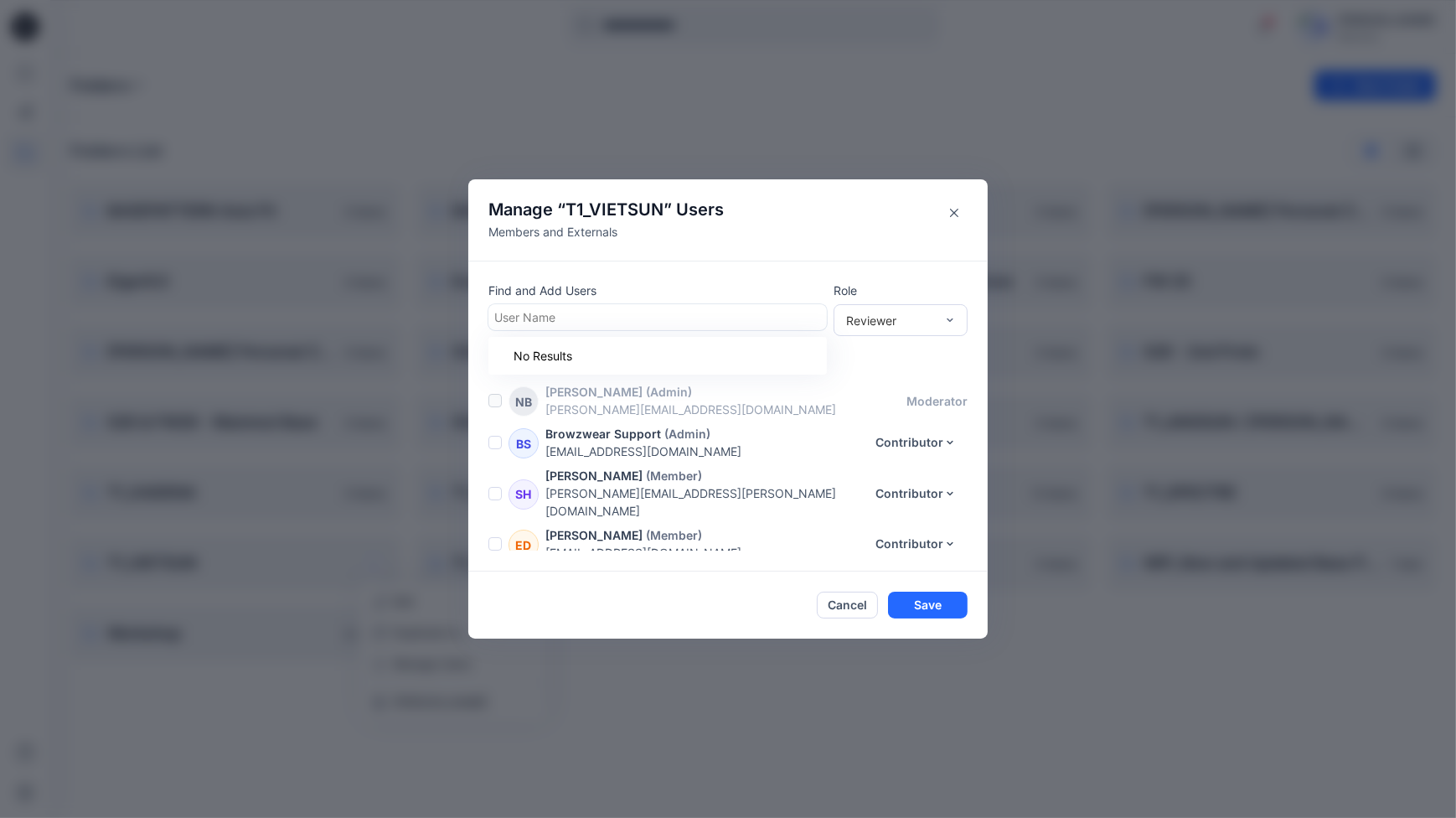
click at [532, 312] on div at bounding box center [657, 317] width 327 height 21
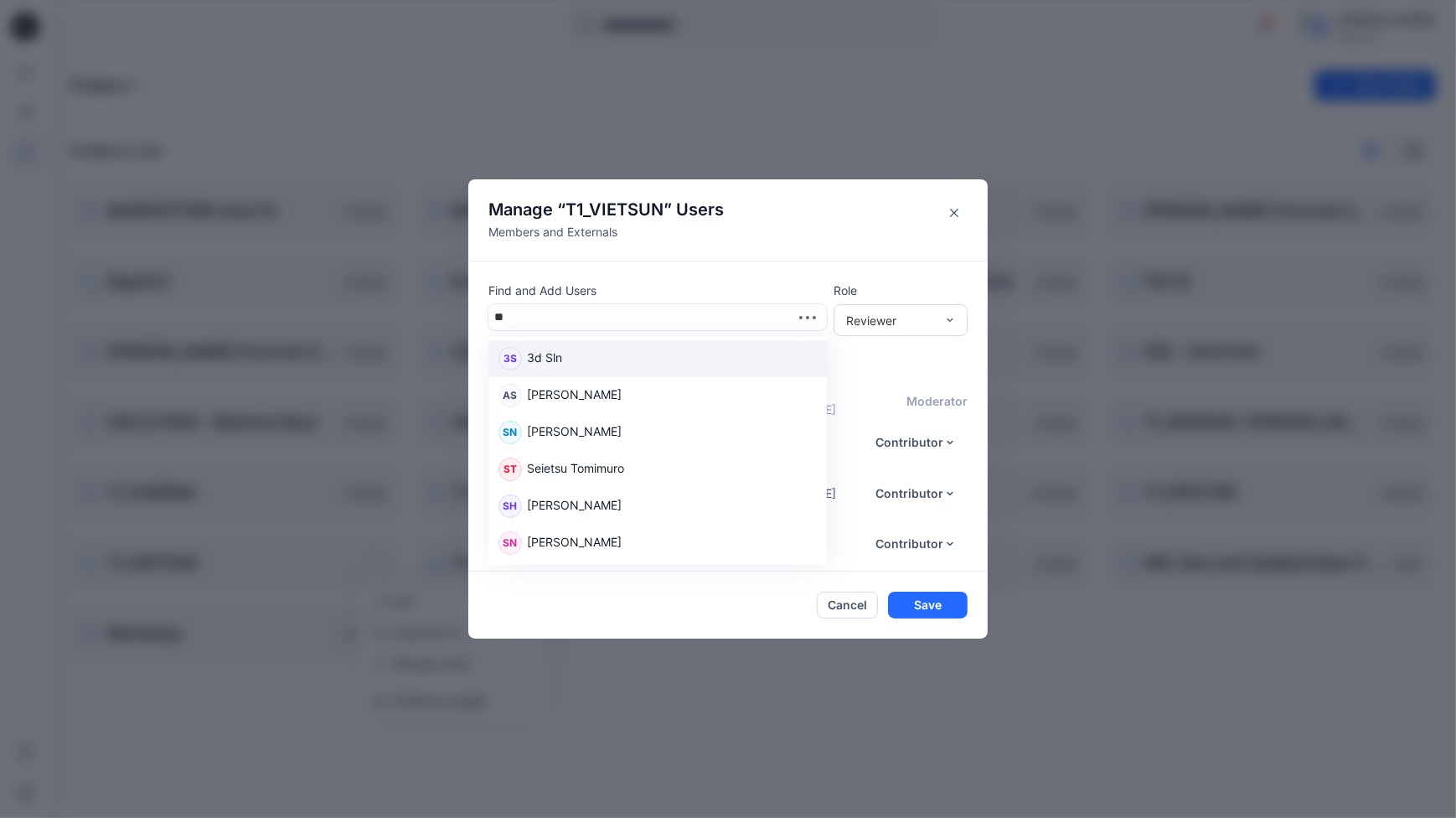
type input "***"
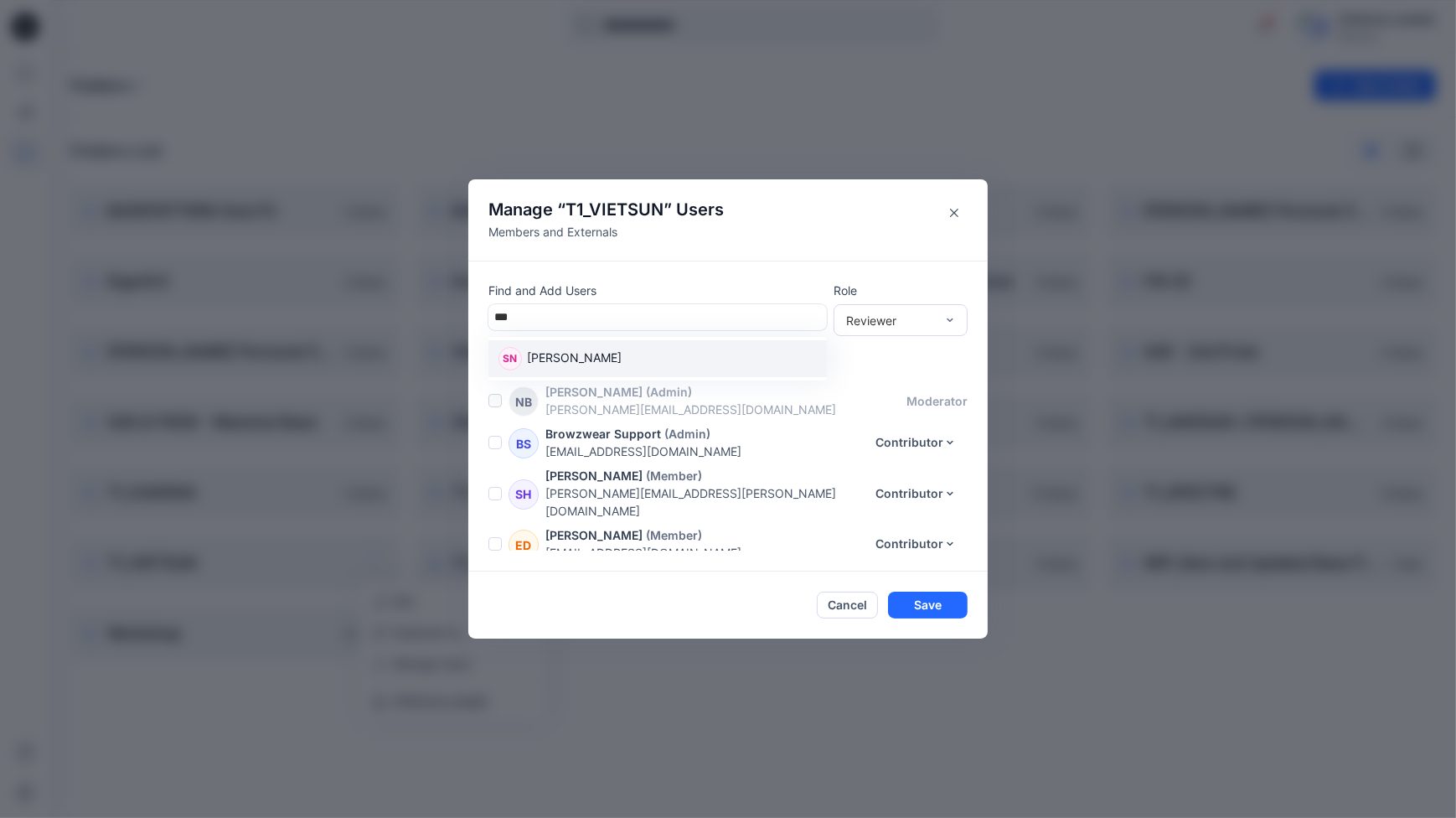
click at [572, 360] on p "[PERSON_NAME]" at bounding box center [574, 359] width 94 height 22
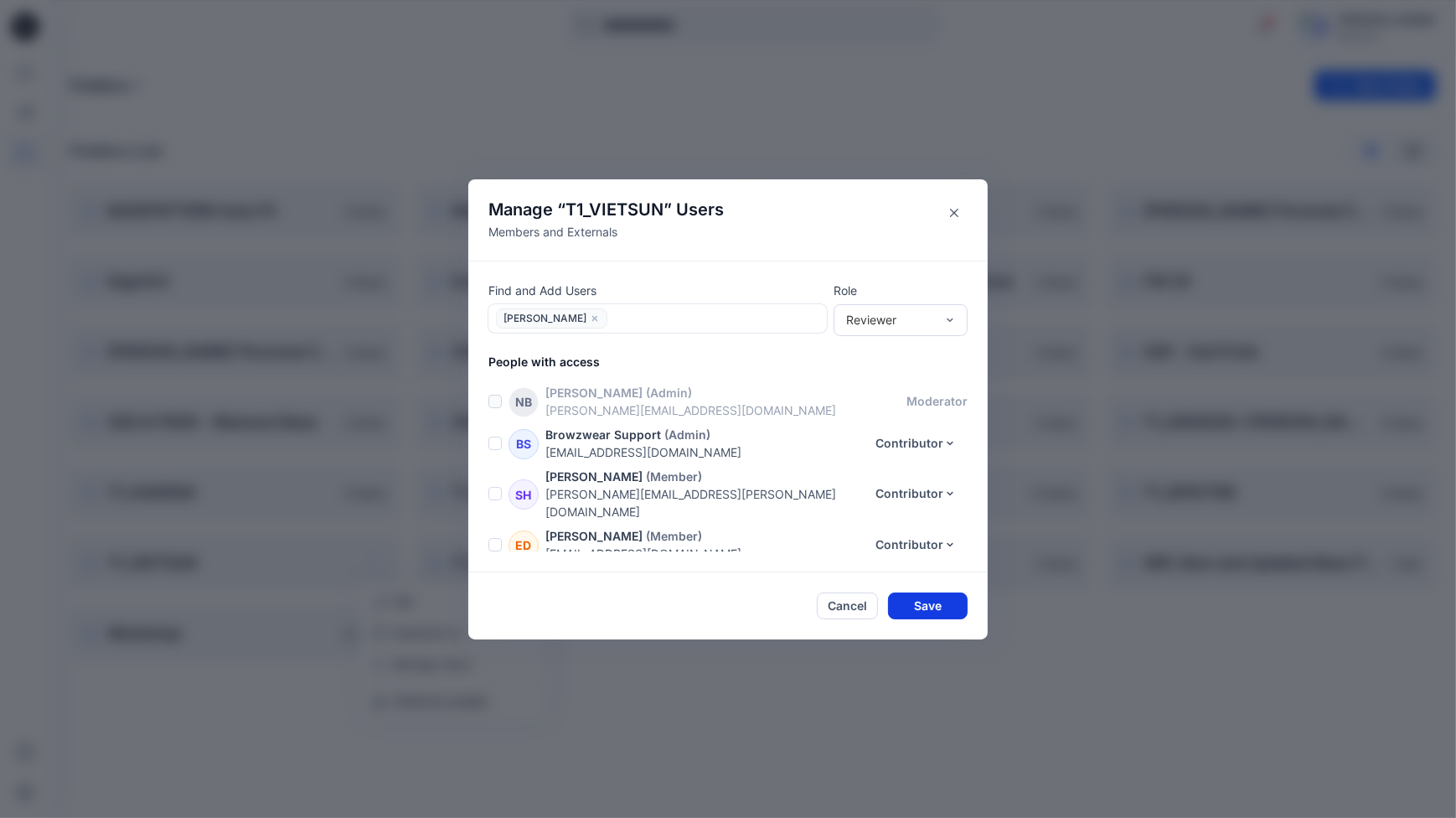
click at [935, 609] on button "Save" at bounding box center [927, 606] width 79 height 27
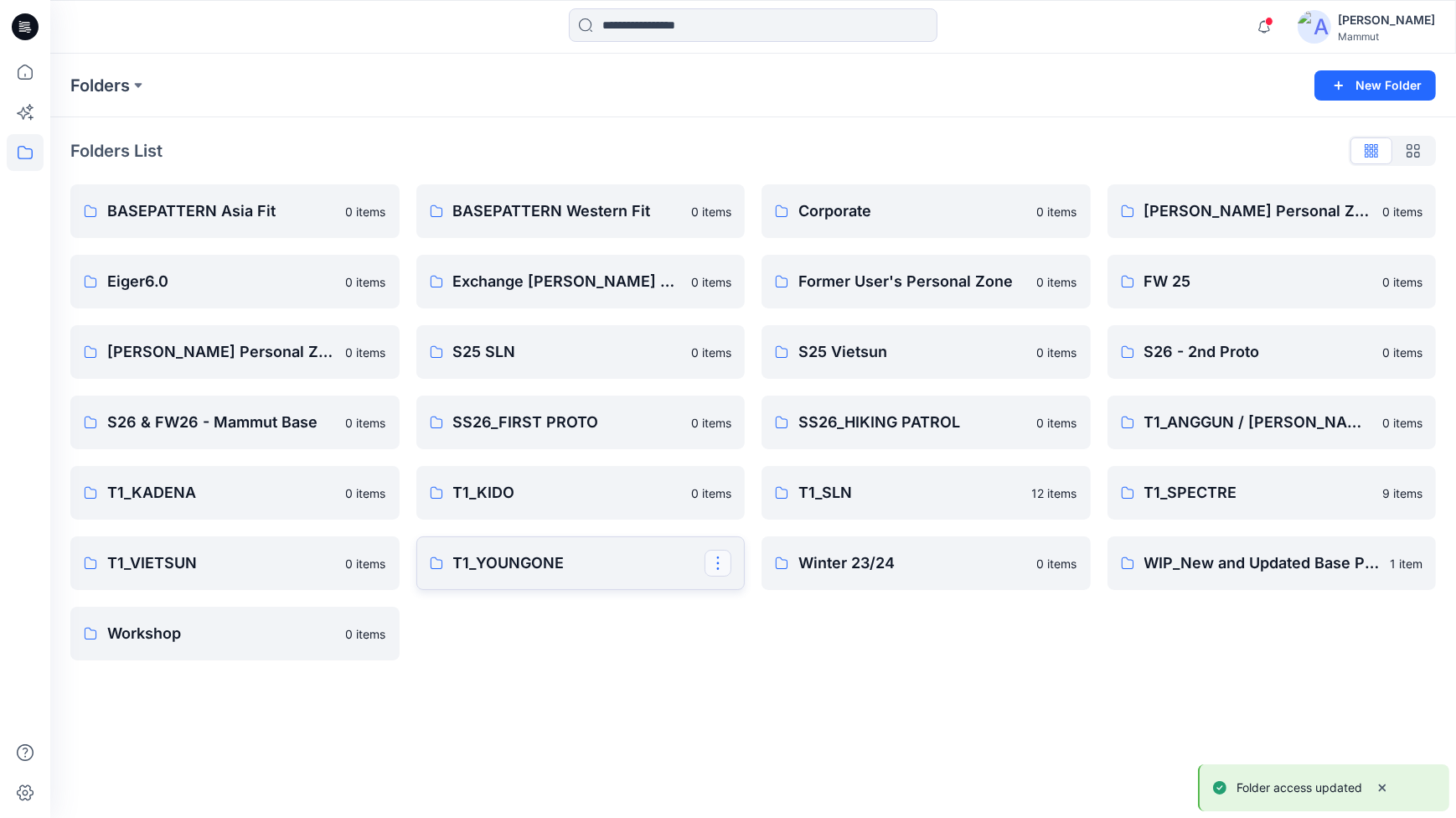
click at [716, 556] on button "button" at bounding box center [718, 563] width 27 height 27
click at [763, 662] on p "Manage Users" at bounding box center [776, 664] width 78 height 18
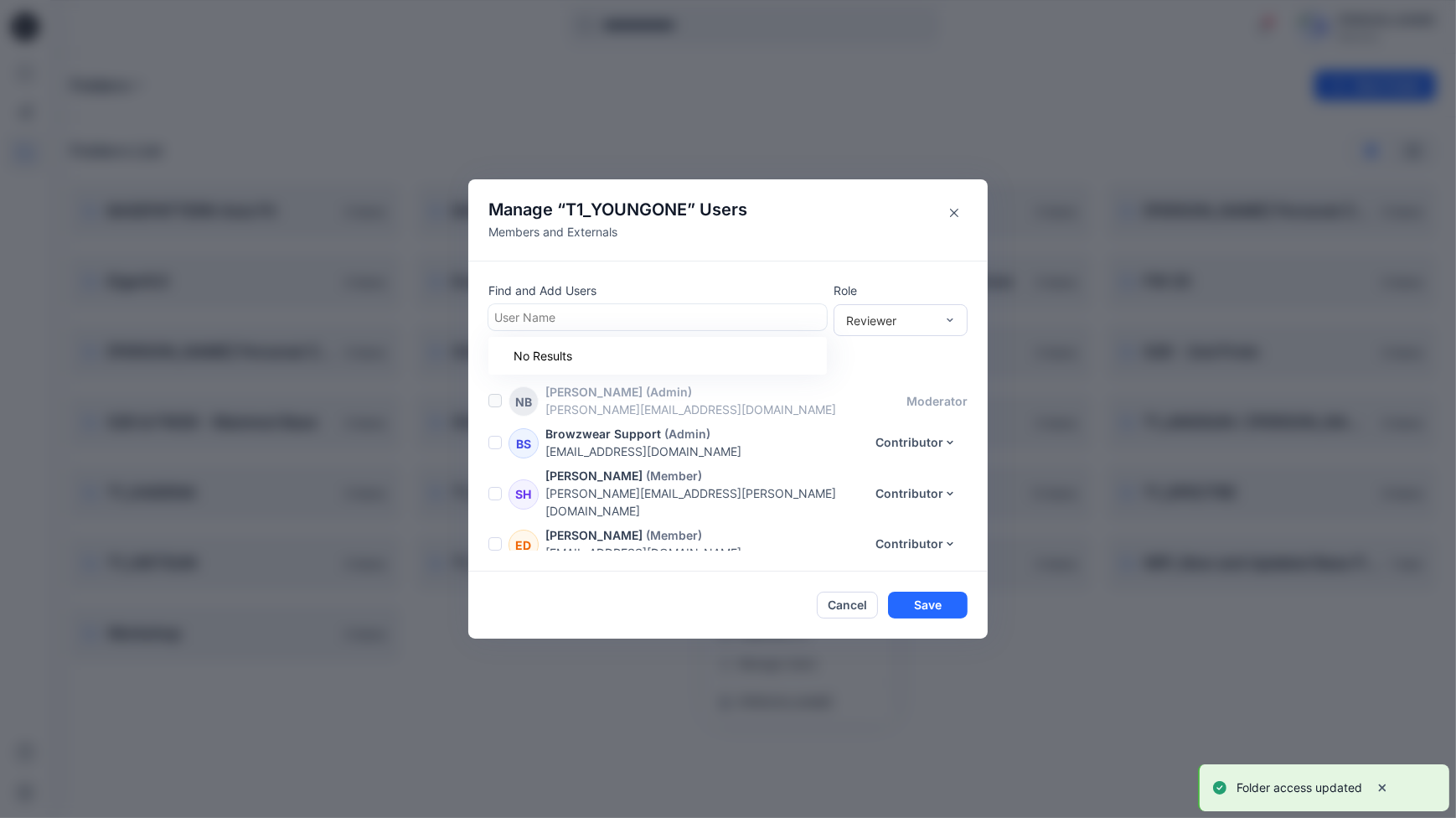
click at [524, 312] on div at bounding box center [657, 317] width 327 height 21
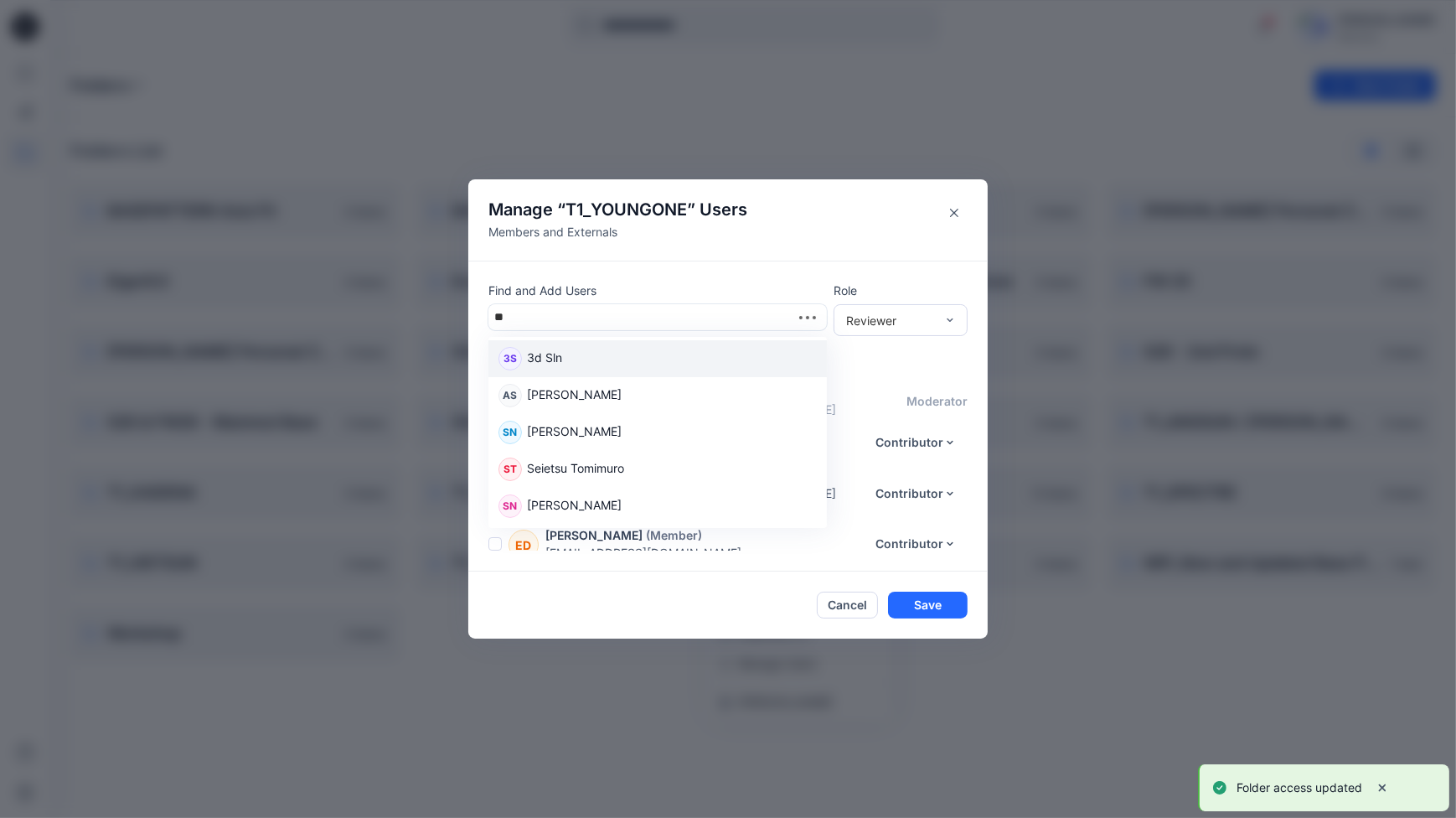
type input "***"
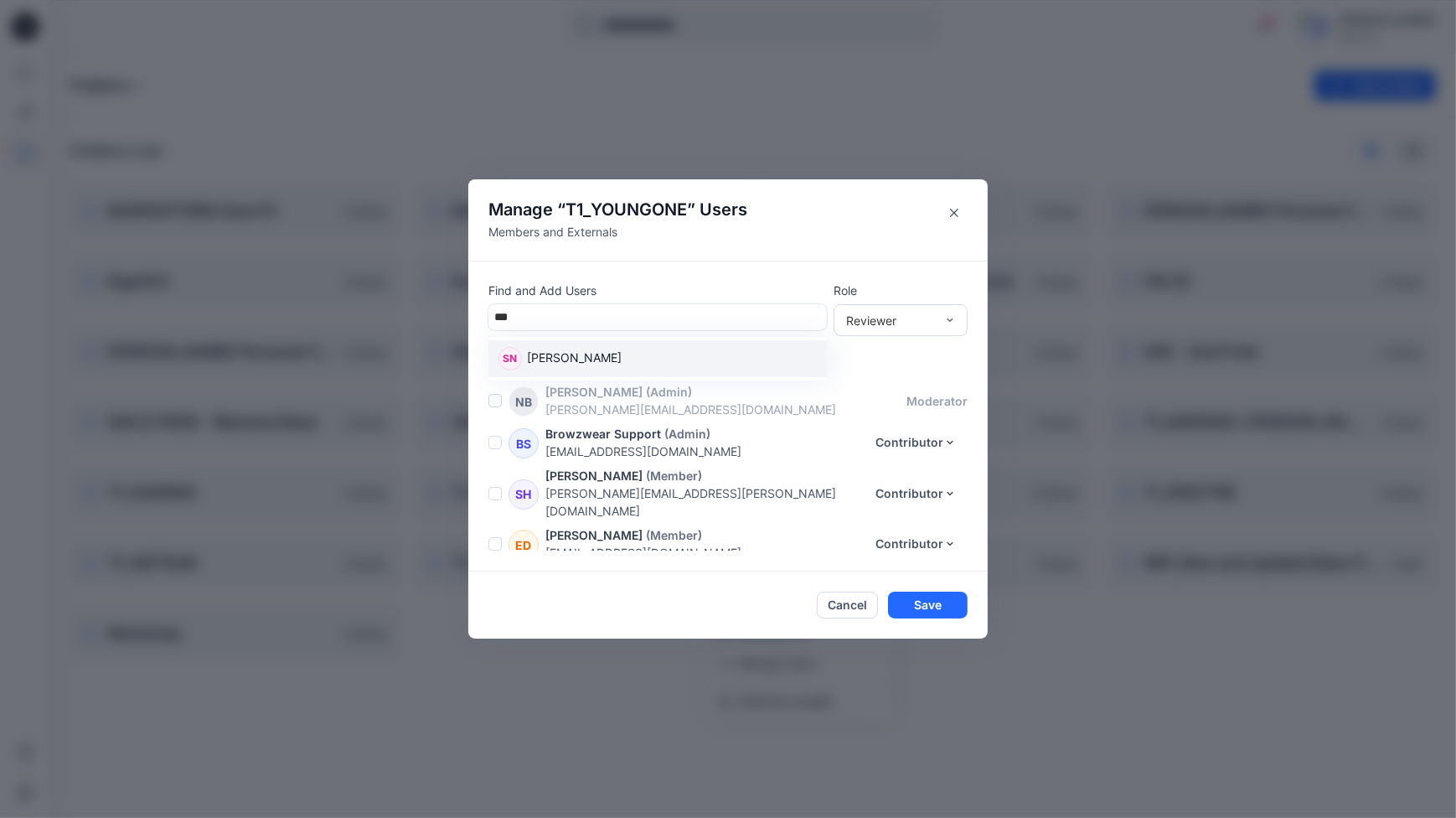
click at [560, 366] on p "[PERSON_NAME]" at bounding box center [574, 359] width 94 height 22
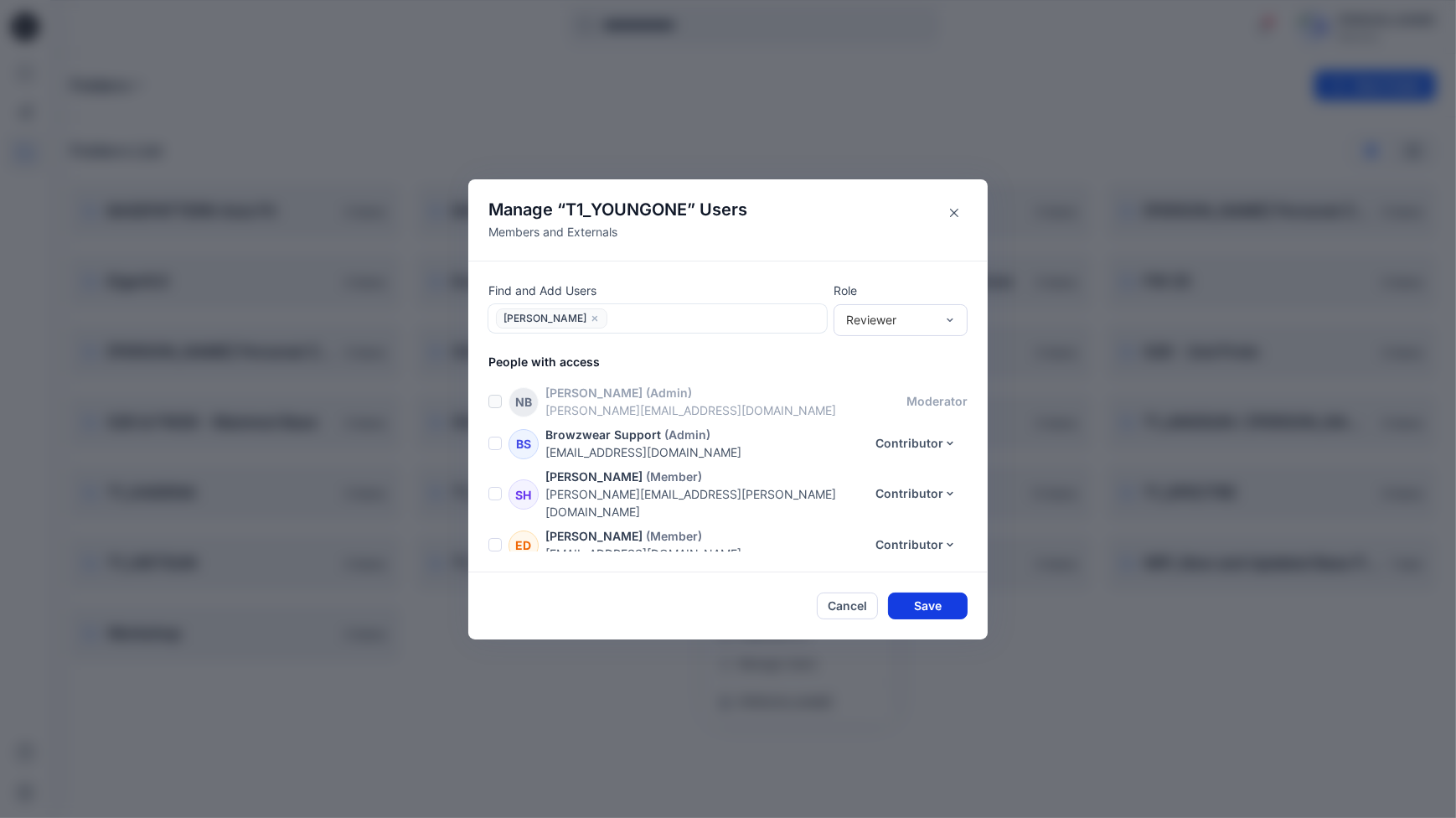
click at [928, 603] on button "Save" at bounding box center [927, 606] width 79 height 27
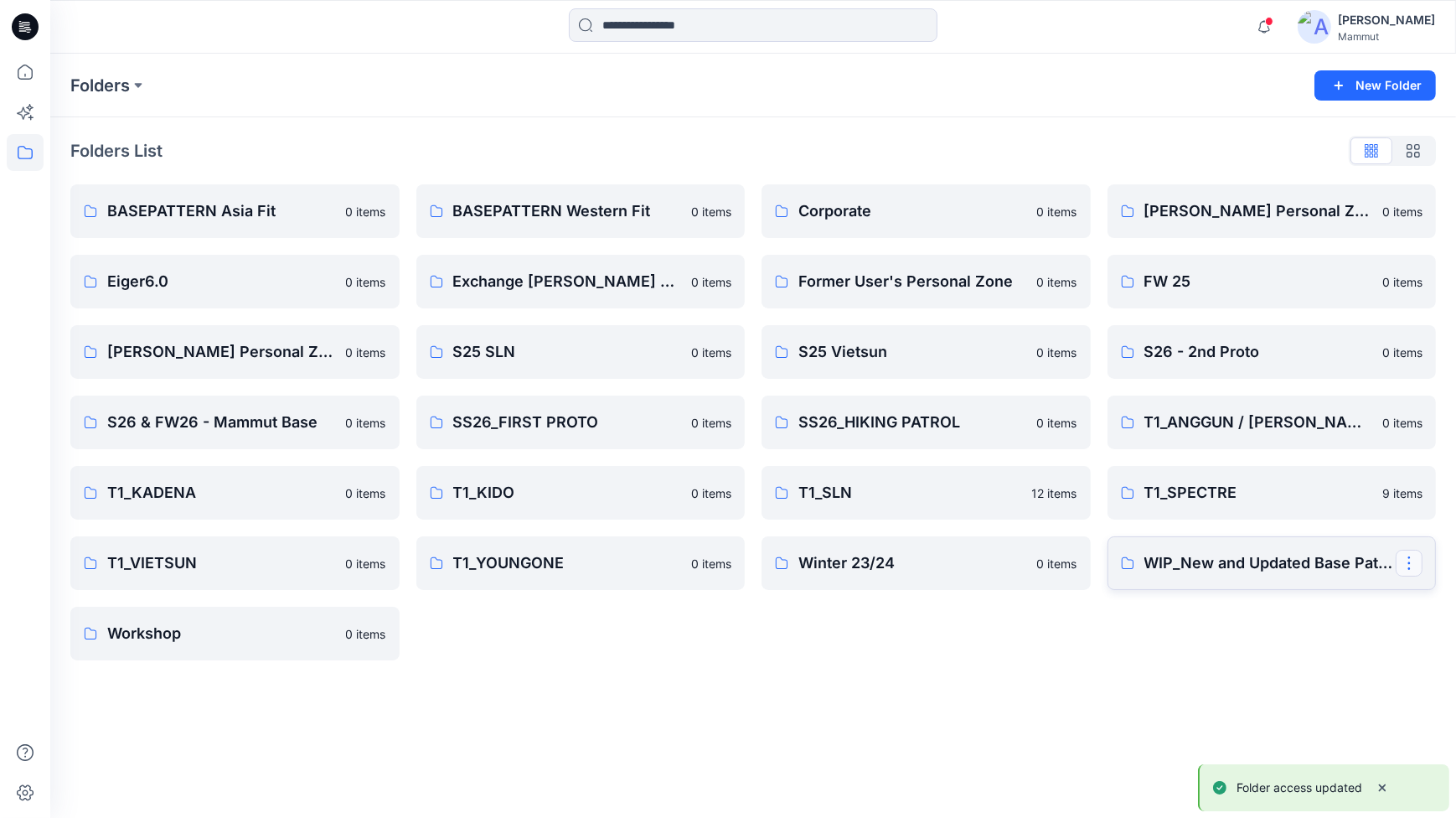
click at [1407, 566] on button "button" at bounding box center [1408, 563] width 27 height 27
click at [1304, 660] on p "Manage Users" at bounding box center [1307, 664] width 78 height 18
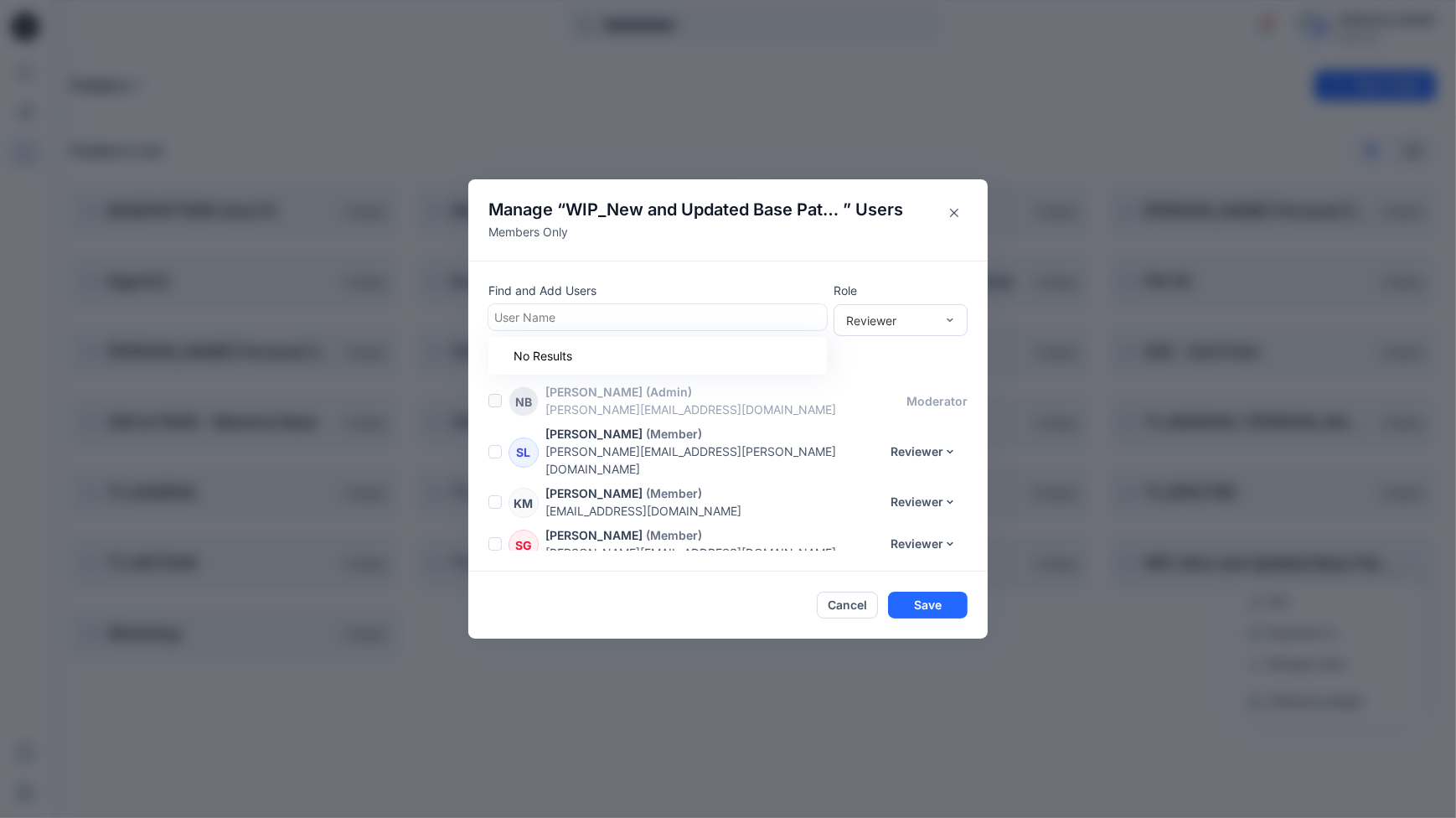
click at [515, 314] on div at bounding box center [657, 317] width 327 height 21
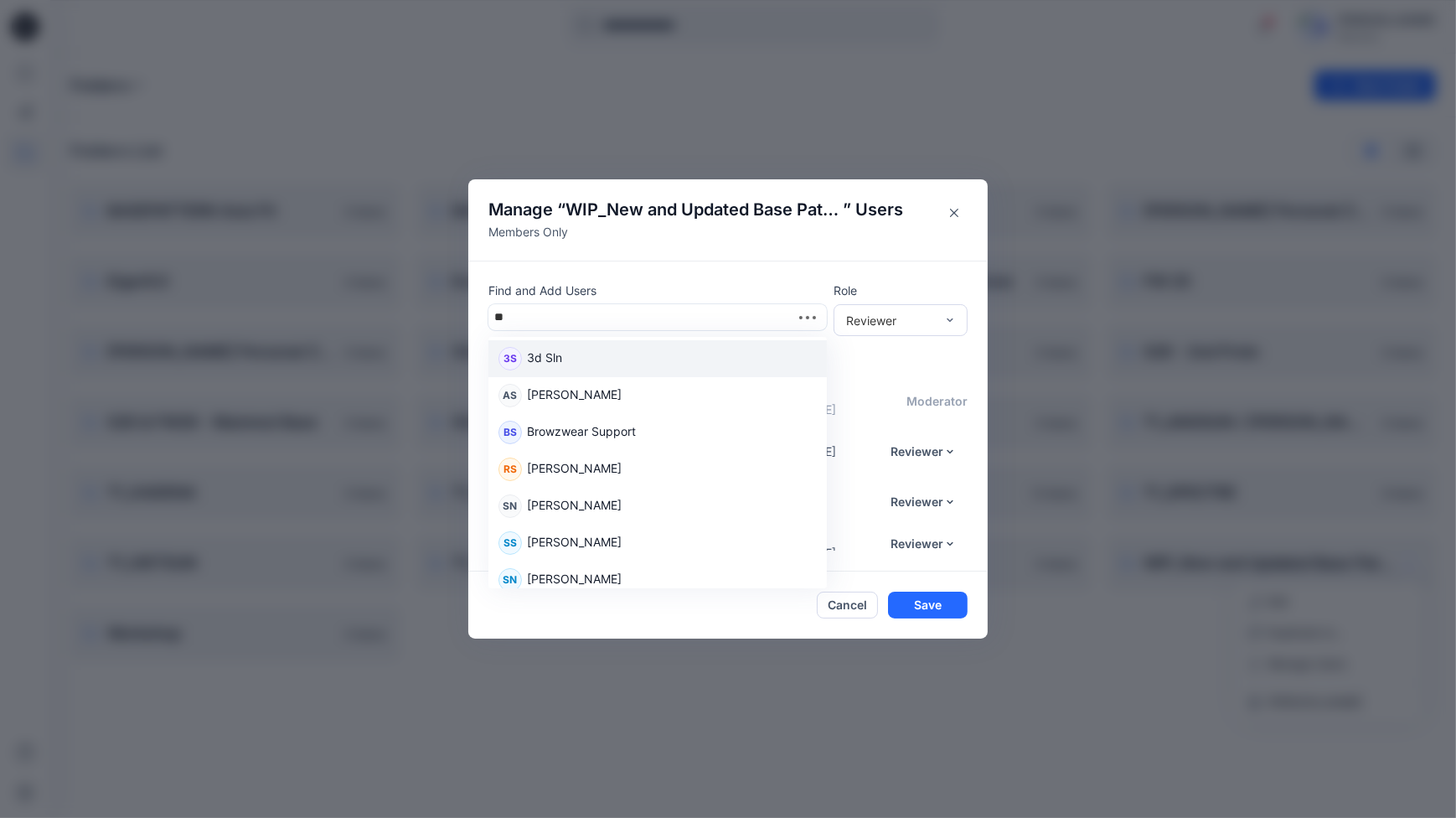
type input "***"
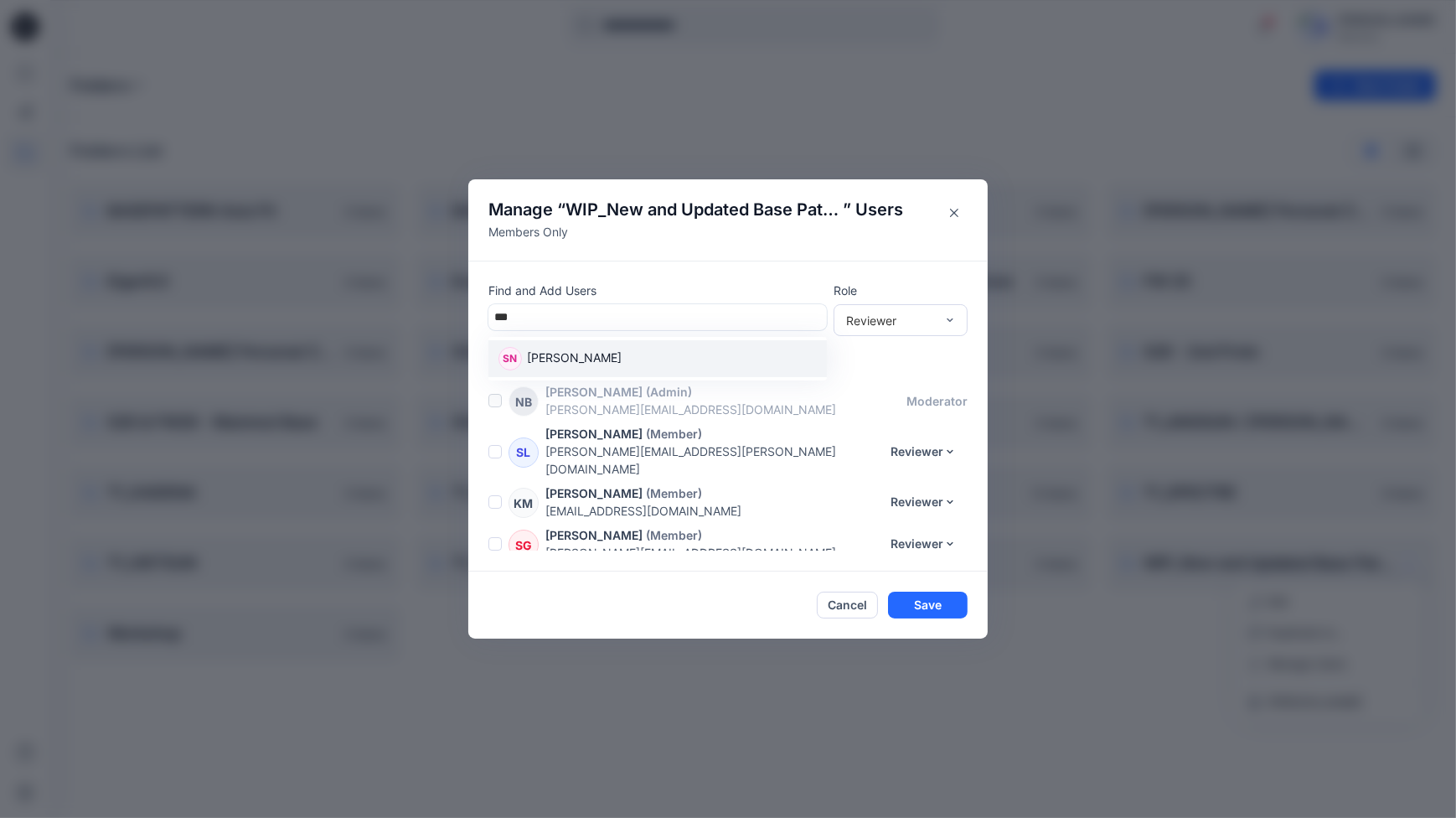
click at [555, 357] on p "[PERSON_NAME]" at bounding box center [574, 359] width 94 height 22
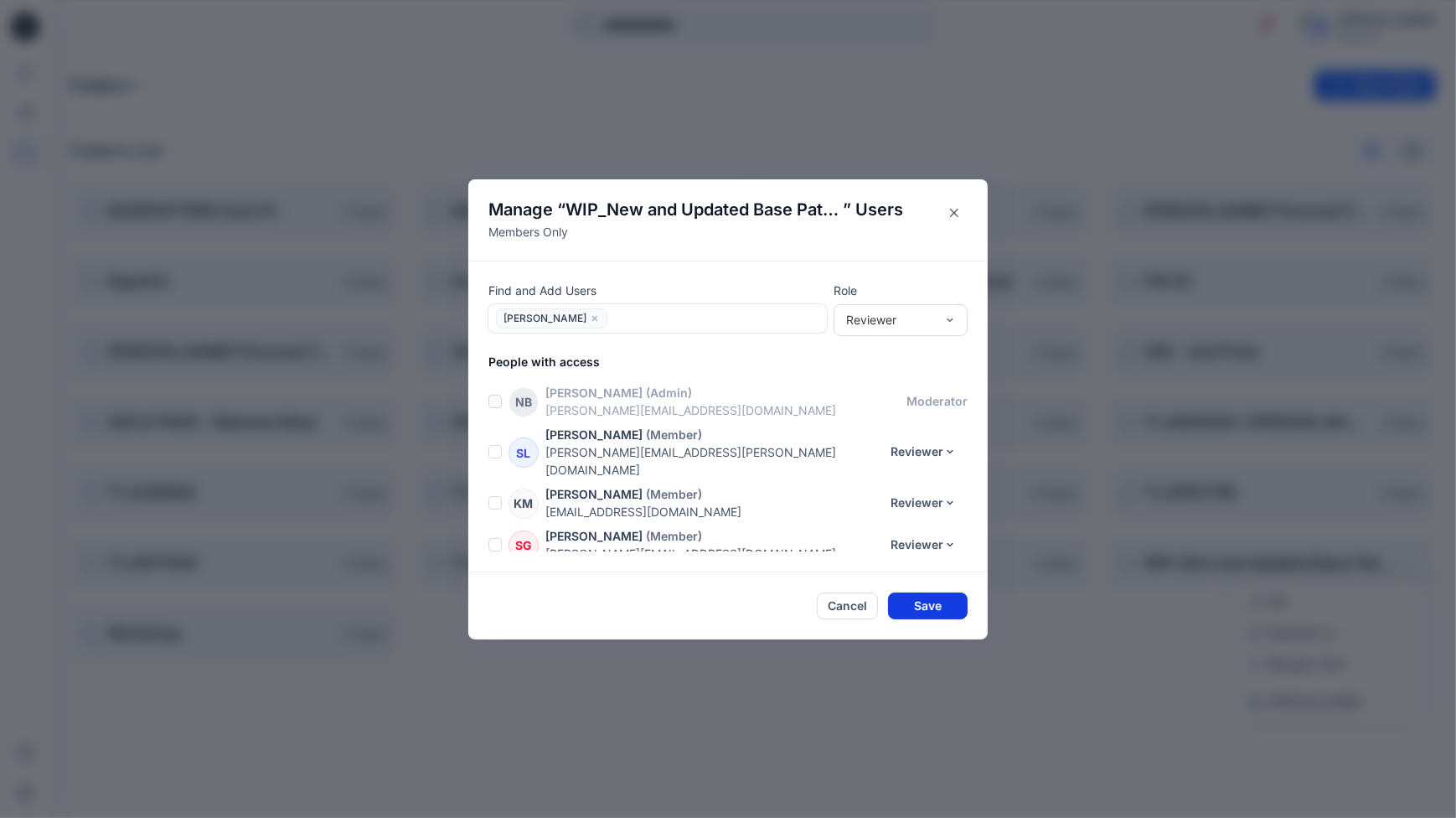
click at [942, 608] on button "Save" at bounding box center [927, 606] width 79 height 27
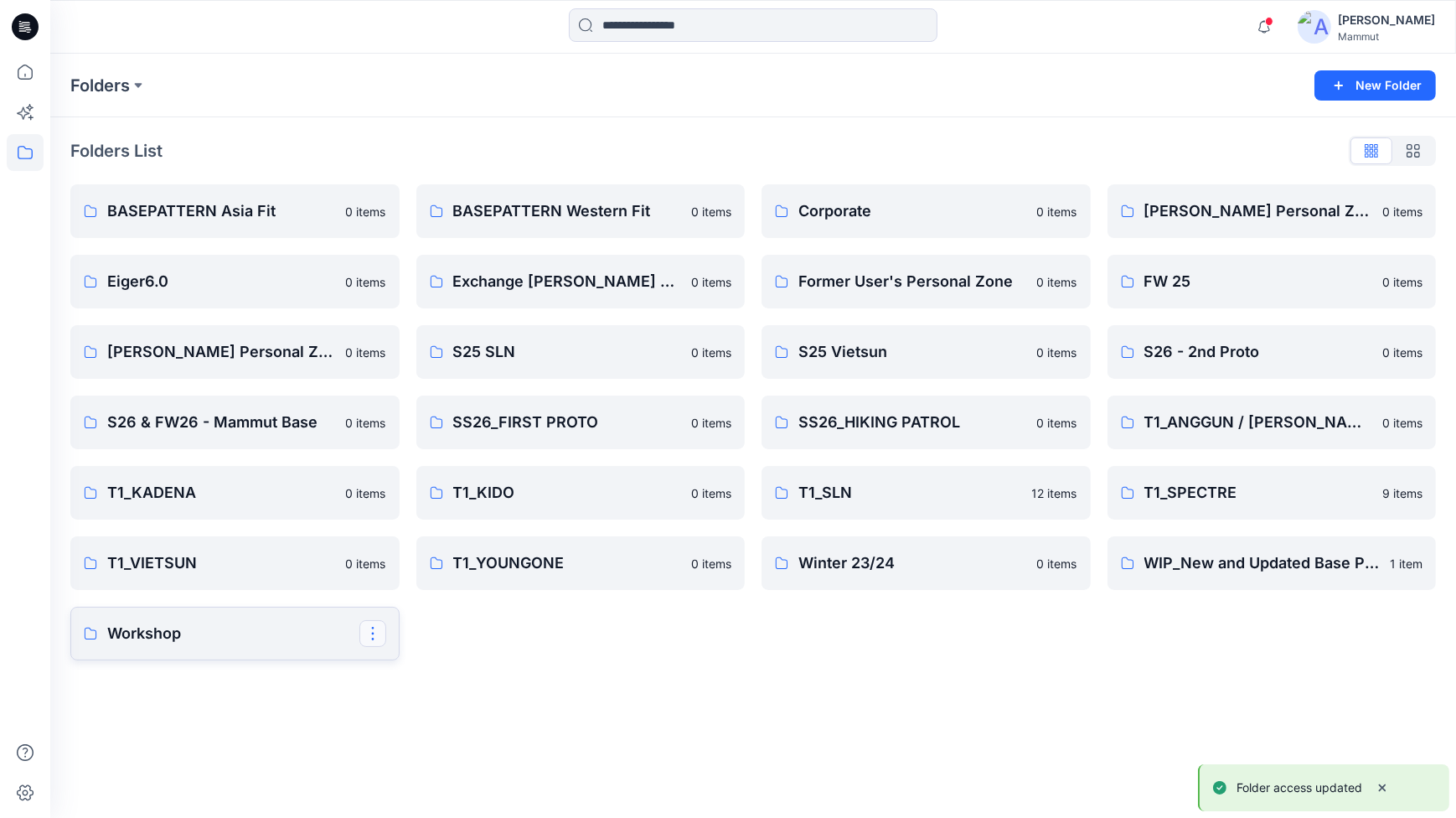
click at [367, 636] on button "button" at bounding box center [372, 632] width 27 height 27
click at [419, 731] on p "Manage Users" at bounding box center [432, 735] width 78 height 18
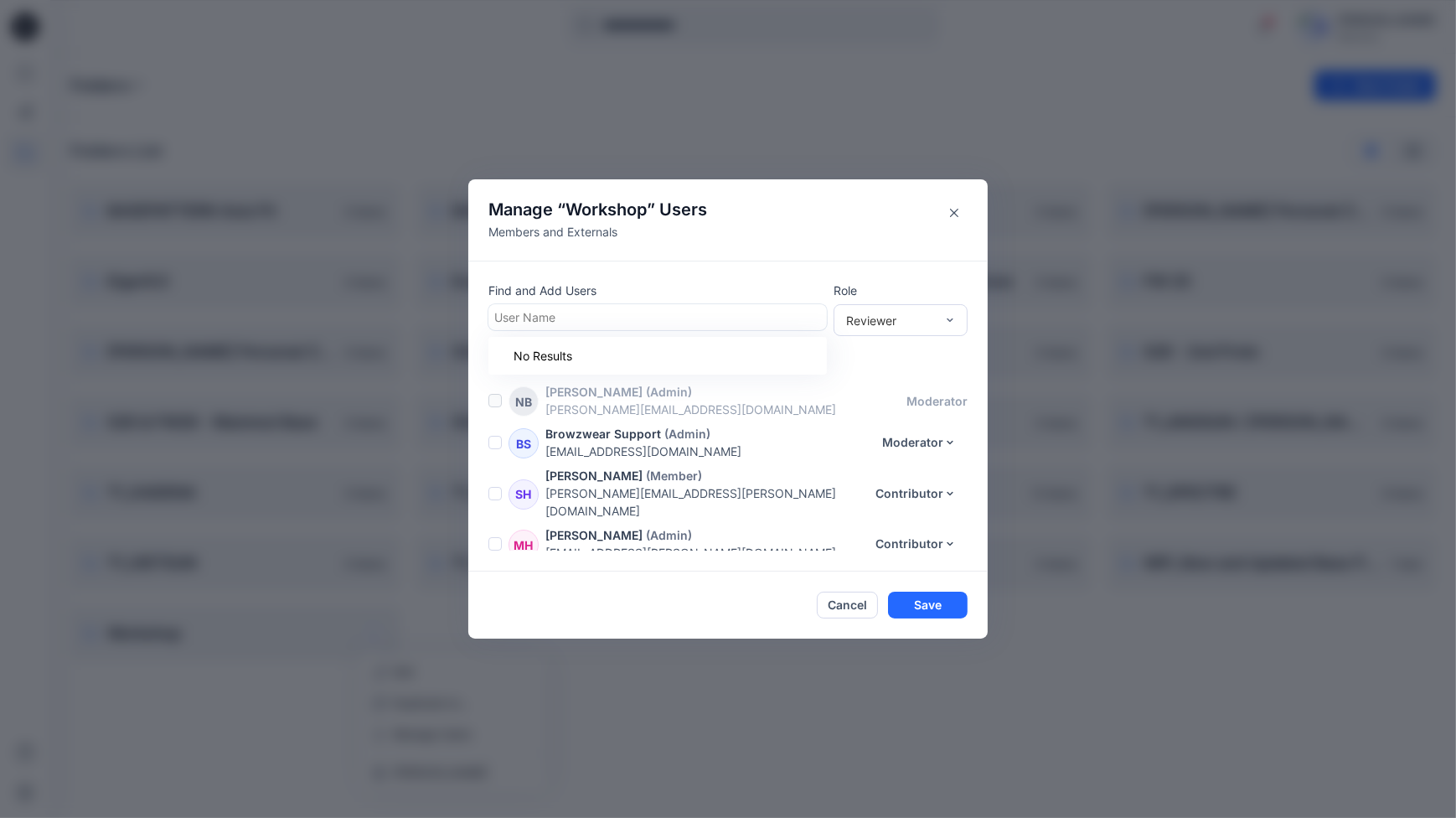
click at [537, 311] on div at bounding box center [657, 317] width 327 height 21
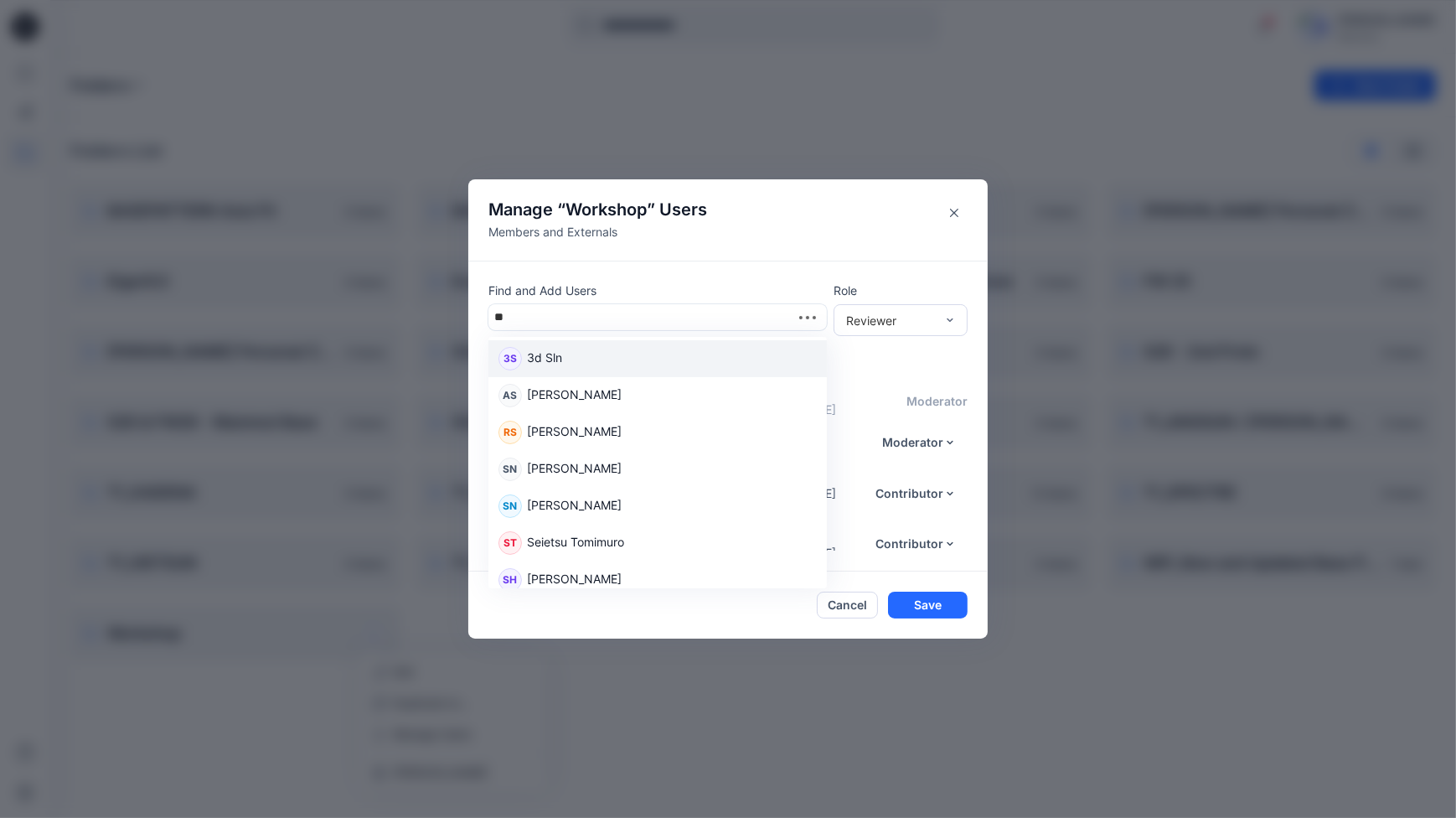
type input "***"
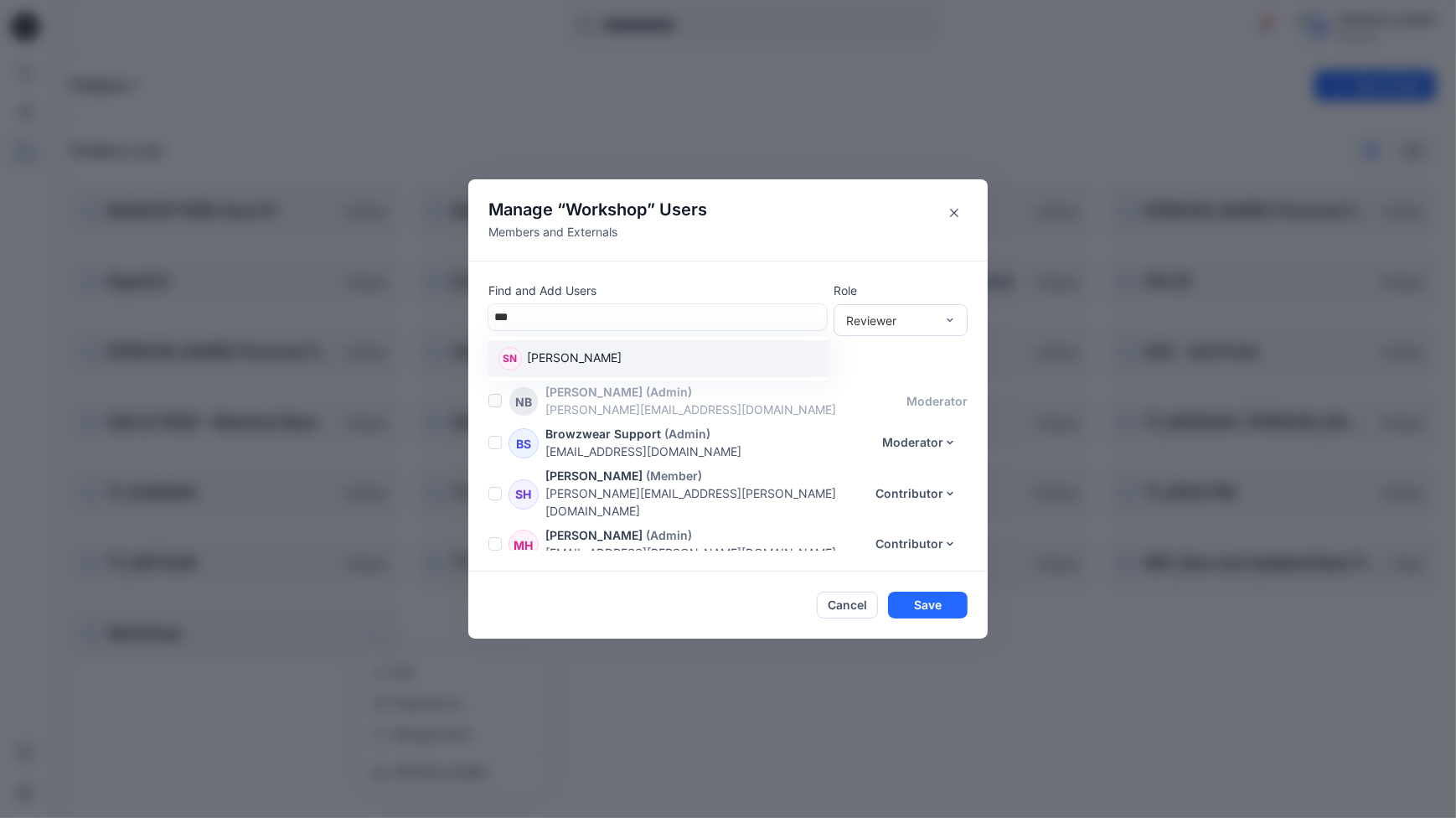
click at [579, 349] on p "[PERSON_NAME]" at bounding box center [574, 359] width 94 height 22
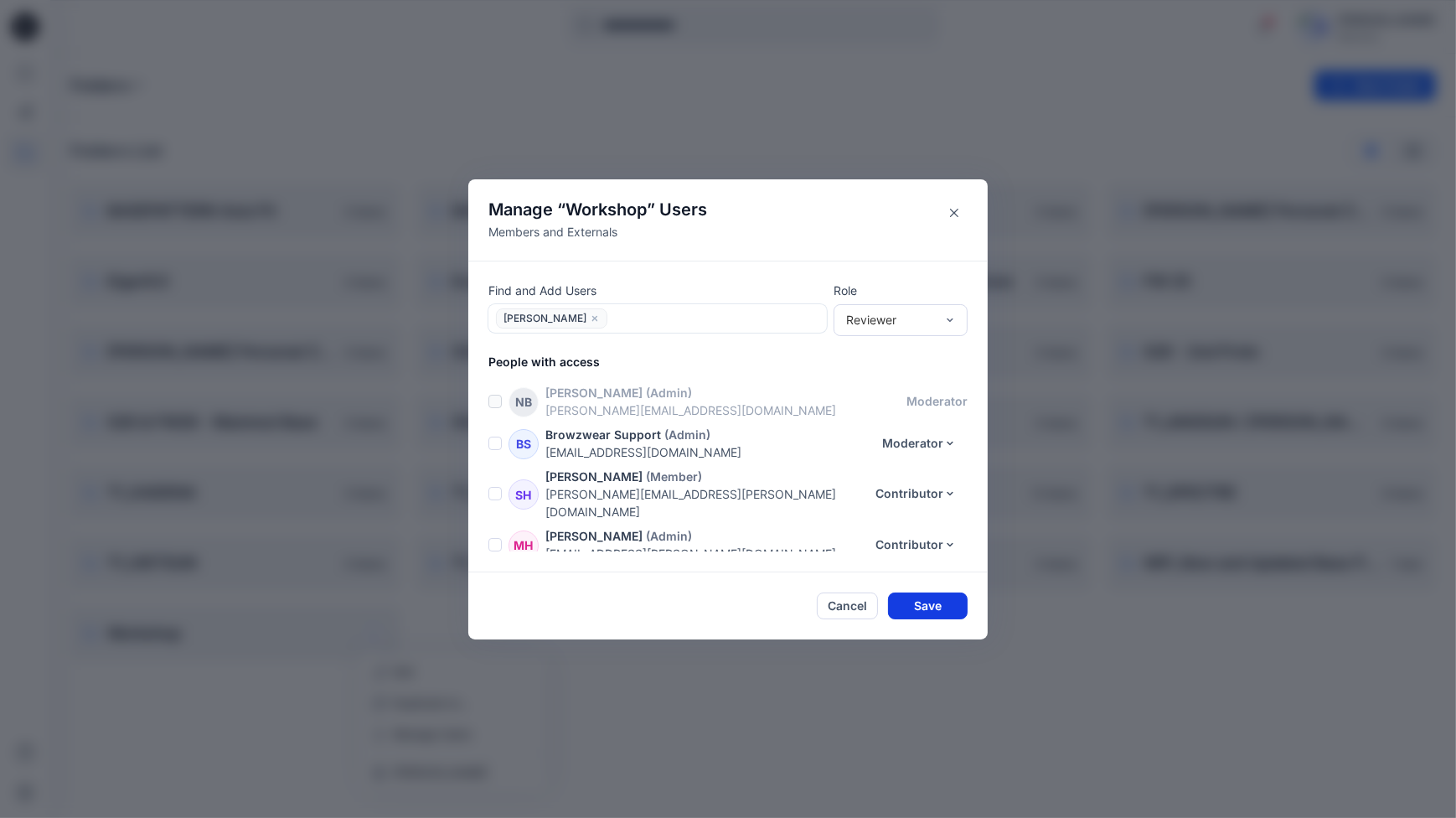
click at [924, 603] on button "Save" at bounding box center [927, 606] width 79 height 27
